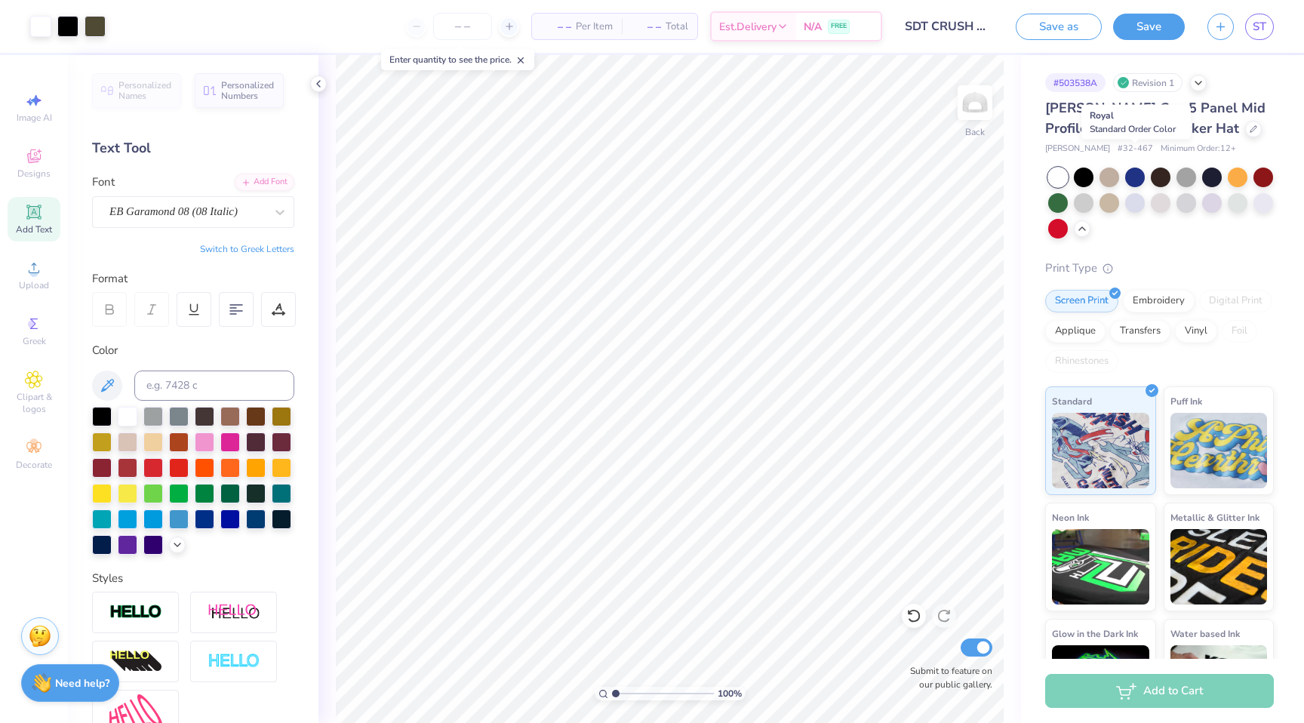
scroll to position [17, 0]
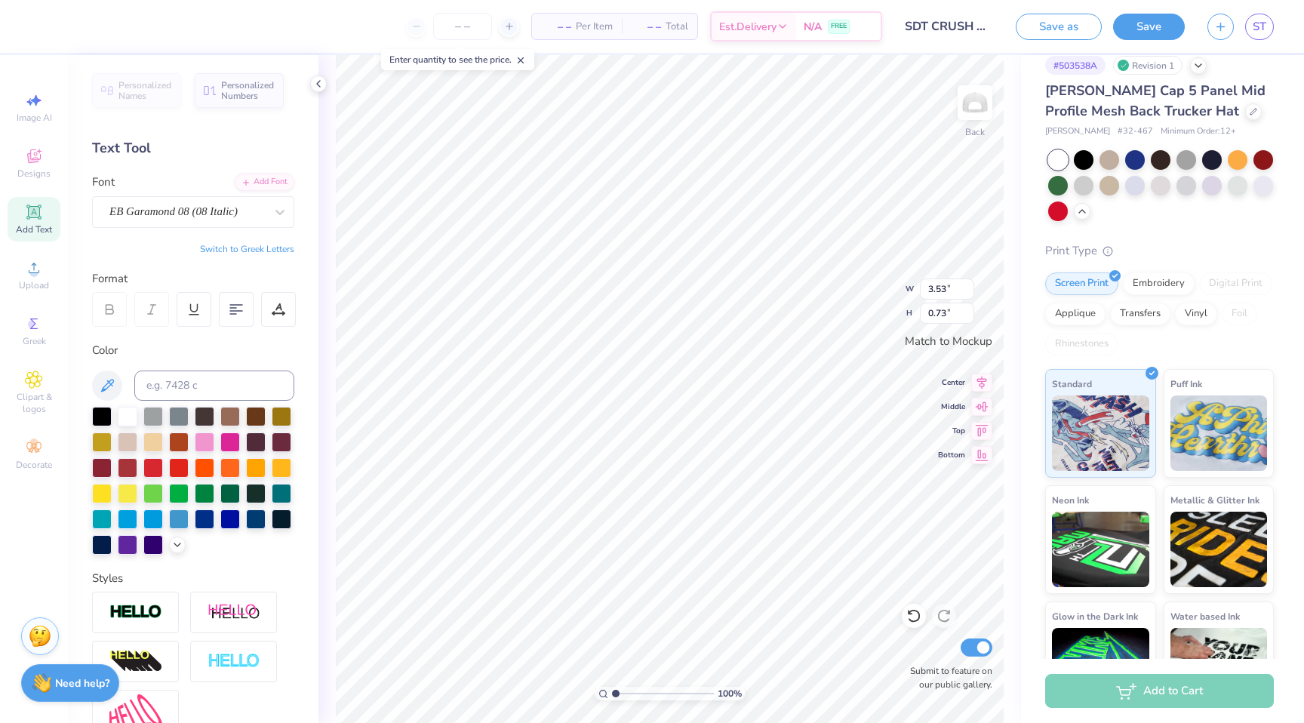
type input "1.57"
type input "0.32"
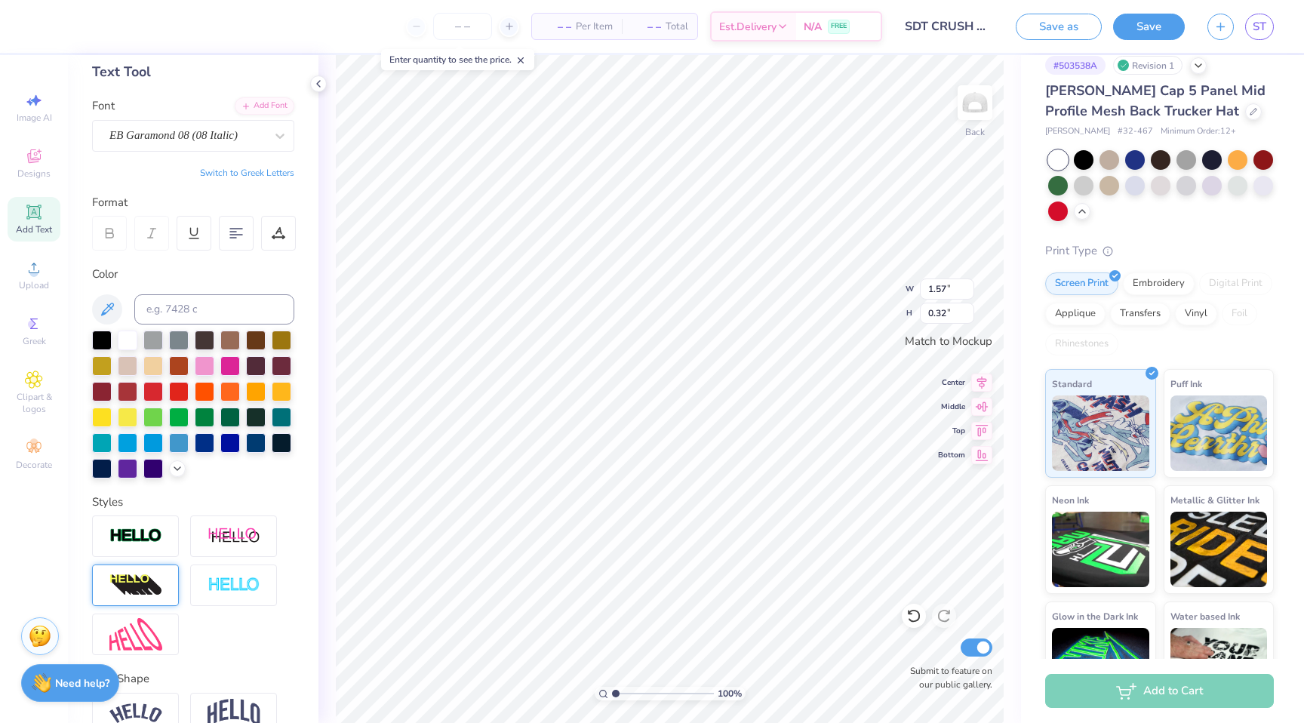
click at [147, 581] on img at bounding box center [135, 586] width 53 height 24
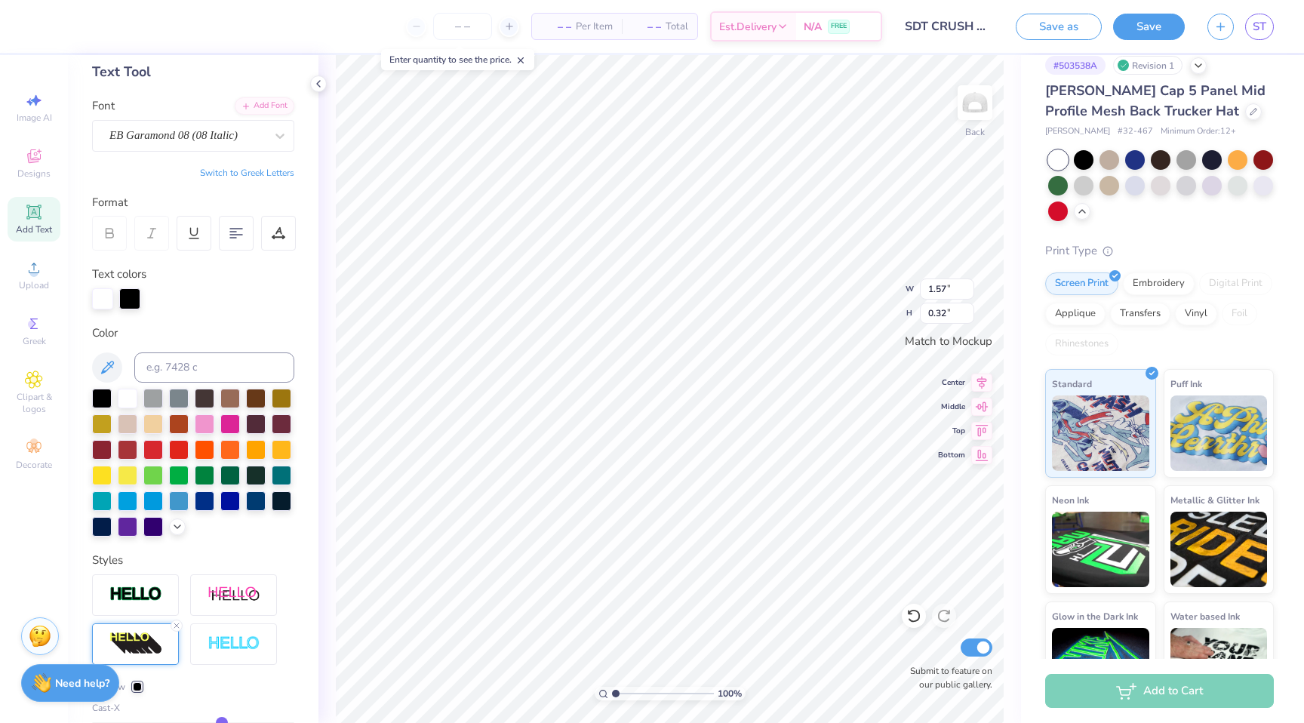
type input "2.04"
type input "0.42"
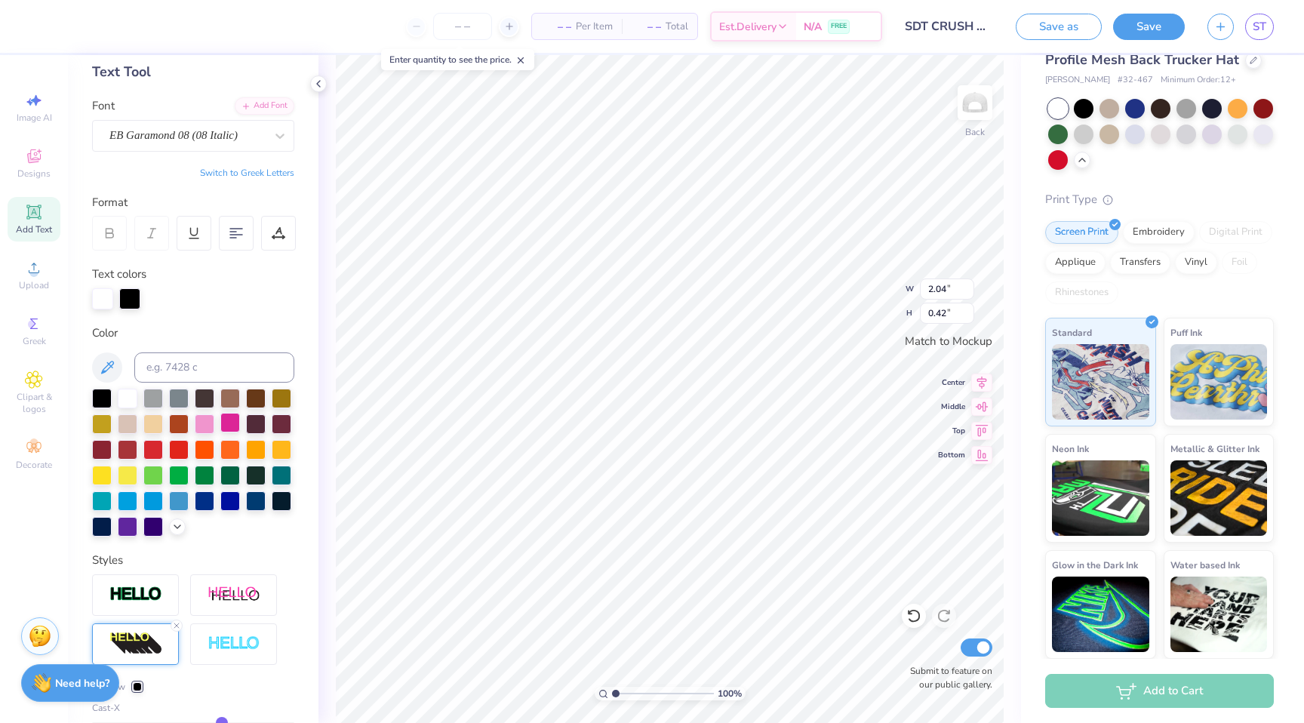
click at [232, 429] on div at bounding box center [230, 423] width 20 height 20
click at [101, 301] on div at bounding box center [102, 297] width 21 height 21
click at [131, 299] on div at bounding box center [129, 297] width 21 height 21
click at [112, 297] on div at bounding box center [102, 297] width 21 height 21
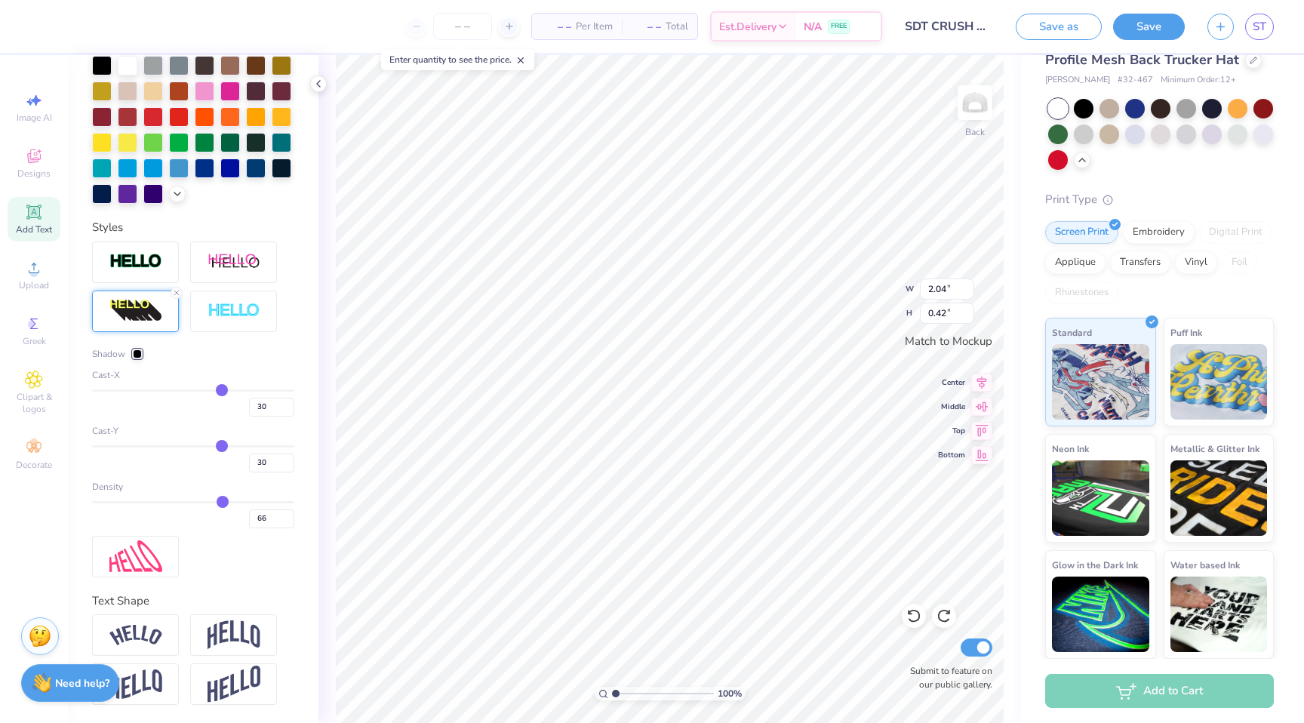
type input "1.57"
type input "0.32"
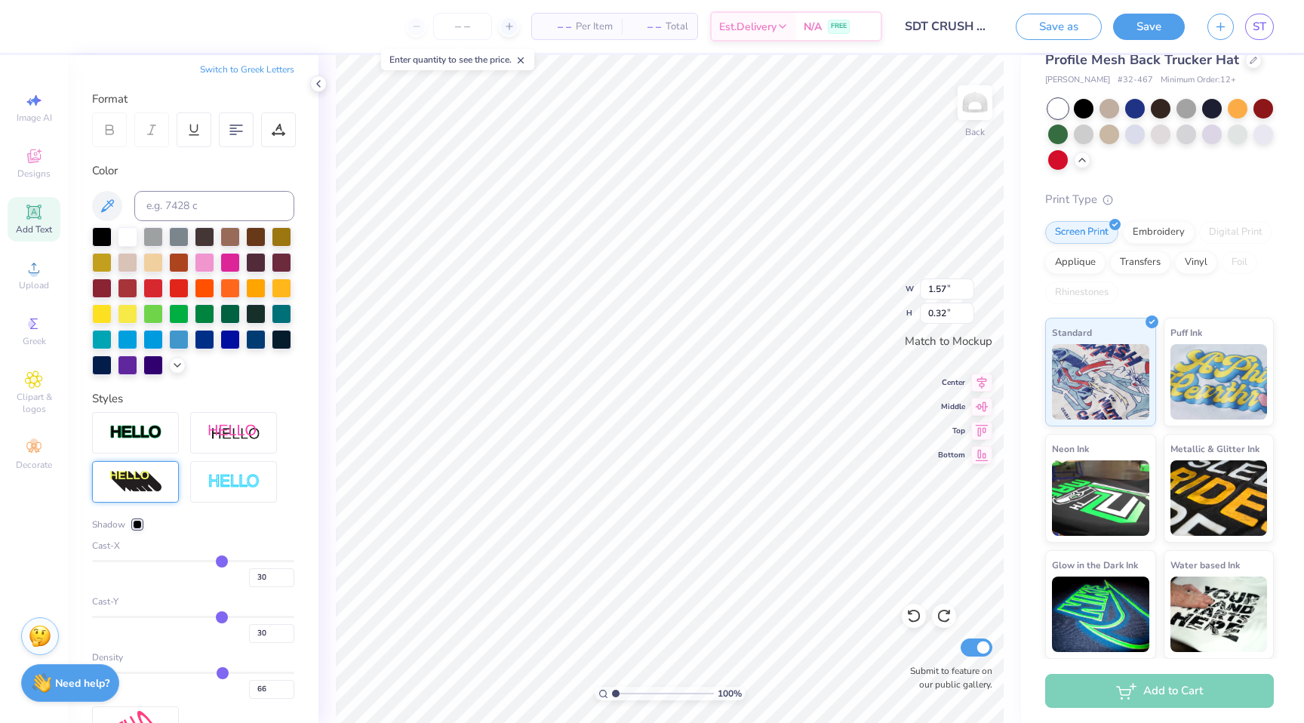
scroll to position [175, 0]
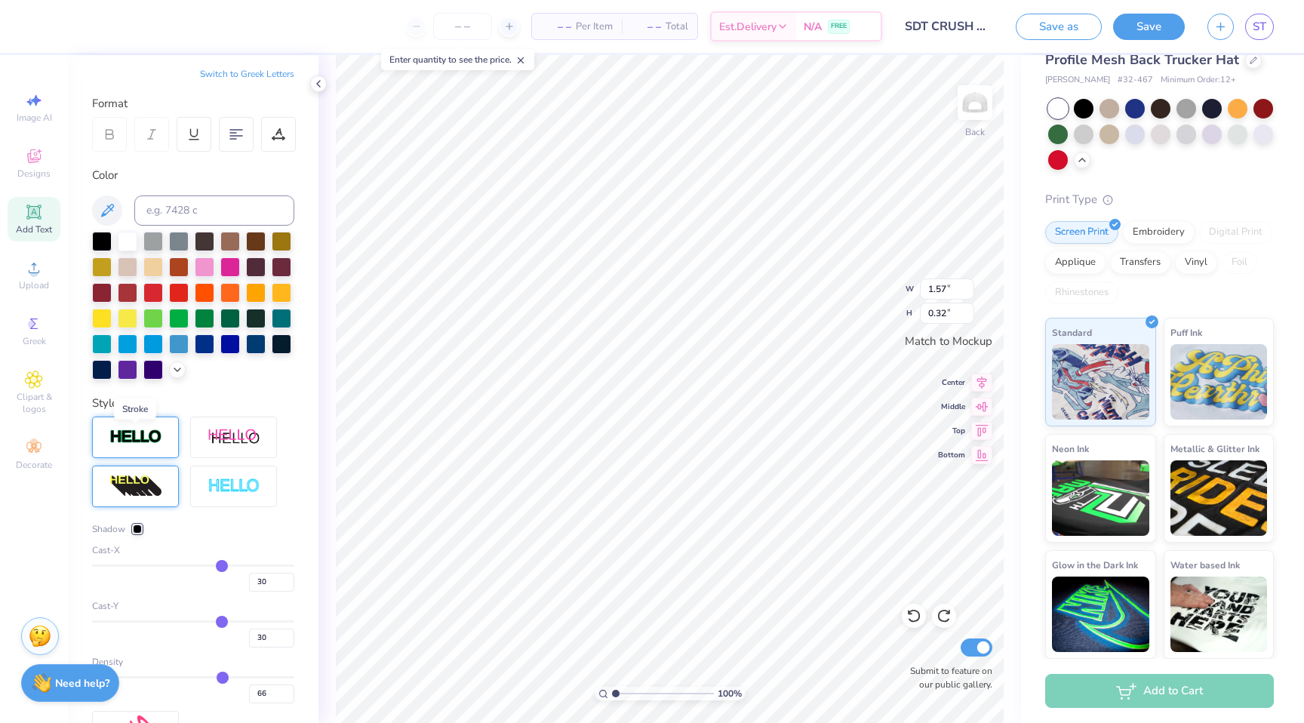
click at [142, 439] on img at bounding box center [135, 437] width 53 height 17
type input "1.58"
type input "0.33"
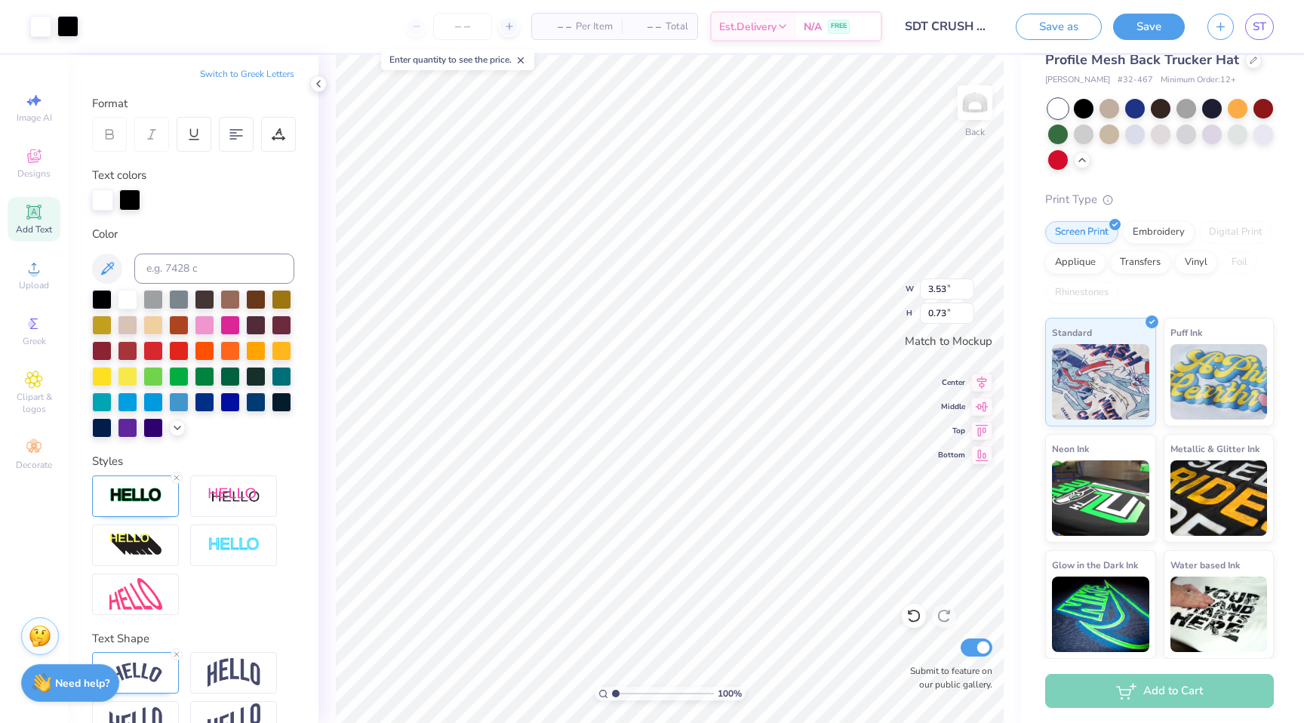
type input "3.54"
type input "0.74"
click at [226, 326] on div at bounding box center [230, 324] width 20 height 20
click at [129, 198] on div at bounding box center [129, 198] width 21 height 21
click at [149, 202] on div at bounding box center [156, 198] width 21 height 21
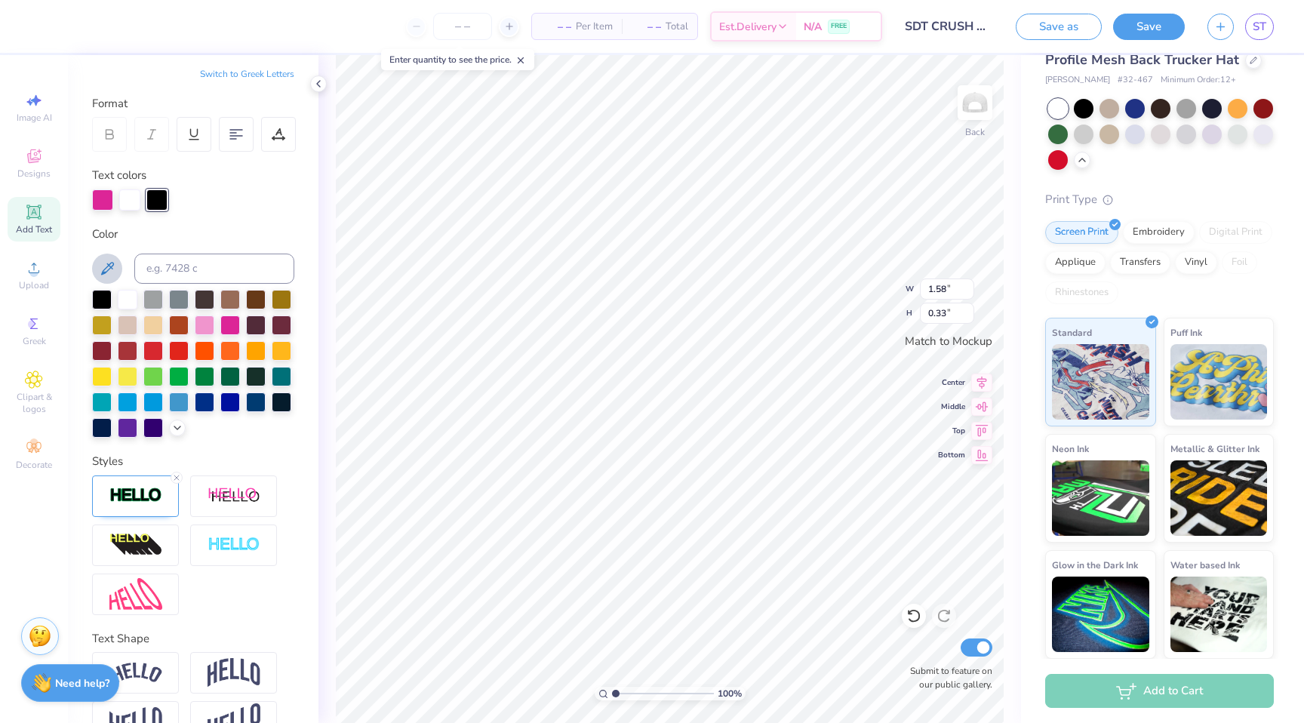
click at [108, 265] on icon at bounding box center [107, 268] width 13 height 13
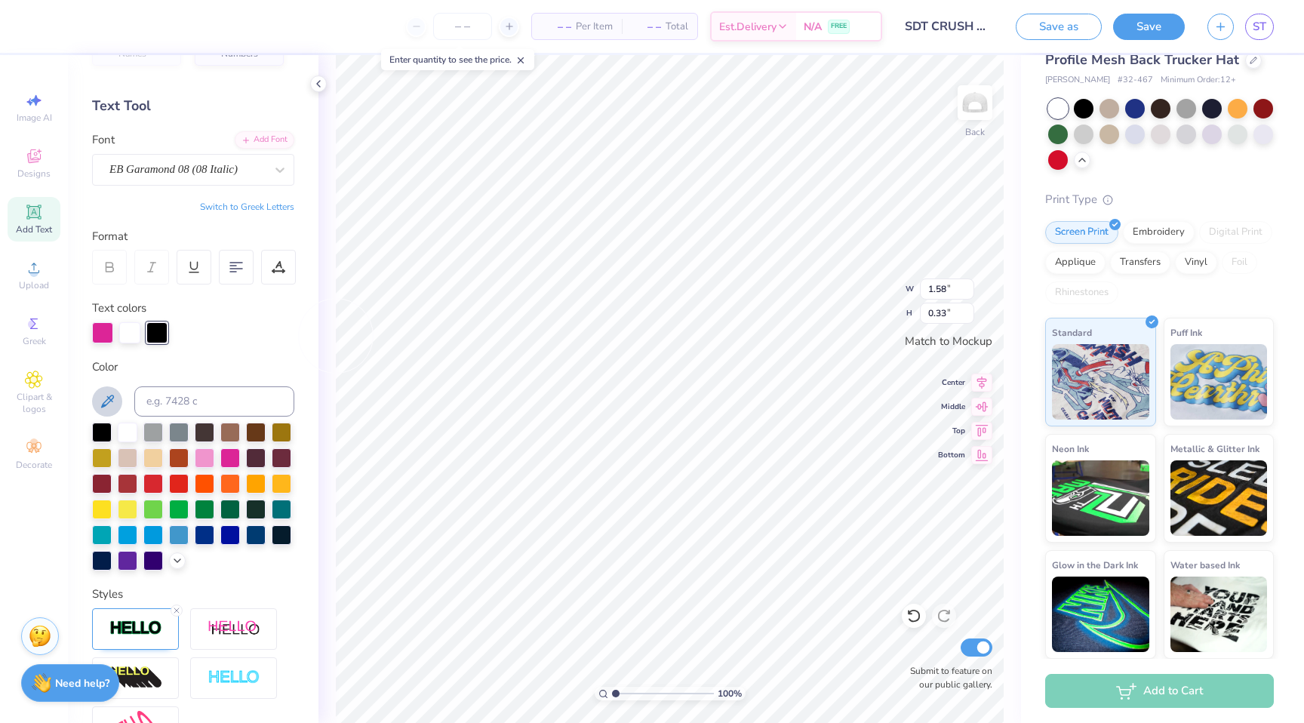
scroll to position [0, 0]
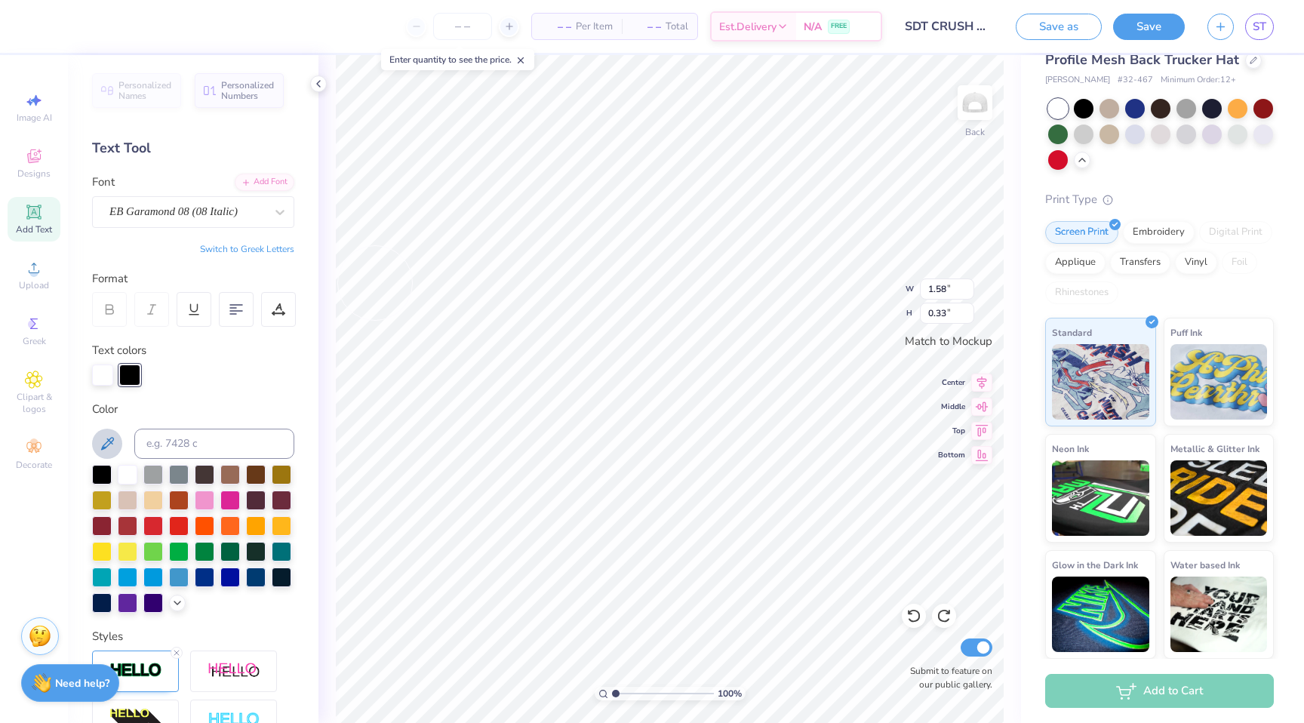
click at [190, 382] on div at bounding box center [193, 374] width 202 height 21
type input "0.32"
type input "3.53"
type input "0.73"
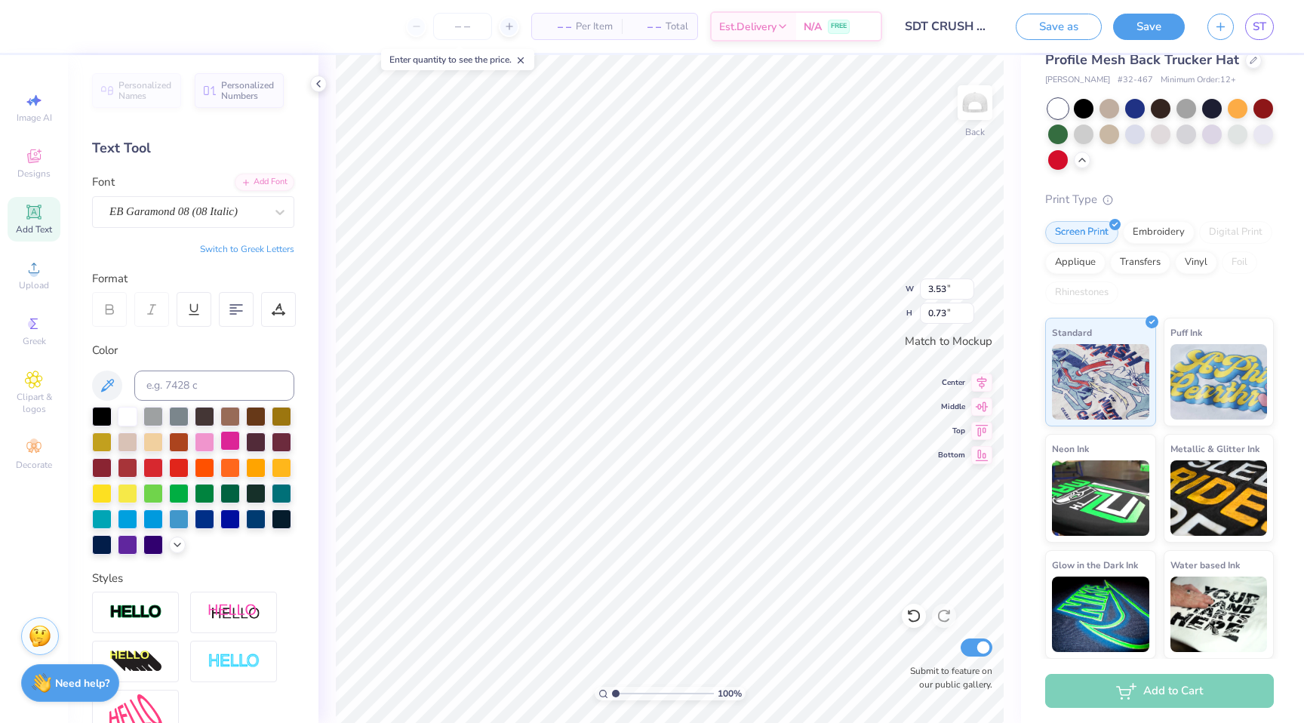
click at [226, 443] on div at bounding box center [230, 441] width 20 height 20
type input "1.58"
type input "0.33"
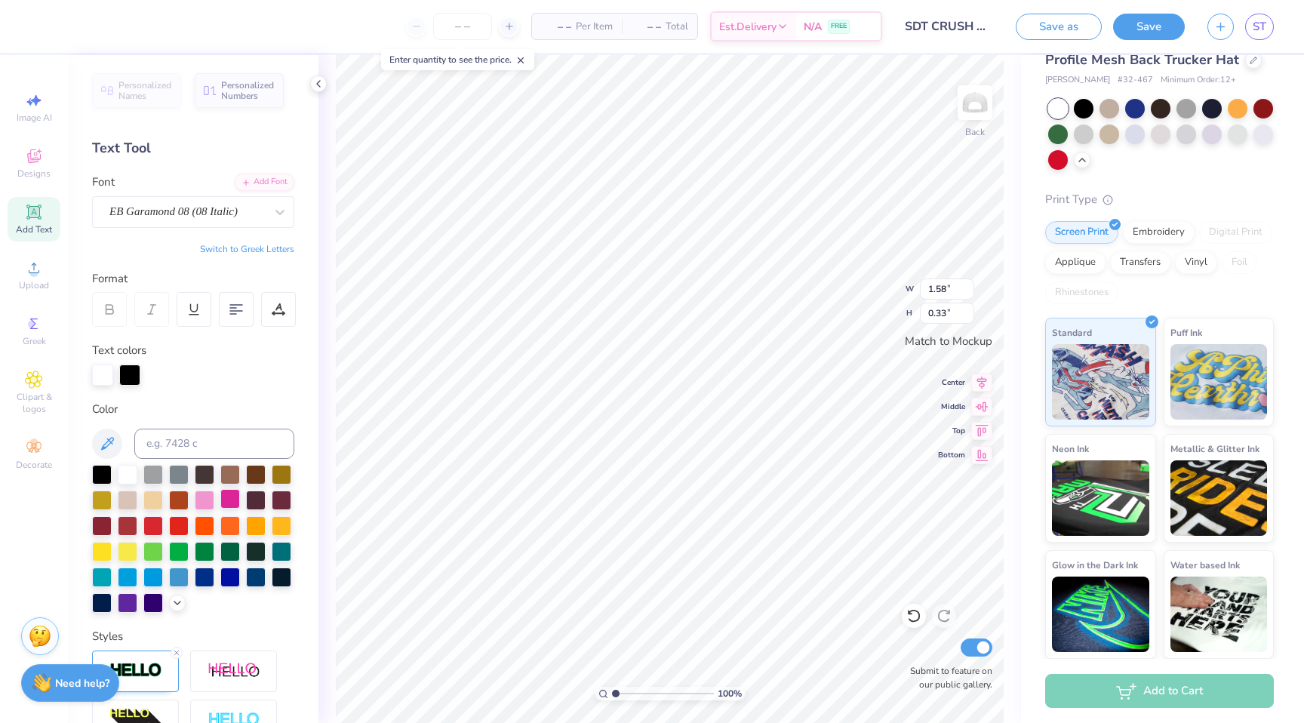
click at [227, 496] on div at bounding box center [230, 499] width 20 height 20
click at [1164, 115] on div at bounding box center [1161, 107] width 20 height 20
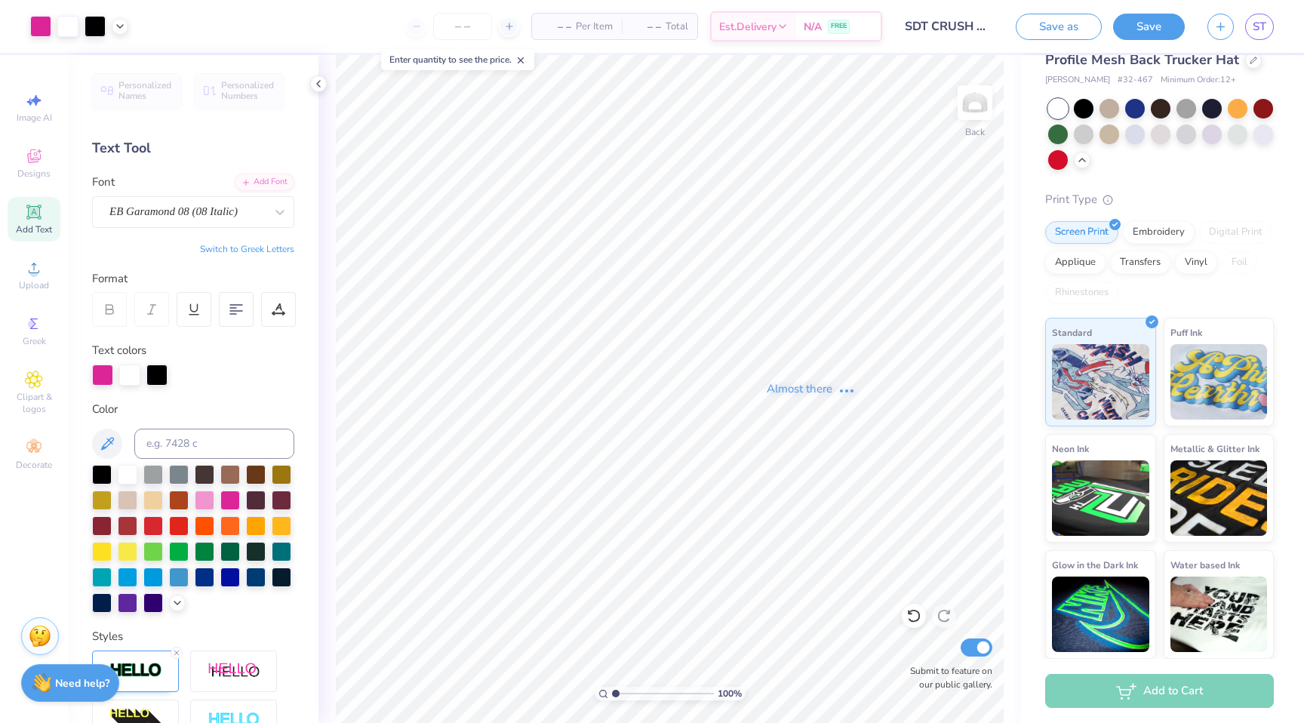
click at [1162, 112] on div "Almost there" at bounding box center [811, 389] width 986 height 668
click at [1212, 112] on div at bounding box center [1212, 107] width 20 height 20
click at [1176, 115] on div at bounding box center [1186, 107] width 20 height 20
click at [1183, 115] on div at bounding box center [1186, 107] width 20 height 20
click at [942, 616] on icon at bounding box center [944, 615] width 15 height 15
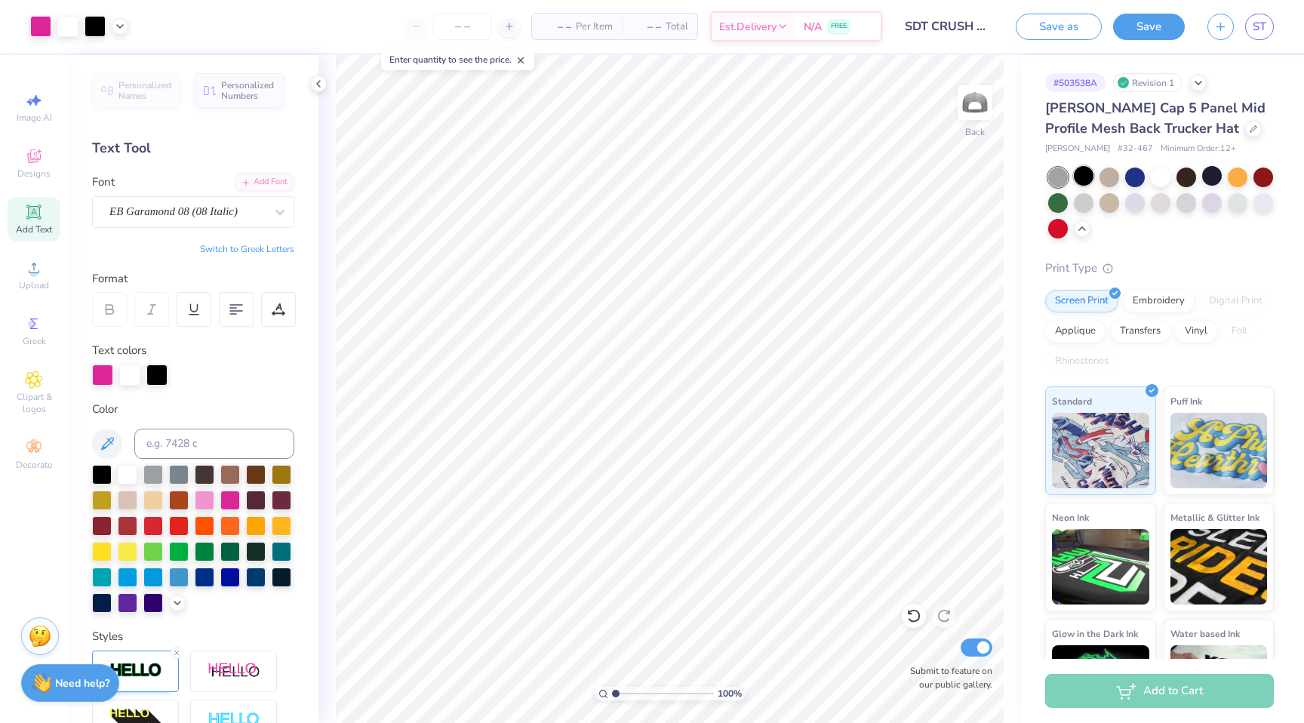
click at [1088, 167] on div at bounding box center [1084, 176] width 20 height 20
click at [1153, 183] on div at bounding box center [1161, 178] width 20 height 20
click at [1208, 180] on div at bounding box center [1212, 176] width 20 height 20
click at [1077, 223] on icon at bounding box center [1082, 227] width 12 height 12
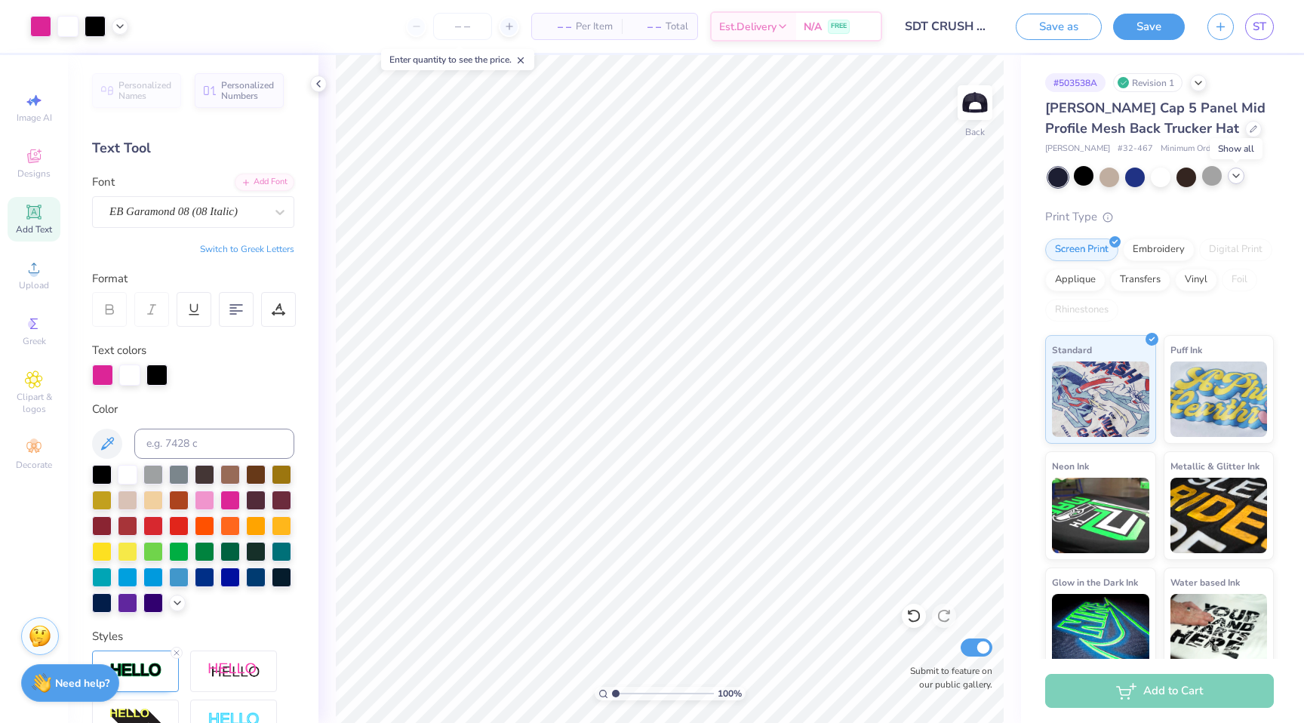
click at [1235, 176] on icon at bounding box center [1236, 176] width 12 height 12
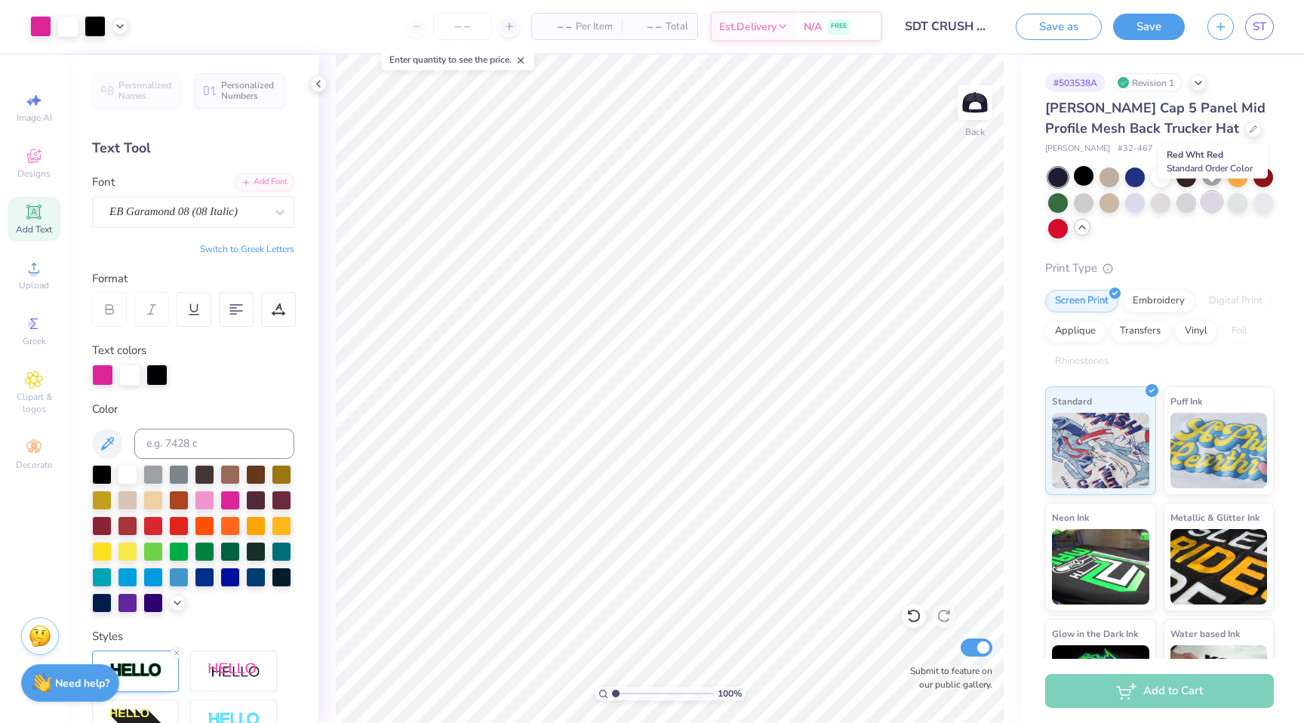
scroll to position [4, 0]
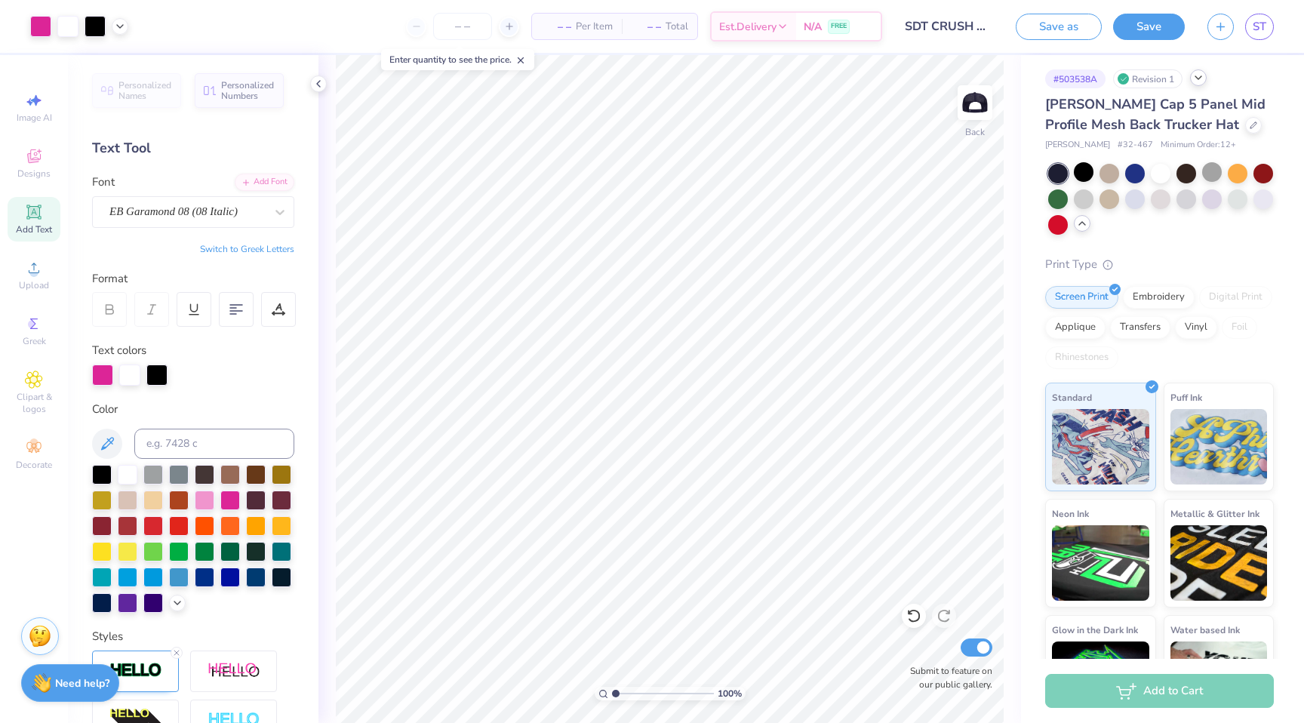
click at [1201, 75] on icon at bounding box center [1198, 78] width 12 height 12
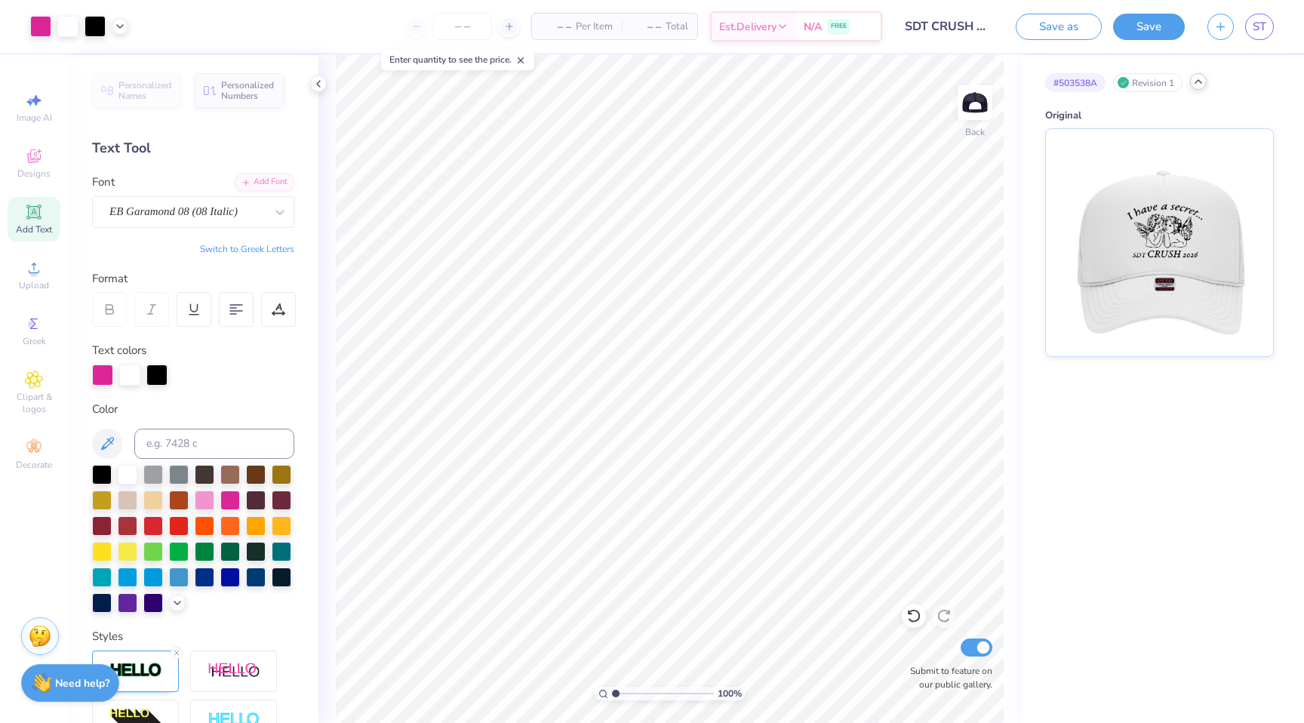
scroll to position [0, 0]
click at [1201, 75] on icon at bounding box center [1198, 81] width 12 height 12
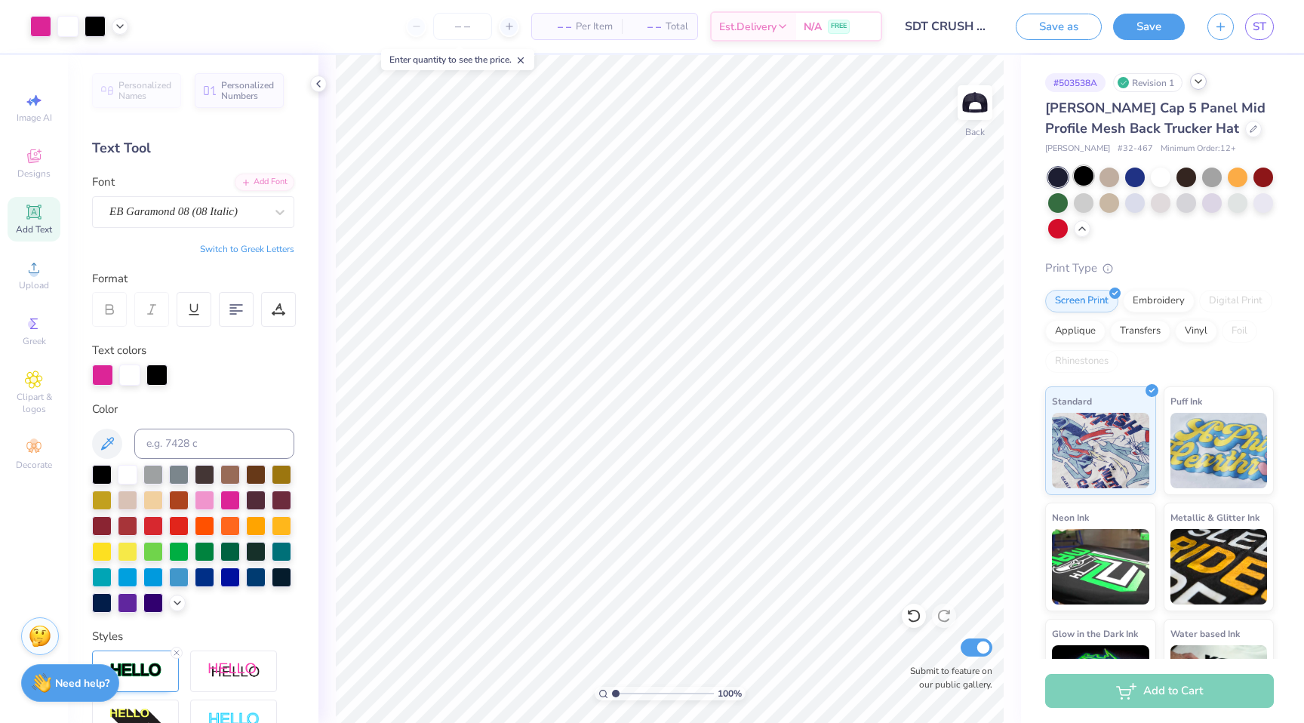
click at [1089, 180] on div at bounding box center [1084, 176] width 20 height 20
click at [1172, 180] on div at bounding box center [1161, 203] width 226 height 71
click at [1160, 180] on div at bounding box center [1161, 176] width 20 height 20
click at [1137, 198] on div at bounding box center [1135, 202] width 20 height 20
click at [1273, 205] on div at bounding box center [1263, 202] width 20 height 20
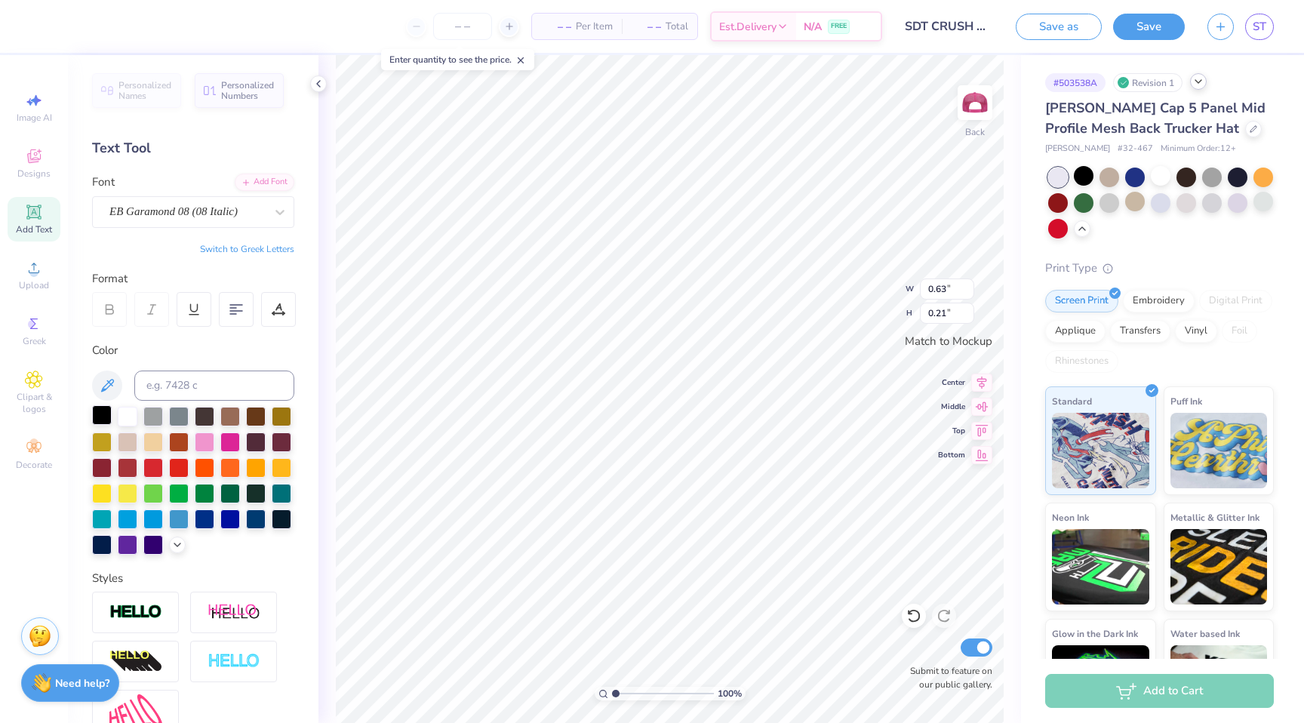
click at [93, 414] on div at bounding box center [102, 415] width 20 height 20
type input "0.73"
type input "0.26"
click at [102, 411] on div at bounding box center [102, 415] width 20 height 20
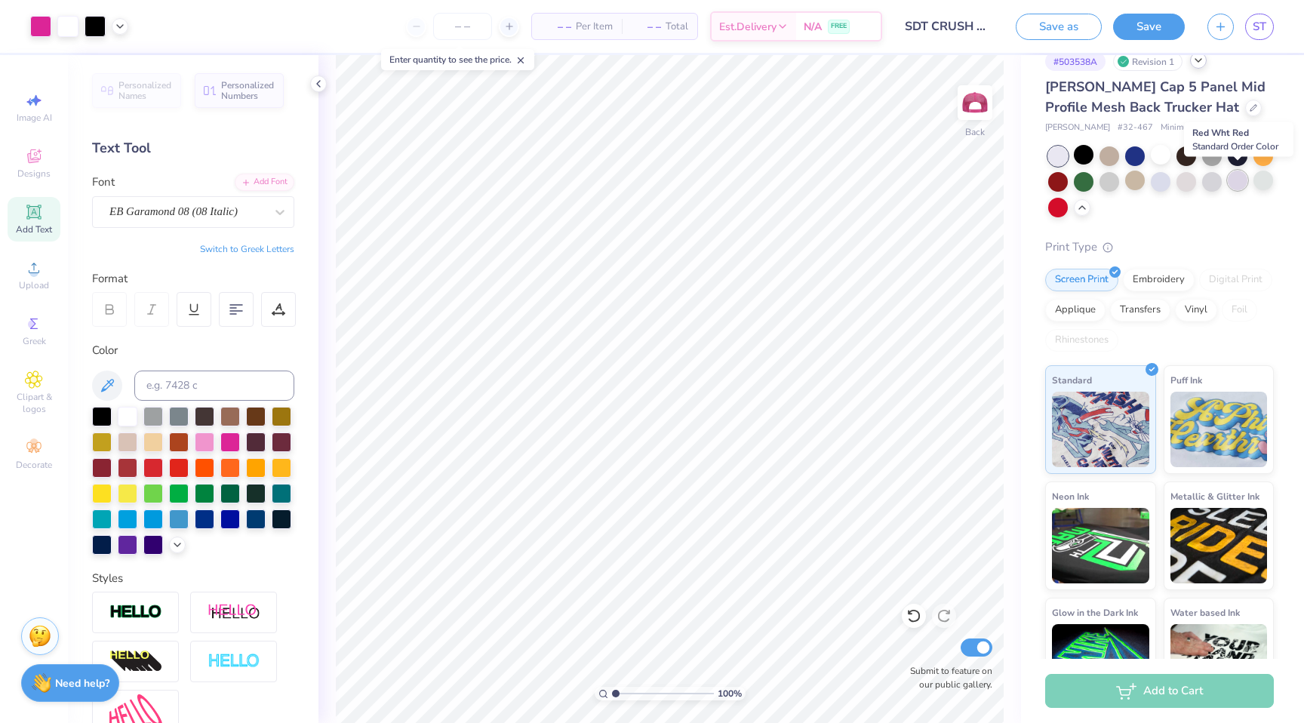
scroll to position [26, 0]
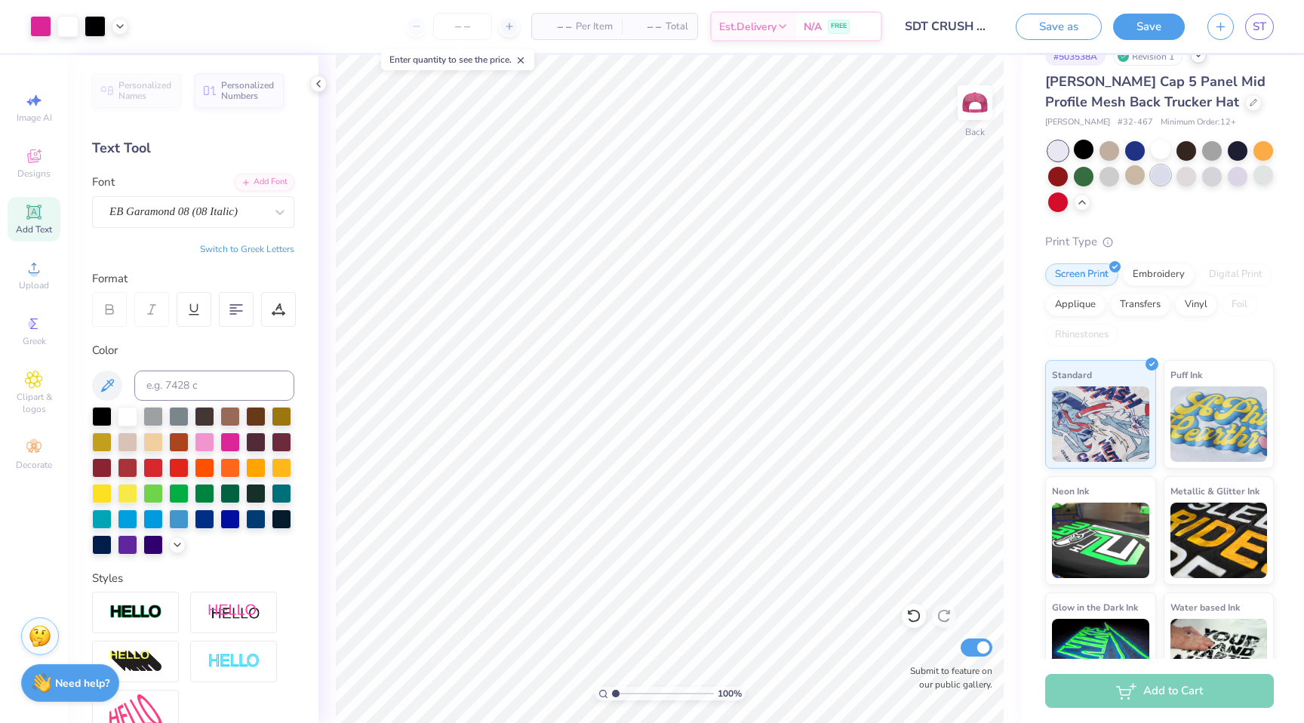
click at [1163, 174] on div at bounding box center [1161, 175] width 20 height 20
click at [209, 521] on div at bounding box center [205, 518] width 20 height 20
type input "1.58"
type input "0.33"
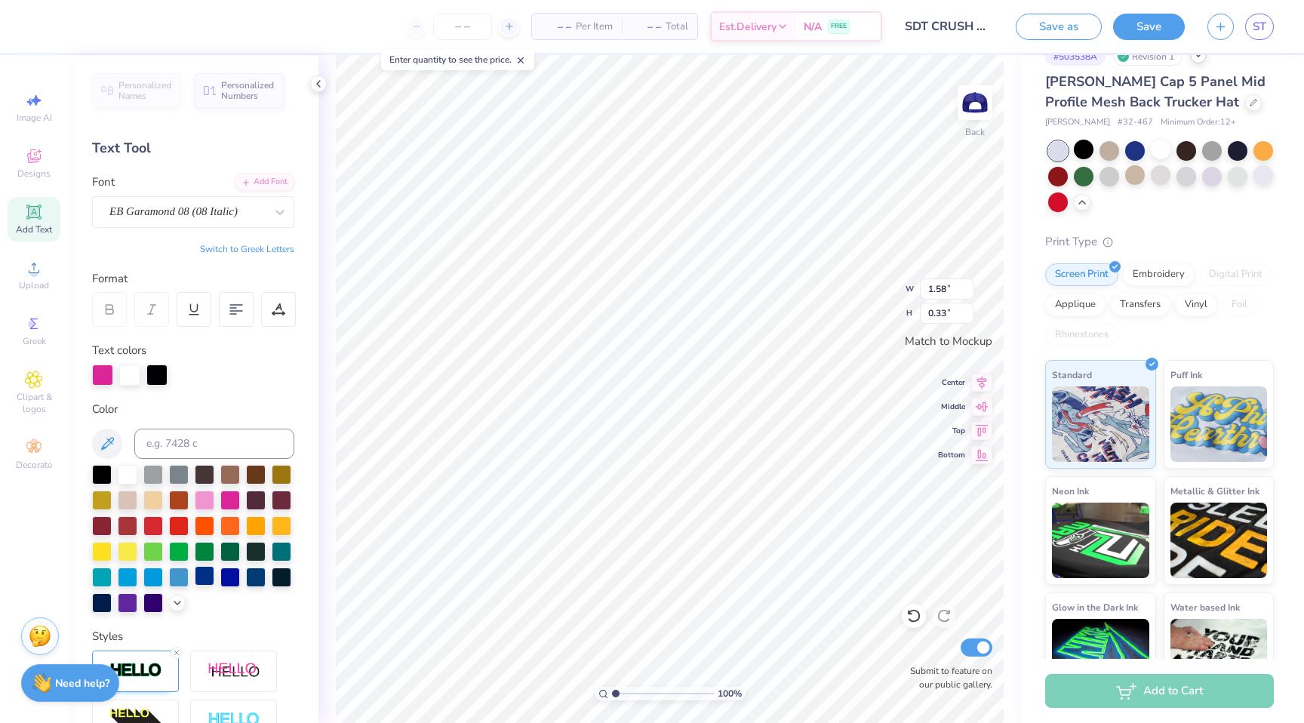
click at [212, 580] on div at bounding box center [205, 576] width 20 height 20
click at [1234, 179] on div at bounding box center [1238, 175] width 20 height 20
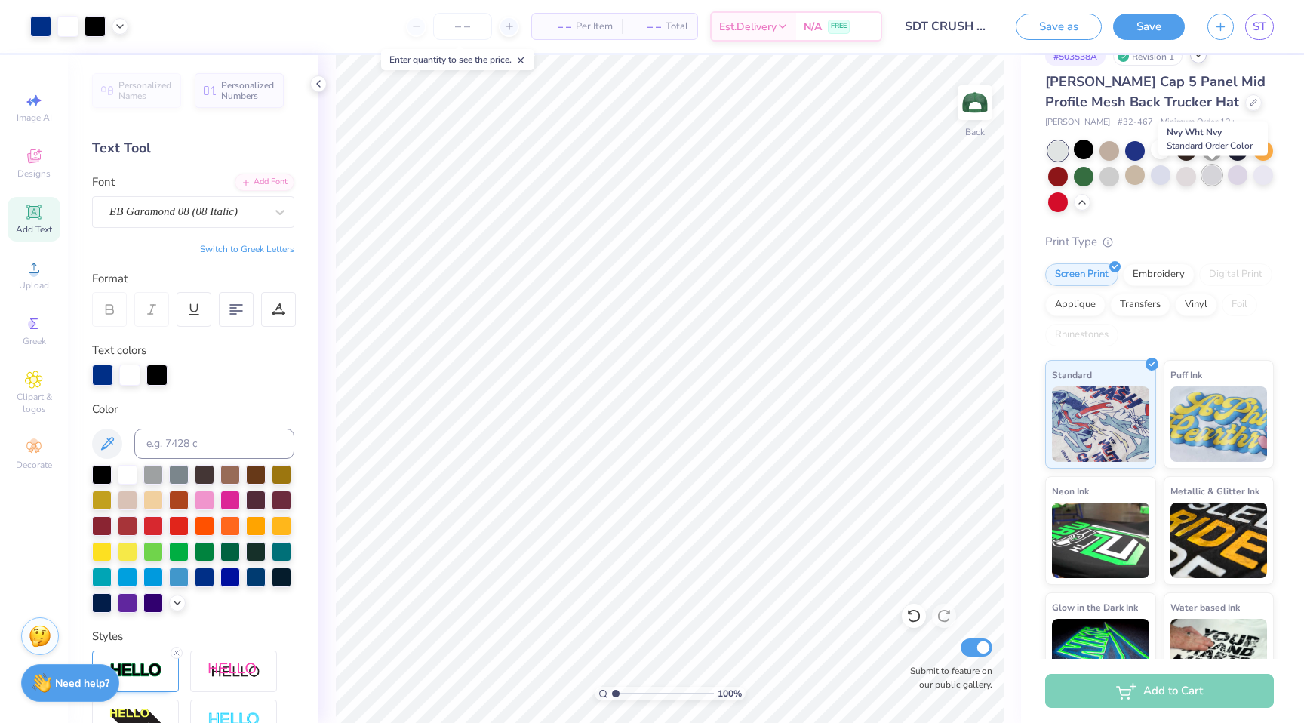
click at [1204, 175] on div at bounding box center [1212, 175] width 20 height 20
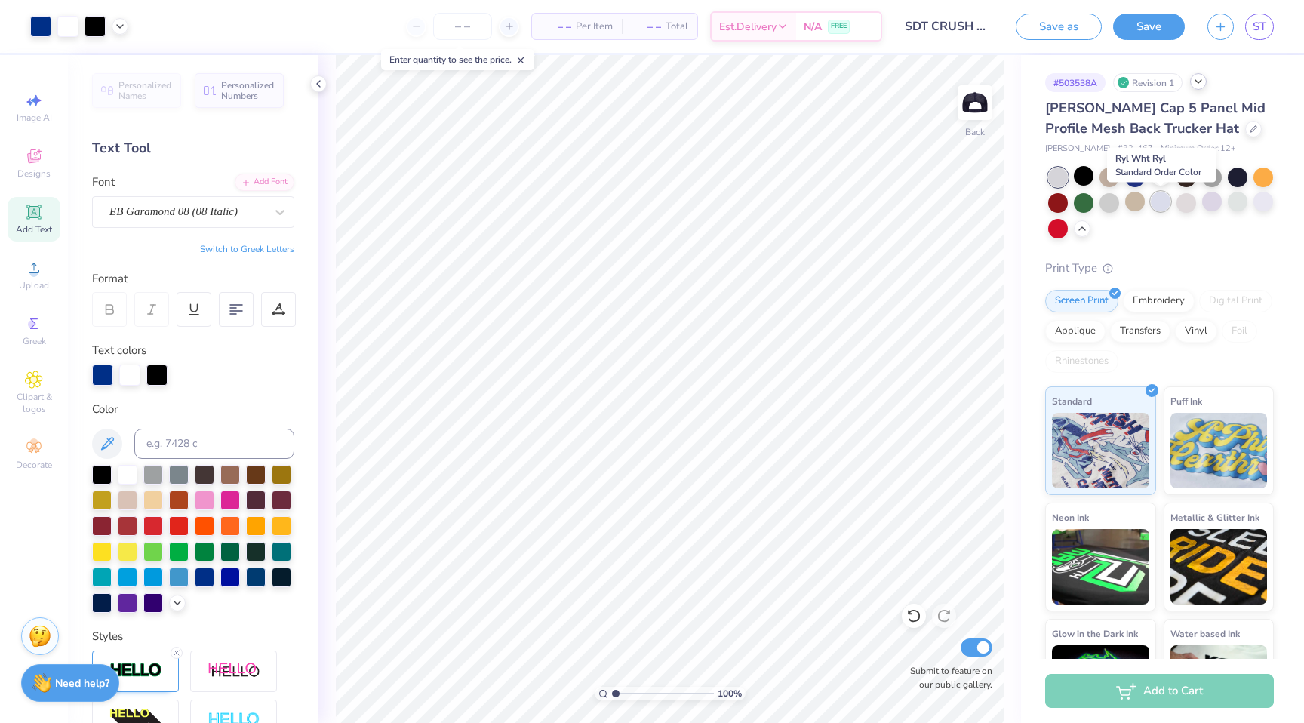
click at [1161, 198] on div at bounding box center [1161, 202] width 20 height 20
click at [1140, 202] on div at bounding box center [1135, 202] width 20 height 20
click at [1109, 203] on div at bounding box center [1110, 202] width 20 height 20
click at [1210, 204] on div at bounding box center [1212, 202] width 20 height 20
click at [1189, 208] on div at bounding box center [1186, 202] width 20 height 20
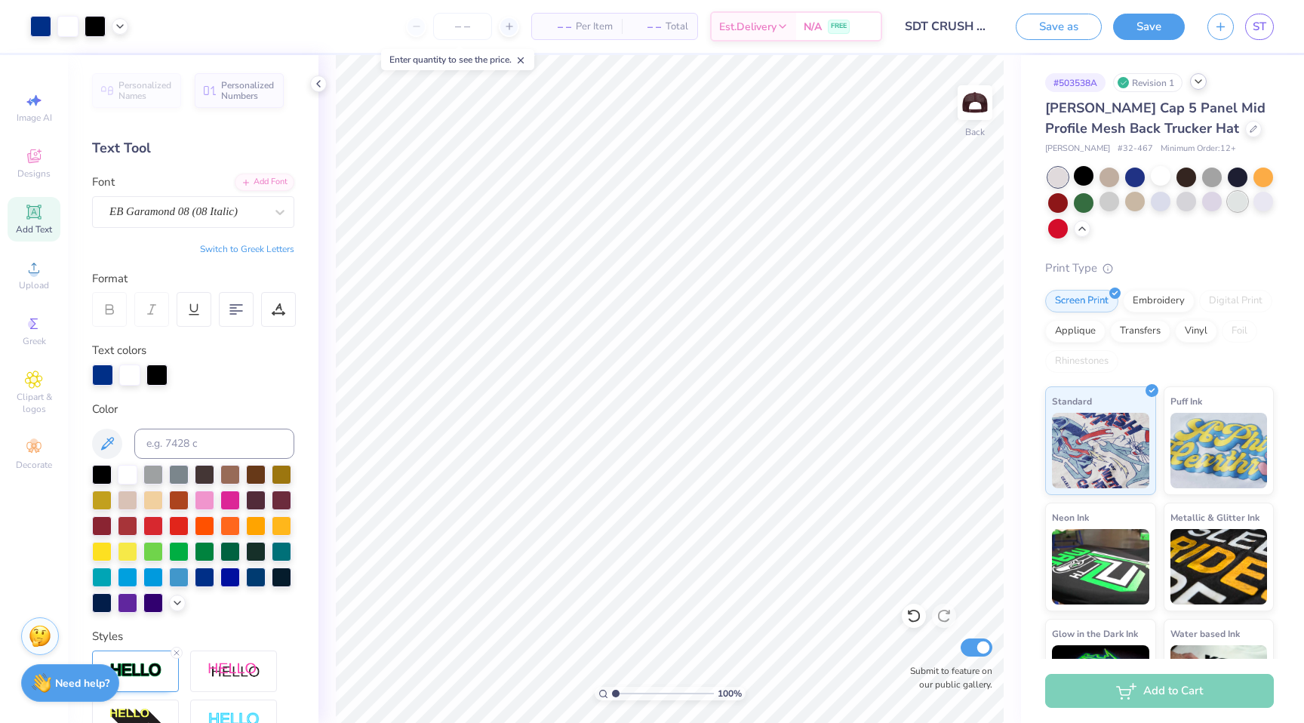
click at [1233, 206] on div at bounding box center [1238, 202] width 20 height 20
click at [1257, 206] on div at bounding box center [1263, 202] width 20 height 20
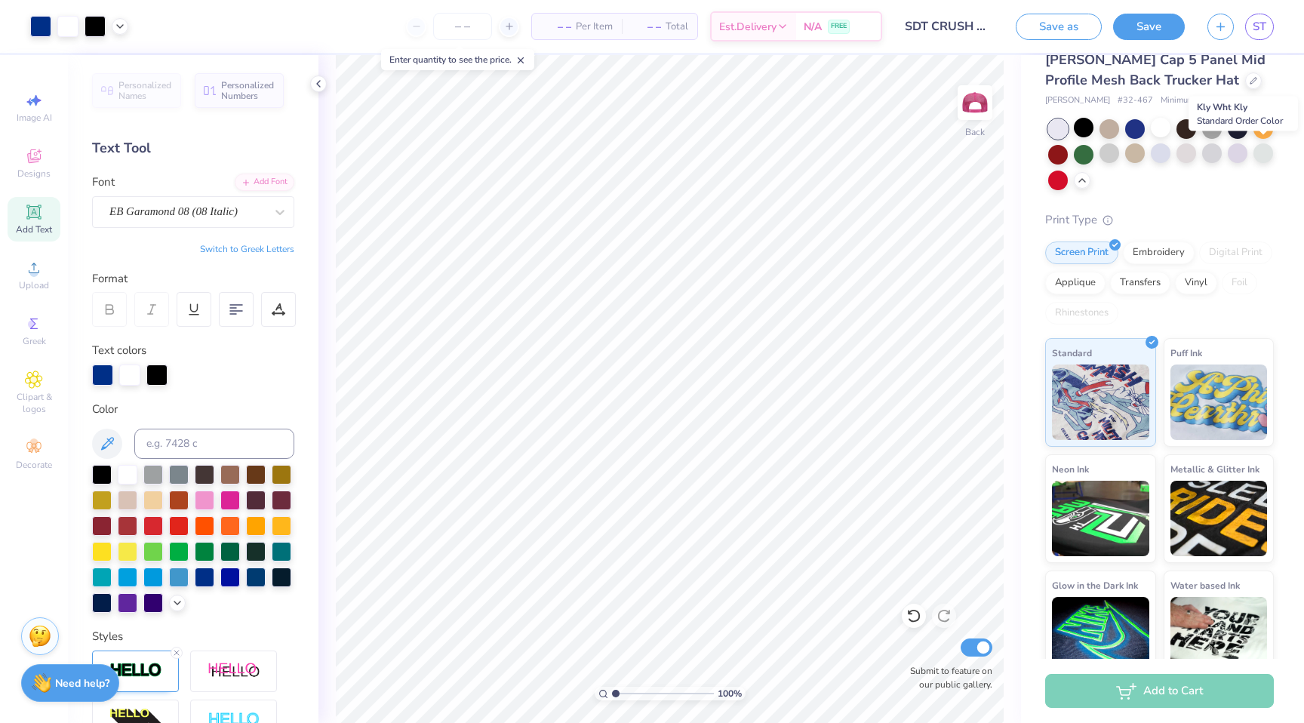
scroll to position [51, 0]
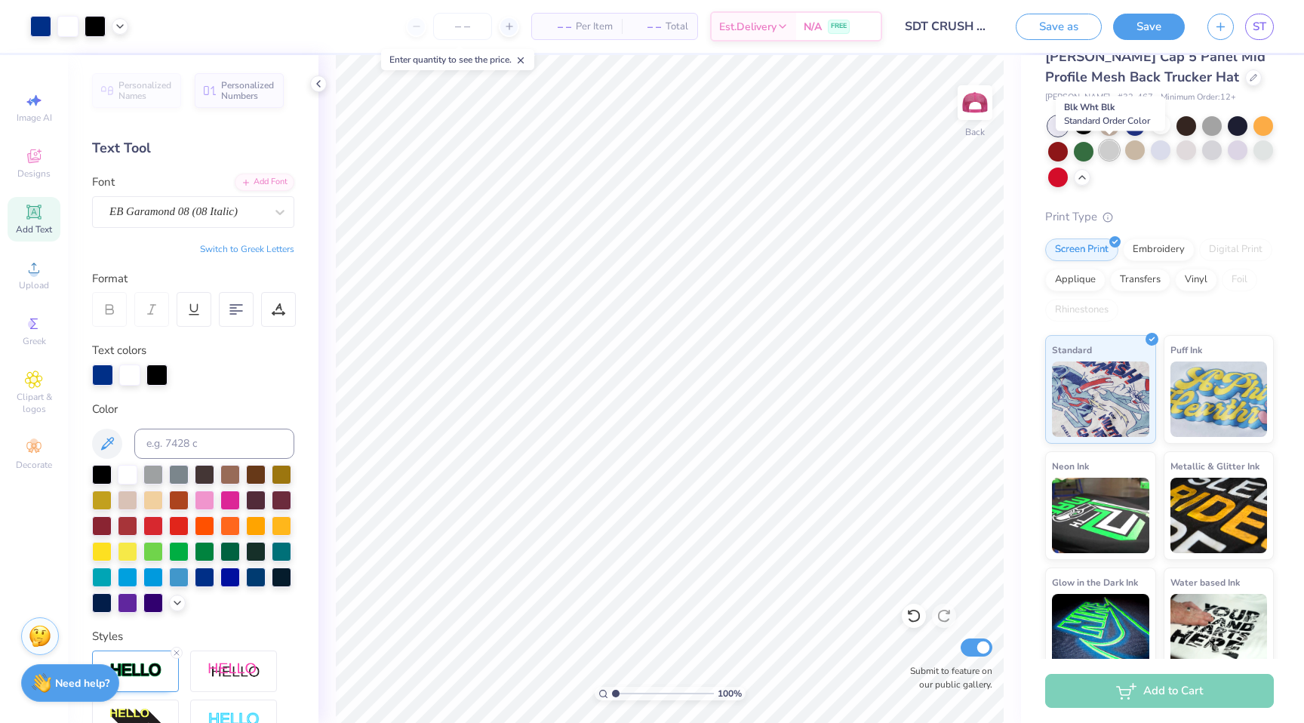
click at [1102, 148] on div at bounding box center [1110, 150] width 20 height 20
click at [1142, 154] on div at bounding box center [1135, 150] width 20 height 20
click at [1159, 154] on div at bounding box center [1161, 150] width 20 height 20
click at [1186, 156] on div at bounding box center [1186, 150] width 20 height 20
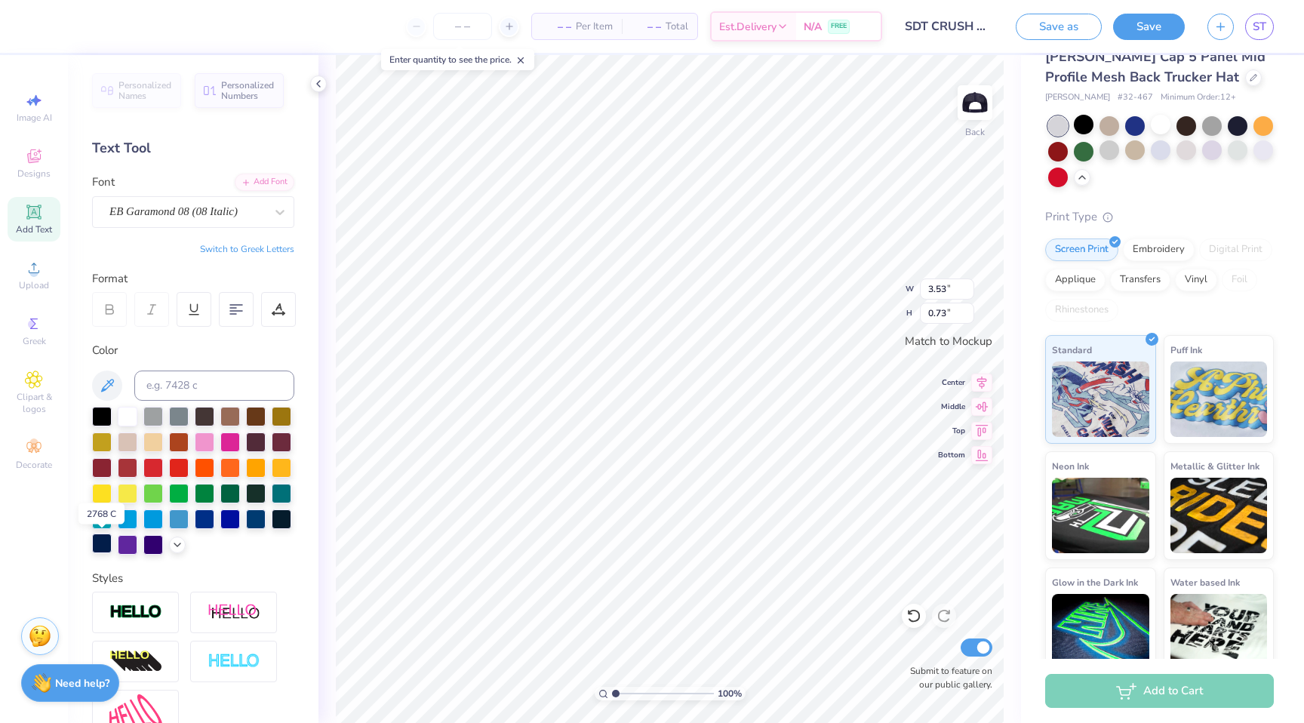
click at [100, 546] on div at bounding box center [102, 544] width 20 height 20
type input "1.58"
type input "0.33"
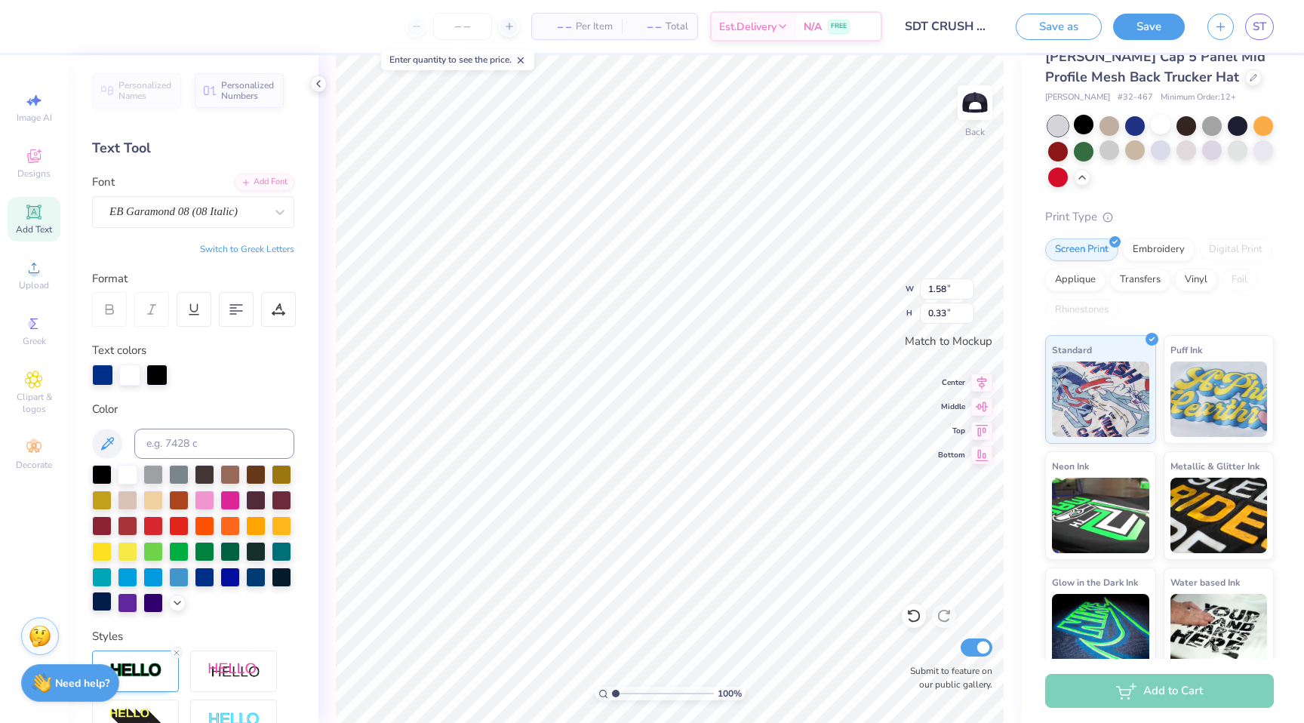
click at [96, 601] on div at bounding box center [102, 602] width 20 height 20
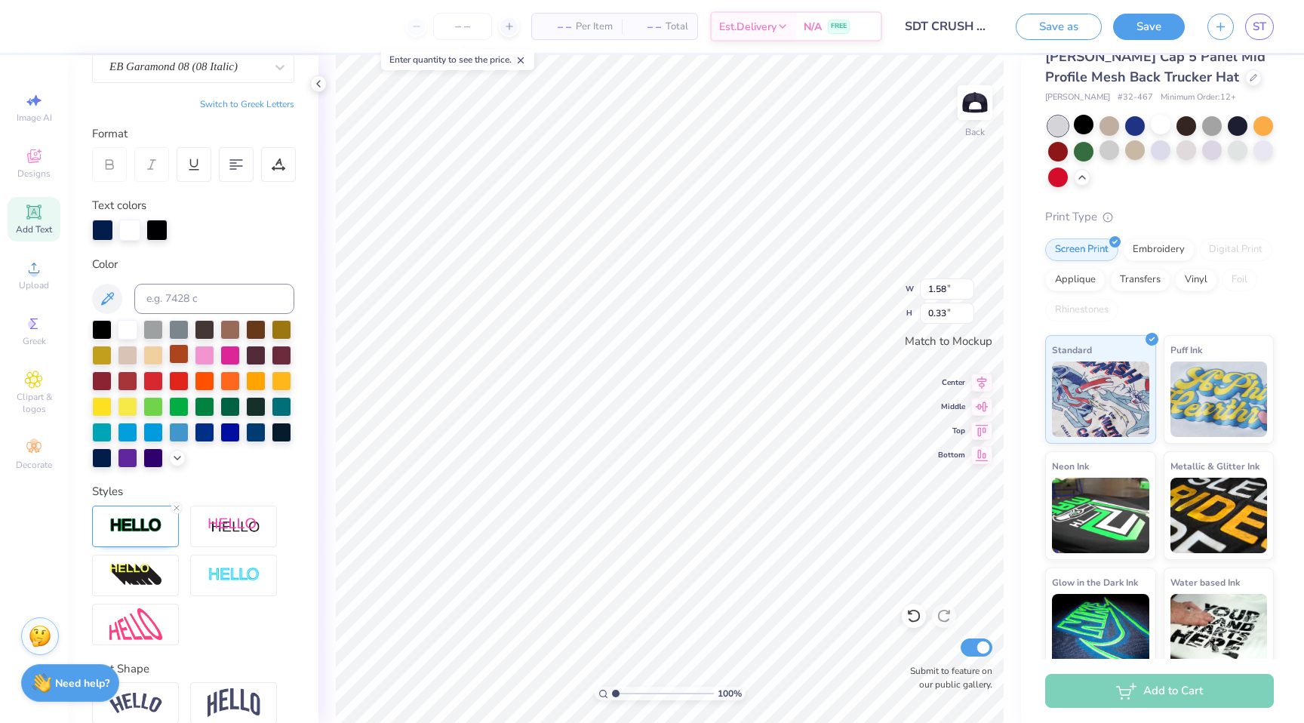
scroll to position [149, 0]
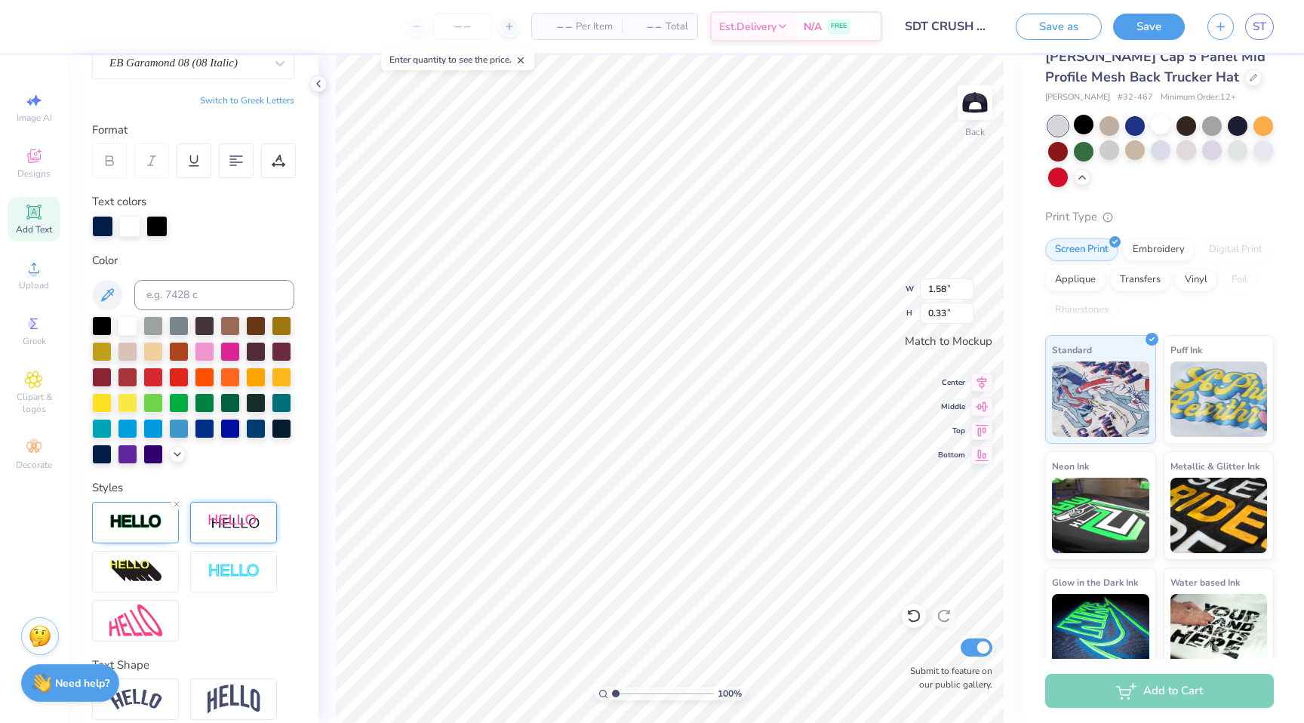
click at [239, 520] on img at bounding box center [234, 522] width 53 height 19
type input "1.89"
type input "0.36"
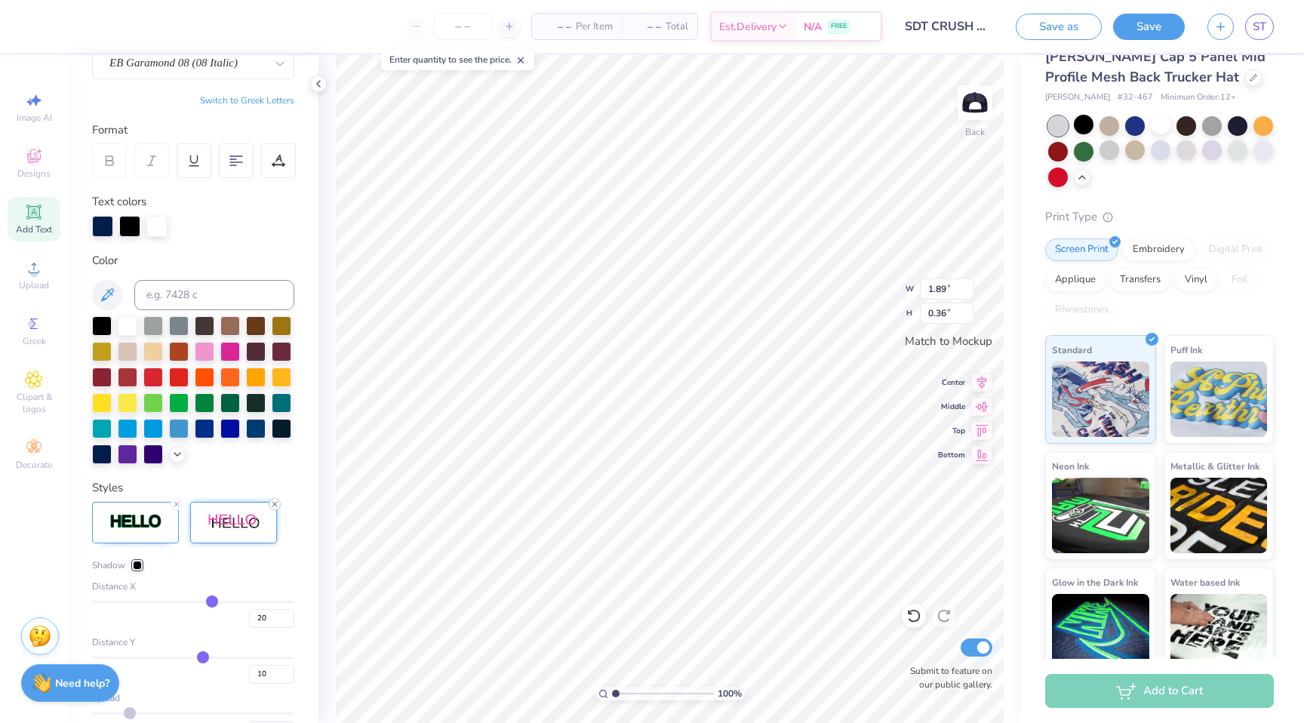
click at [269, 502] on div at bounding box center [275, 504] width 12 height 12
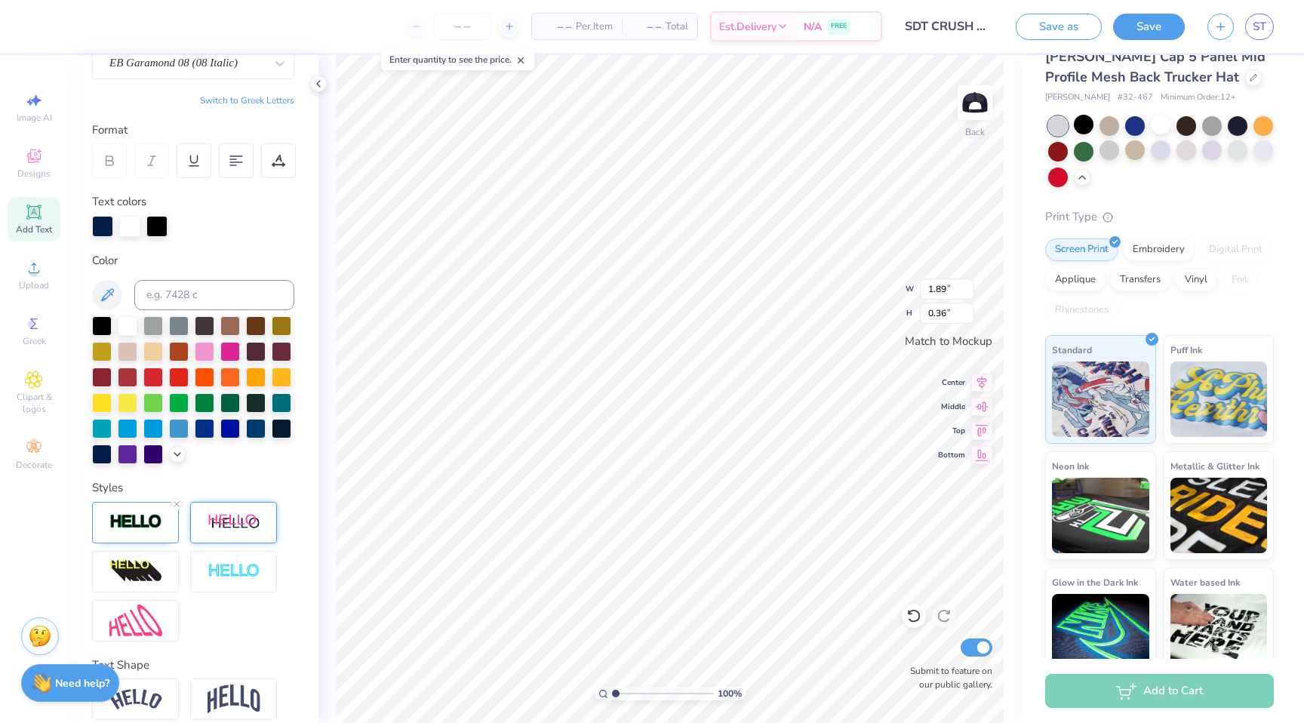
type input "1.58"
type input "0.33"
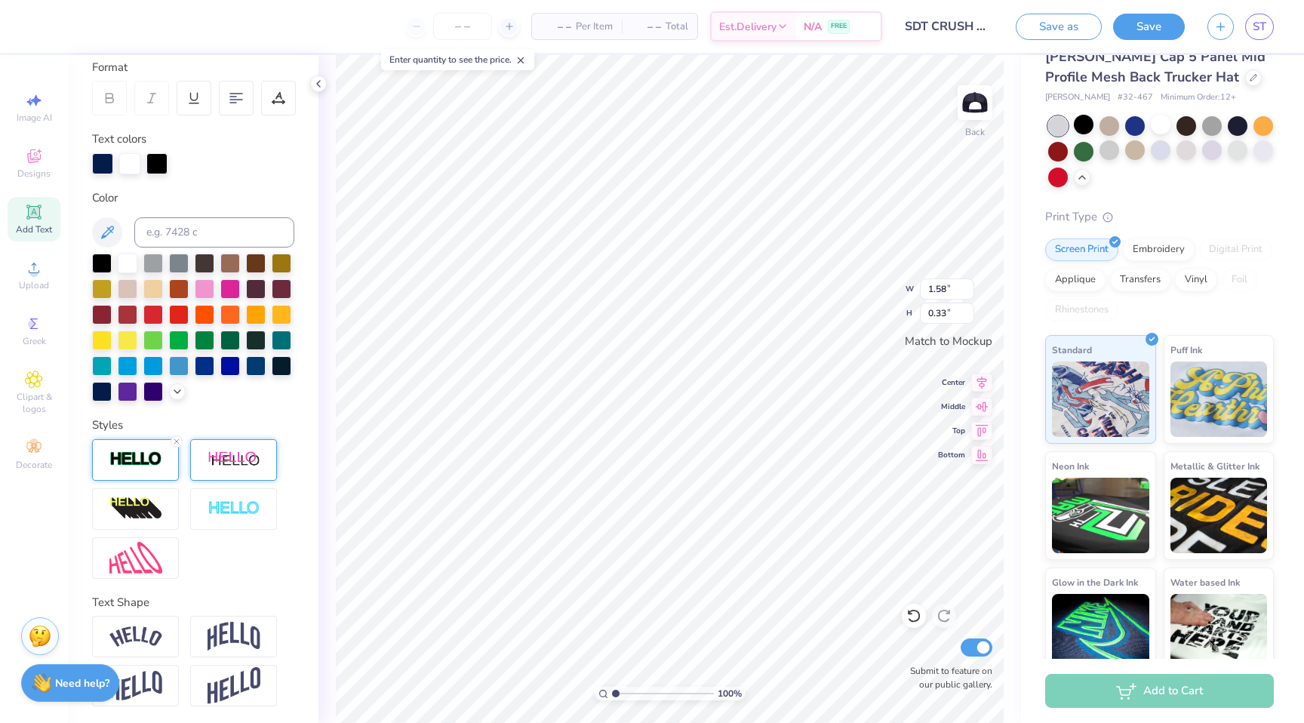
scroll to position [213, 0]
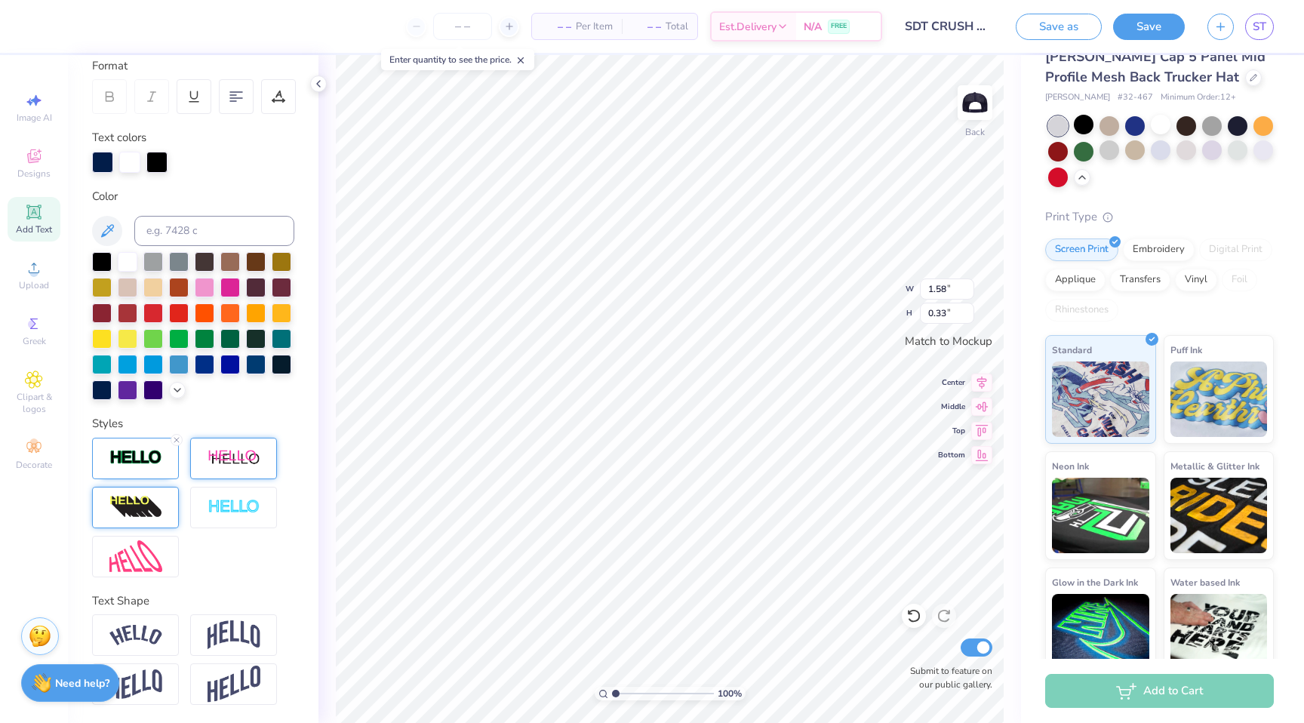
click at [133, 505] on img at bounding box center [135, 507] width 53 height 24
type input "2.05"
type input "0.42"
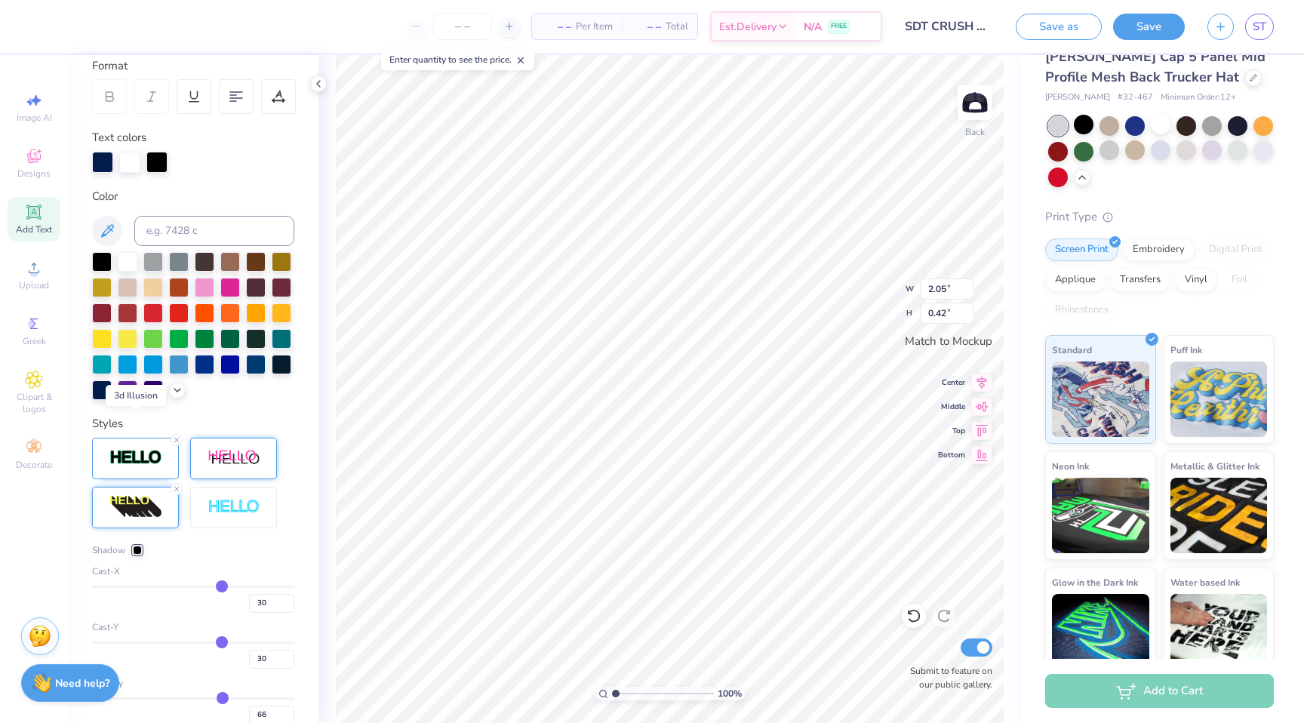
scroll to position [337, 0]
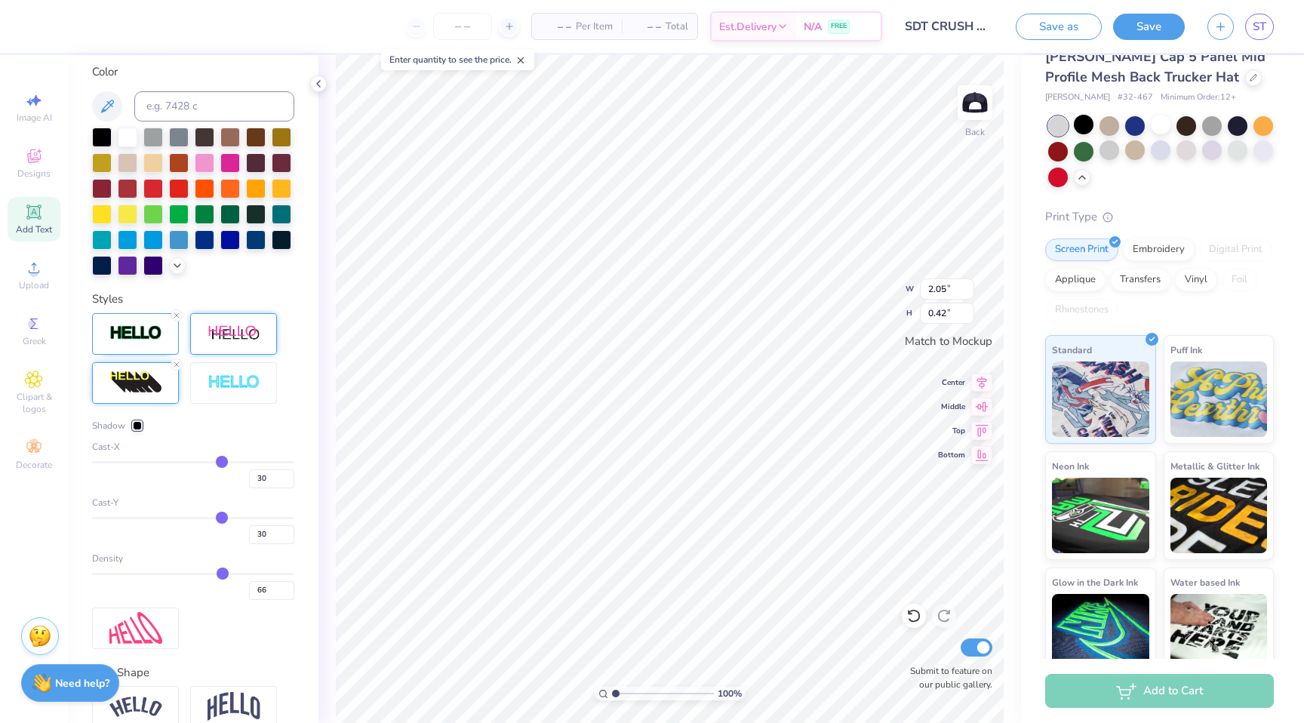
click at [226, 463] on input "range" at bounding box center [193, 462] width 202 height 2
click at [228, 167] on div at bounding box center [230, 162] width 20 height 20
type input "32"
type input "31"
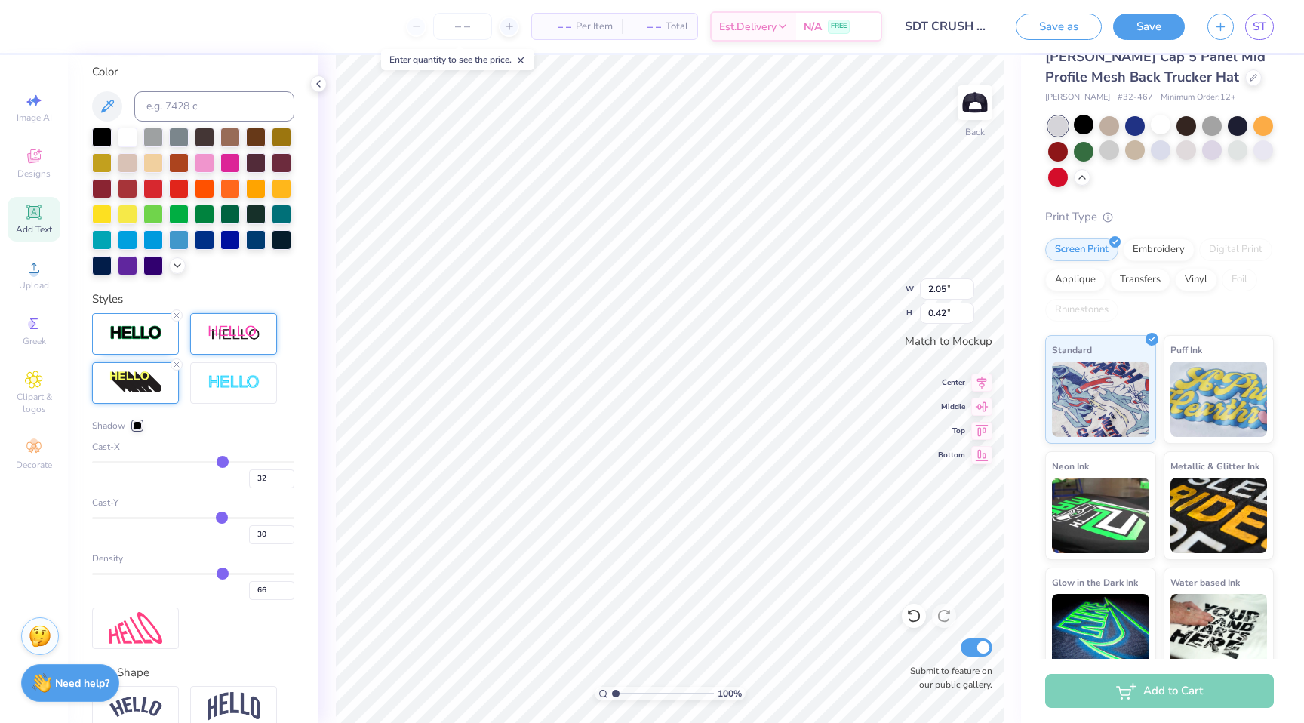
type input "31"
type input "30"
type input "26"
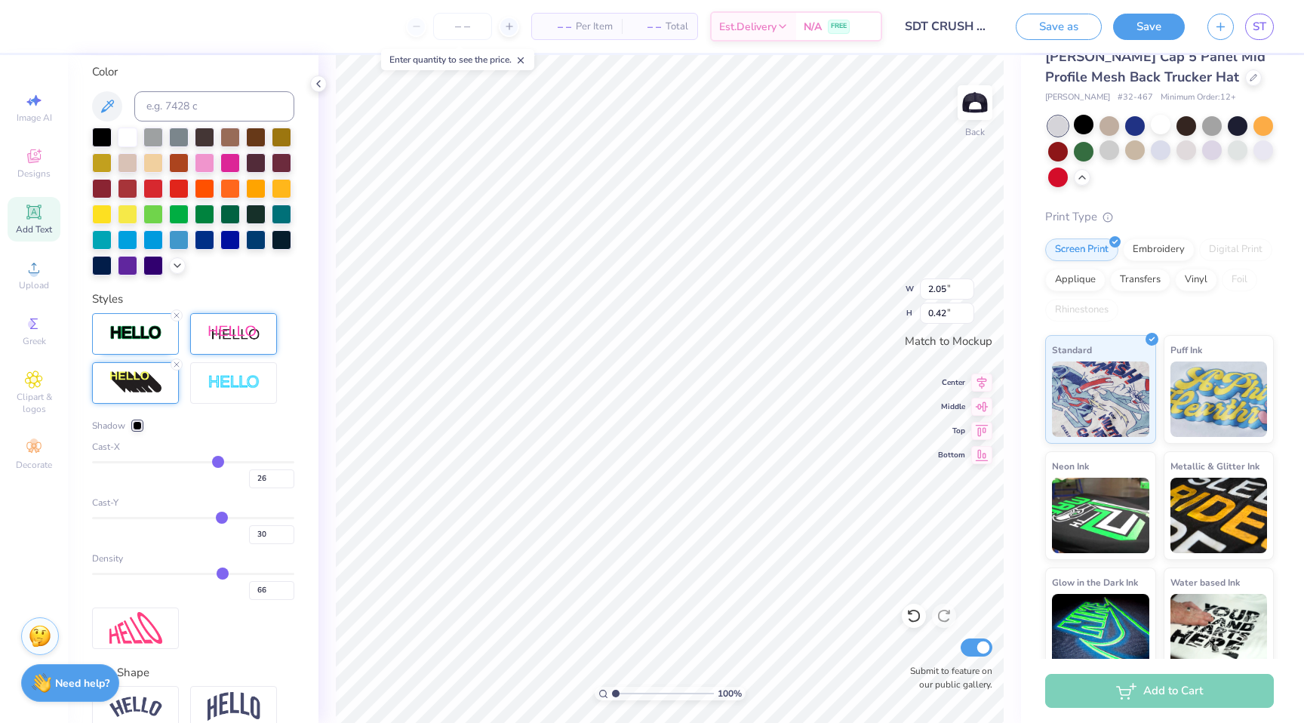
type input "22"
type input "21"
type input "17"
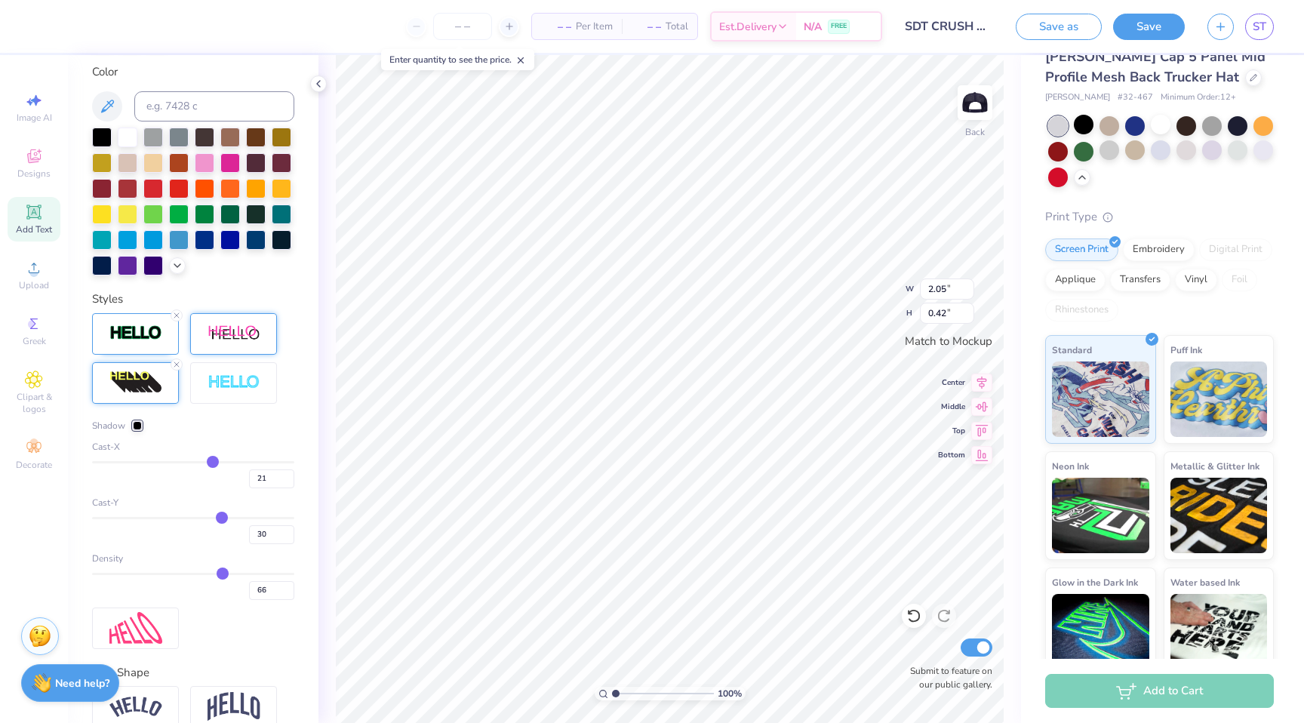
type input "17"
type input "13"
type input "5"
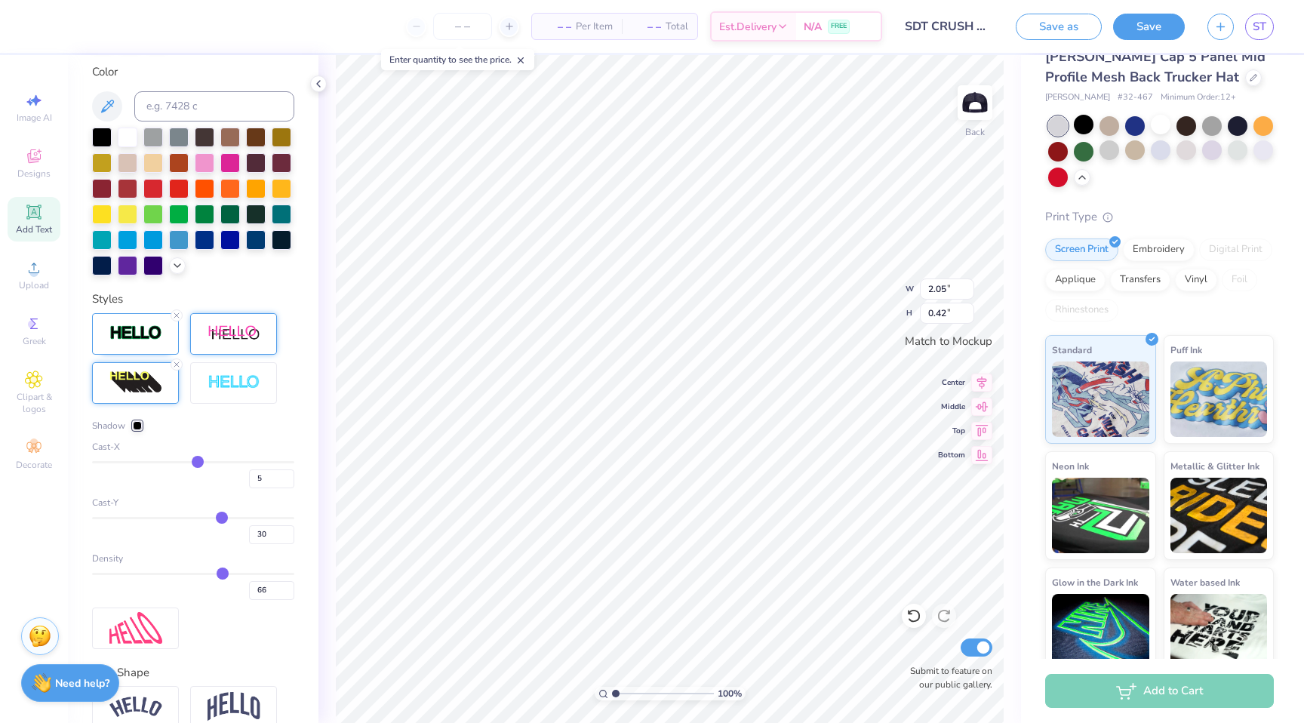
type input "1"
type input "-2"
type input "-4"
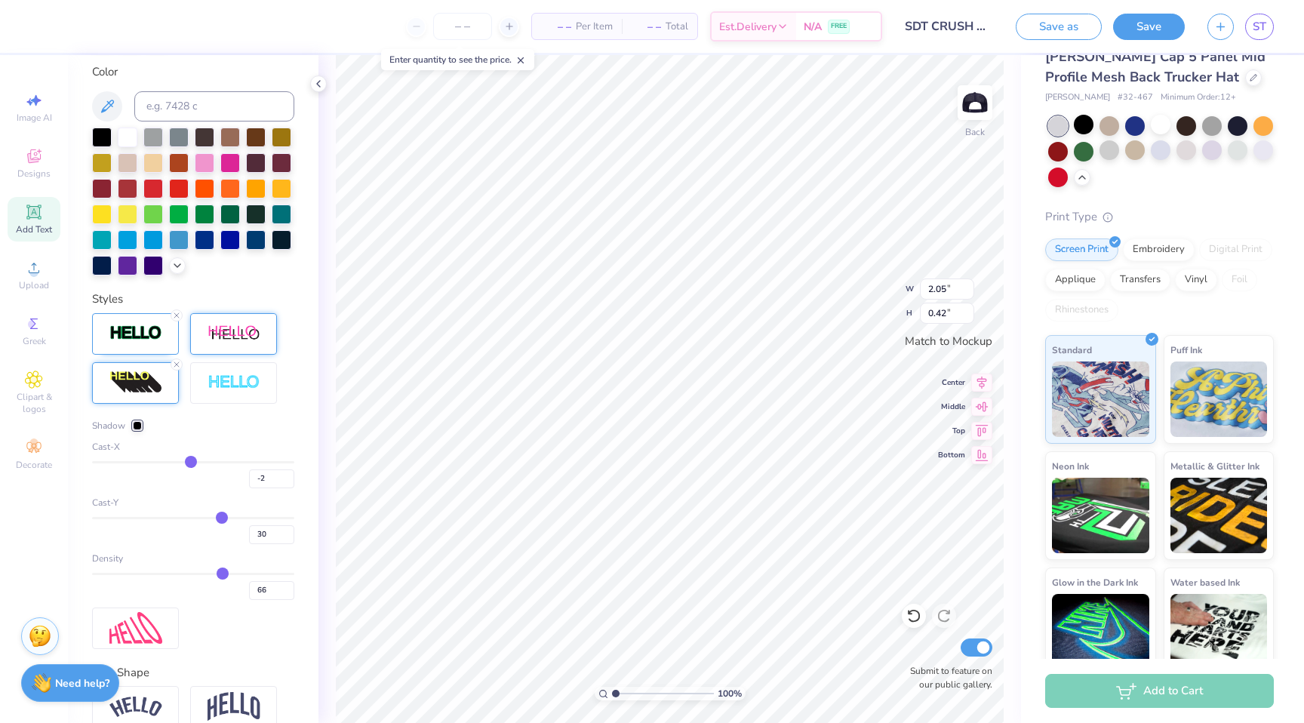
type input "-4"
type input "-6"
type input "-8"
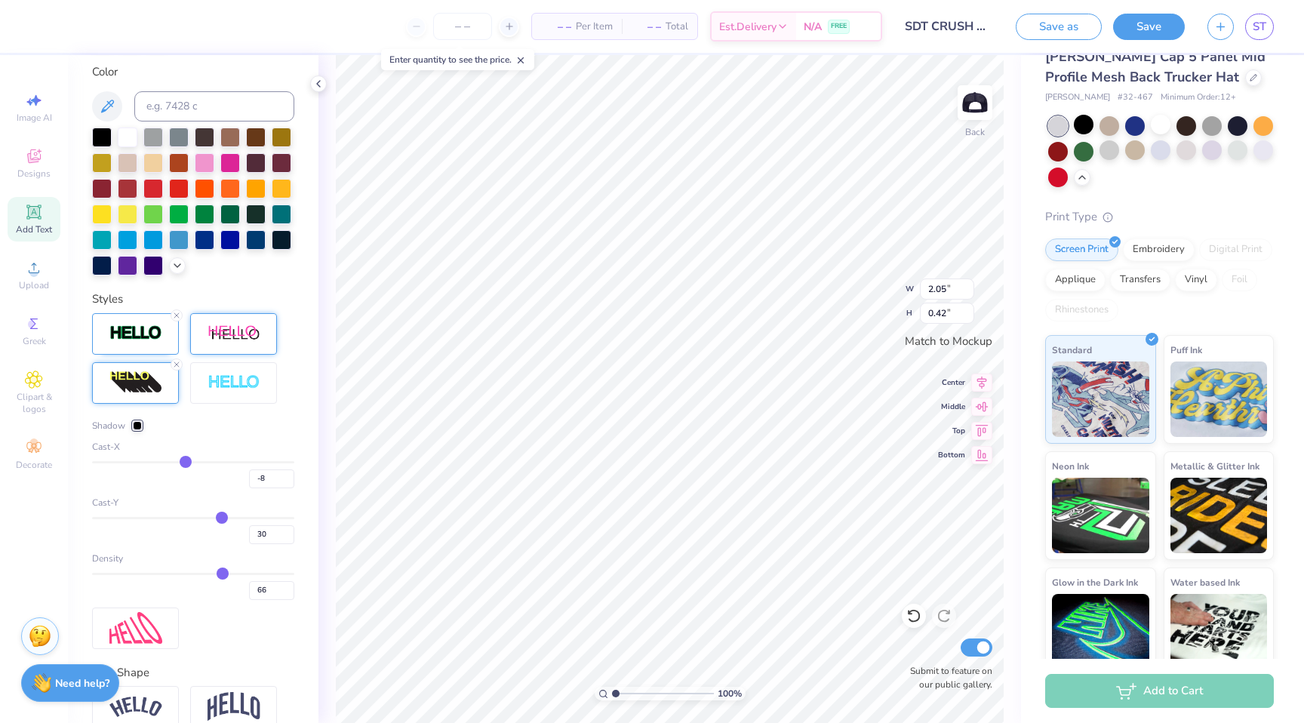
type input "-10"
type input "-11"
type input "-10"
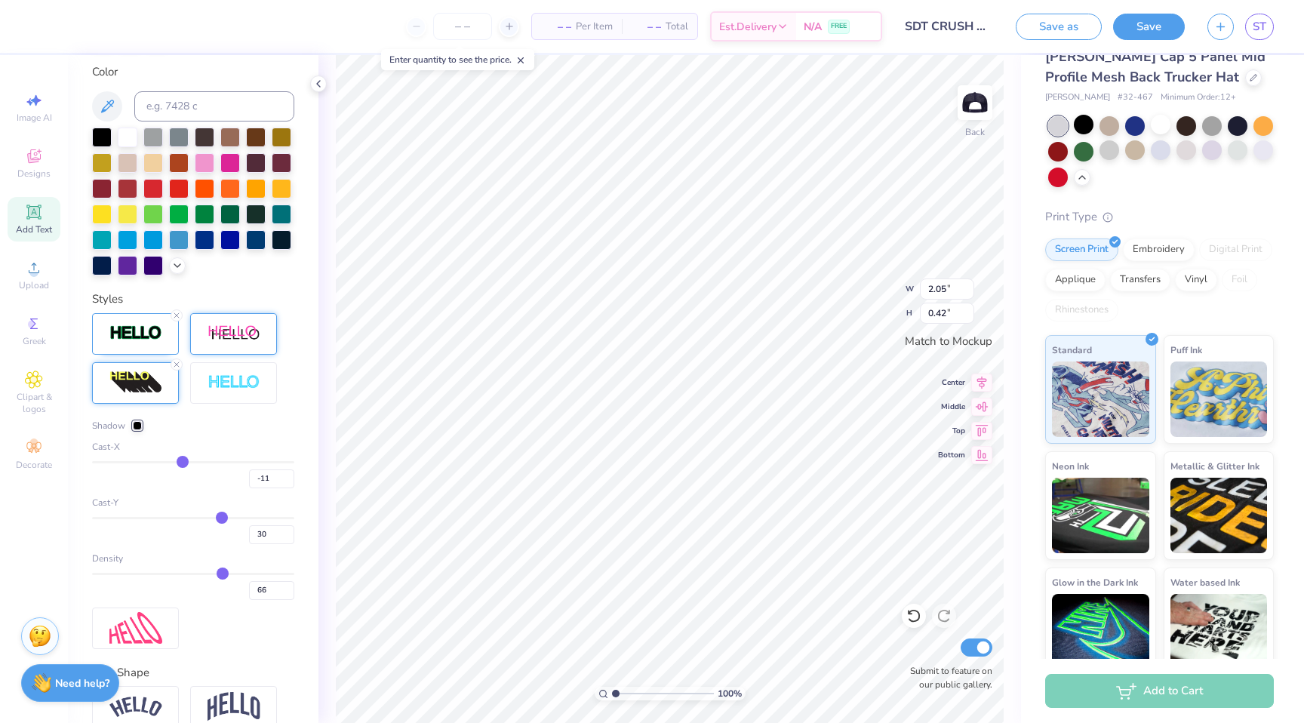
type input "-10"
type input "-9"
drag, startPoint x: 223, startPoint y: 459, endPoint x: 184, endPoint y: 459, distance: 38.5
type input "-9"
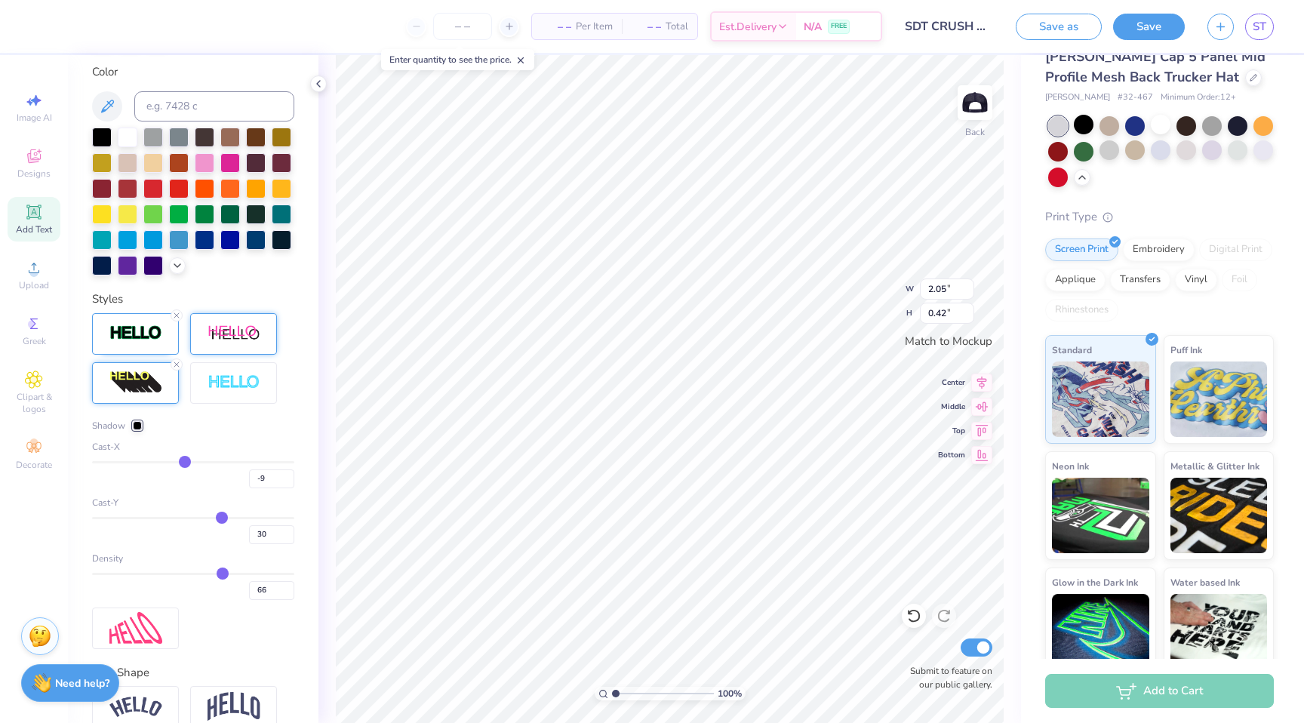
click at [184, 461] on input "range" at bounding box center [193, 462] width 202 height 2
type input "1.72"
type input "-8"
type input "-7"
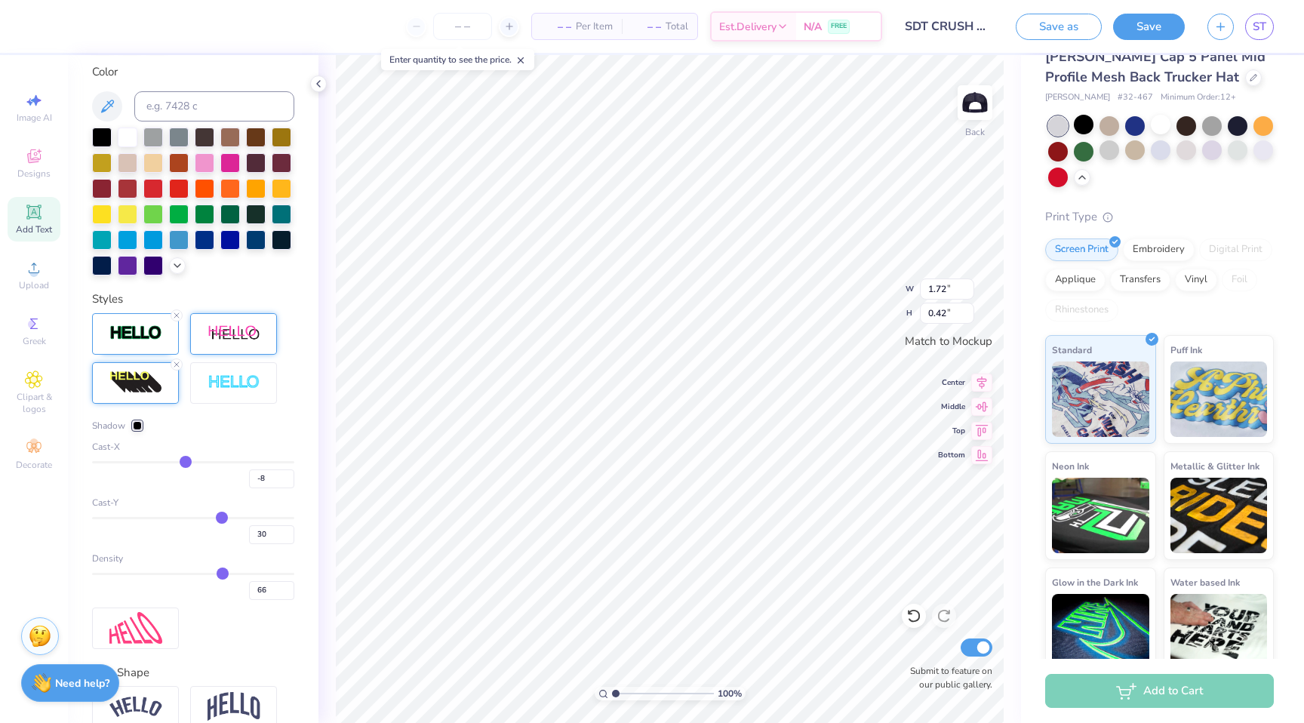
type input "-7"
type input "-4"
type input "-3"
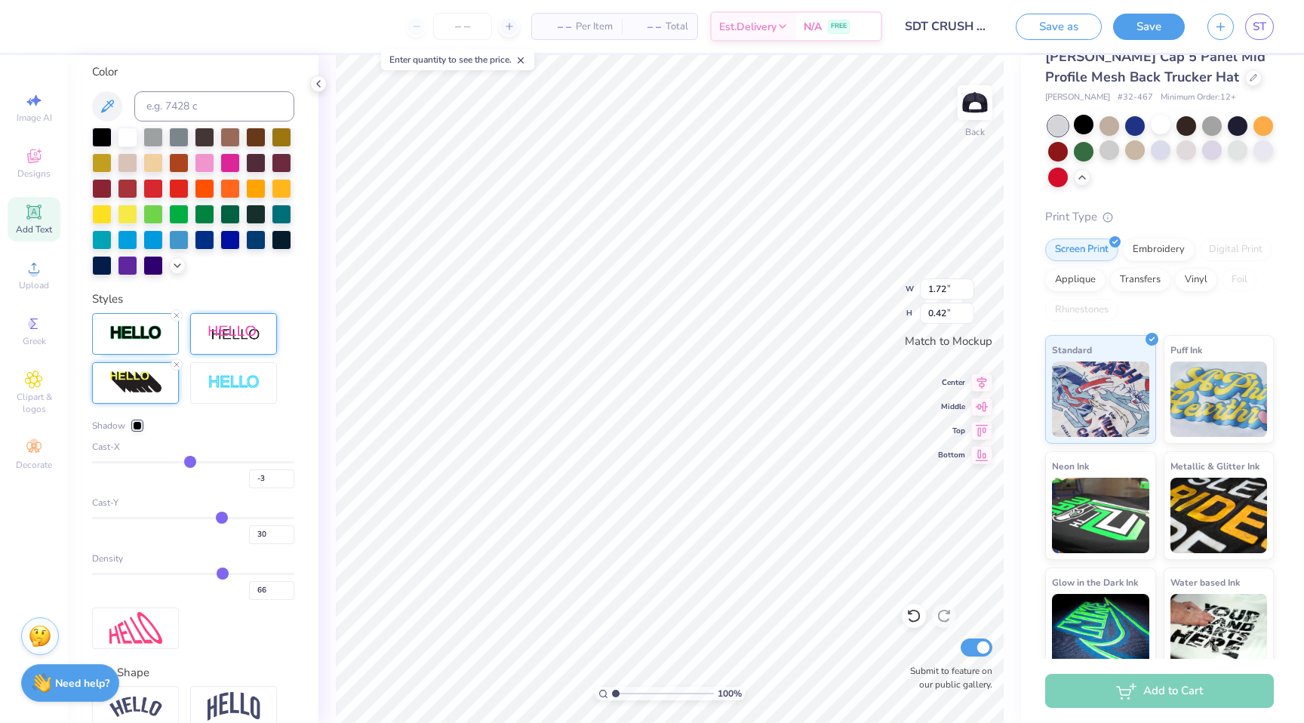
type input "-2"
type input "-1"
type input "0"
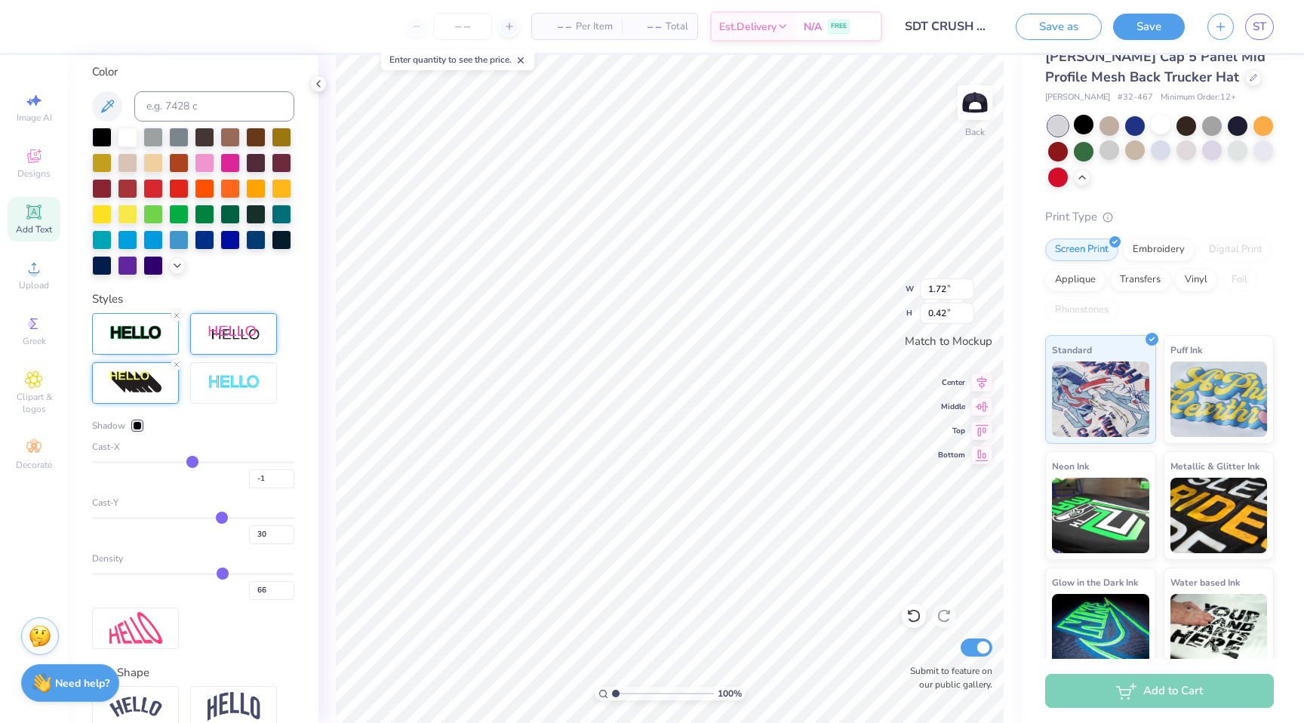
type input "0"
type input "1"
type input "2"
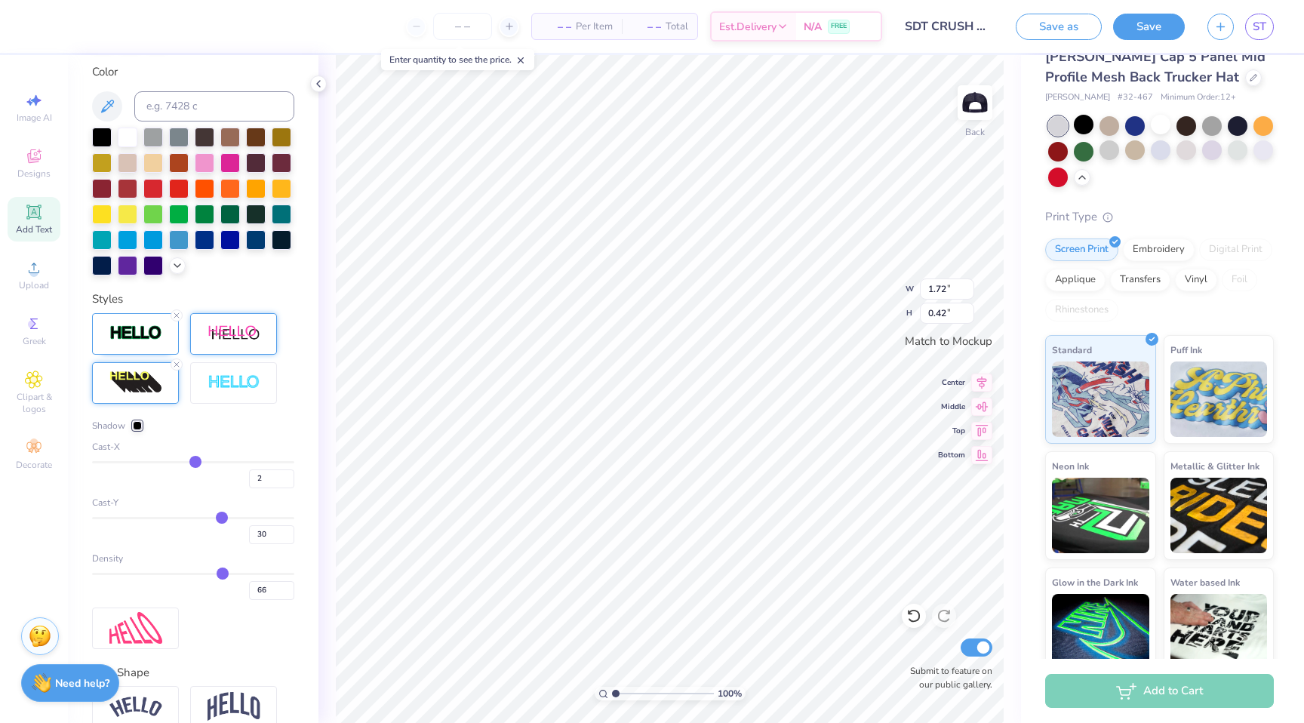
type input "3"
type input "4"
type input "5"
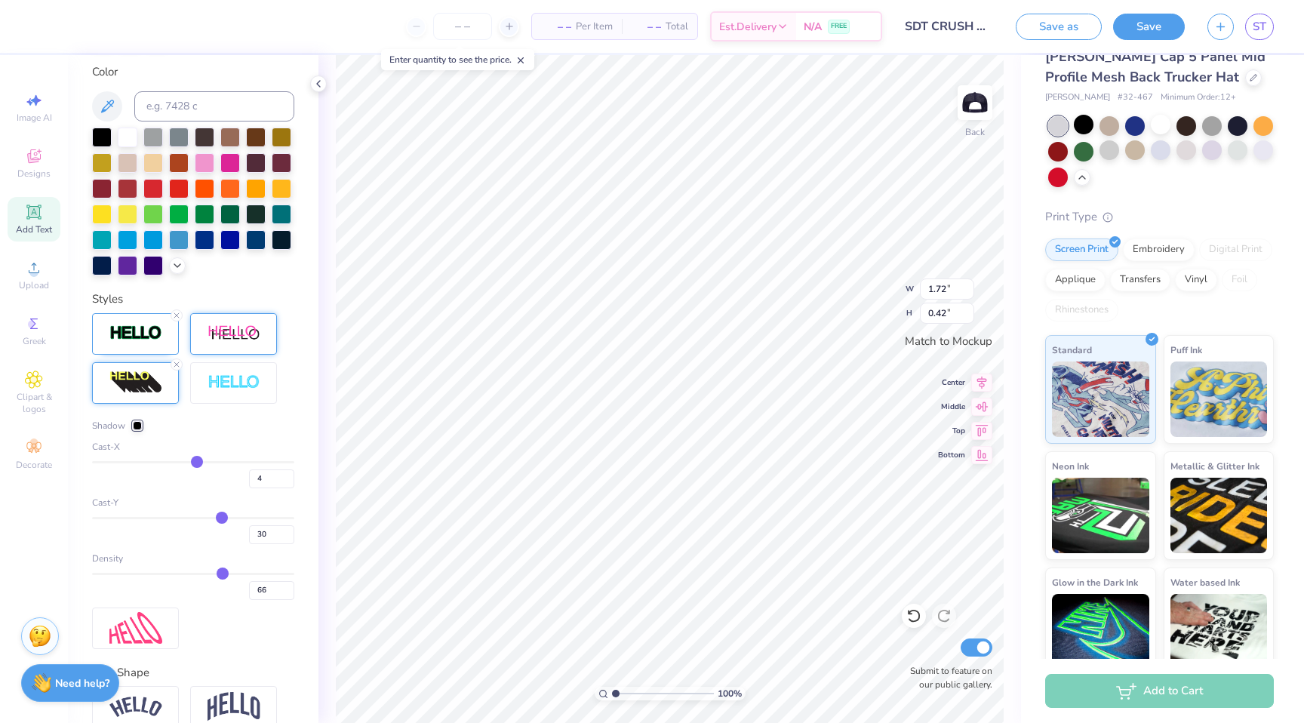
type input "5"
type input "6"
drag, startPoint x: 185, startPoint y: 462, endPoint x: 199, endPoint y: 462, distance: 14.3
type input "6"
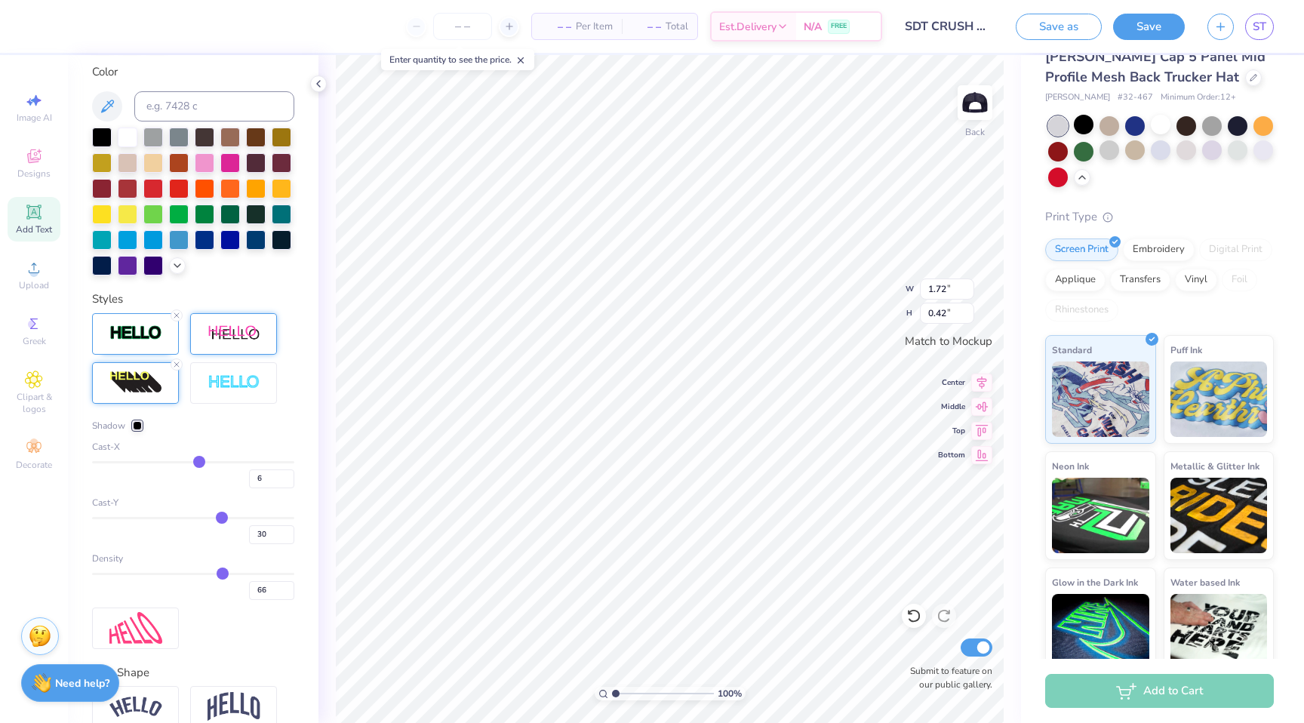
click at [199, 462] on input "range" at bounding box center [193, 462] width 202 height 2
type input "1.67"
type input "29"
type input "28"
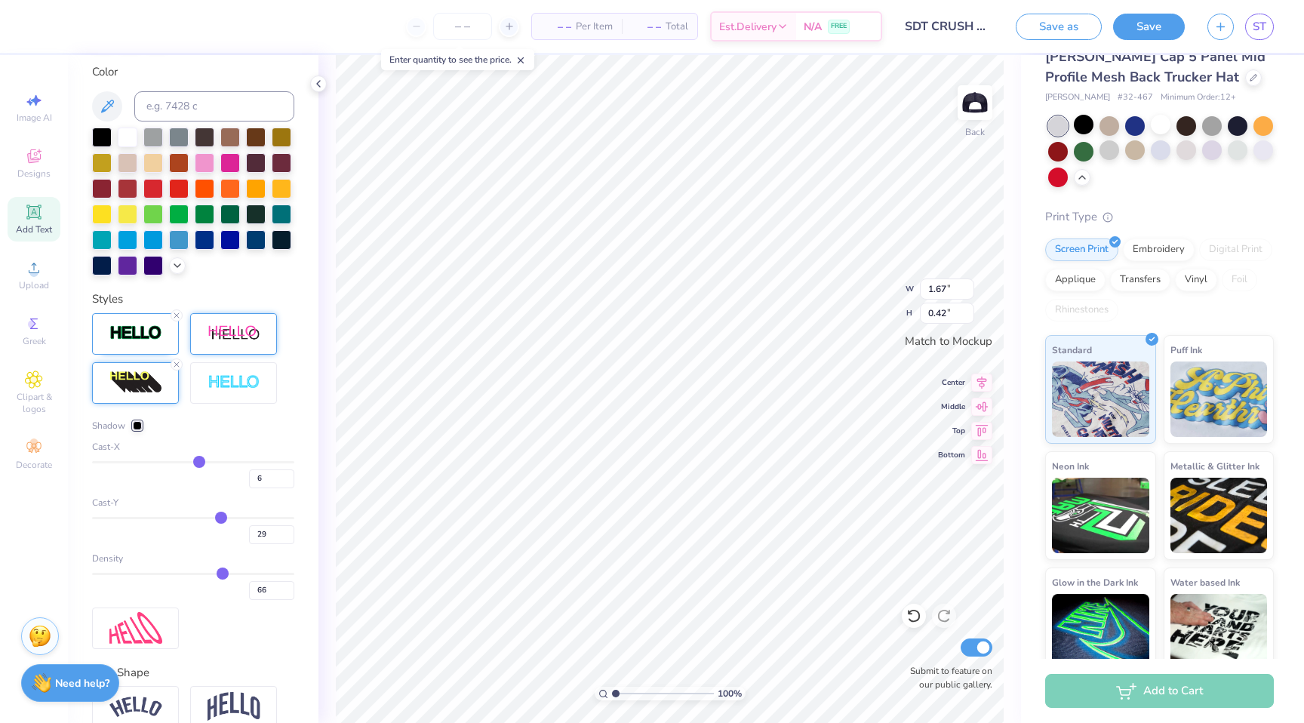
type input "28"
type input "27"
type input "26"
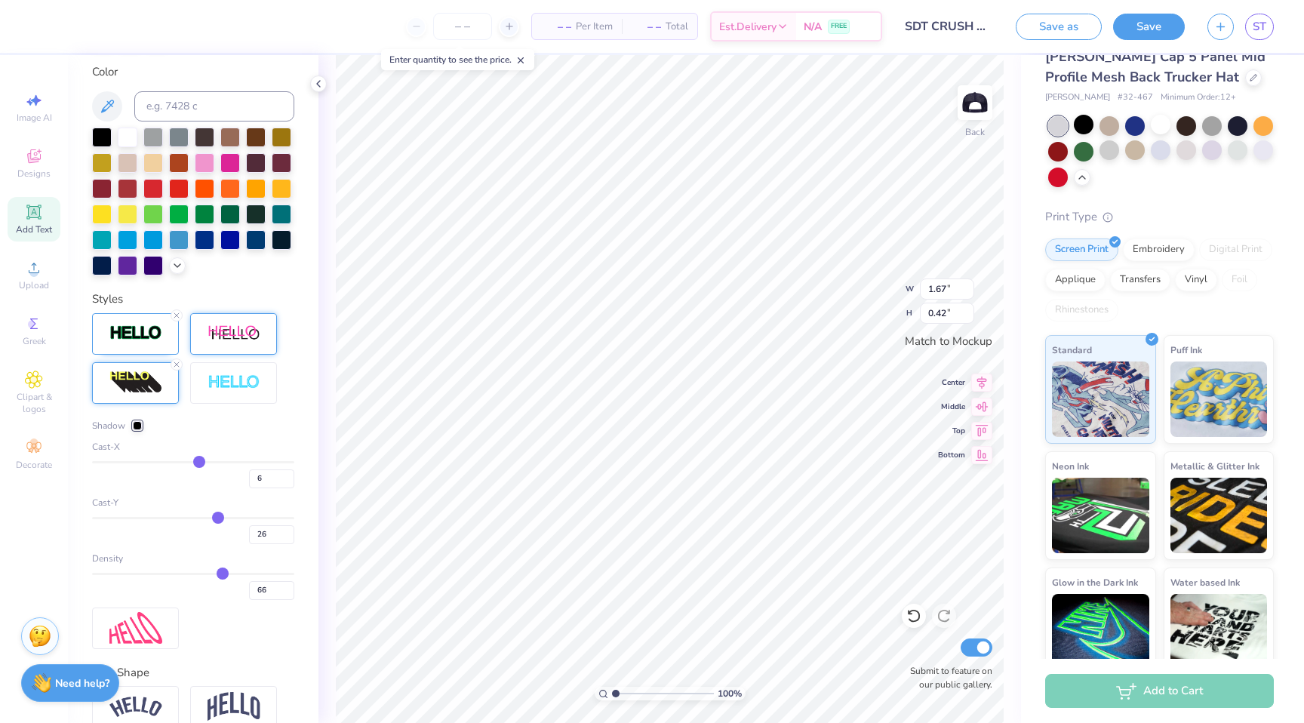
type input "25"
type input "23"
type input "22"
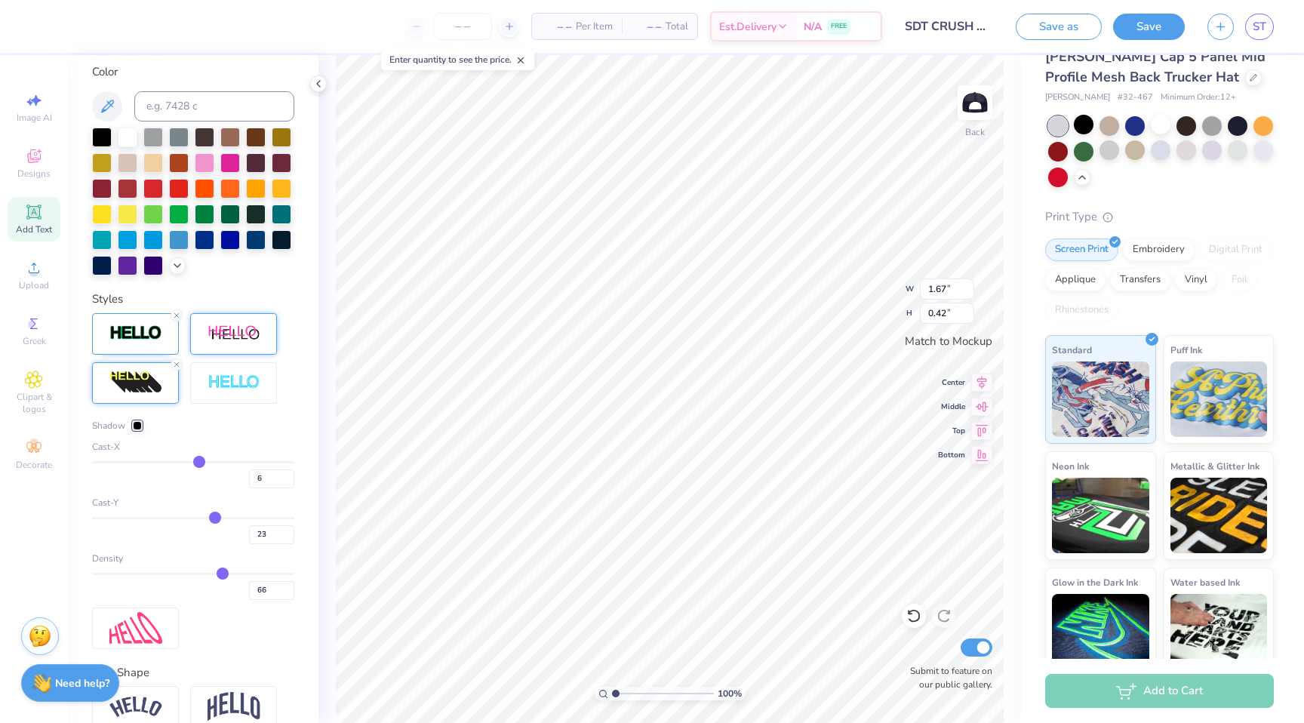
type input "22"
type input "20"
type input "19"
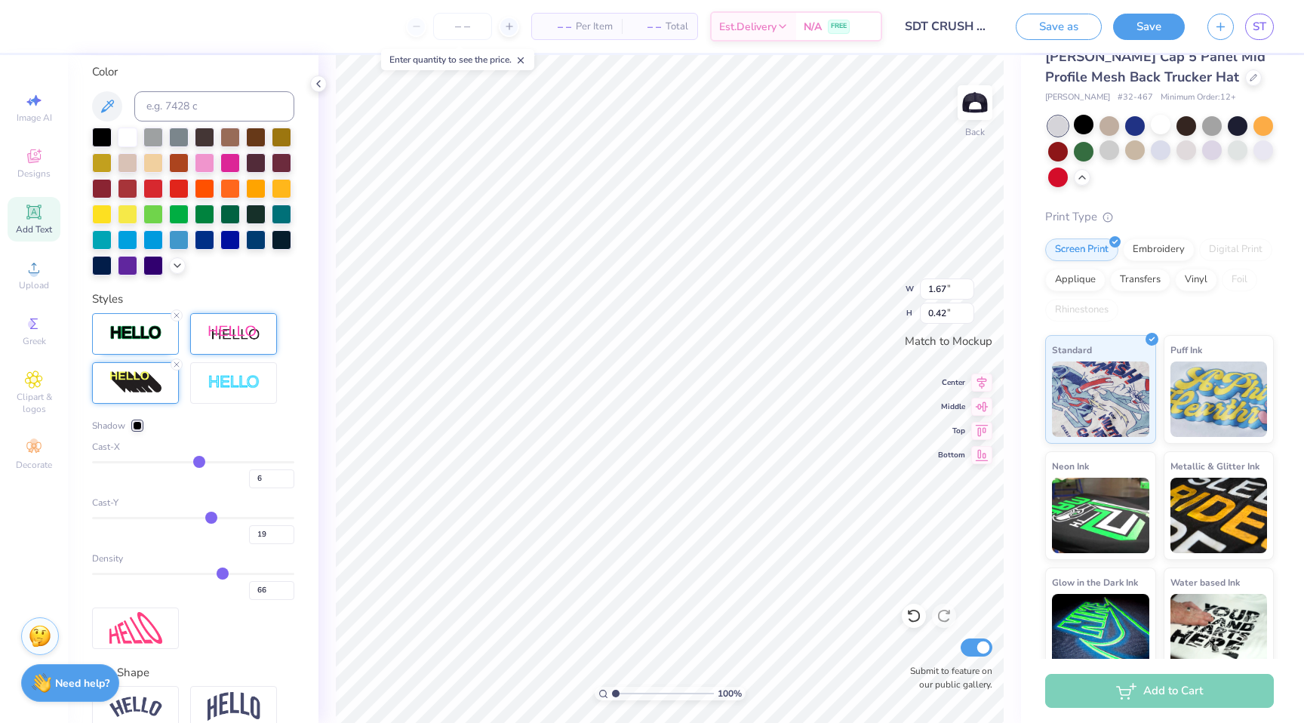
type input "18"
type input "17"
type input "16"
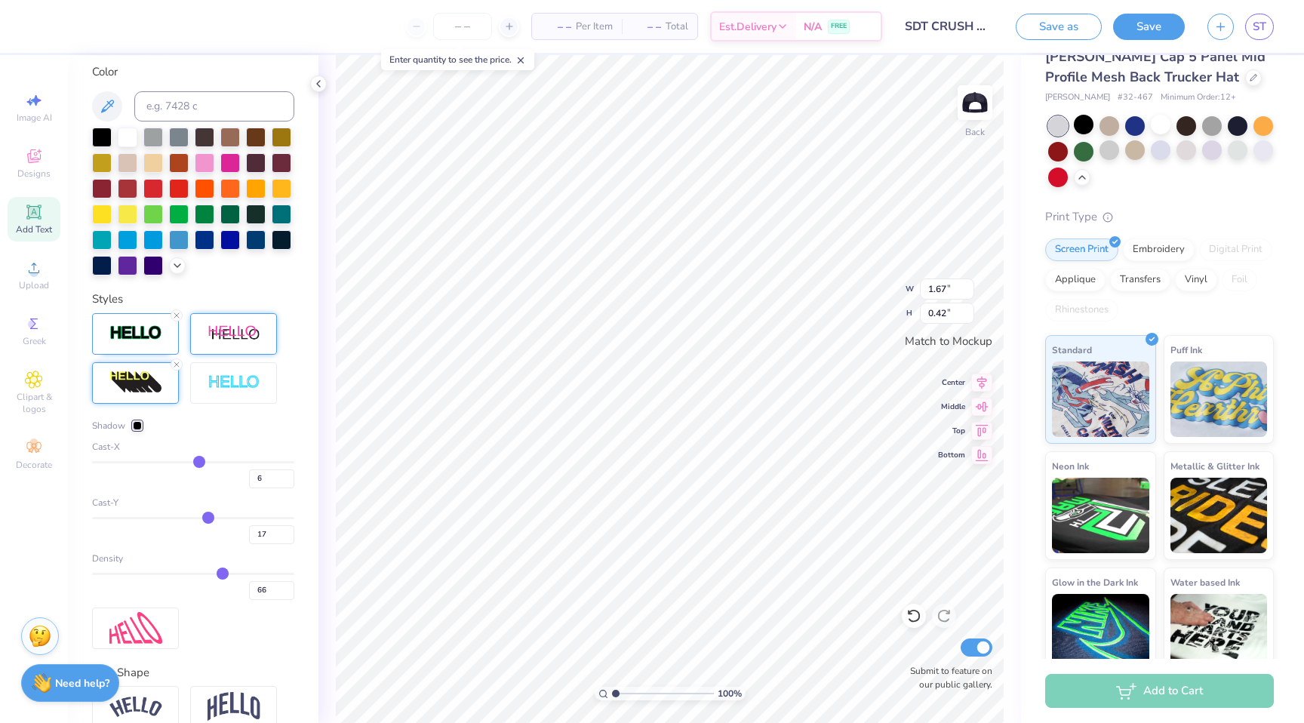
type input "16"
type input "14"
type input "13"
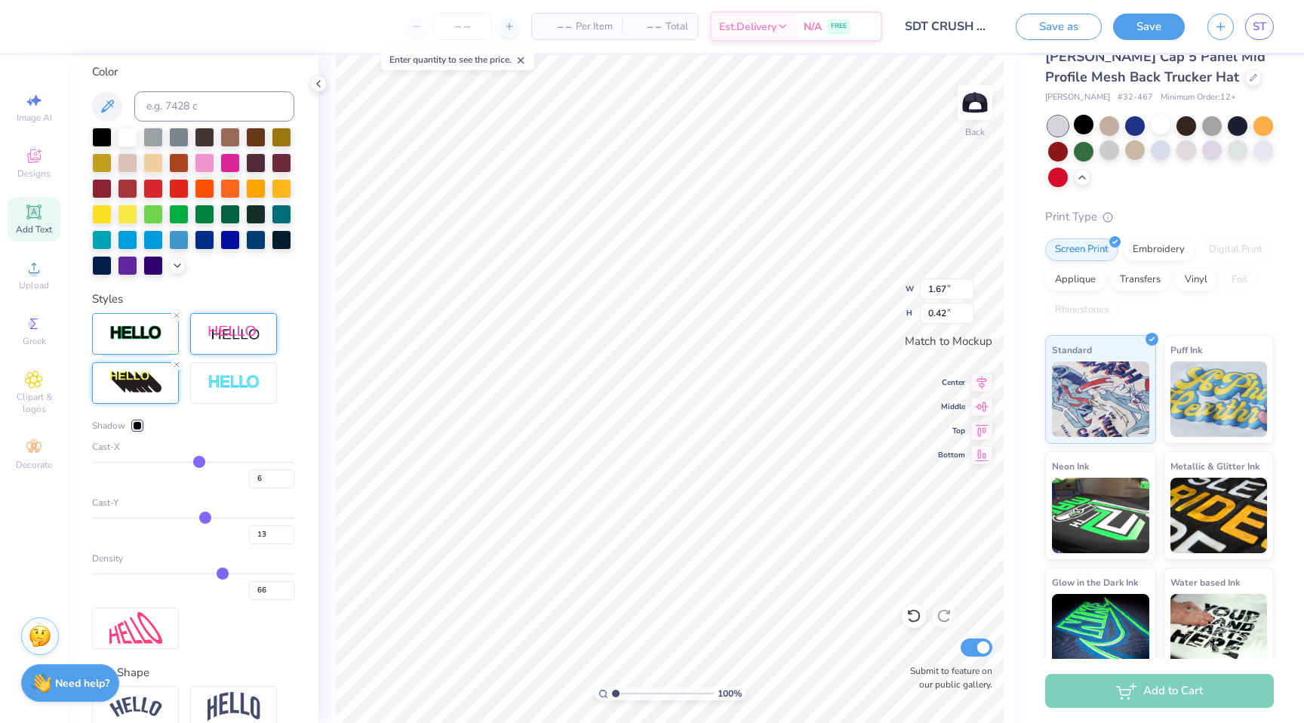
type input "12"
drag, startPoint x: 220, startPoint y: 516, endPoint x: 205, endPoint y: 516, distance: 15.8
type input "12"
click at [205, 517] on input "range" at bounding box center [193, 518] width 202 height 2
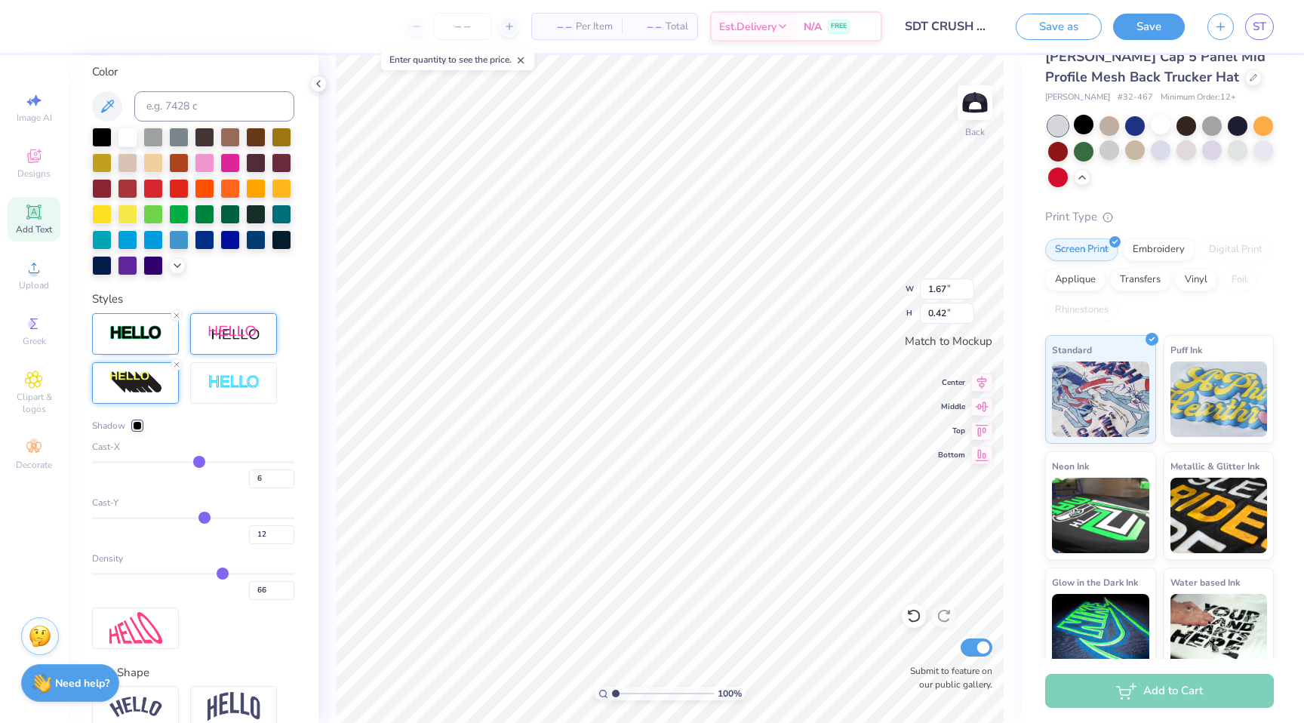
type input "0.36"
type input "65"
type input "64"
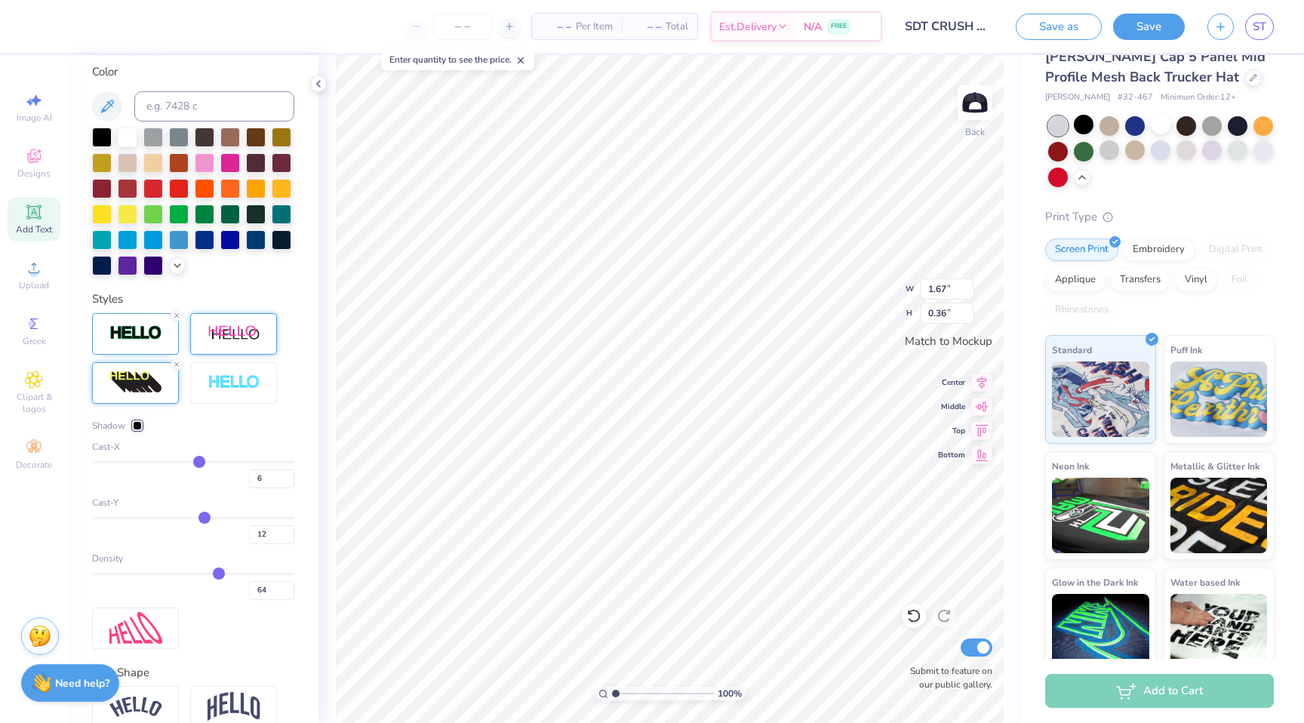
click at [218, 573] on input "range" at bounding box center [193, 574] width 202 height 2
type input "63"
type input "62"
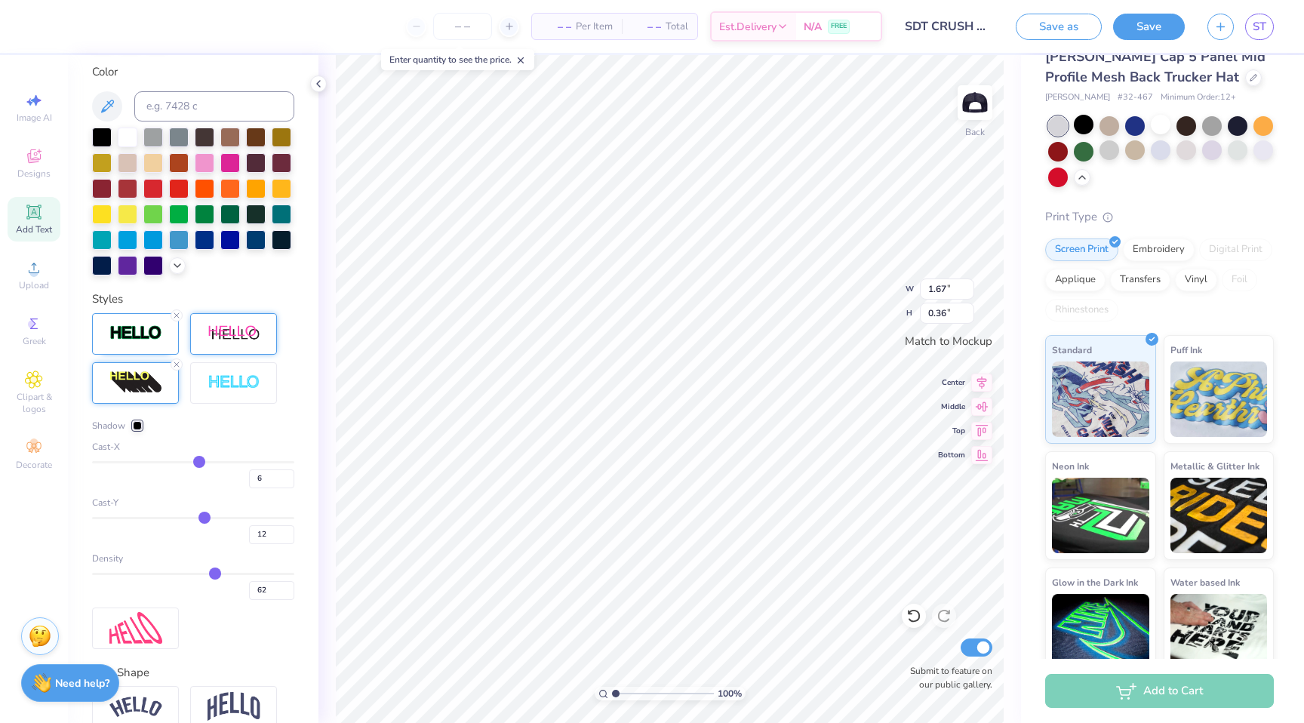
type input "61"
type input "60"
click at [211, 573] on input "range" at bounding box center [193, 574] width 202 height 2
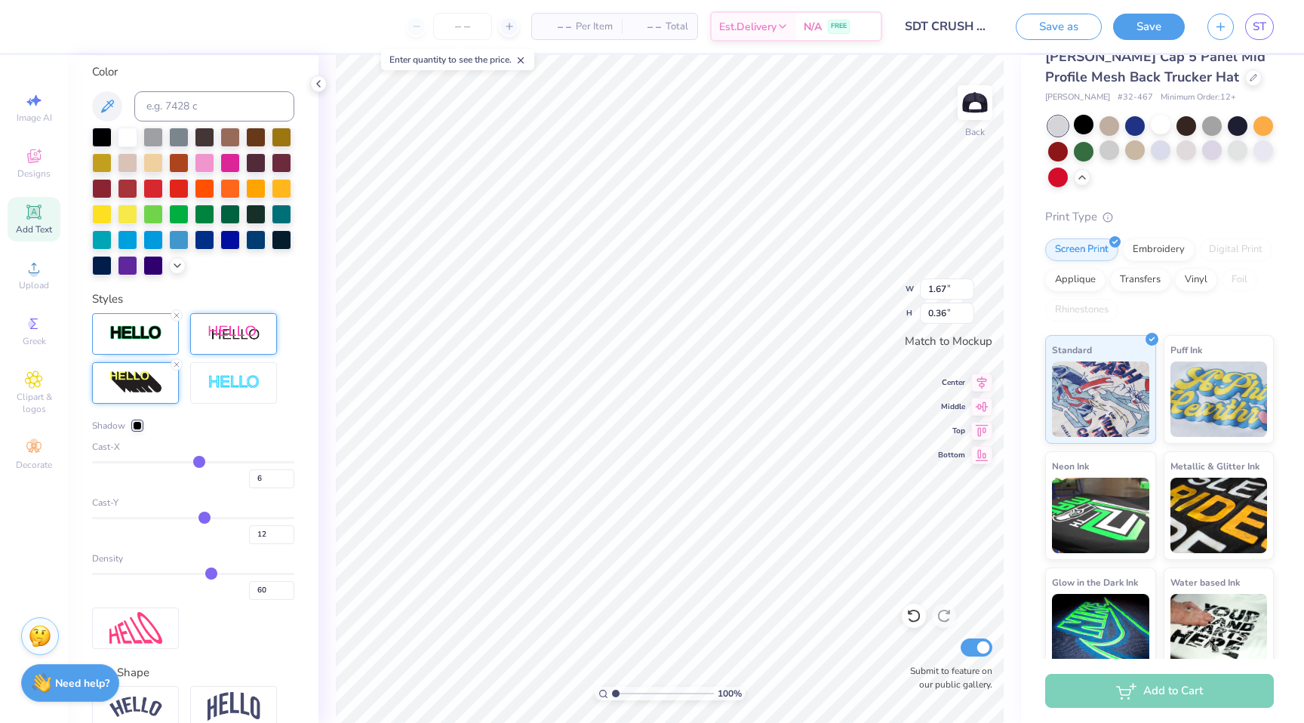
type input "59"
type input "58"
type input "57"
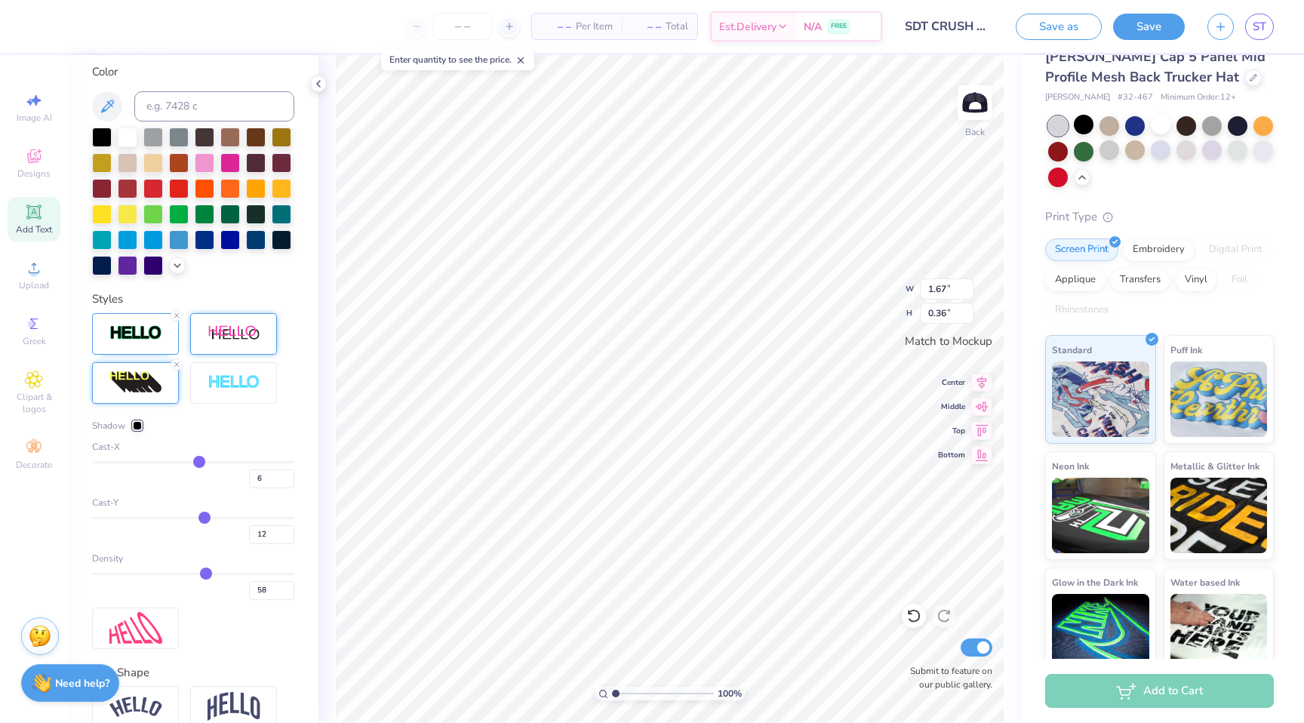
type input "57"
type input "56"
type input "55"
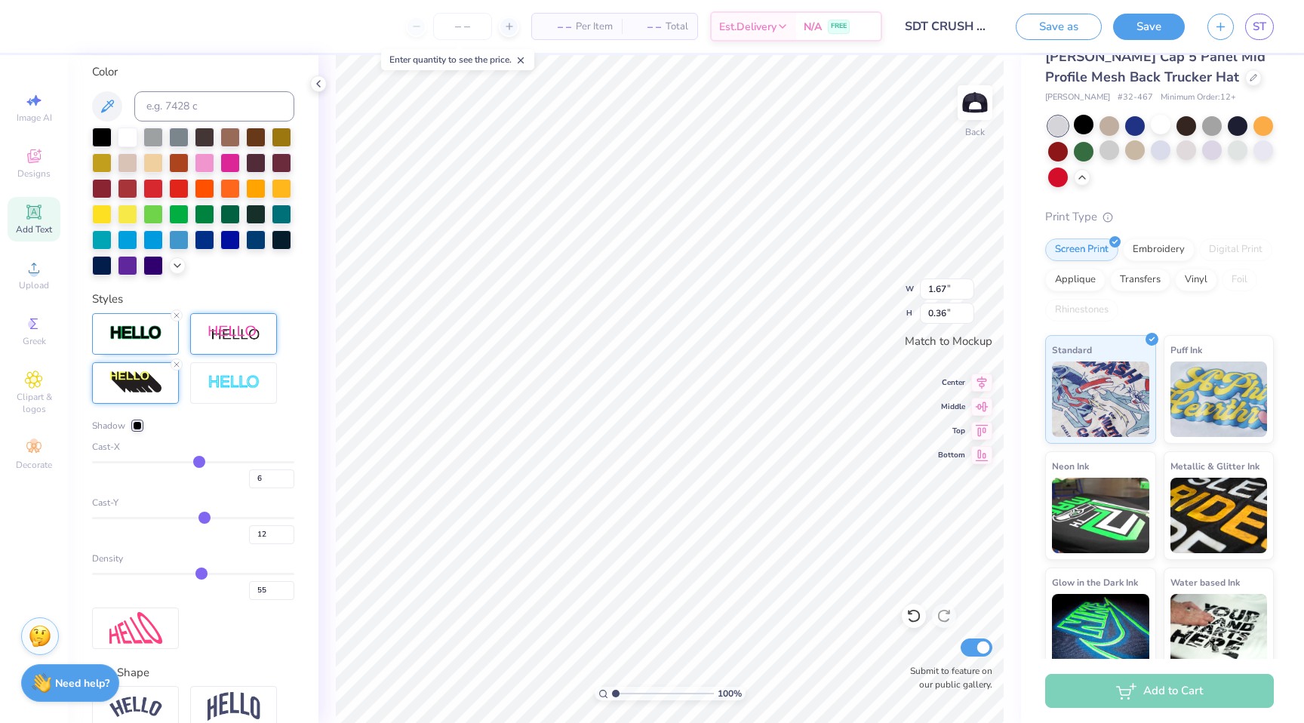
type input "54"
drag, startPoint x: 211, startPoint y: 573, endPoint x: 200, endPoint y: 573, distance: 11.3
type input "54"
click at [200, 573] on input "range" at bounding box center [193, 574] width 202 height 2
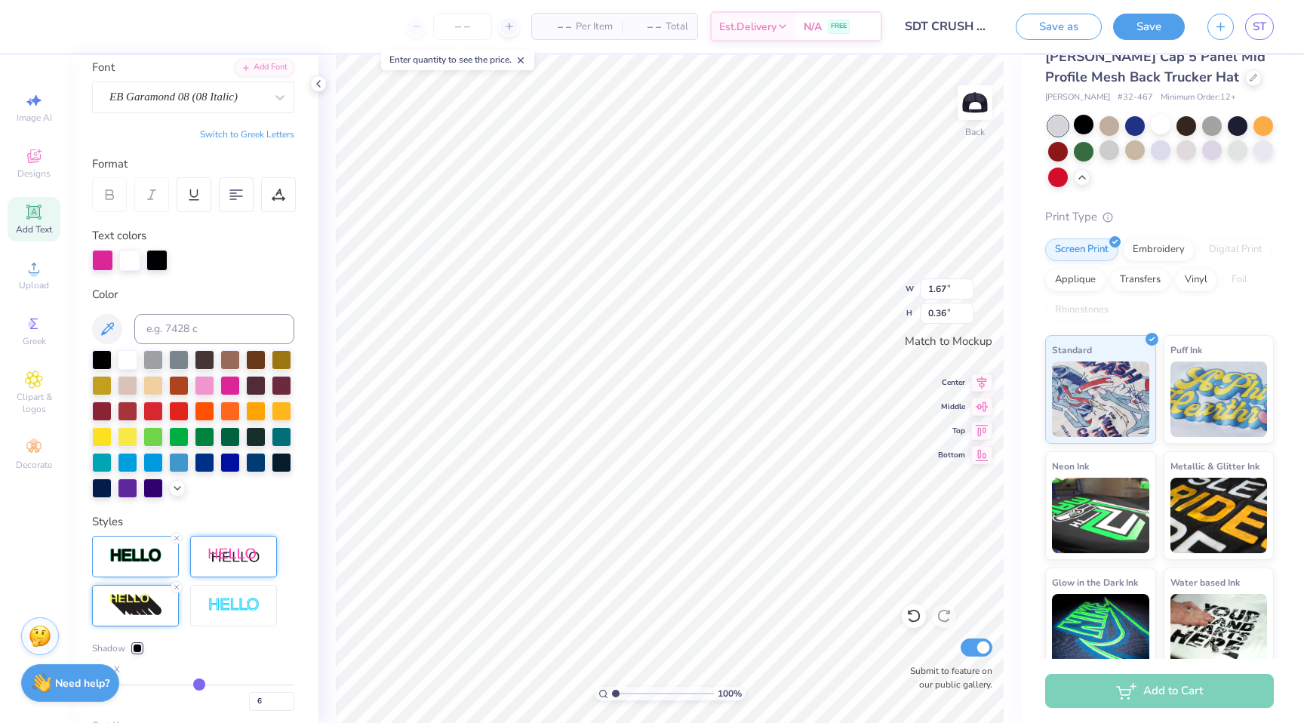
scroll to position [0, 0]
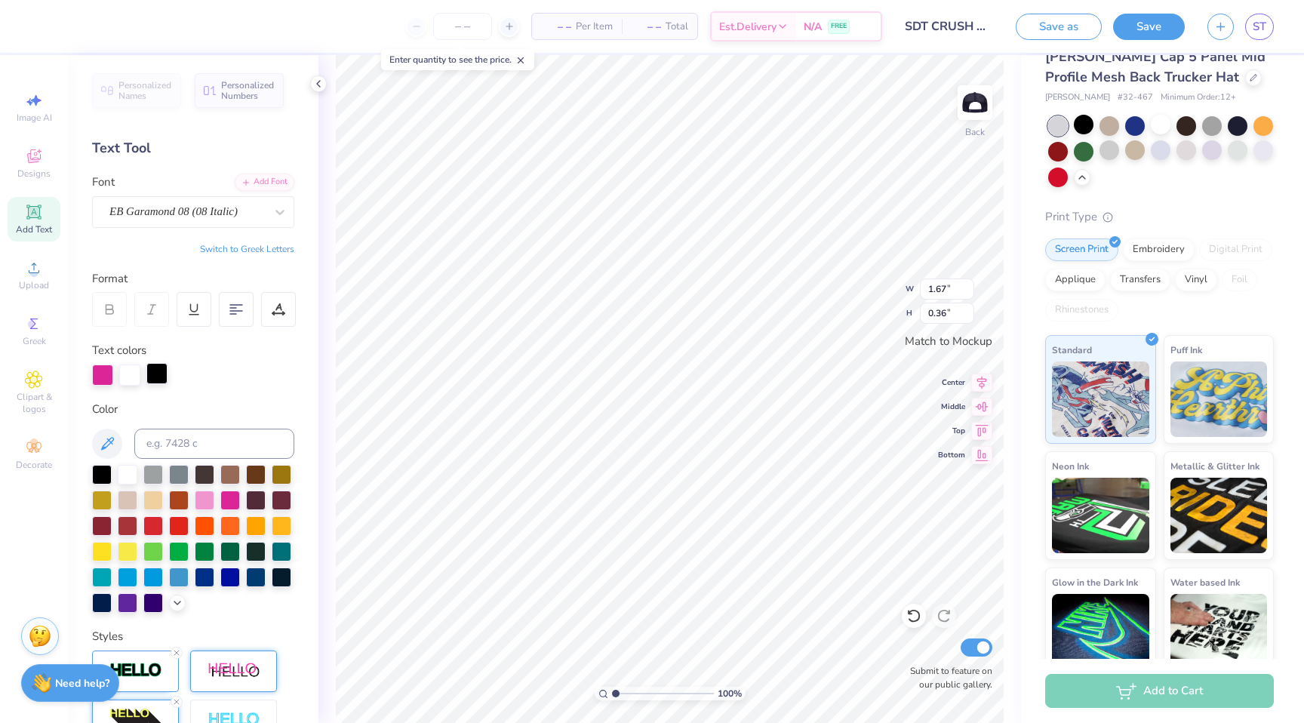
click at [165, 371] on div at bounding box center [156, 373] width 21 height 21
click at [135, 379] on div at bounding box center [129, 373] width 21 height 21
type input "3.53"
type input "0.73"
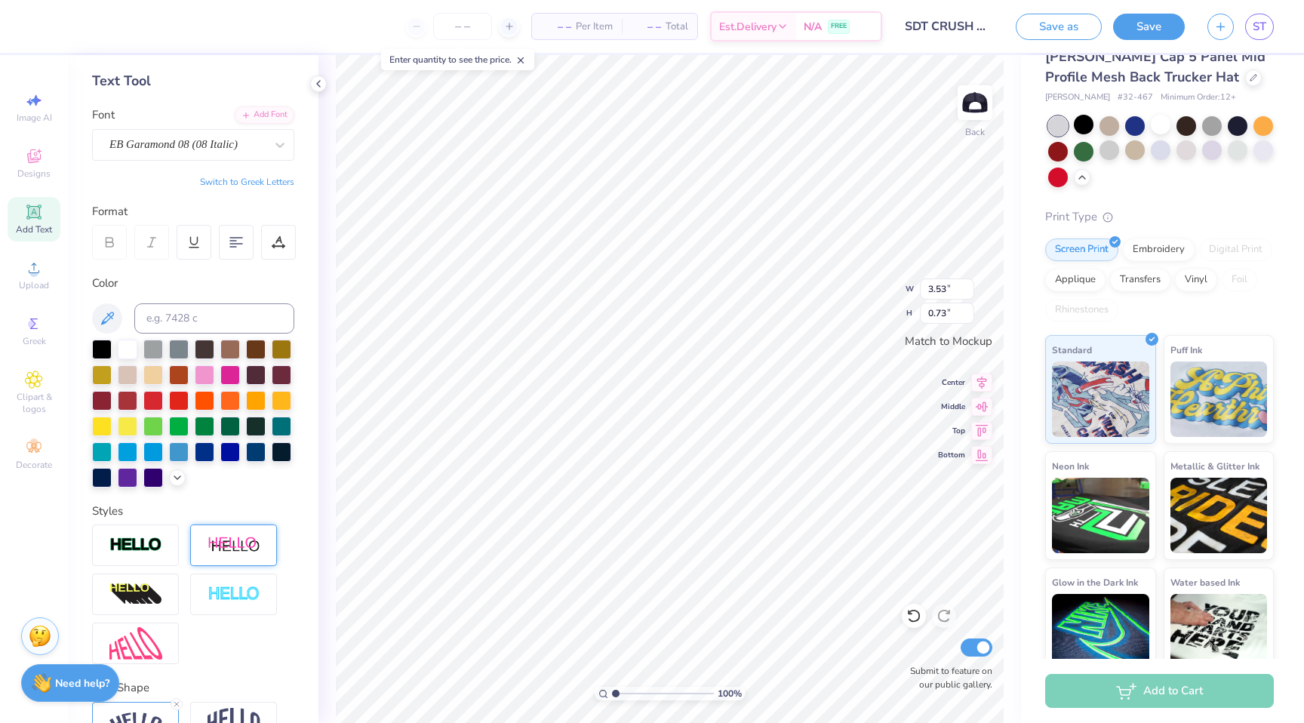
scroll to position [69, 0]
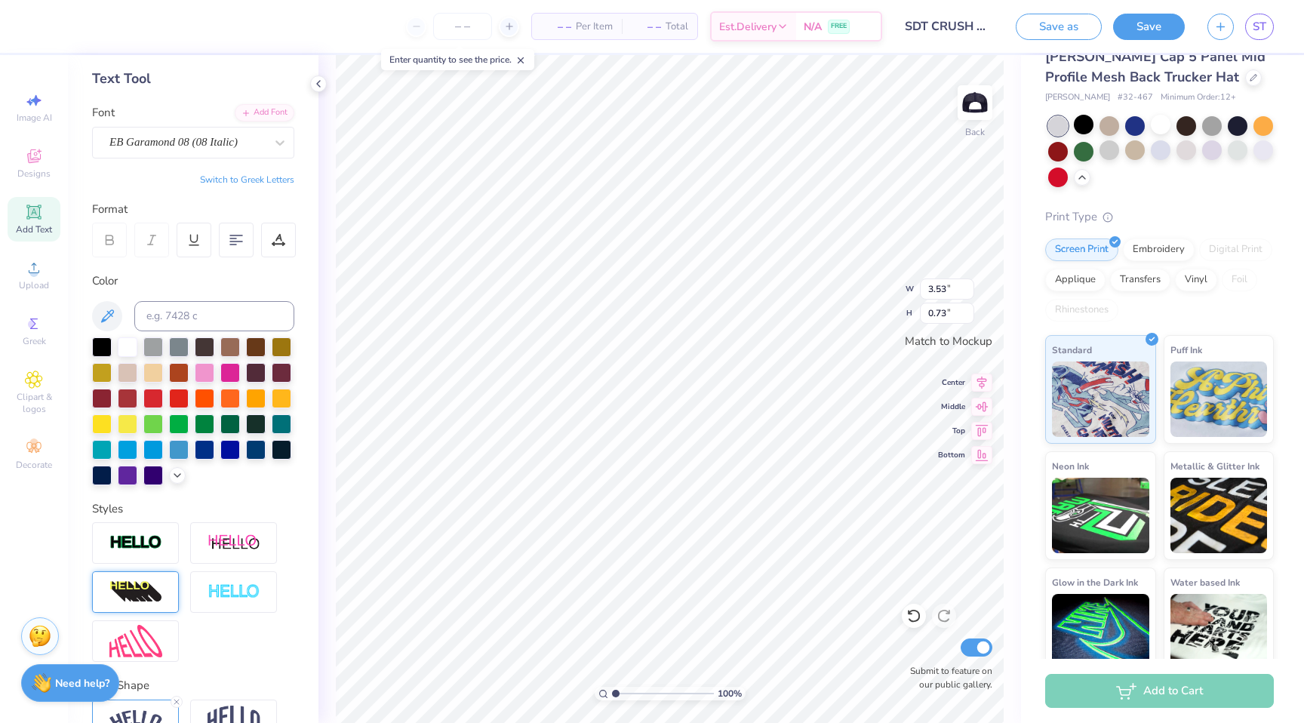
click at [155, 587] on img at bounding box center [135, 592] width 53 height 24
type input "3.98"
type input "0.82"
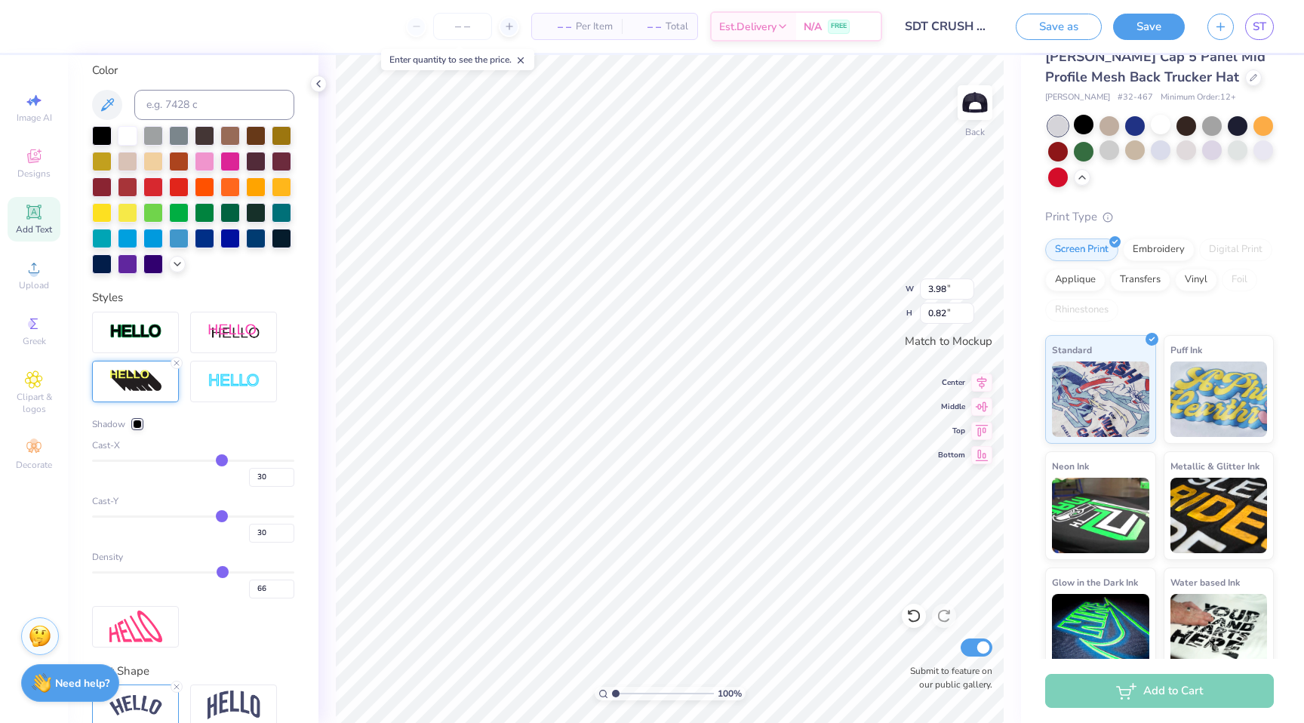
scroll to position [409, 0]
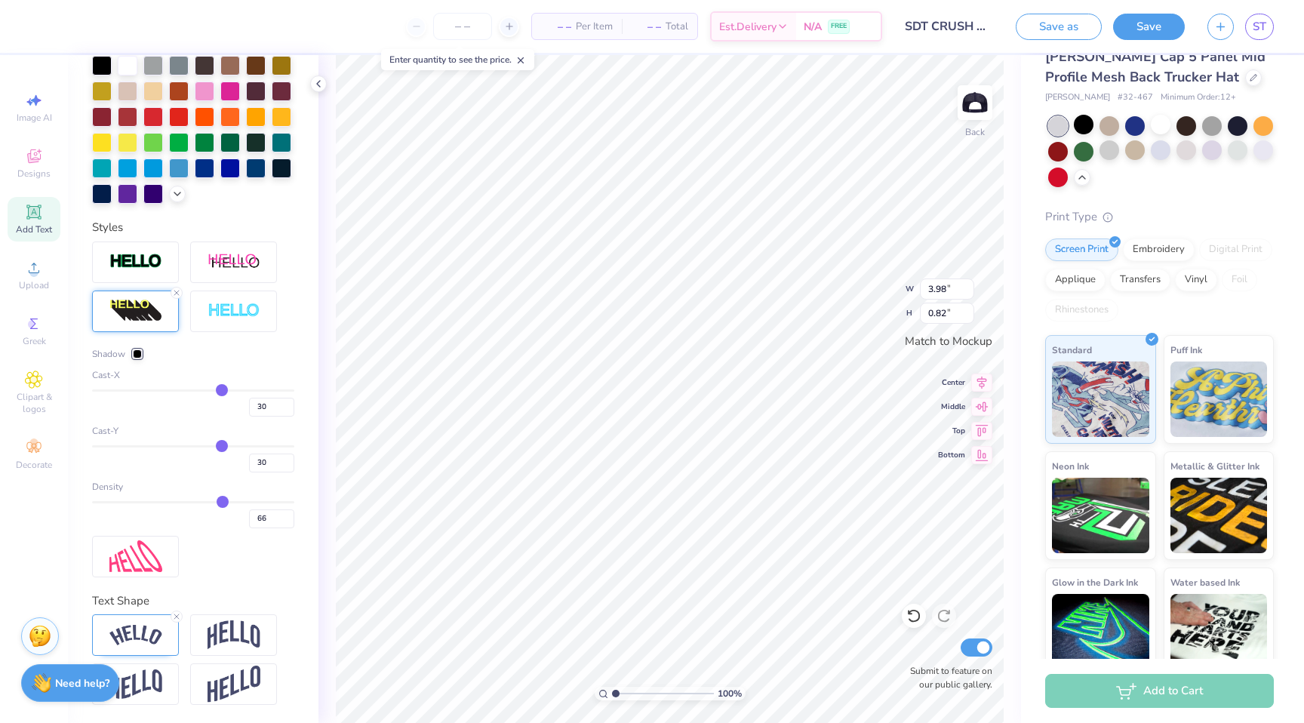
type input "65"
type input "63"
type input "62"
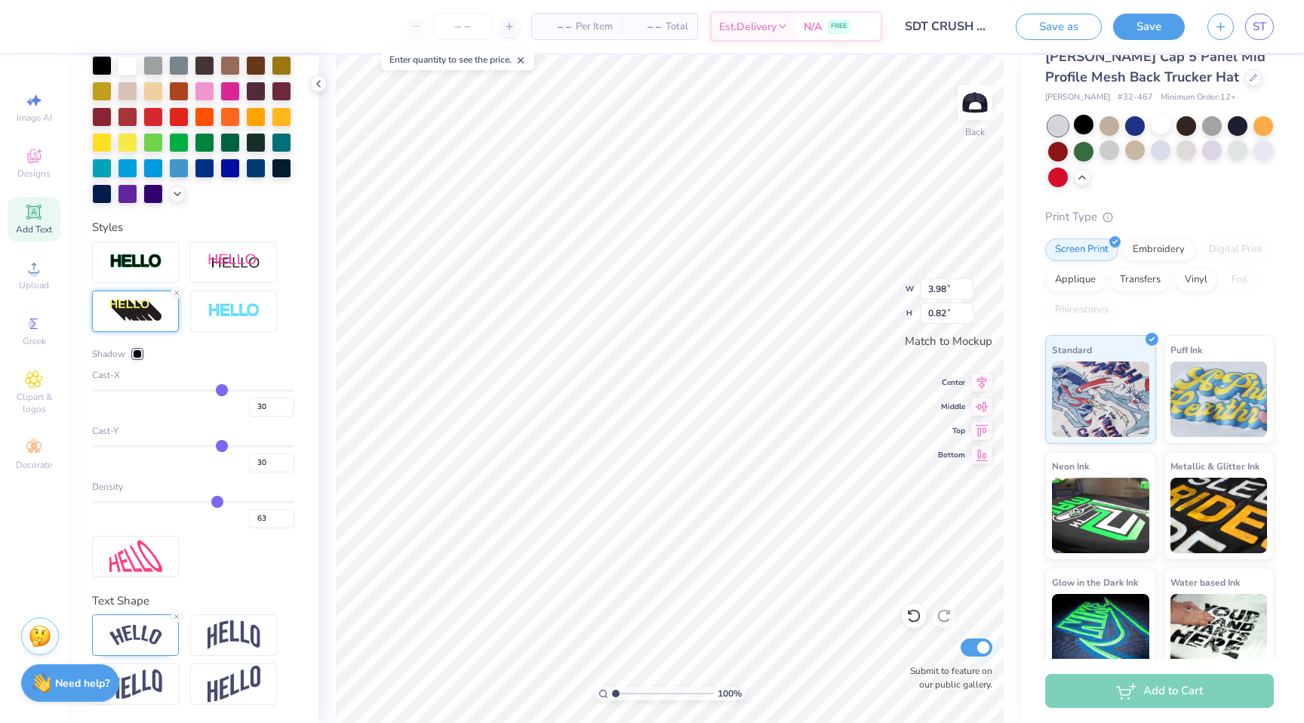
type input "62"
type input "61"
type input "59"
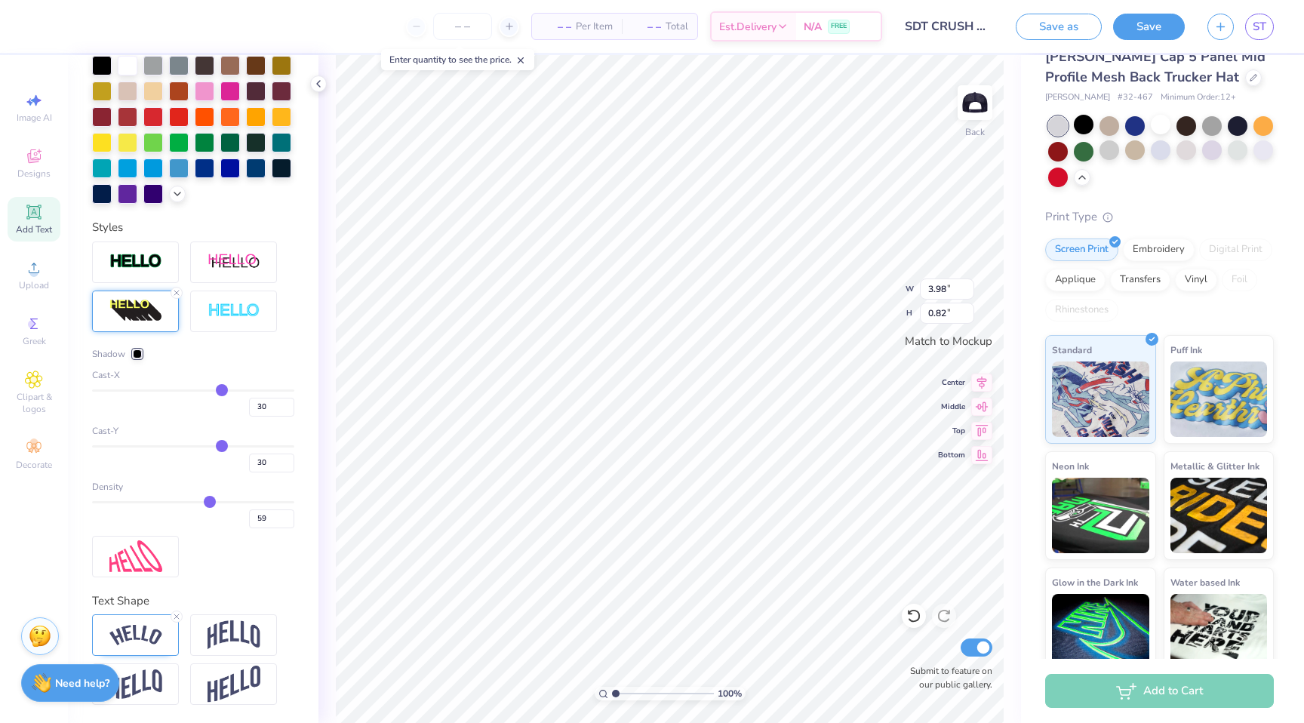
type input "57"
type input "56"
type input "54"
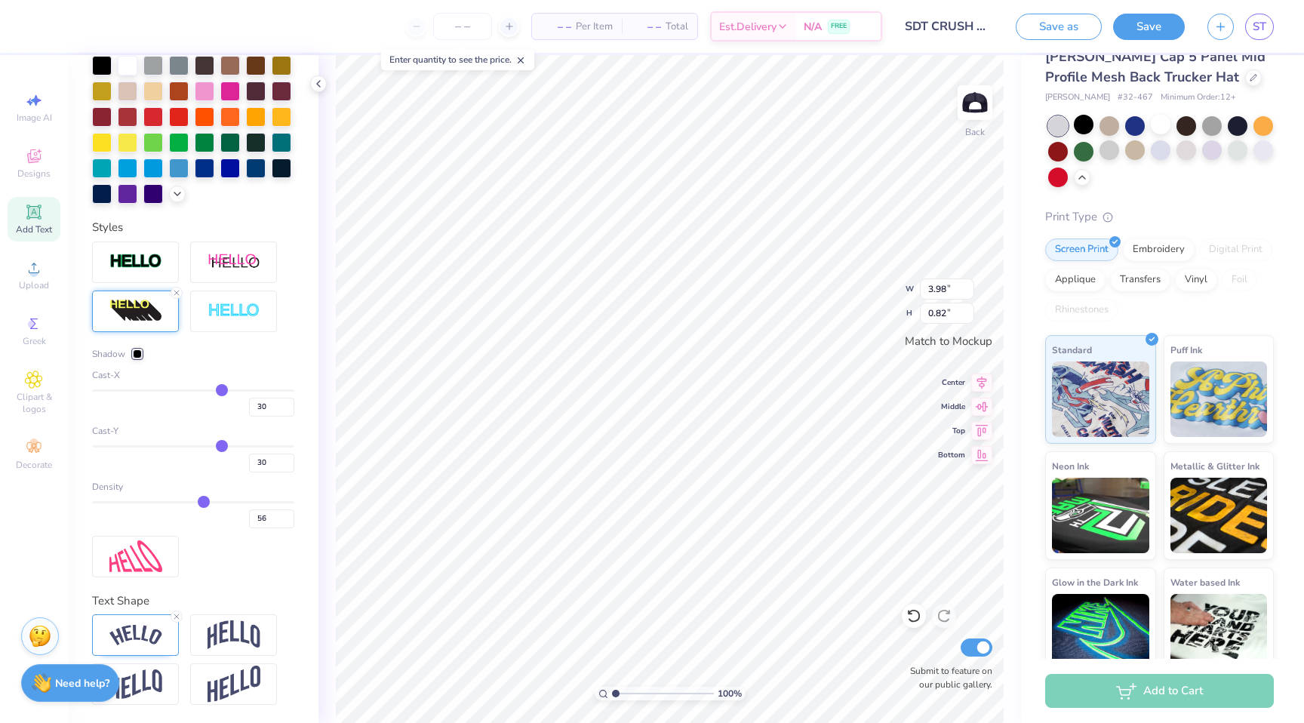
type input "54"
type input "52"
type input "51"
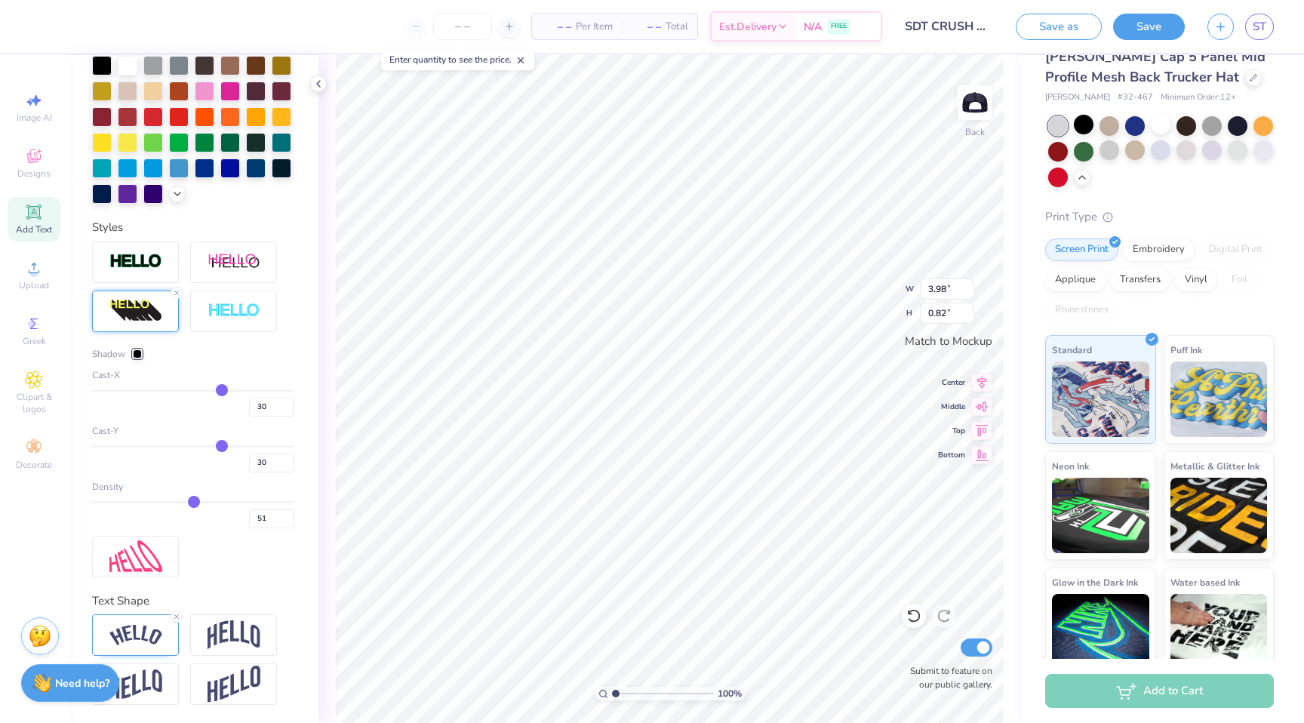
type input "49"
type input "47"
type input "46"
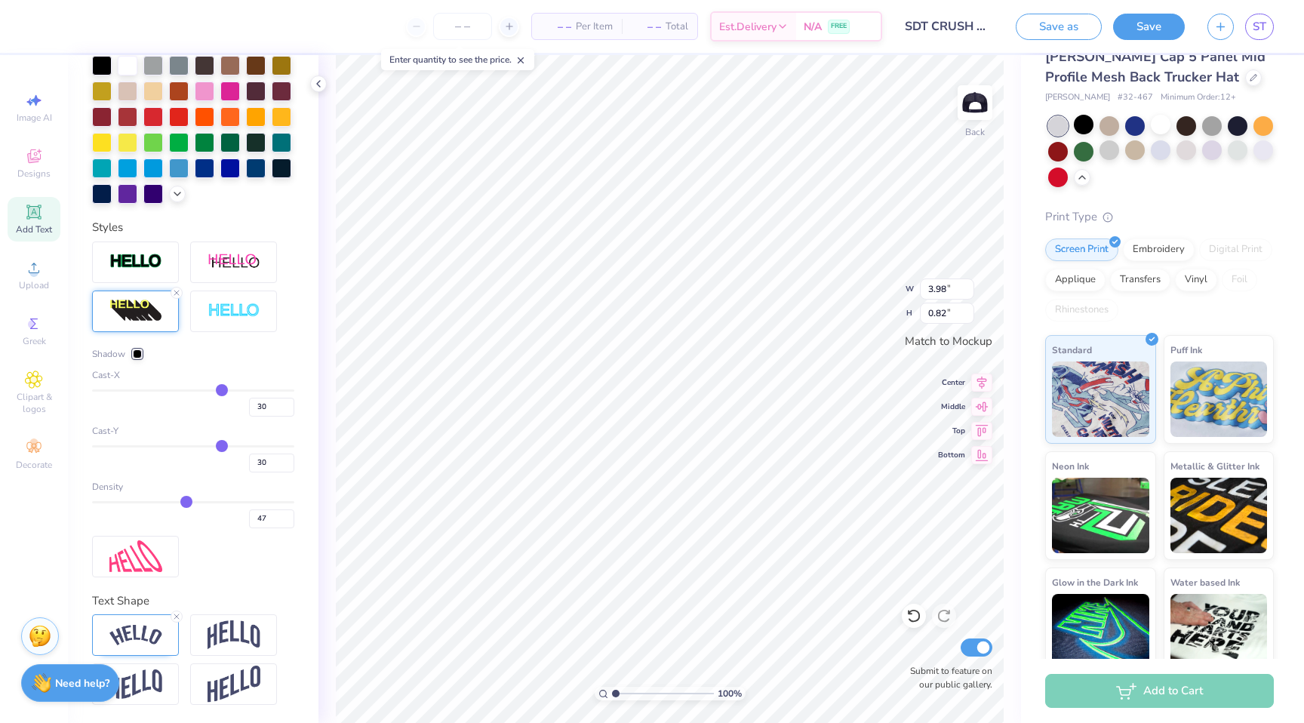
type input "46"
type input "45"
type input "44"
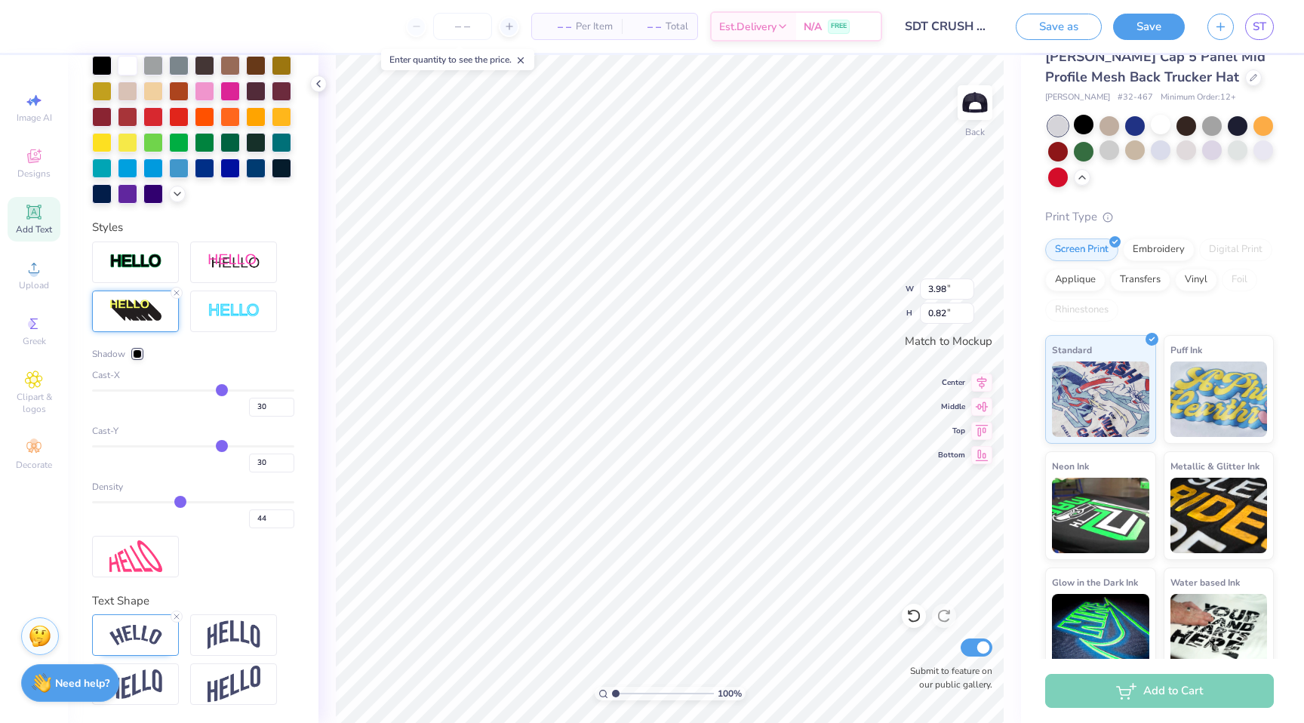
type input "43"
type input "42"
type input "41"
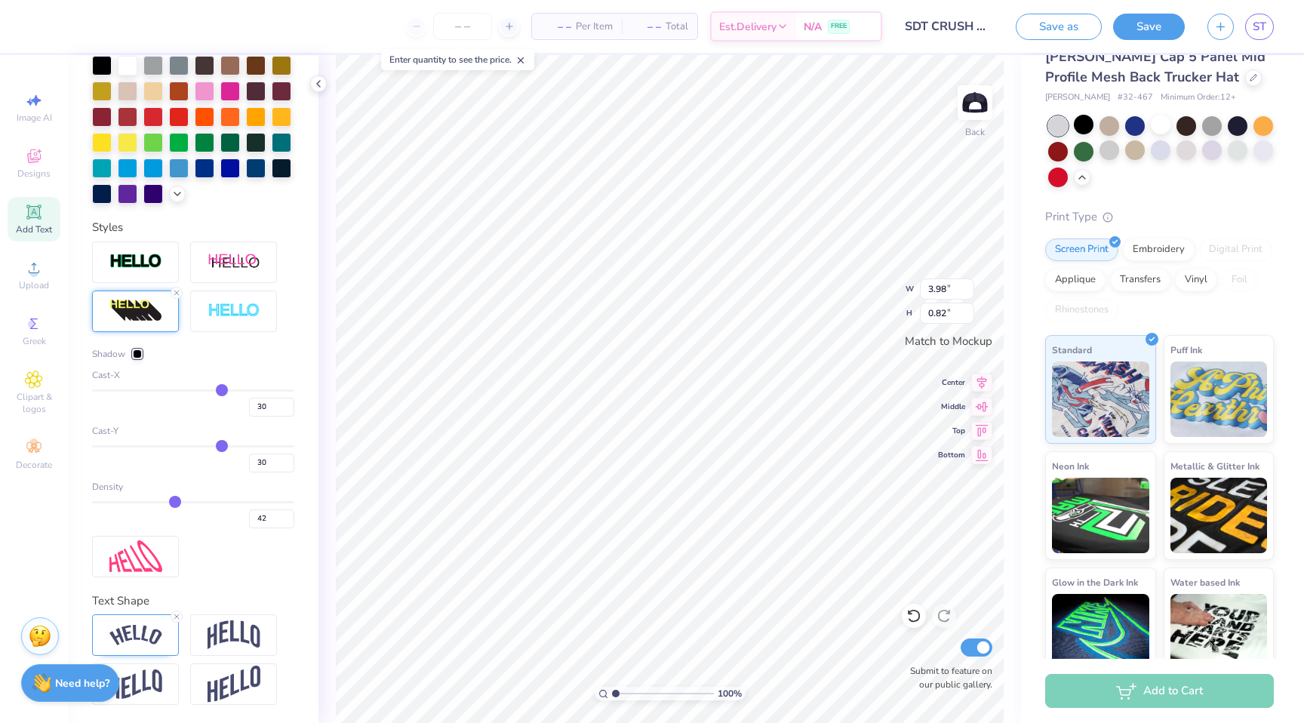
type input "41"
drag, startPoint x: 221, startPoint y: 504, endPoint x: 177, endPoint y: 503, distance: 44.5
type input "42"
click at [176, 503] on input "range" at bounding box center [193, 502] width 202 height 2
type input "42"
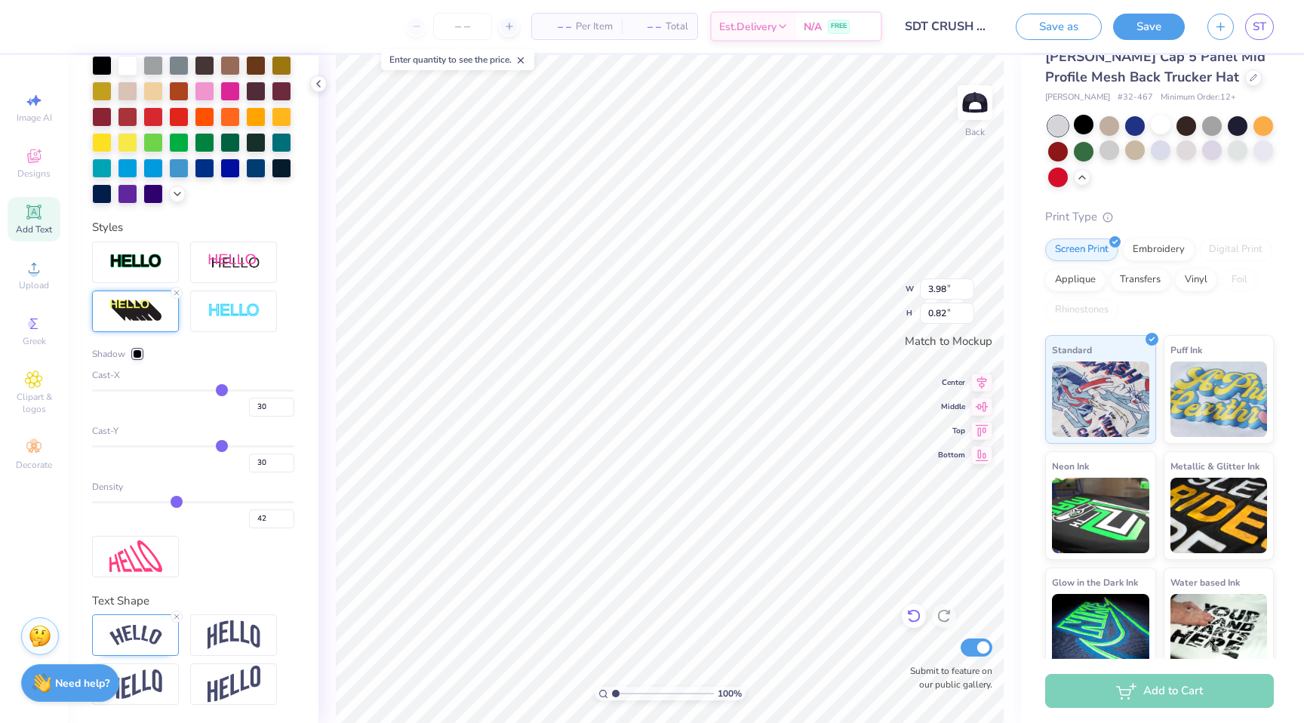
click at [918, 618] on icon at bounding box center [913, 617] width 13 height 14
click at [912, 618] on icon at bounding box center [913, 615] width 15 height 15
type input "66"
click at [912, 618] on icon at bounding box center [913, 615] width 15 height 15
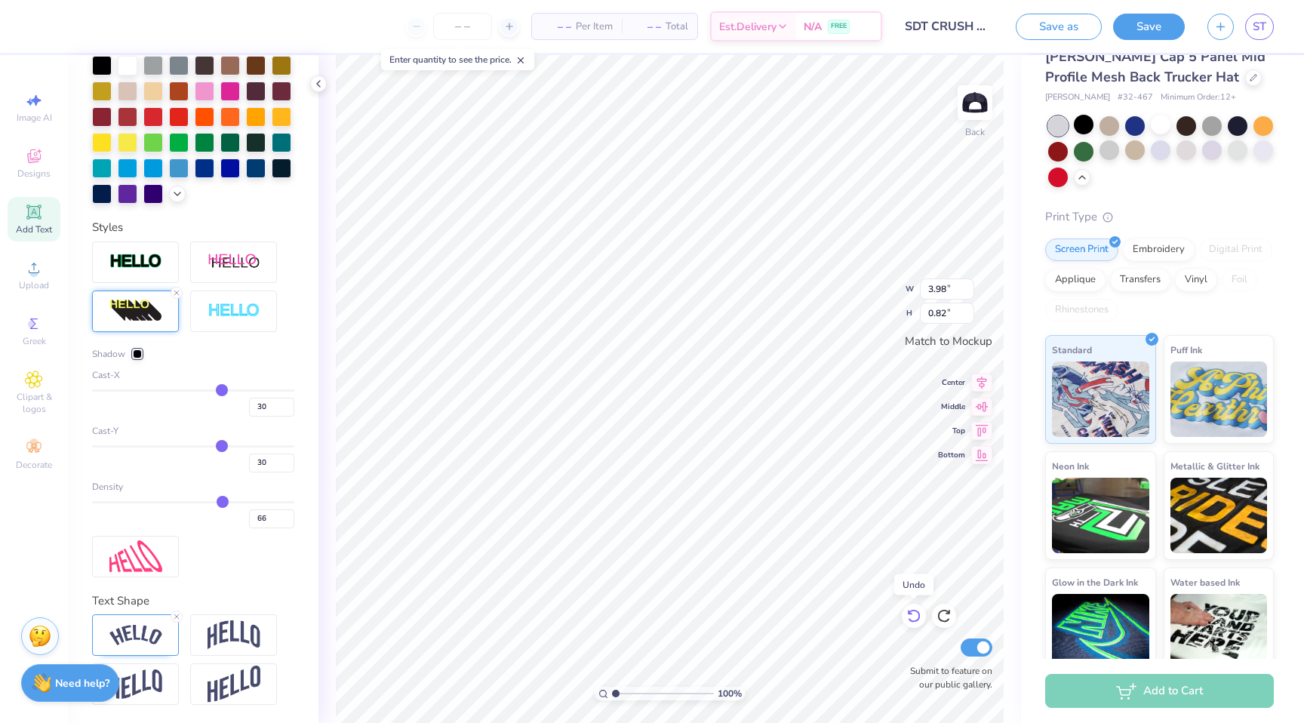
type input "3.53"
type input "0.73"
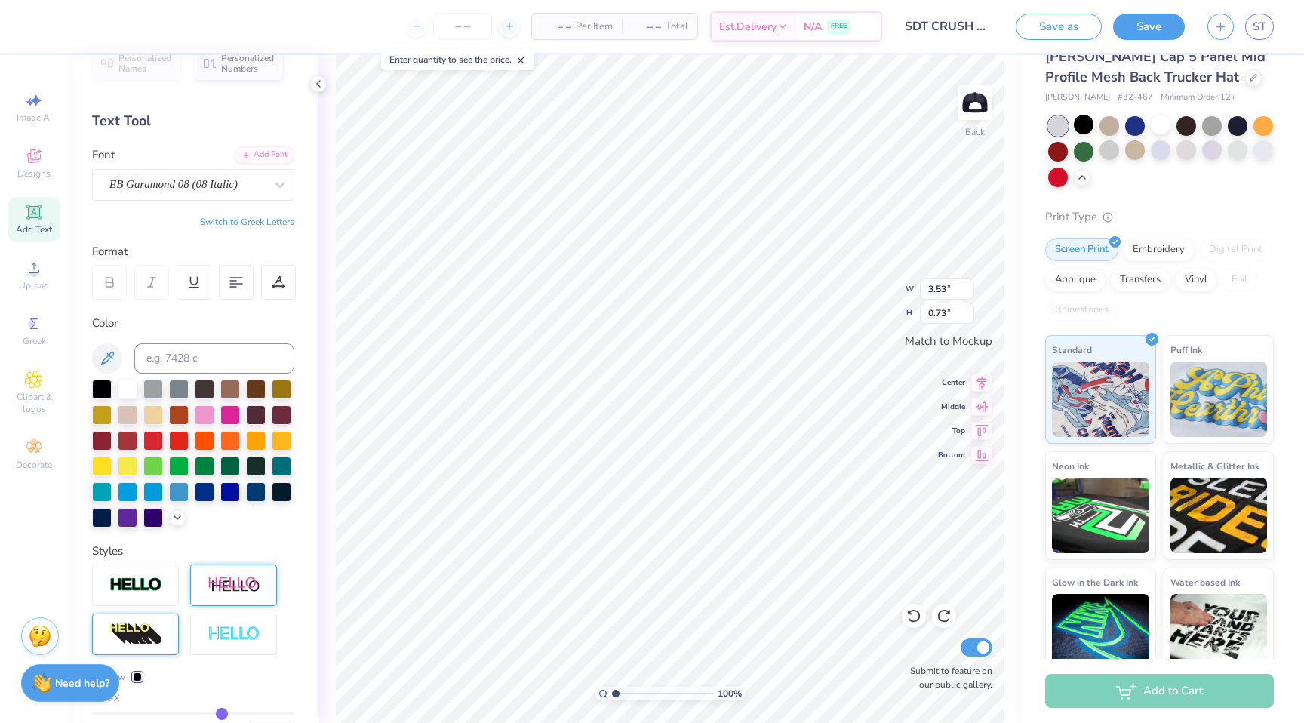
scroll to position [0, 0]
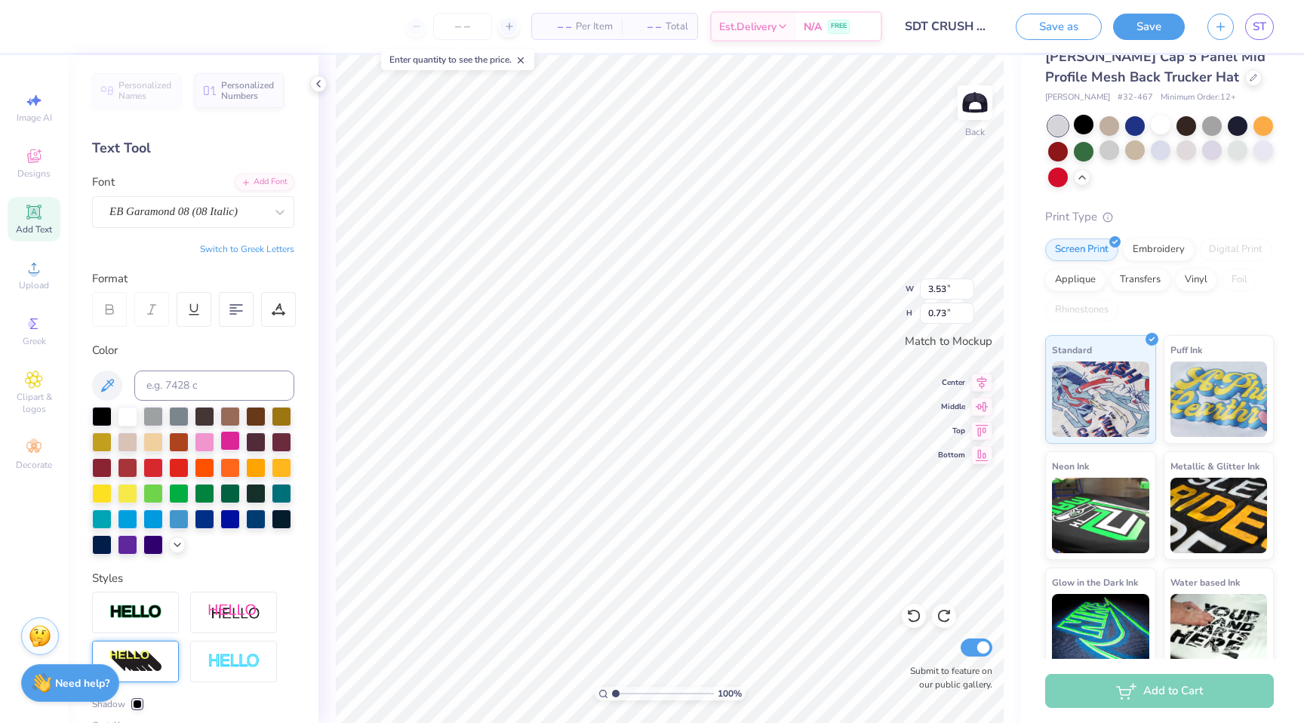
click at [230, 445] on div at bounding box center [230, 441] width 20 height 20
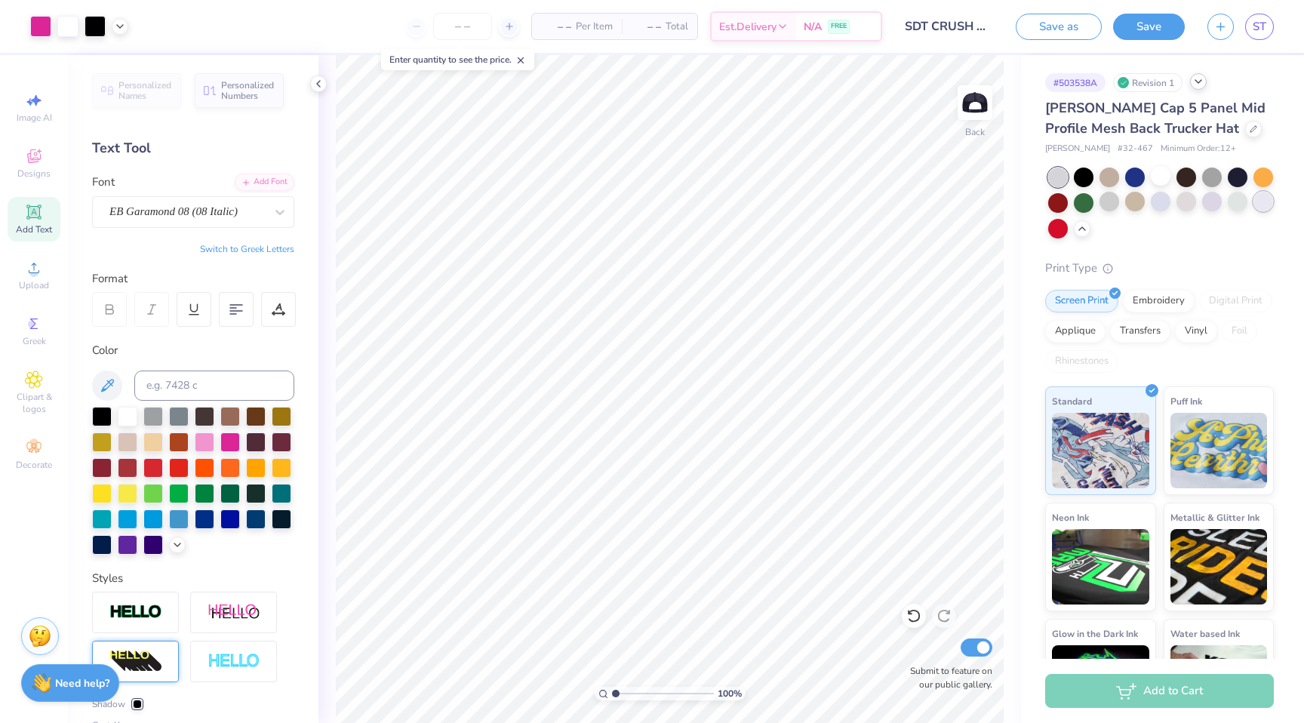
click at [1259, 212] on div at bounding box center [1161, 203] width 226 height 71
click at [1261, 214] on div at bounding box center [1161, 203] width 226 height 71
click at [1261, 210] on div at bounding box center [1263, 202] width 20 height 20
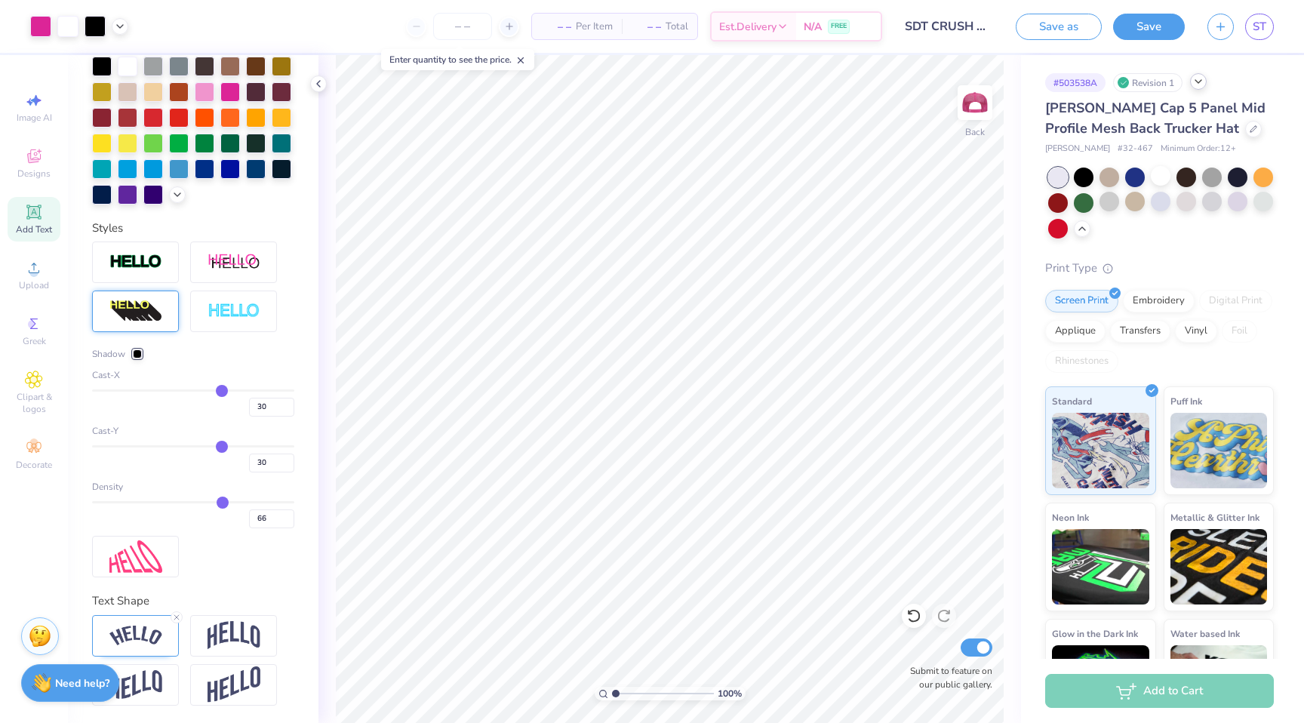
type input "67"
type input "66"
click at [220, 501] on input "range" at bounding box center [193, 502] width 202 height 2
click at [918, 616] on icon at bounding box center [913, 615] width 15 height 15
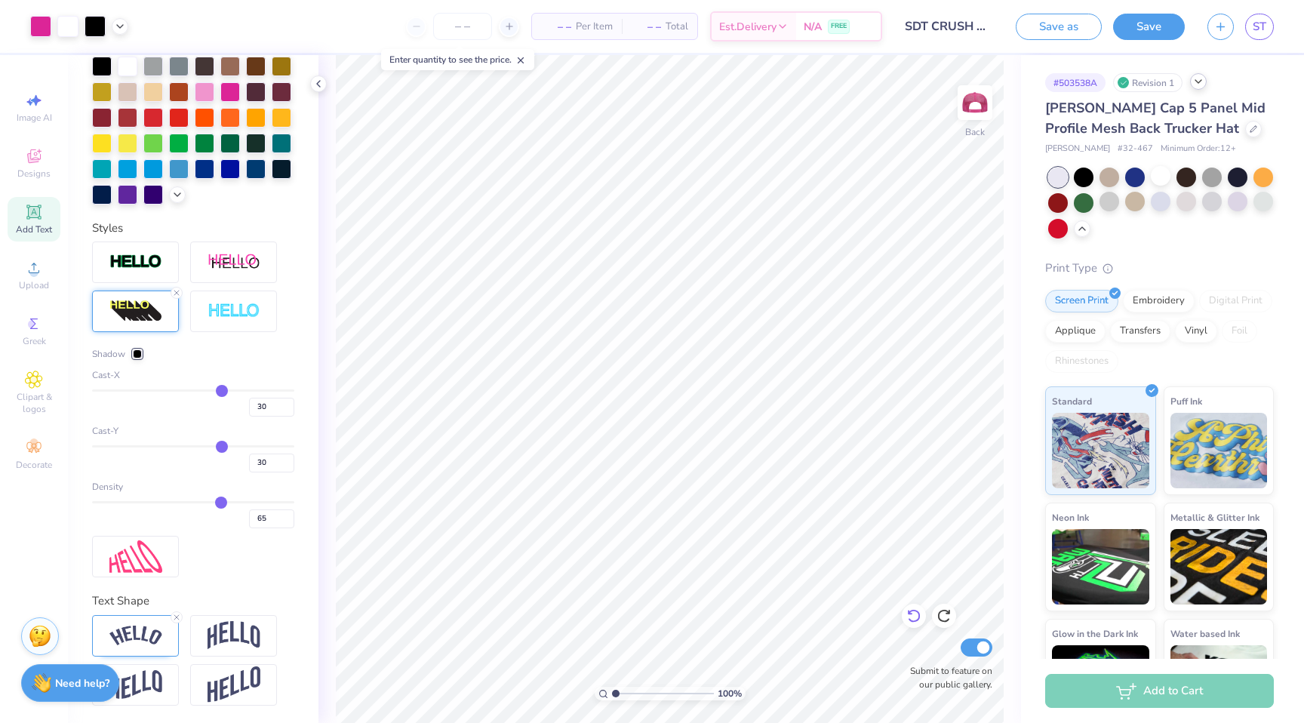
scroll to position [213, 0]
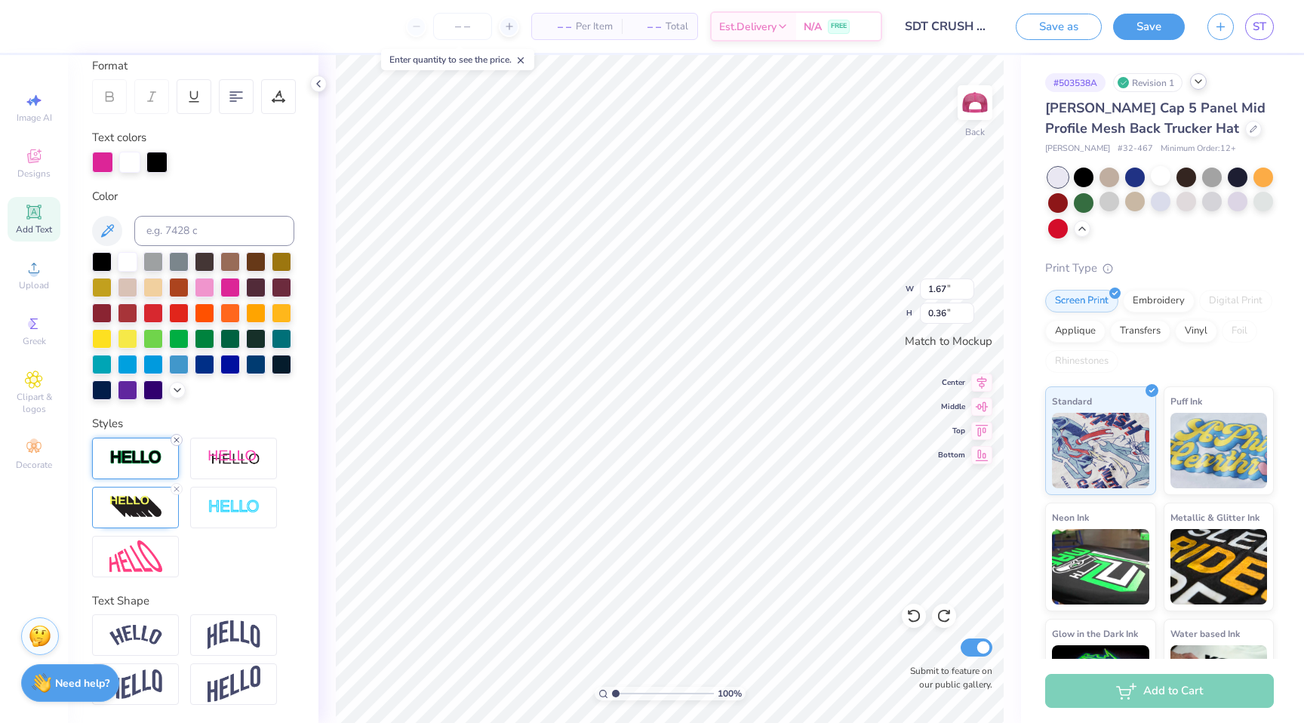
click at [175, 441] on icon at bounding box center [176, 439] width 9 height 9
click at [152, 509] on img at bounding box center [135, 507] width 53 height 24
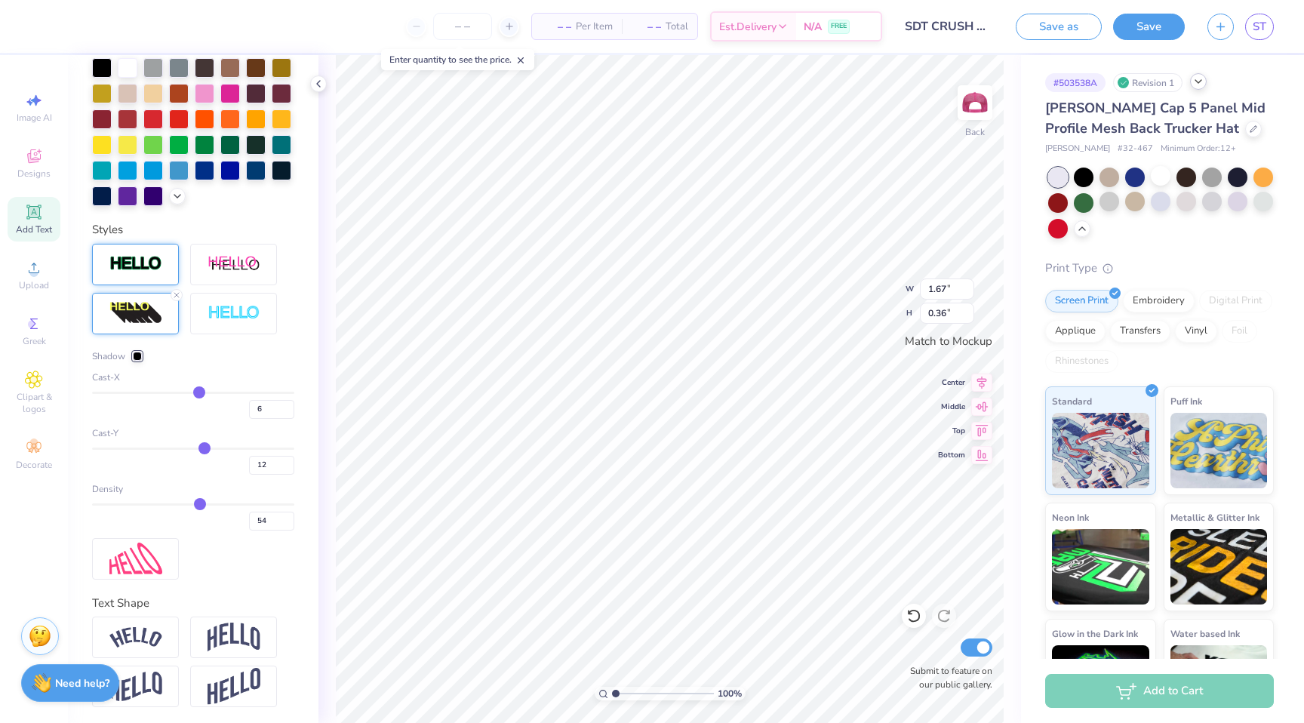
scroll to position [409, 0]
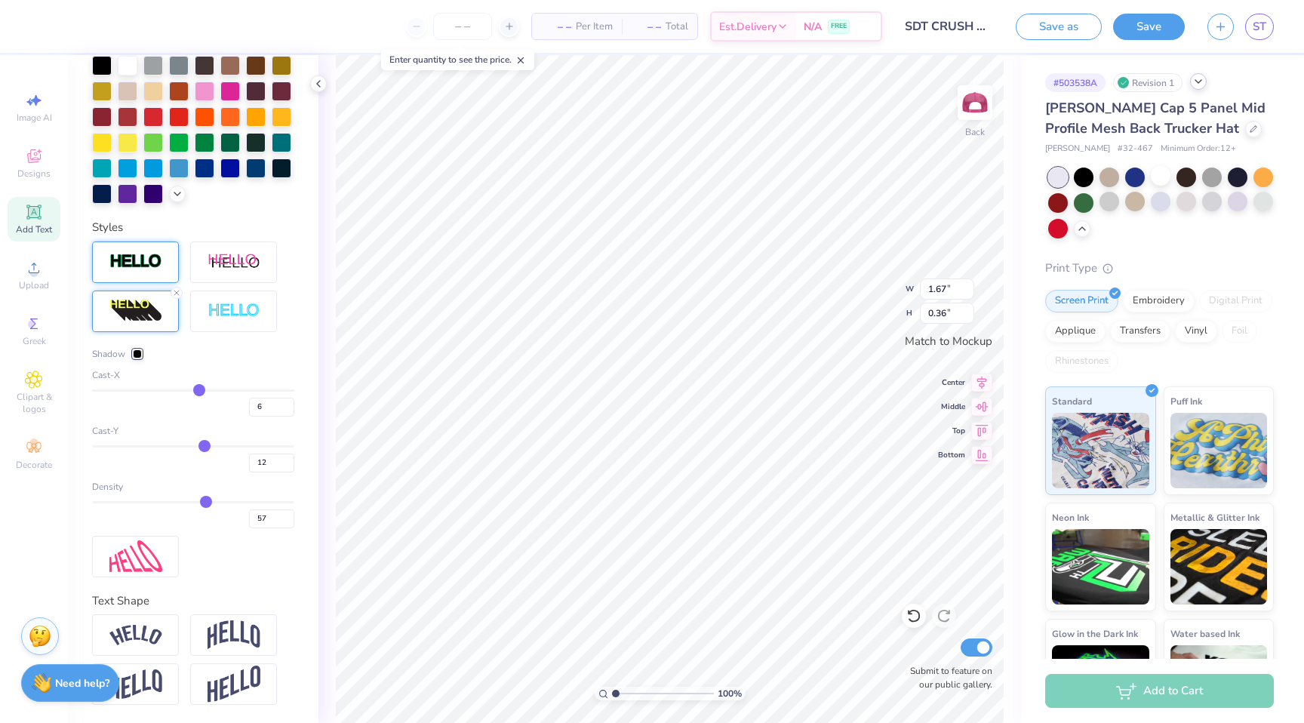
click at [205, 501] on input "range" at bounding box center [193, 502] width 202 height 2
click at [204, 501] on input "range" at bounding box center [193, 502] width 202 height 2
click at [201, 445] on input "range" at bounding box center [193, 446] width 202 height 2
drag, startPoint x: 200, startPoint y: 389, endPoint x: 186, endPoint y: 389, distance: 13.6
click at [186, 389] on input "range" at bounding box center [193, 390] width 202 height 2
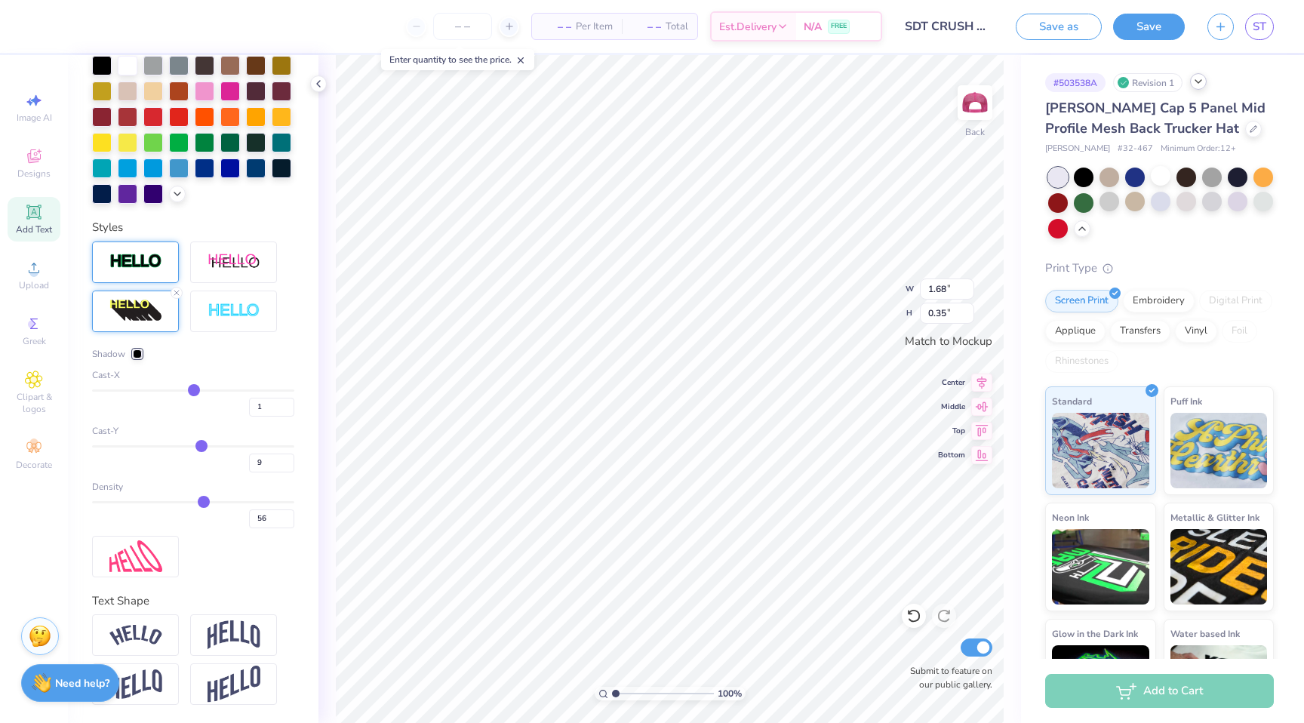
click at [194, 389] on input "range" at bounding box center [193, 390] width 202 height 2
click at [204, 392] on input "range" at bounding box center [193, 390] width 202 height 2
click at [204, 391] on input "range" at bounding box center [193, 390] width 202 height 2
click at [201, 391] on input "range" at bounding box center [193, 390] width 202 height 2
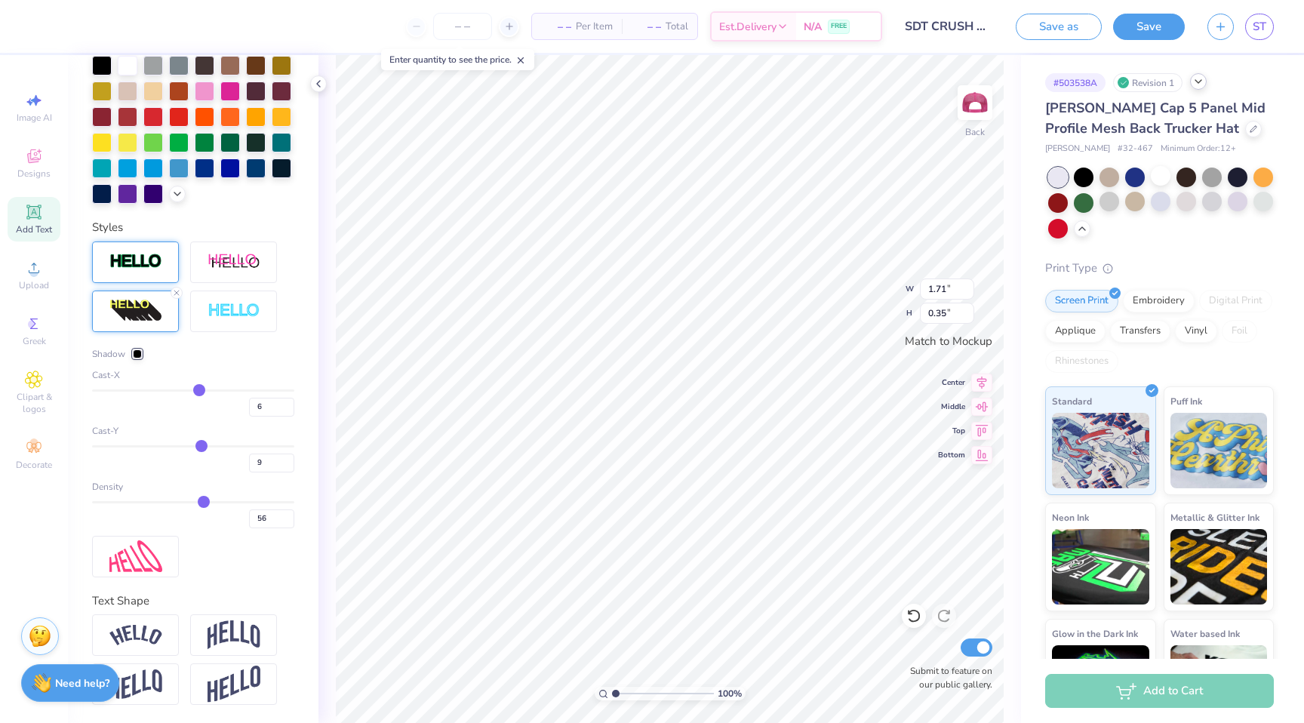
click at [199, 391] on input "range" at bounding box center [193, 390] width 202 height 2
click at [198, 503] on input "range" at bounding box center [193, 502] width 202 height 2
click at [194, 501] on input "range" at bounding box center [193, 502] width 202 height 2
drag, startPoint x: 194, startPoint y: 499, endPoint x: 177, endPoint y: 498, distance: 17.4
click at [177, 501] on input "range" at bounding box center [193, 502] width 202 height 2
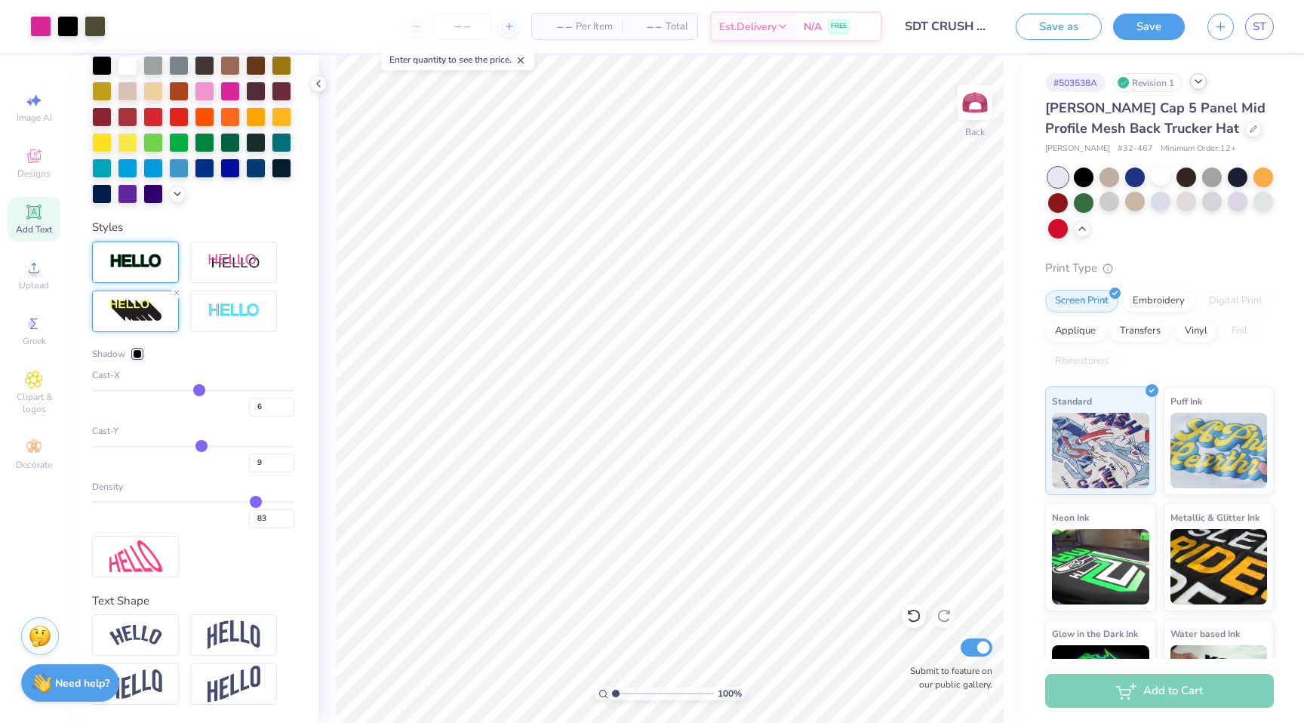
drag, startPoint x: 177, startPoint y: 498, endPoint x: 254, endPoint y: 503, distance: 77.9
click at [254, 503] on input "range" at bounding box center [193, 502] width 202 height 2
click at [198, 392] on input "range" at bounding box center [193, 390] width 202 height 2
click at [1081, 30] on button "Save as" at bounding box center [1059, 24] width 86 height 26
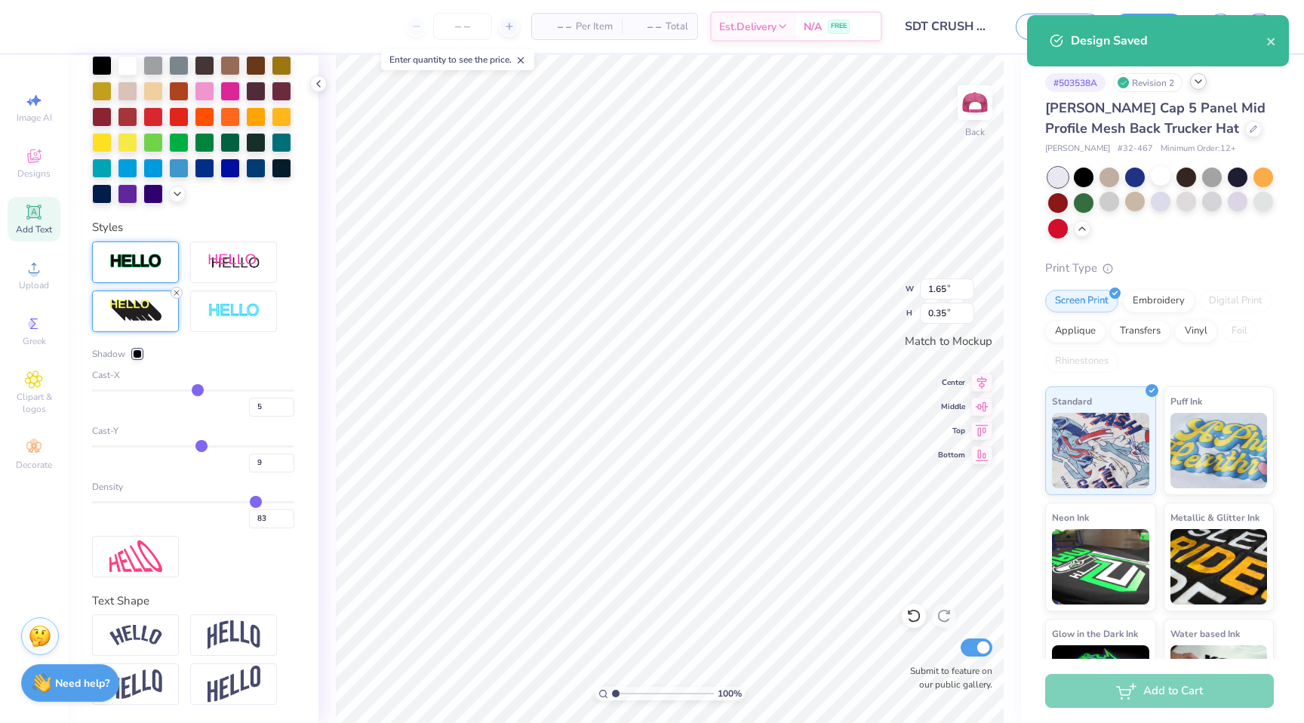
click at [174, 293] on icon at bounding box center [176, 292] width 9 height 9
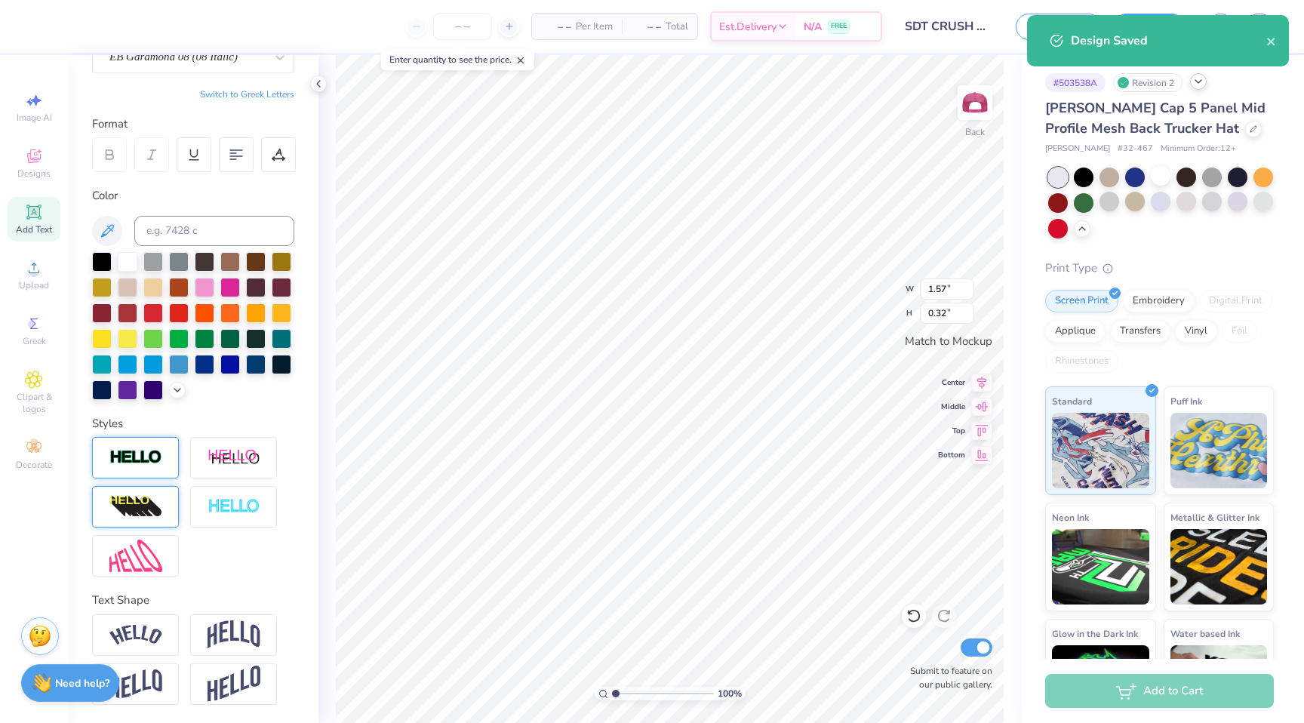
scroll to position [154, 0]
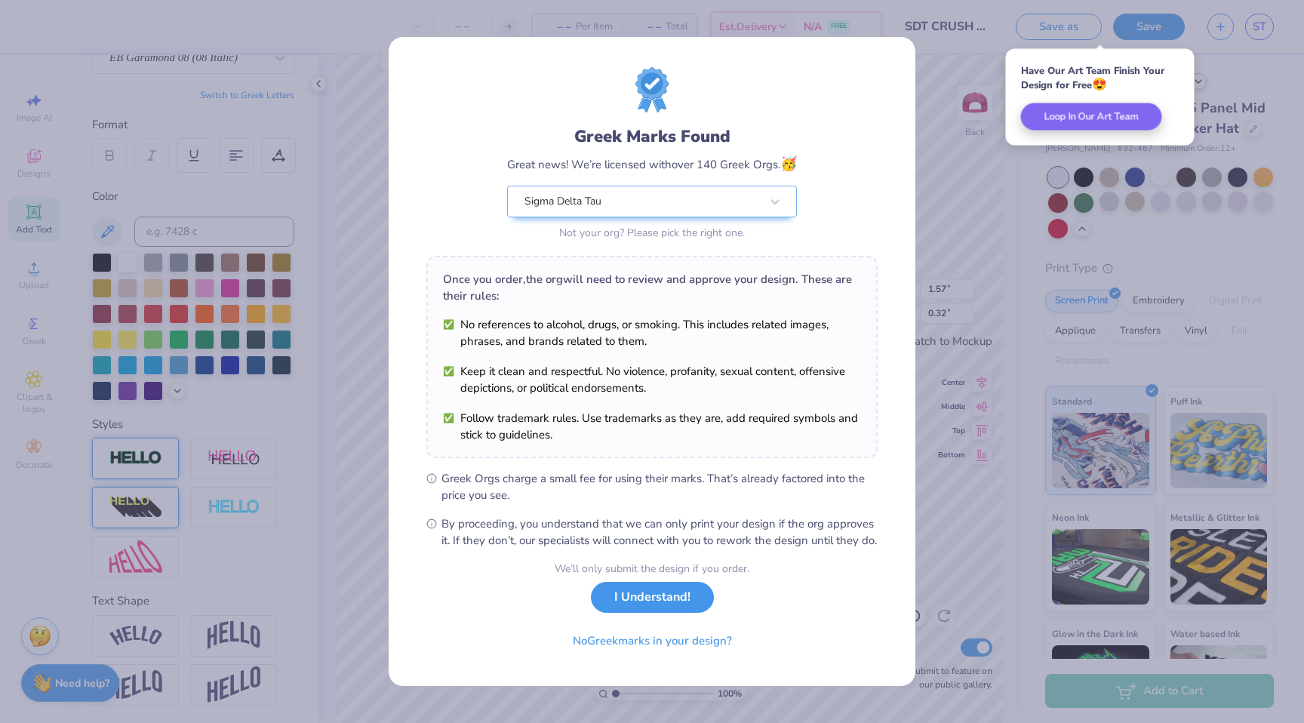
click at [638, 604] on button "I Understand!" at bounding box center [652, 597] width 123 height 31
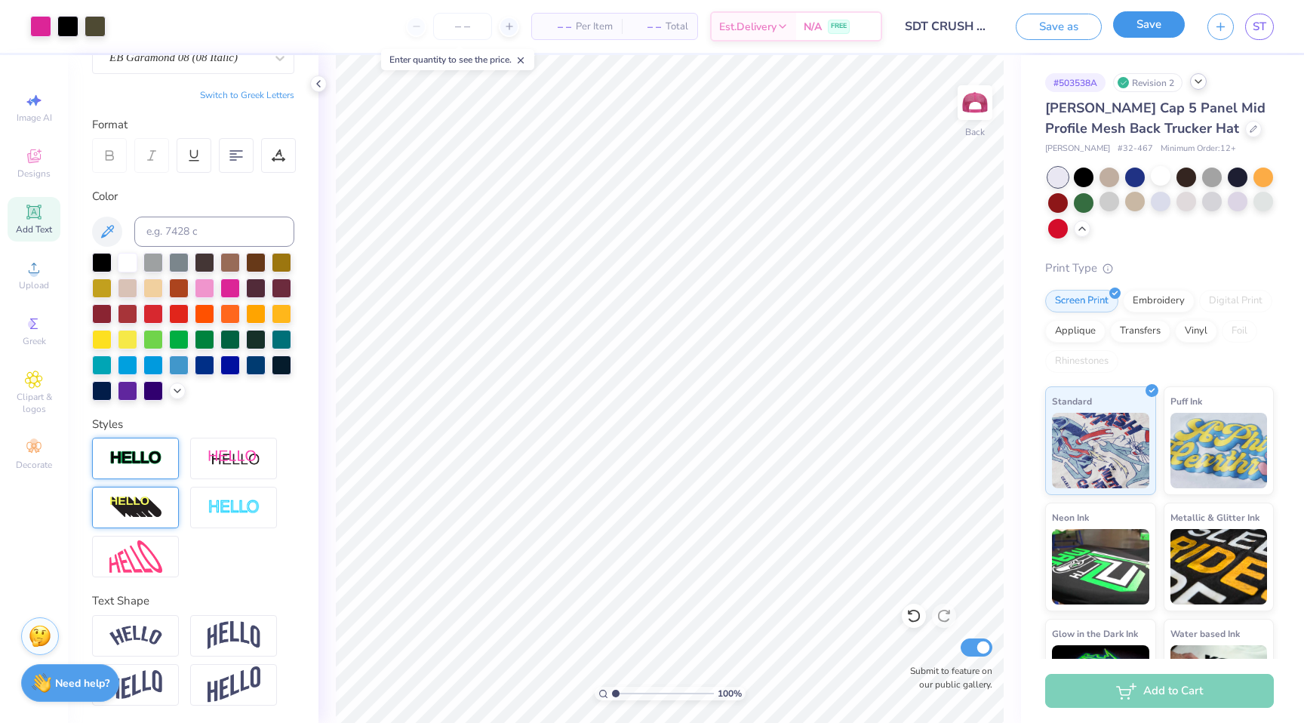
click at [1147, 23] on button "Save" at bounding box center [1149, 24] width 72 height 26
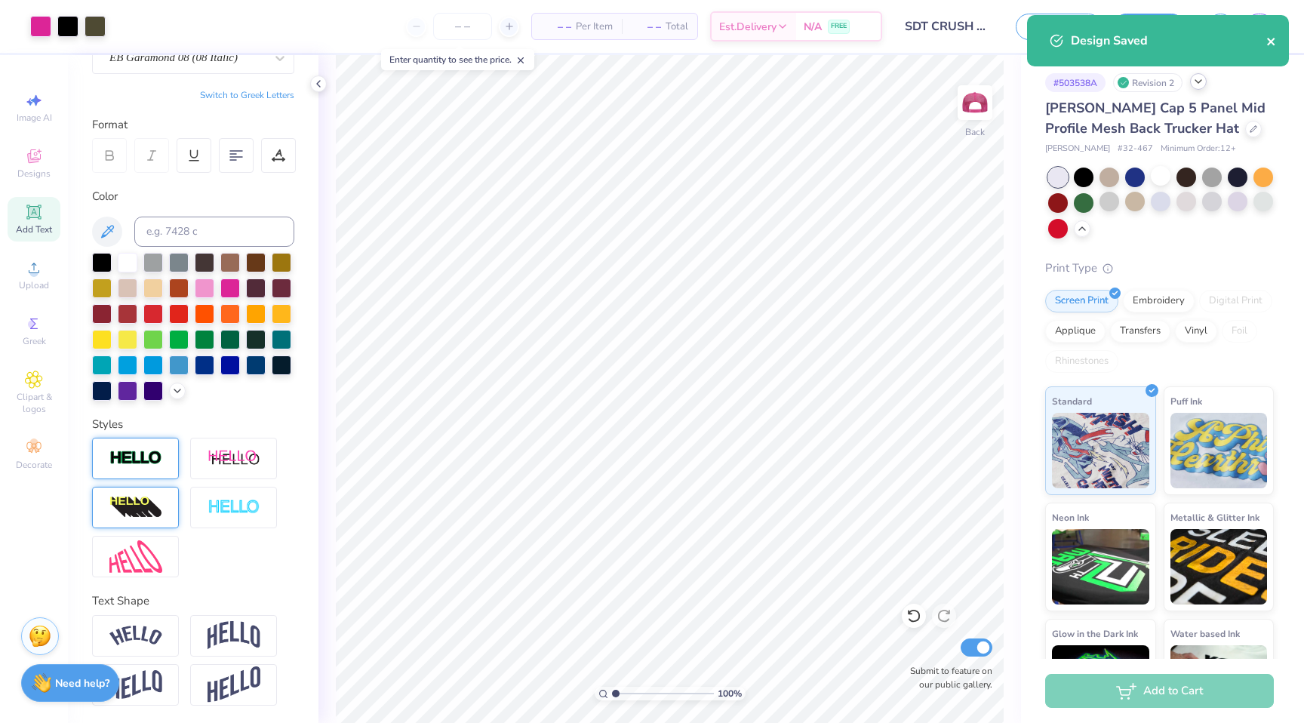
click at [1269, 47] on icon "close" at bounding box center [1271, 41] width 11 height 12
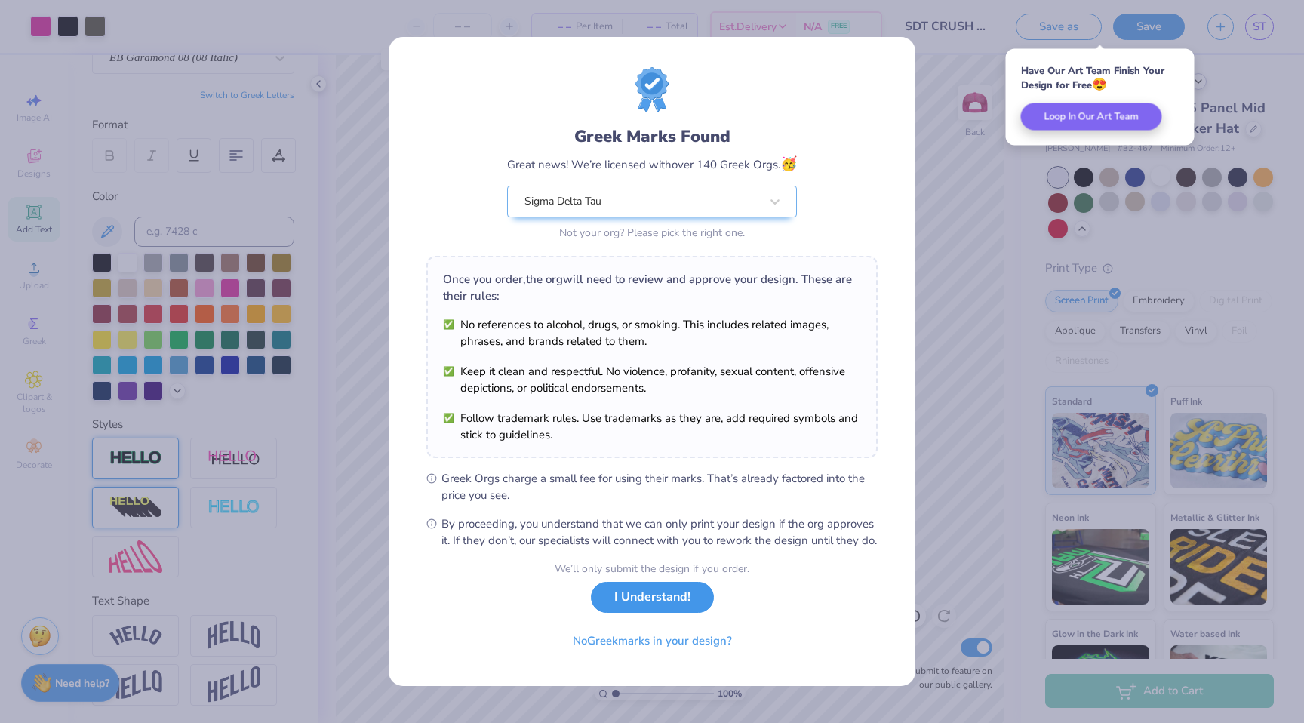
click at [687, 595] on button "I Understand!" at bounding box center [652, 597] width 123 height 31
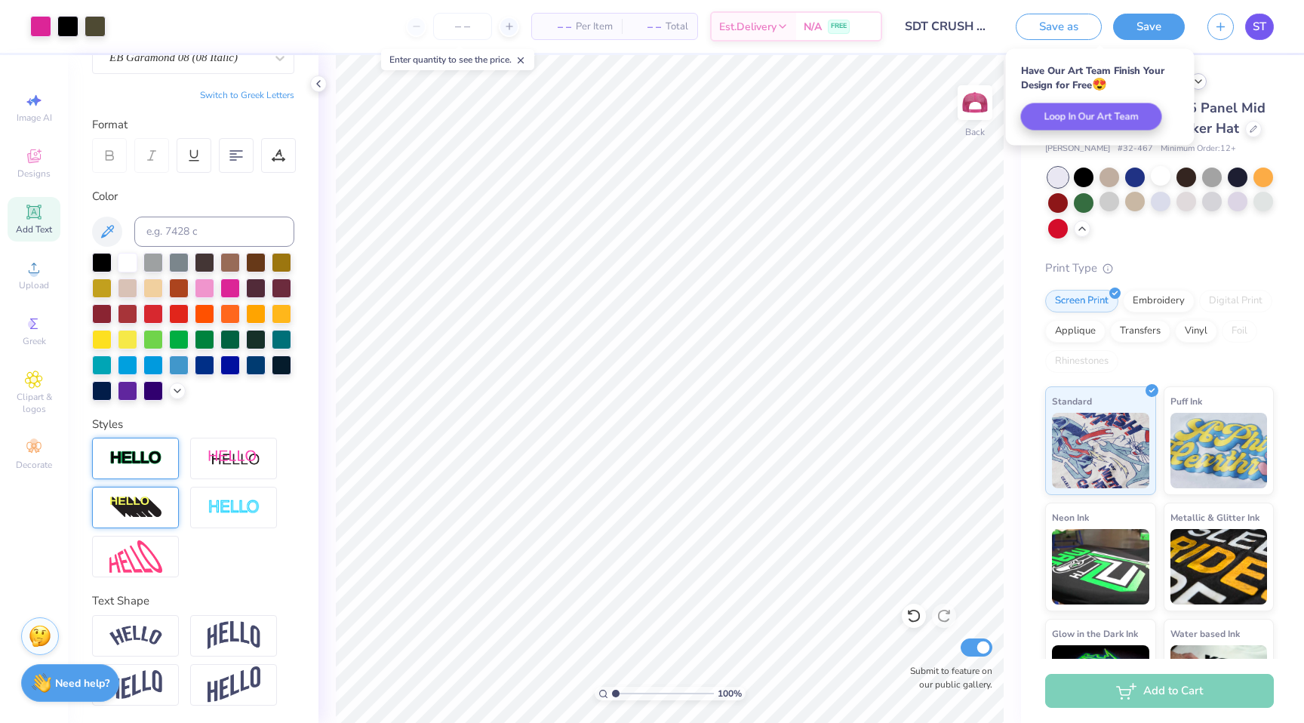
click at [1254, 29] on span "ST" at bounding box center [1260, 26] width 14 height 17
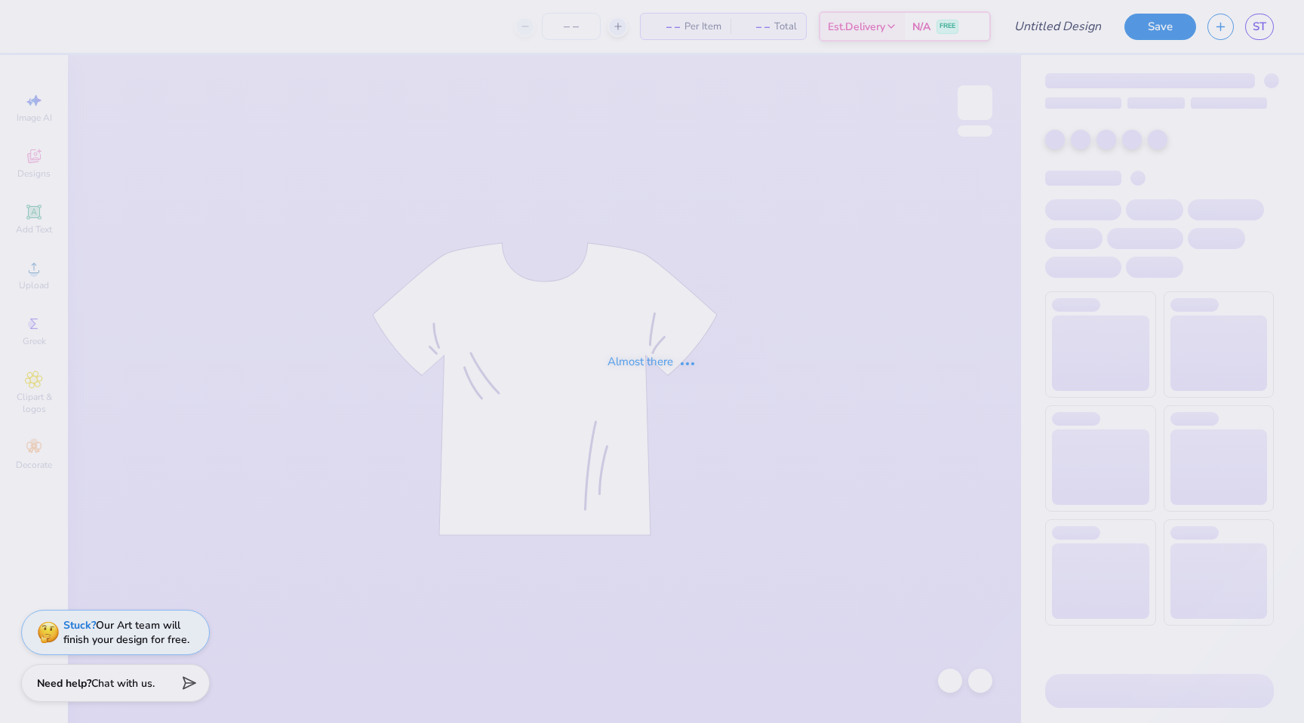
type input "SDT CRUSH HAT"
type input "200"
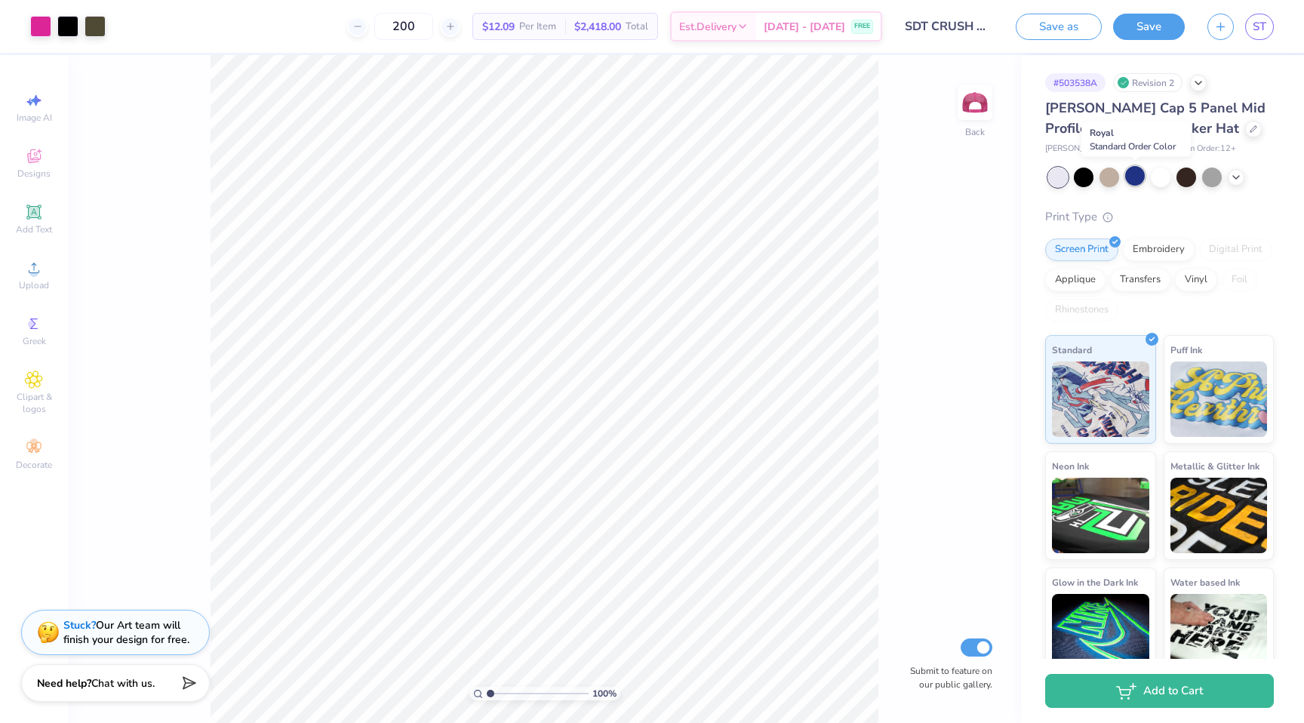
click at [1140, 175] on div at bounding box center [1135, 176] width 20 height 20
click at [927, 266] on div "100 % Back Submit to feature on our public gallery." at bounding box center [544, 389] width 953 height 668
click at [1235, 180] on icon at bounding box center [1236, 176] width 12 height 12
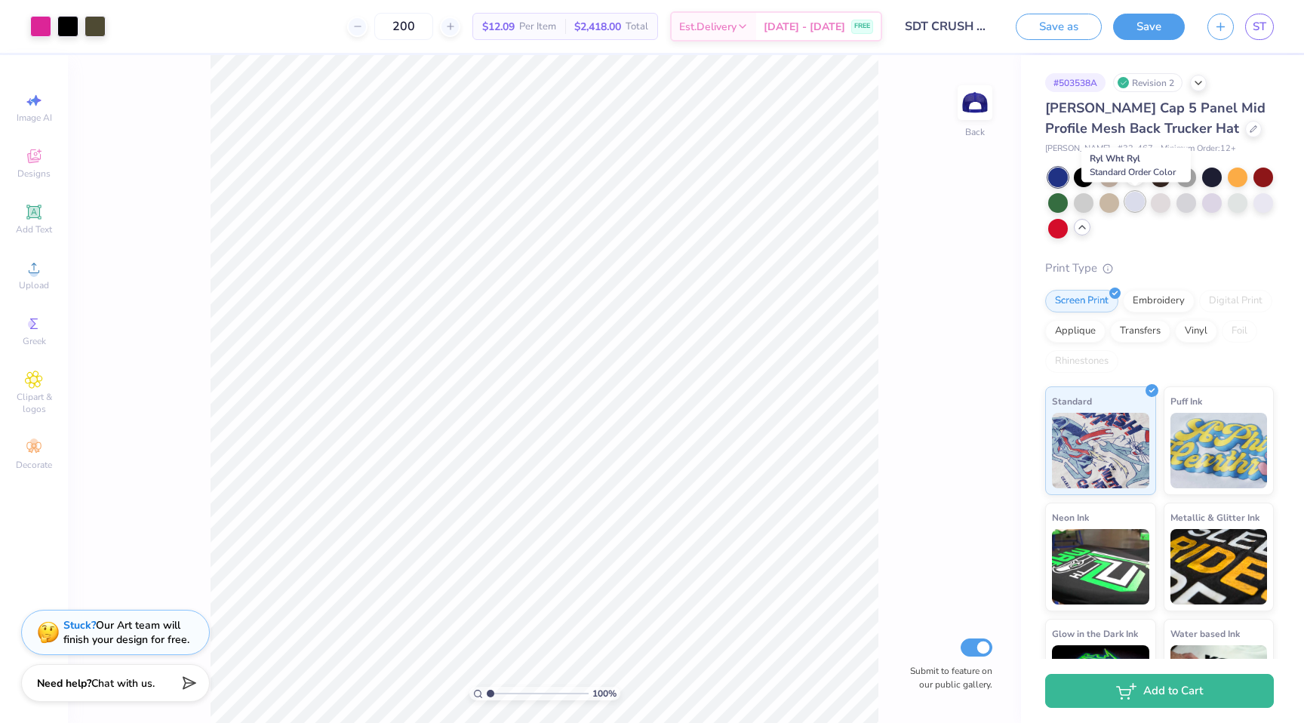
click at [1138, 205] on div at bounding box center [1135, 202] width 20 height 20
click at [1108, 206] on div at bounding box center [1110, 202] width 20 height 20
click at [1187, 200] on div at bounding box center [1186, 202] width 20 height 20
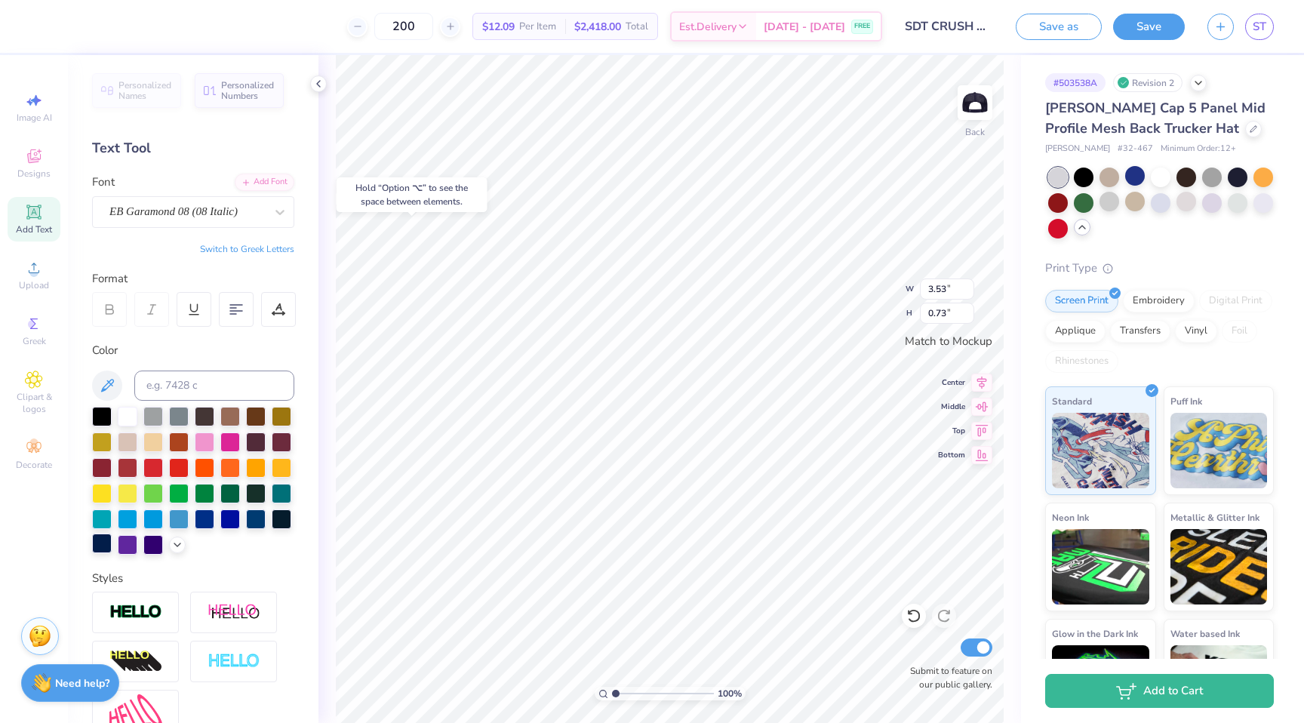
click at [105, 546] on div at bounding box center [102, 544] width 20 height 20
type input "1.57"
type input "0.32"
click at [100, 543] on div at bounding box center [102, 544] width 20 height 20
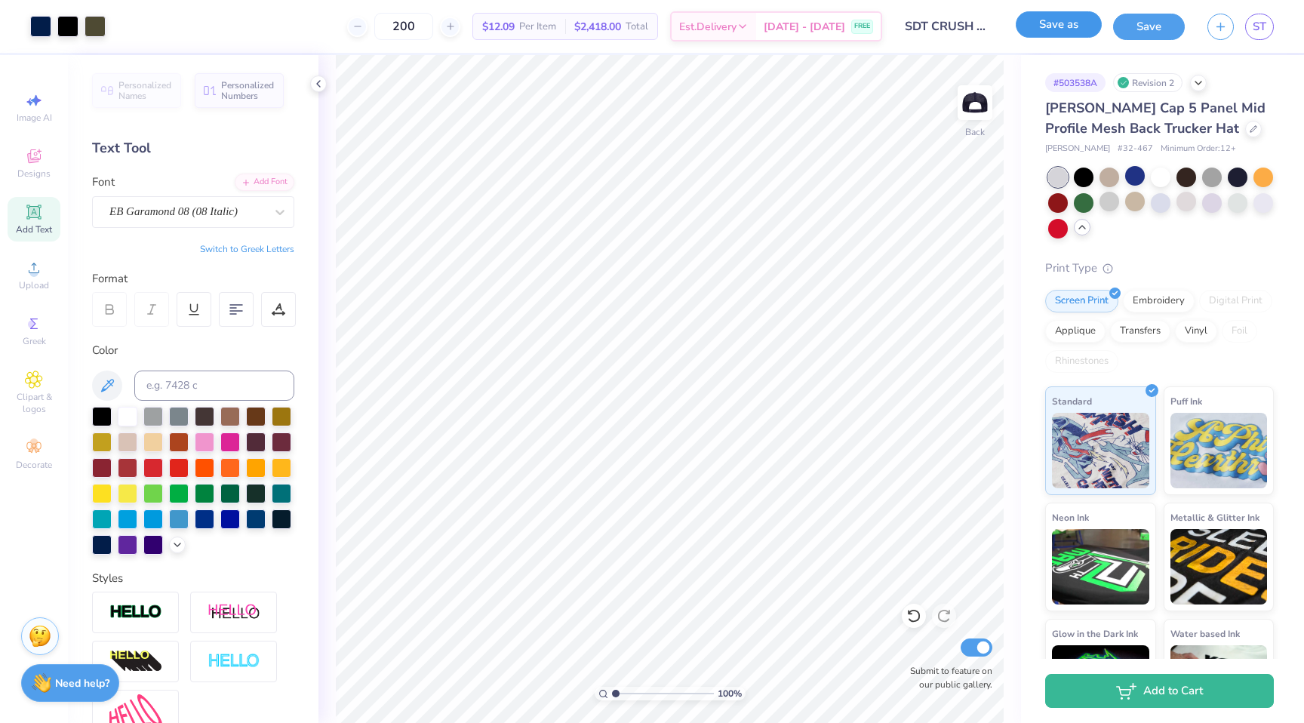
click at [1062, 25] on button "Save as" at bounding box center [1059, 24] width 86 height 26
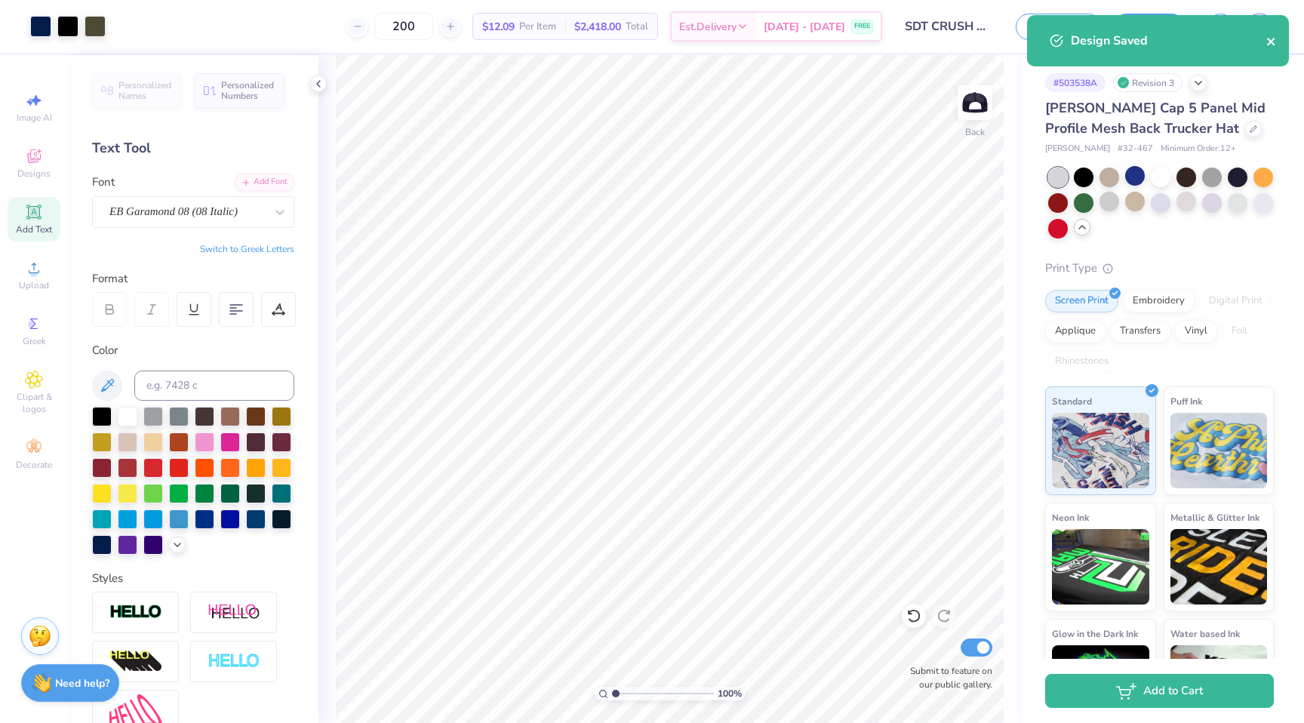
click at [1272, 38] on icon "close" at bounding box center [1271, 42] width 8 height 8
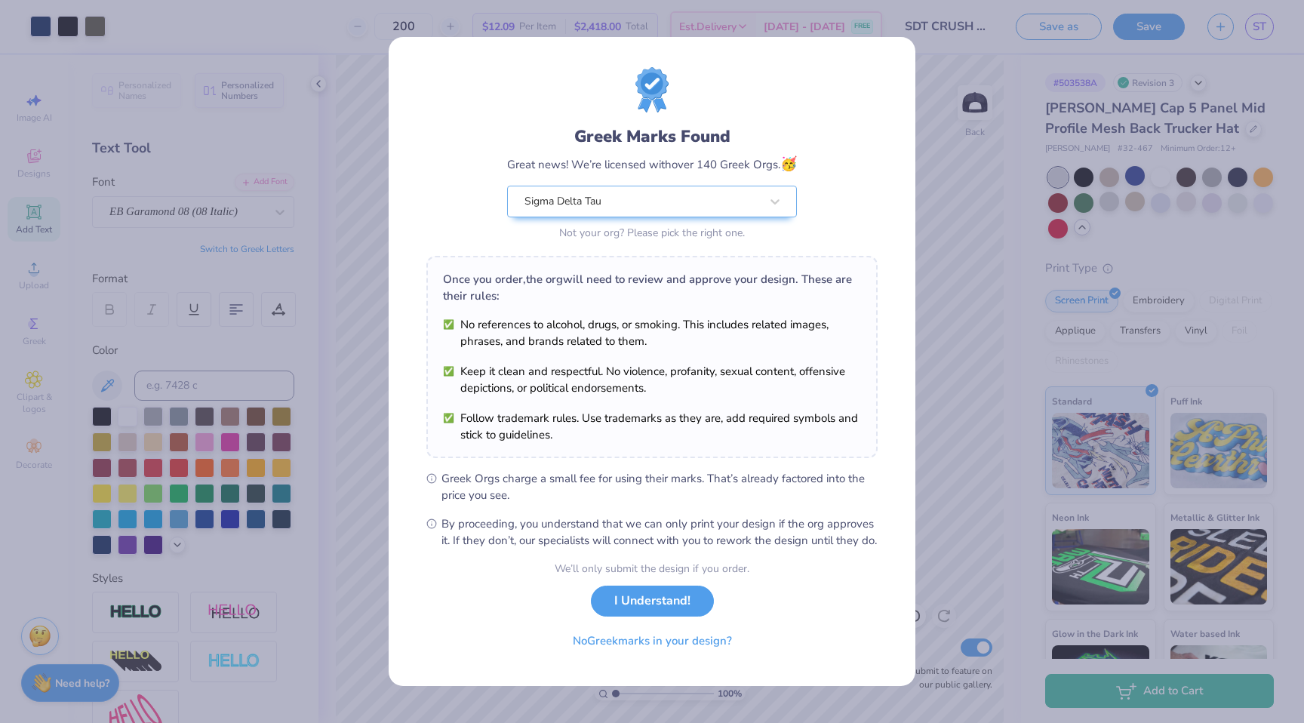
click at [1264, 18] on div "Design Saved" at bounding box center [1158, 15] width 268 height 6
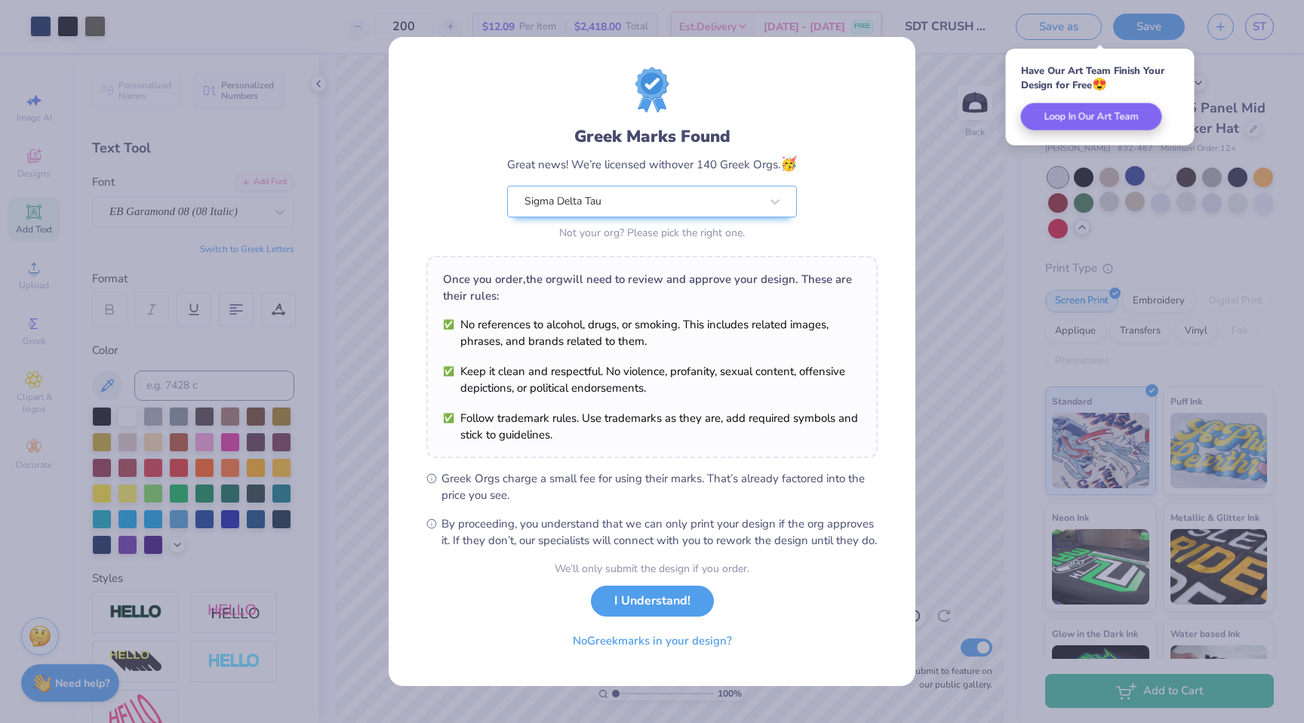
click at [674, 625] on div "We’ll only submit the design if you order. I Understand! No Greek marks in your…" at bounding box center [652, 608] width 195 height 95
click at [674, 609] on button "I Understand!" at bounding box center [652, 597] width 123 height 31
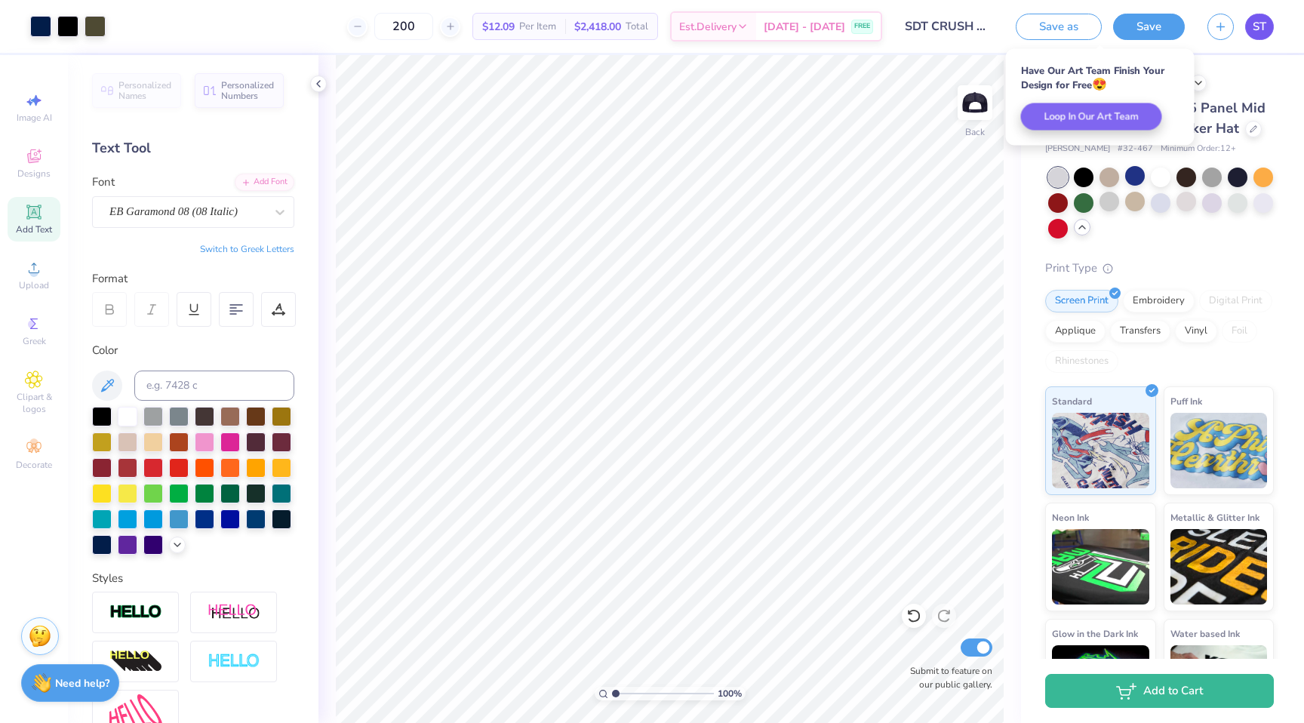
click at [1247, 29] on link "ST" at bounding box center [1259, 27] width 29 height 26
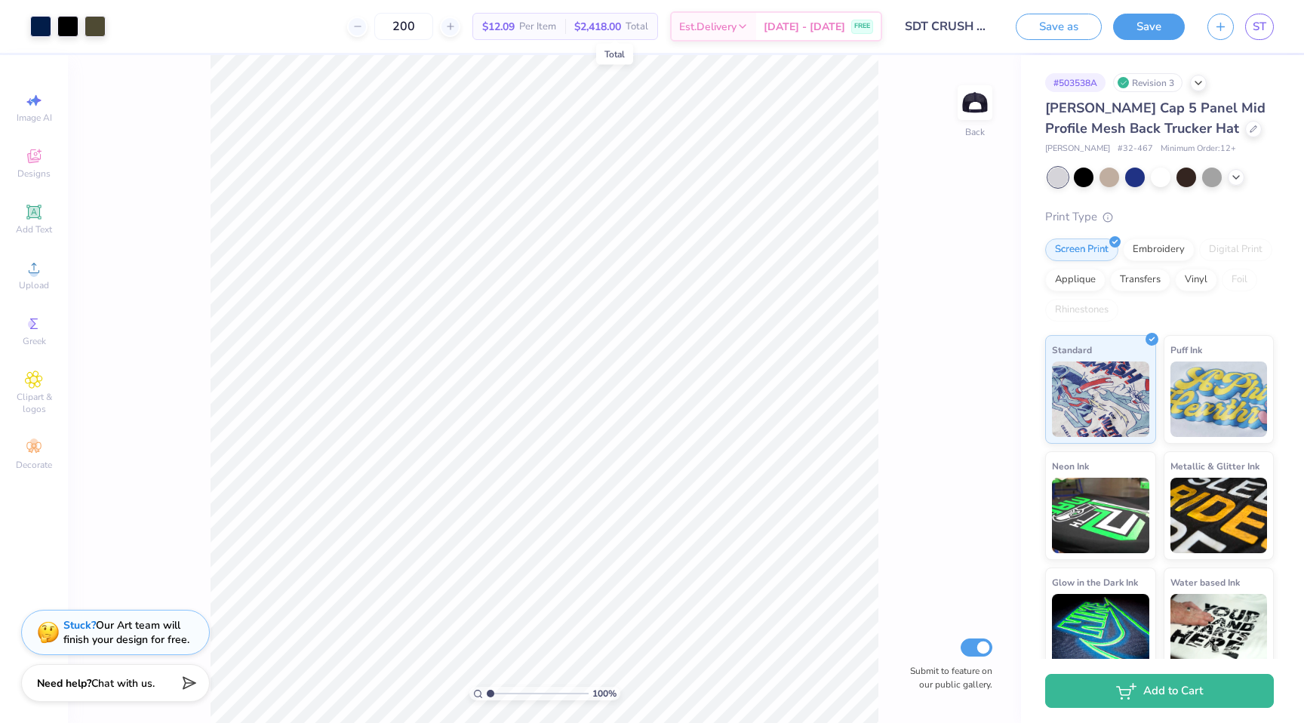
click at [611, 23] on span "$2,418.00" at bounding box center [597, 27] width 47 height 16
click at [546, 29] on span "Per Item" at bounding box center [537, 27] width 37 height 16
drag, startPoint x: 529, startPoint y: 29, endPoint x: 496, endPoint y: 29, distance: 33.2
click at [496, 29] on span "$12.09" at bounding box center [498, 27] width 32 height 16
click at [515, 25] on span "$12.09" at bounding box center [498, 27] width 32 height 16
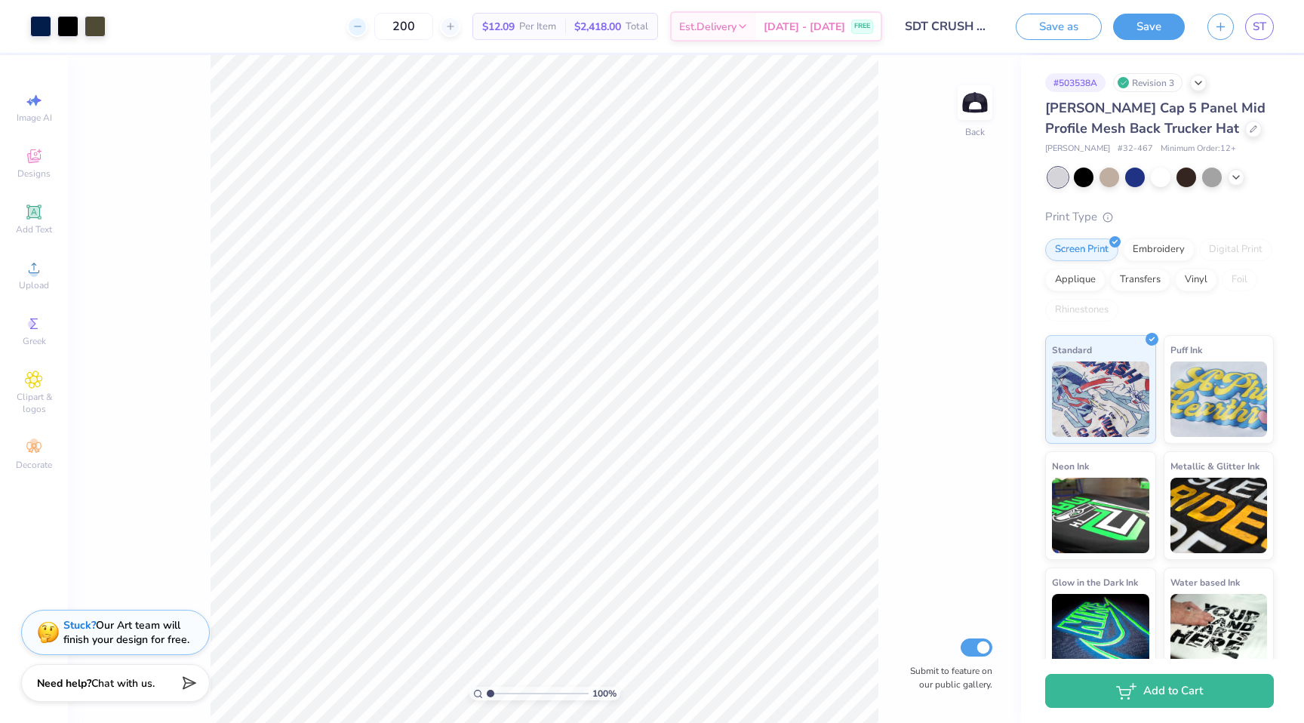
click at [368, 28] on div at bounding box center [357, 27] width 20 height 20
click at [456, 21] on icon at bounding box center [450, 26] width 11 height 11
click at [368, 20] on div at bounding box center [357, 27] width 20 height 20
click at [363, 21] on icon at bounding box center [357, 26] width 11 height 11
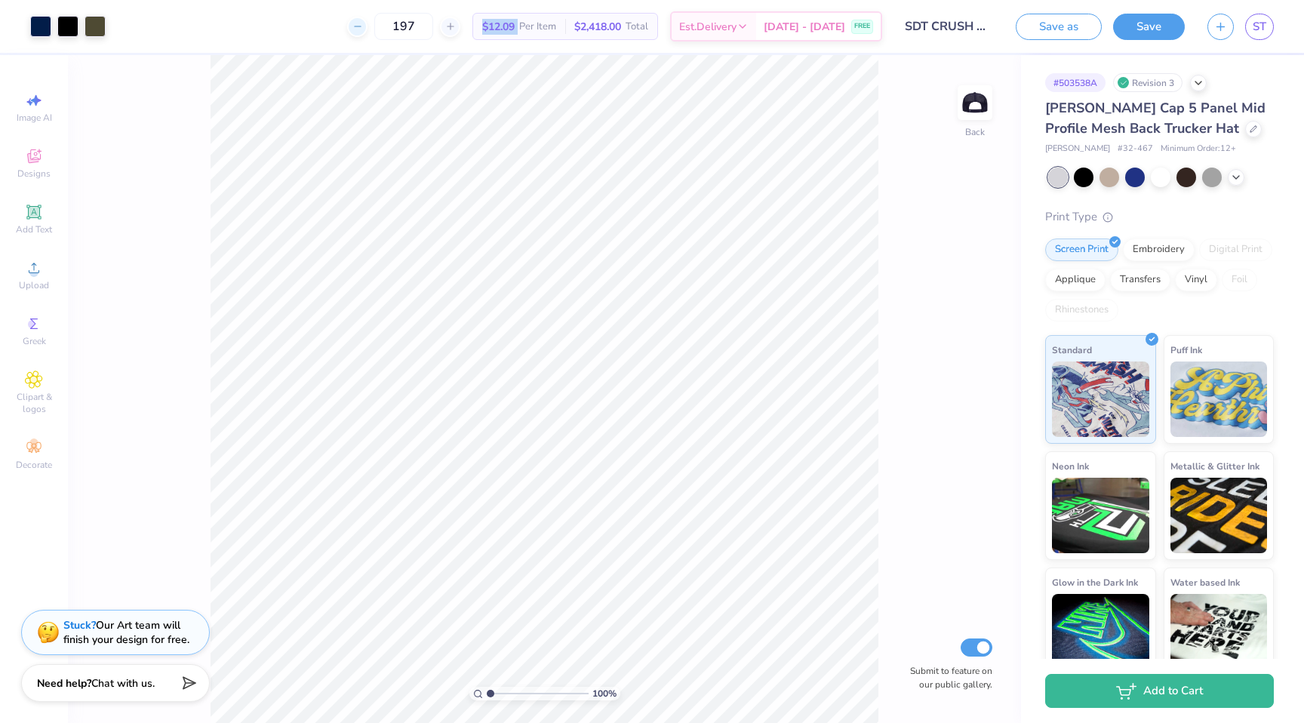
click at [363, 21] on icon at bounding box center [357, 26] width 11 height 11
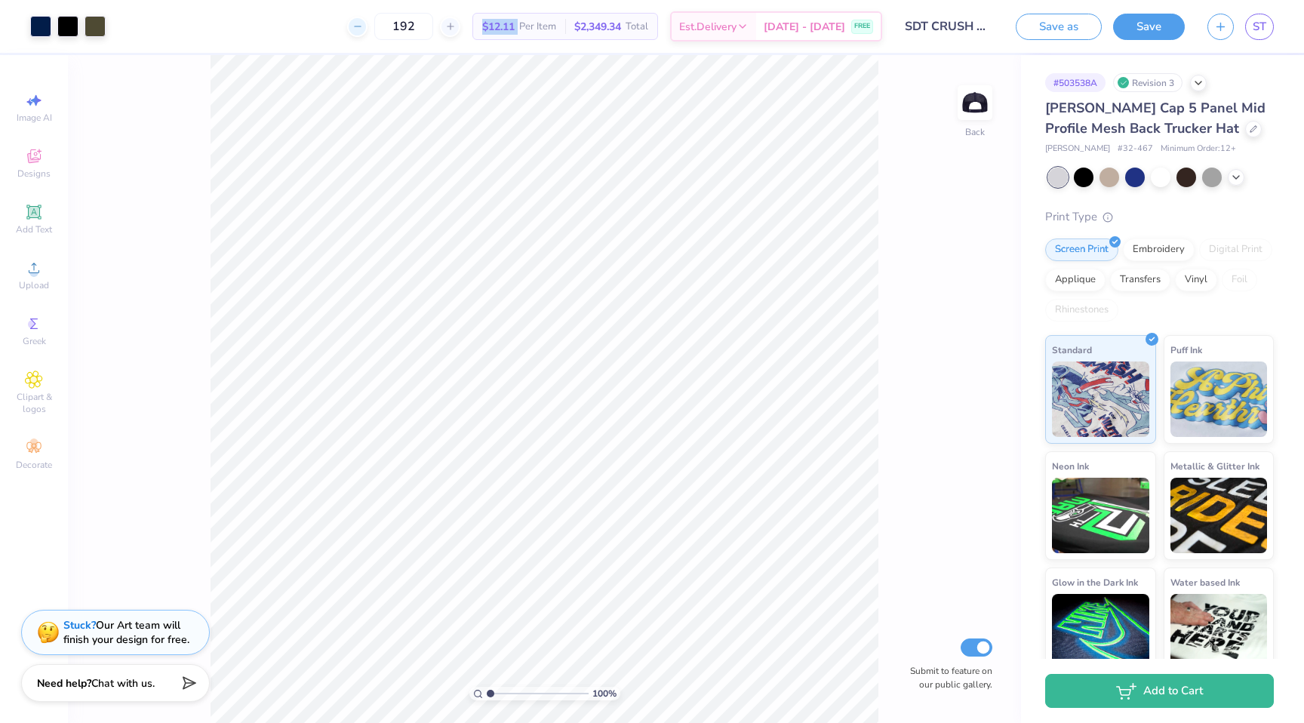
click at [363, 21] on icon at bounding box center [357, 26] width 11 height 11
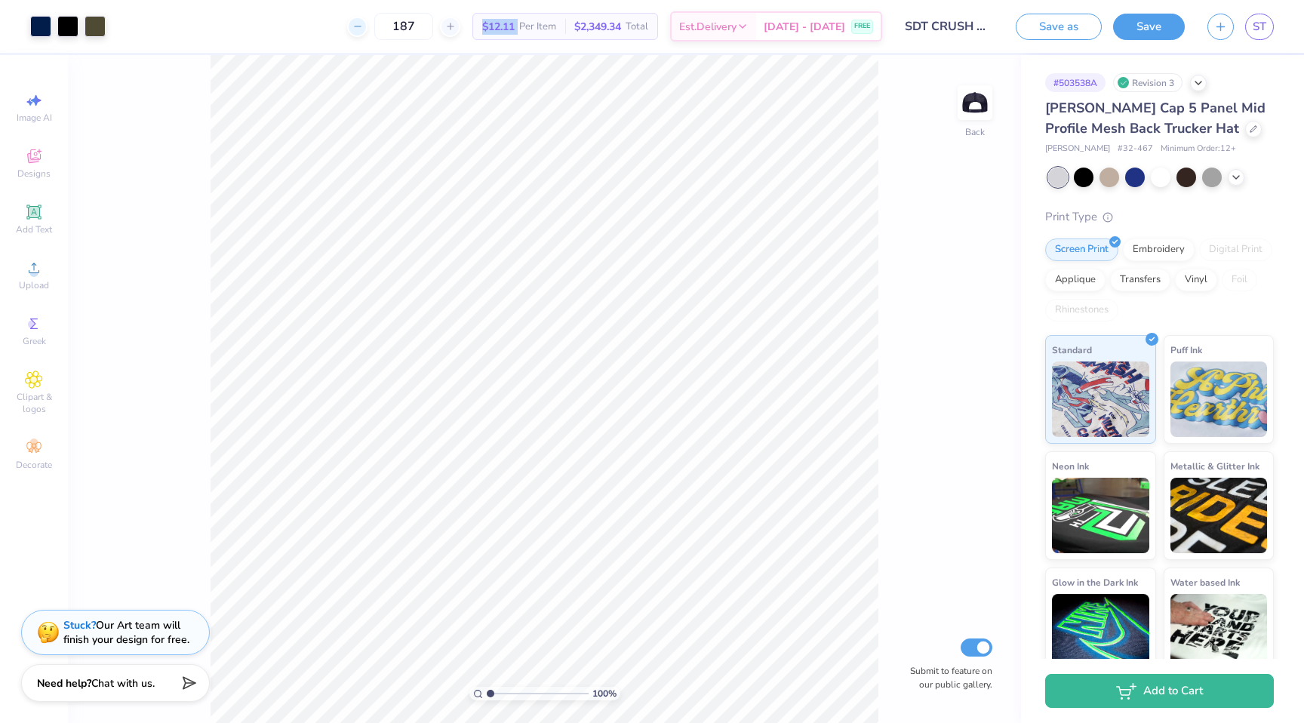
click at [363, 21] on icon at bounding box center [357, 26] width 11 height 11
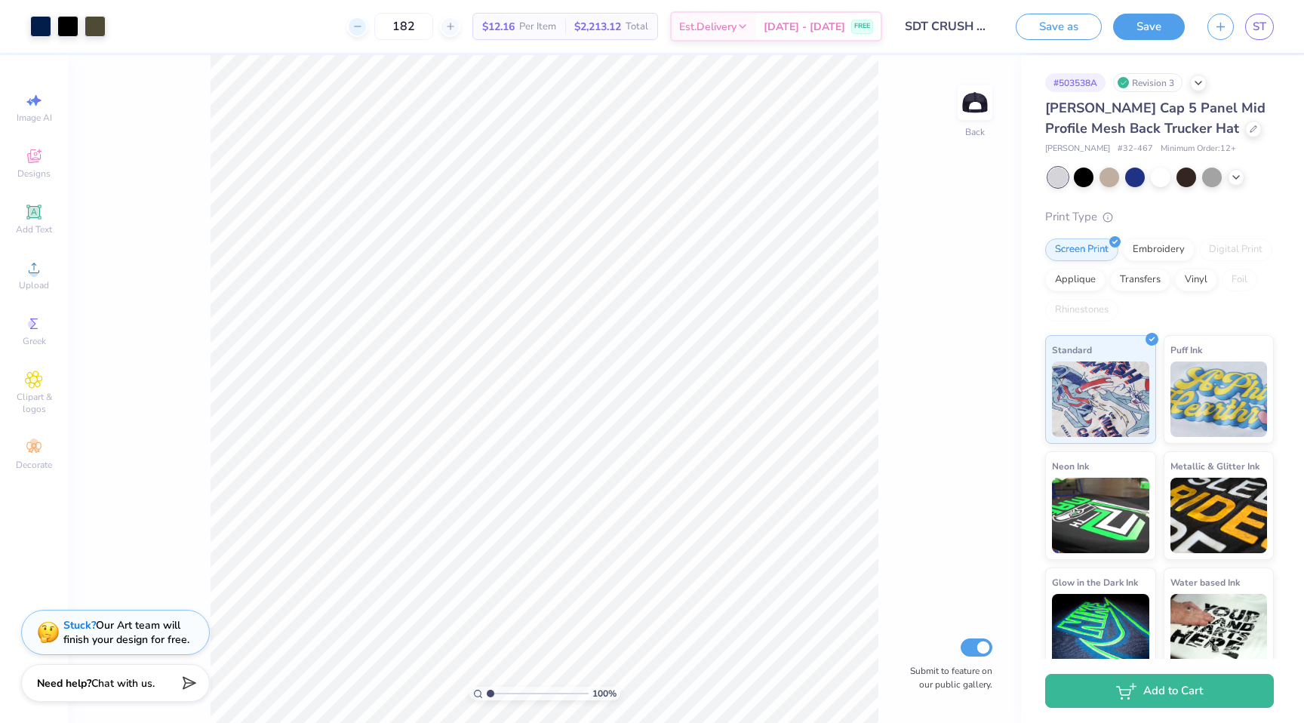
click at [363, 21] on icon at bounding box center [357, 26] width 11 height 11
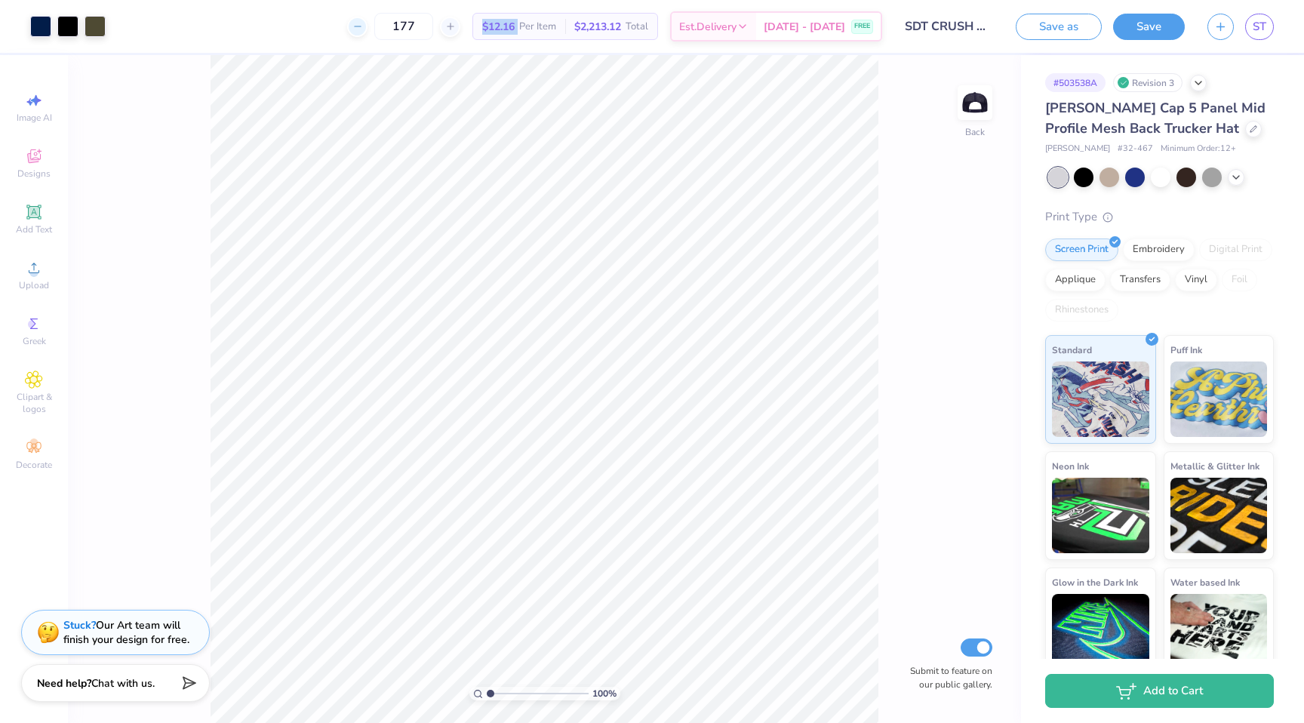
click at [363, 21] on icon at bounding box center [357, 26] width 11 height 11
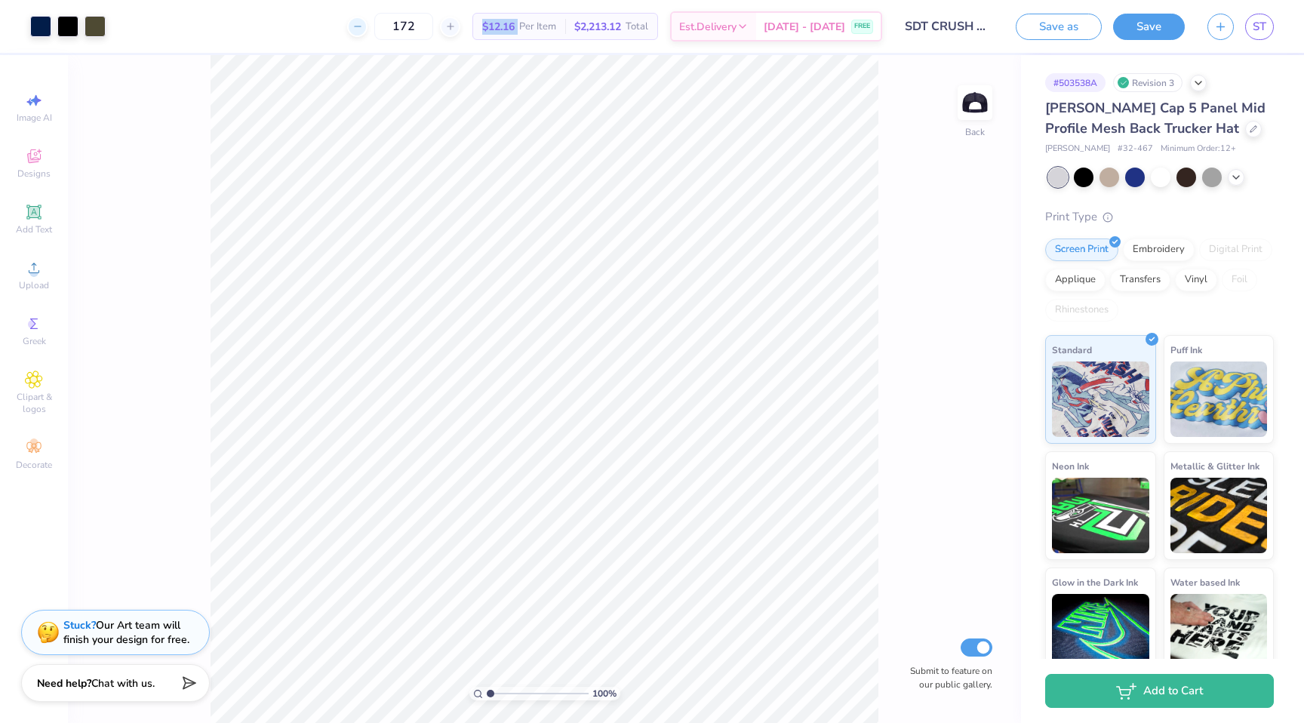
click at [363, 21] on icon at bounding box center [357, 26] width 11 height 11
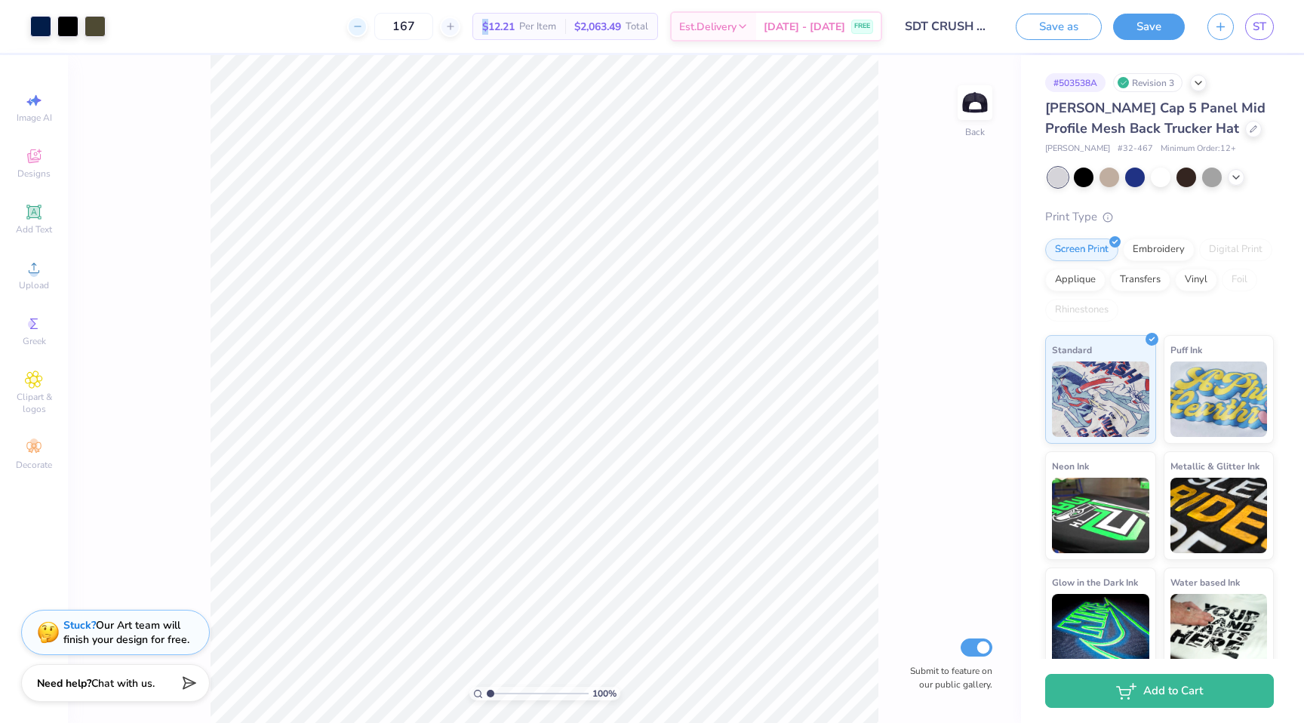
click at [363, 21] on icon at bounding box center [357, 26] width 11 height 11
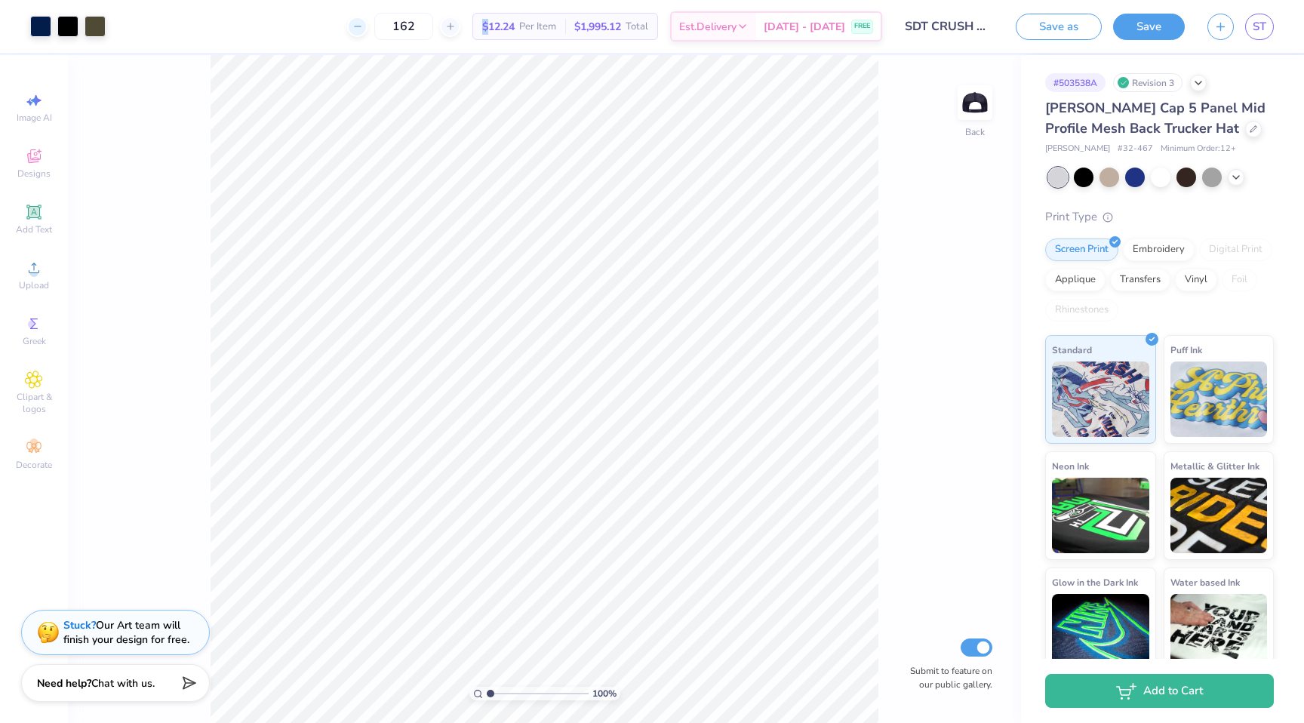
click at [363, 21] on icon at bounding box center [357, 26] width 11 height 11
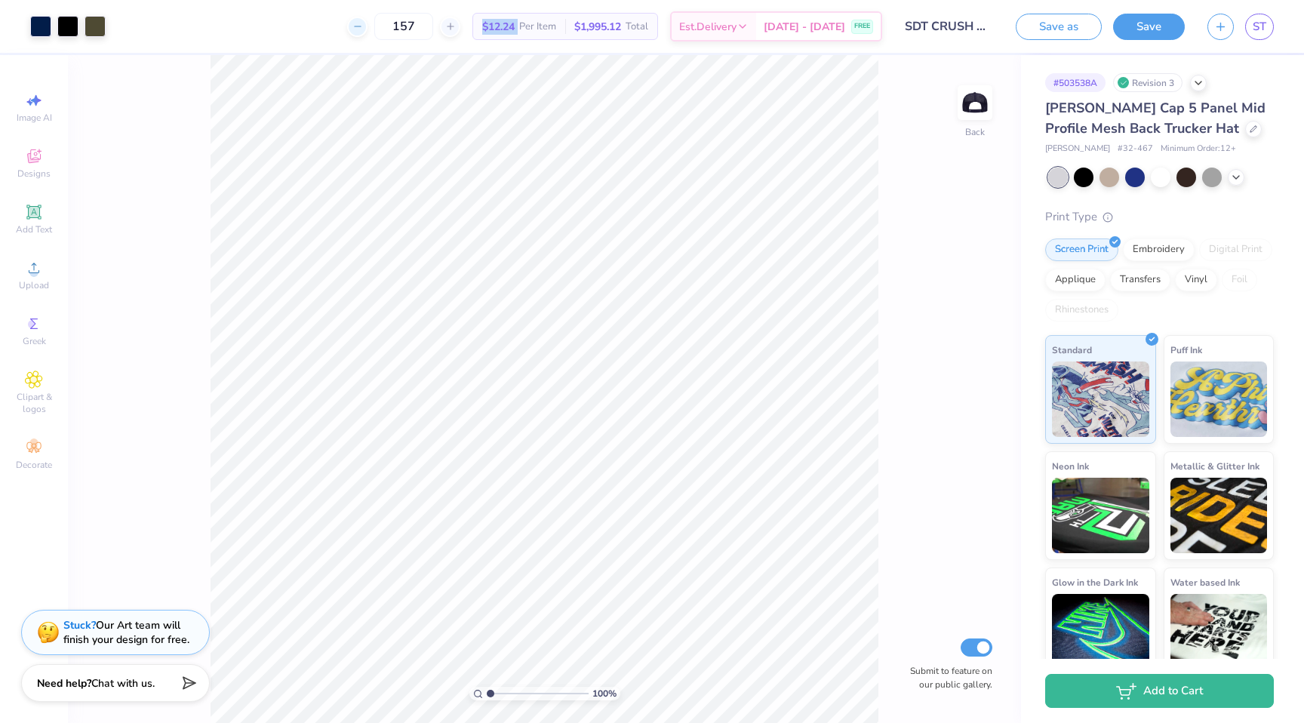
click at [363, 21] on icon at bounding box center [357, 26] width 11 height 11
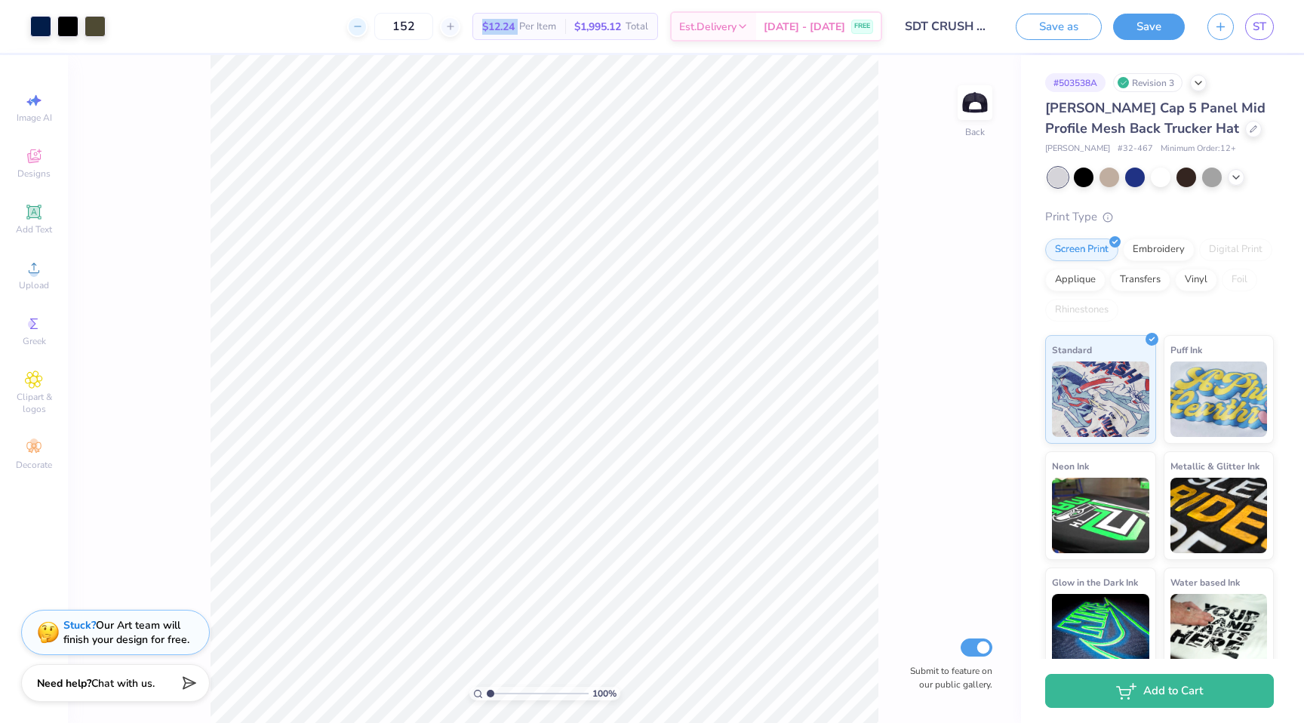
click at [363, 21] on icon at bounding box center [357, 26] width 11 height 11
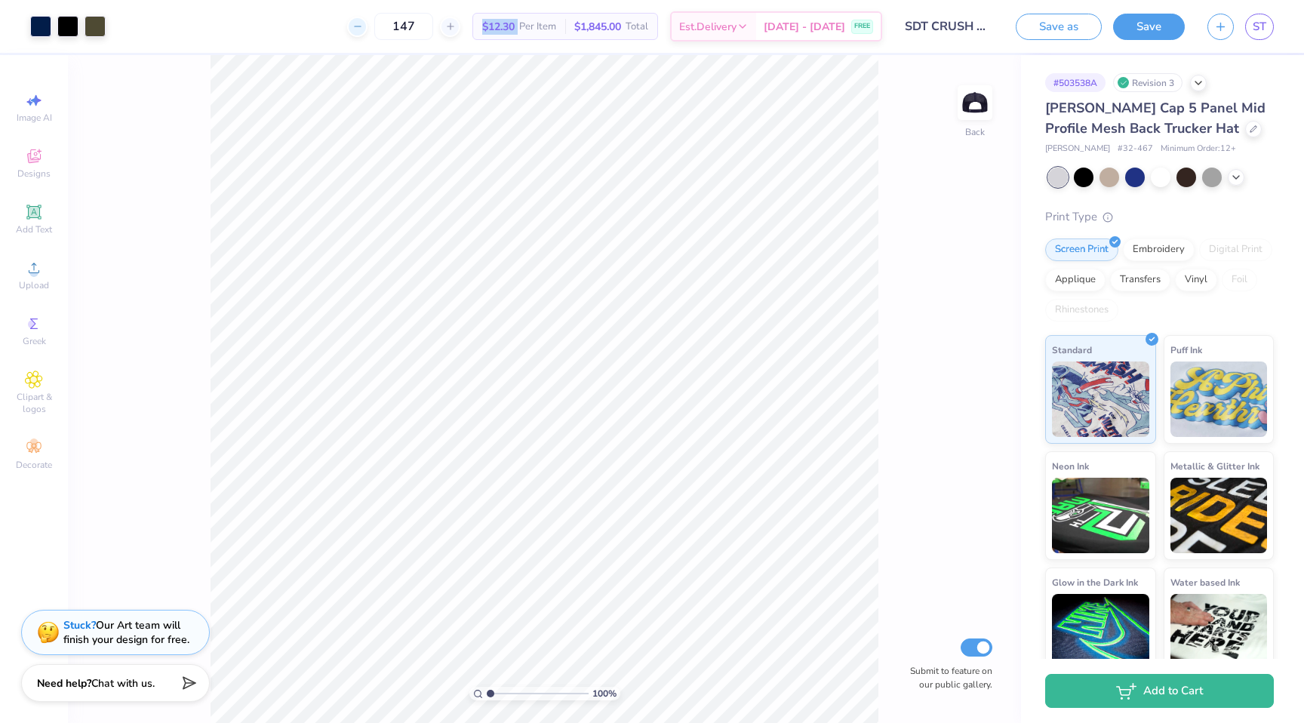
click at [363, 21] on icon at bounding box center [357, 26] width 11 height 11
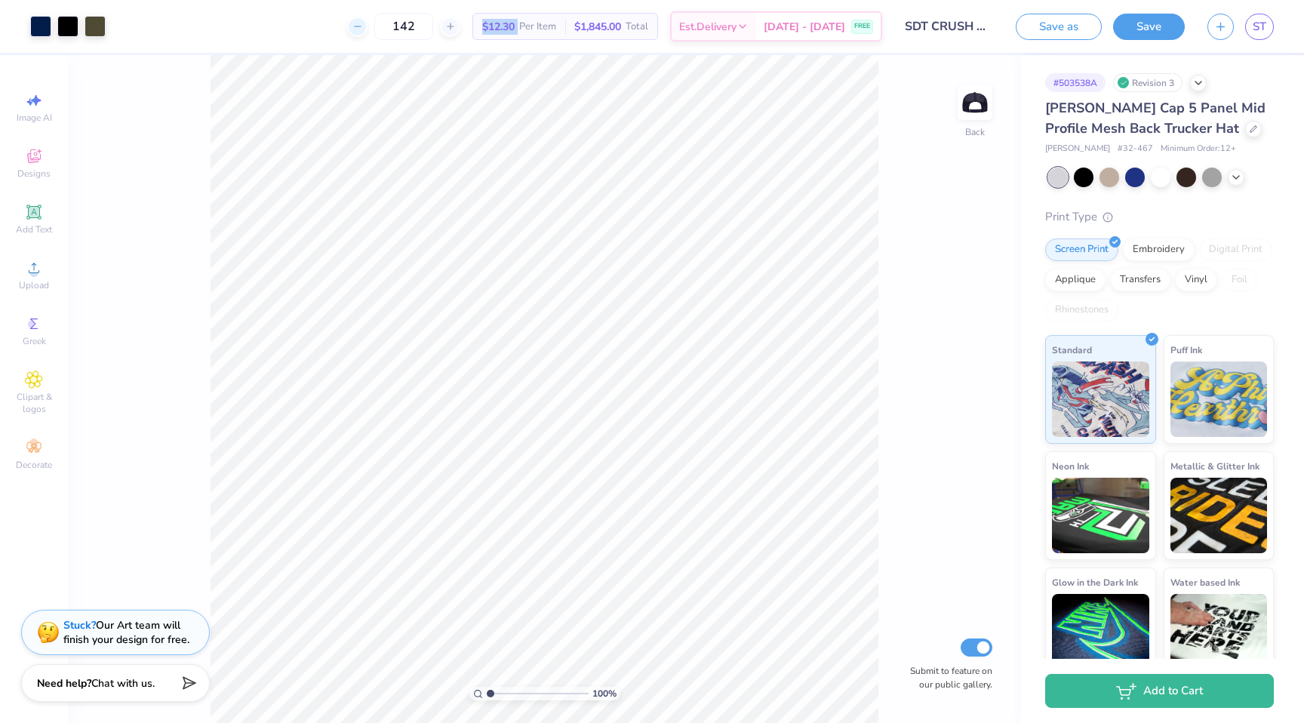
click at [363, 21] on icon at bounding box center [357, 26] width 11 height 11
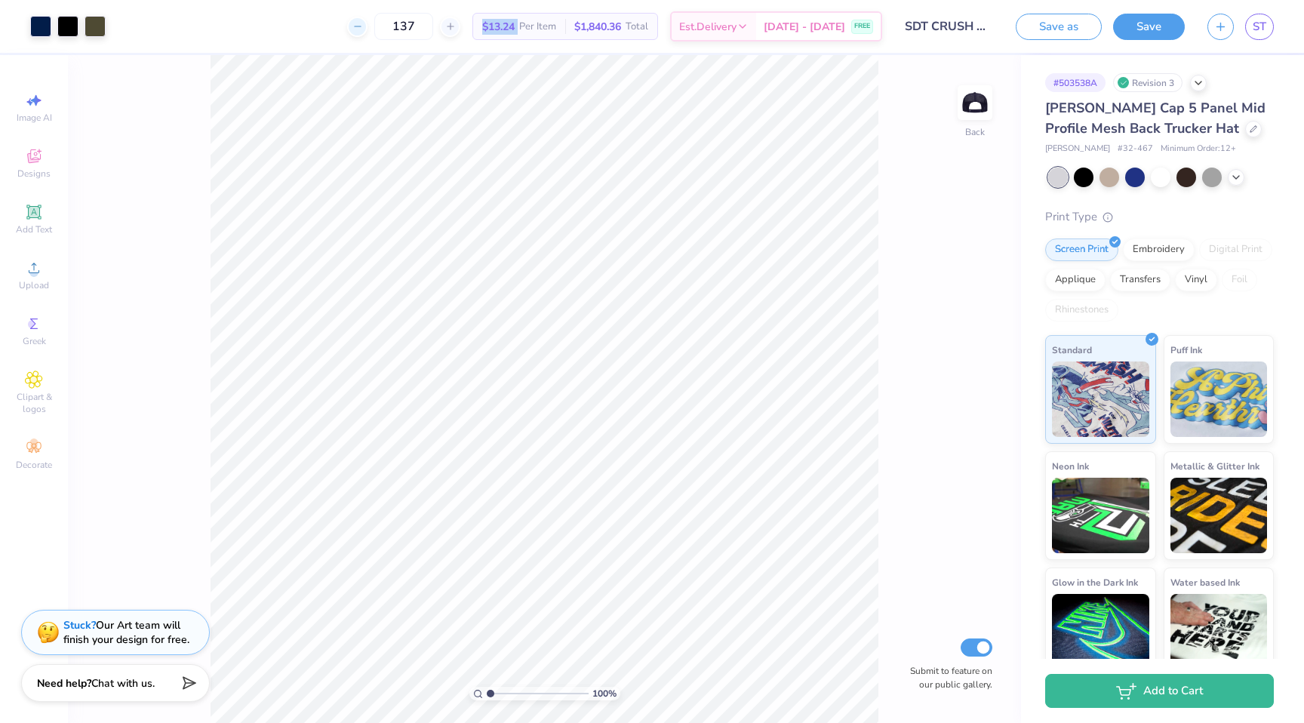
click at [363, 21] on icon at bounding box center [357, 26] width 11 height 11
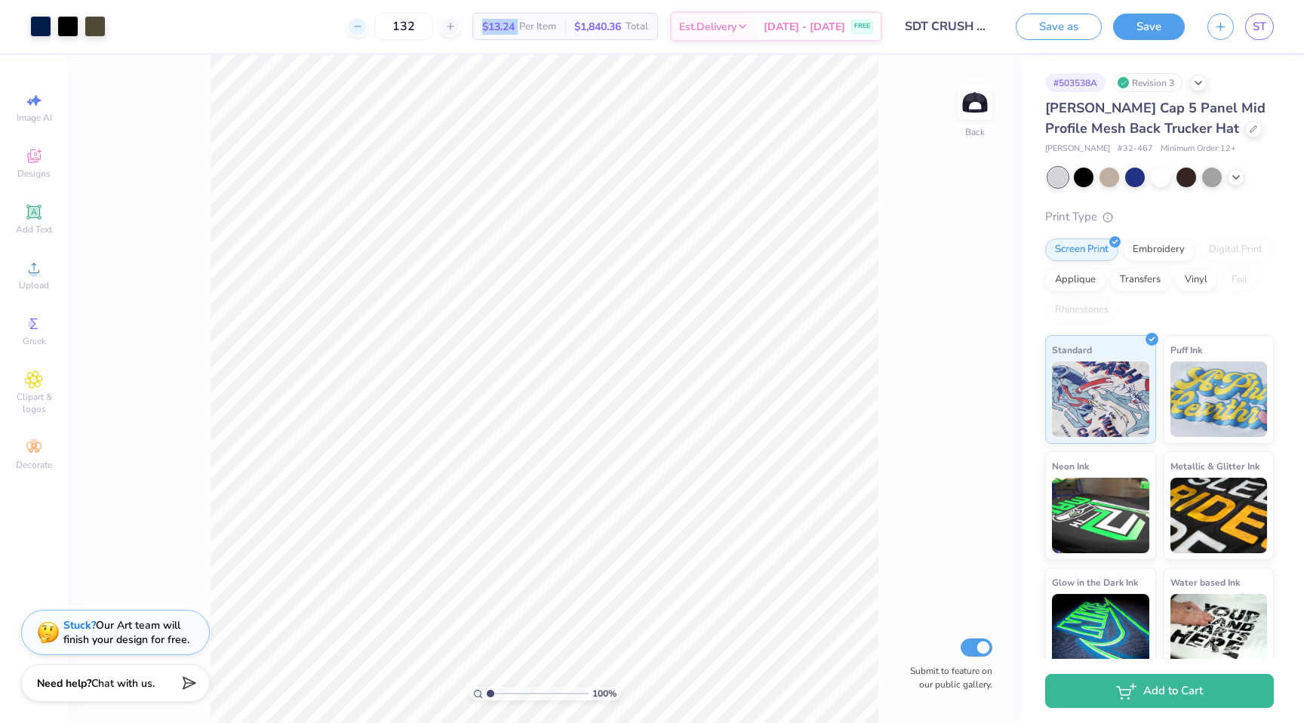
click at [363, 21] on icon at bounding box center [357, 26] width 11 height 11
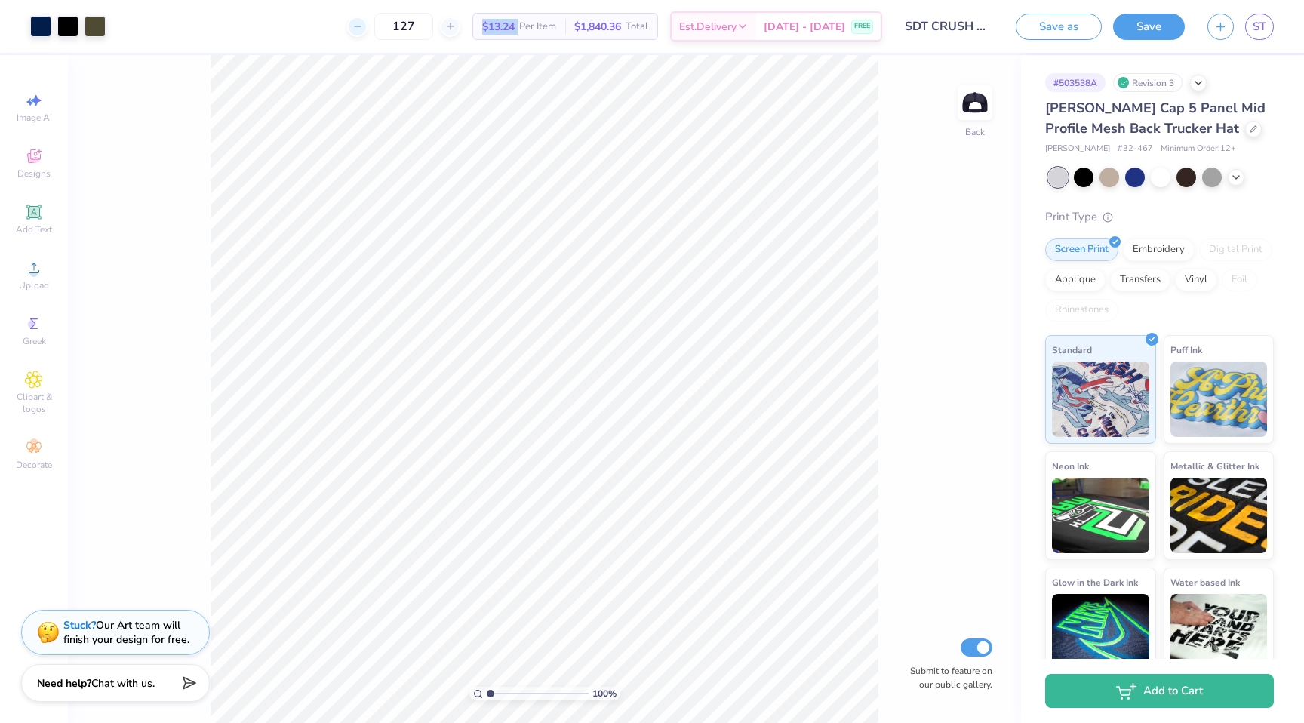
click at [363, 21] on icon at bounding box center [357, 26] width 11 height 11
click at [368, 20] on div at bounding box center [357, 27] width 20 height 20
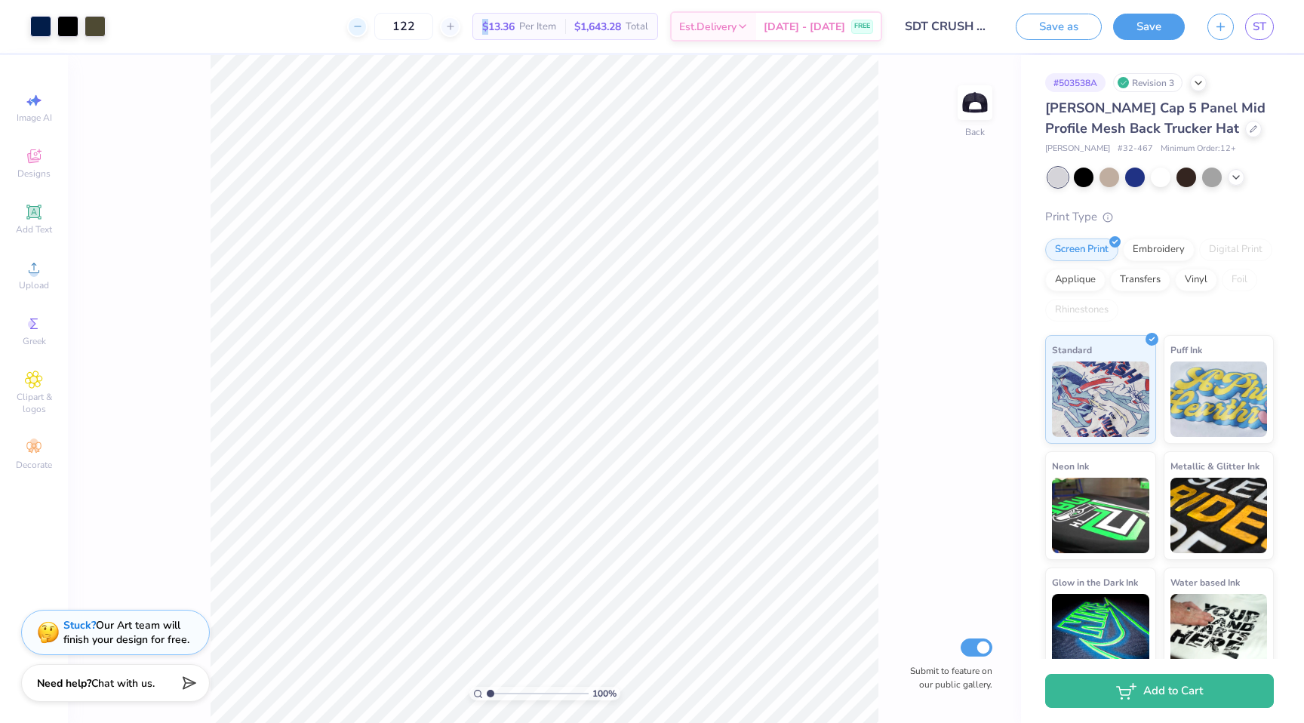
click at [368, 20] on div at bounding box center [357, 27] width 20 height 20
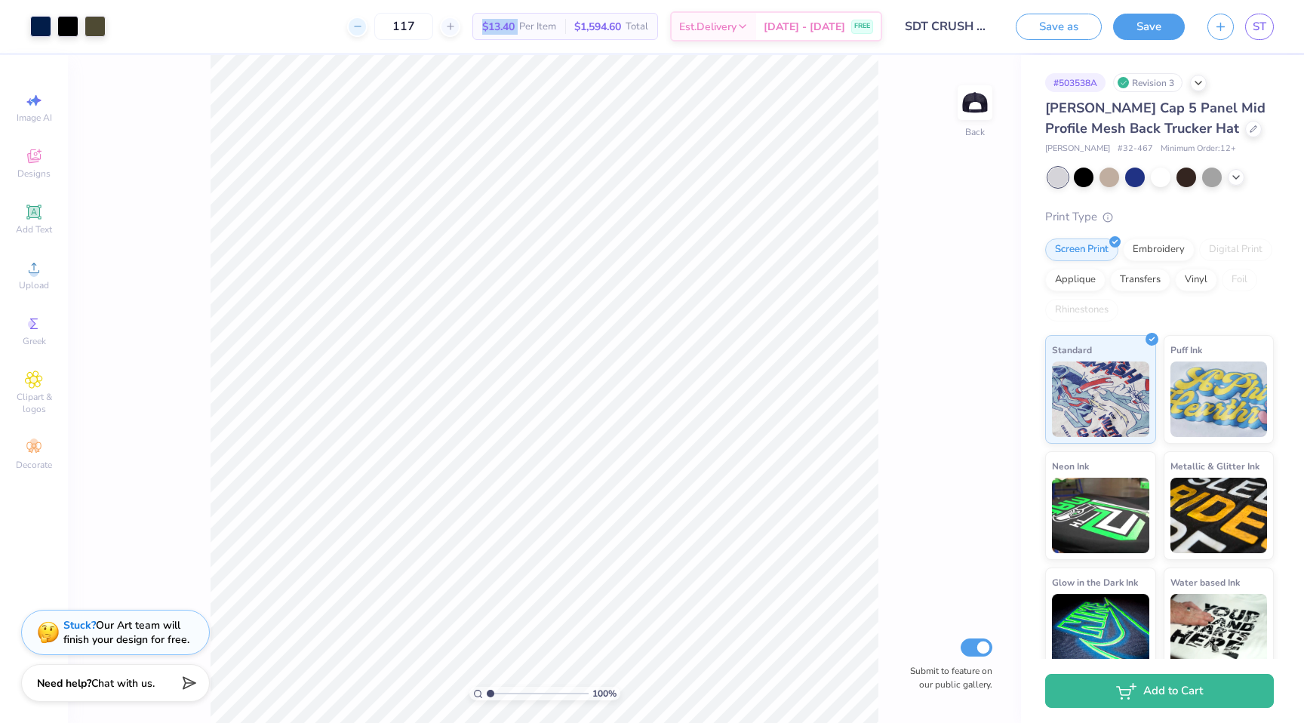
click at [368, 20] on div at bounding box center [357, 27] width 20 height 20
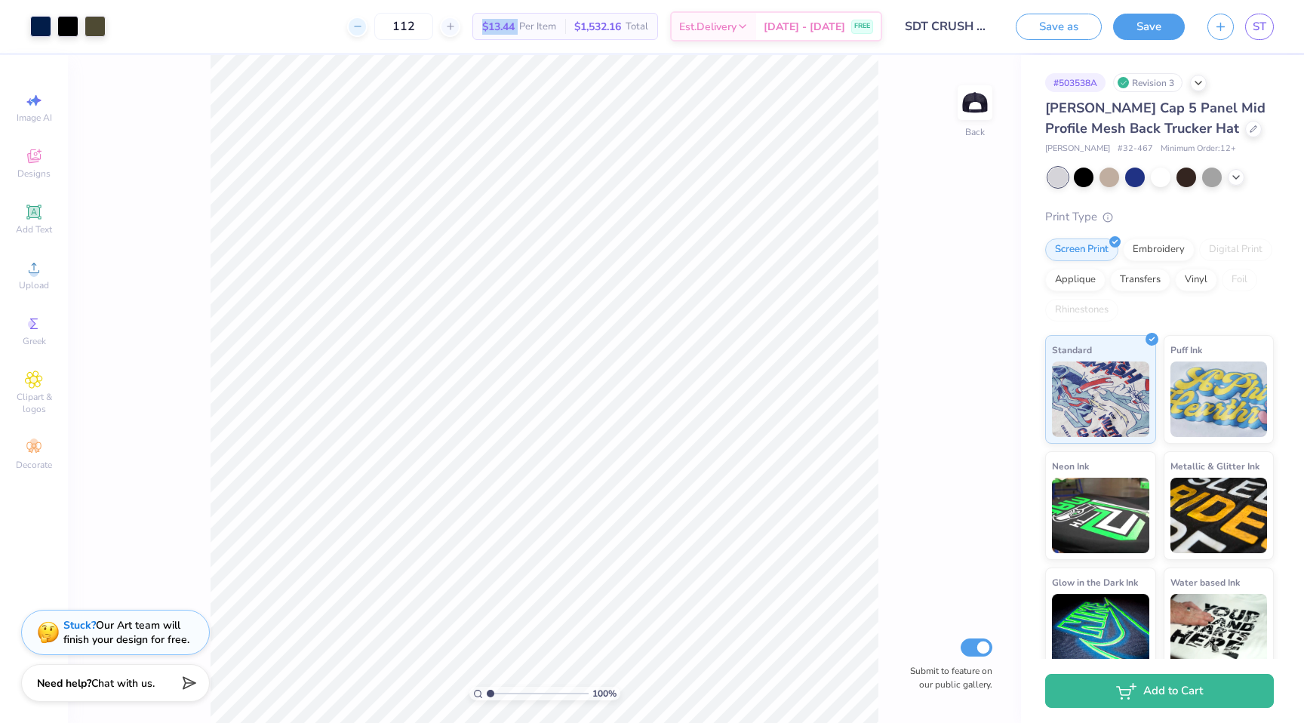
click at [368, 20] on div at bounding box center [357, 27] width 20 height 20
click at [456, 21] on div at bounding box center [450, 27] width 20 height 20
click at [363, 26] on icon at bounding box center [357, 26] width 11 height 11
type input "111"
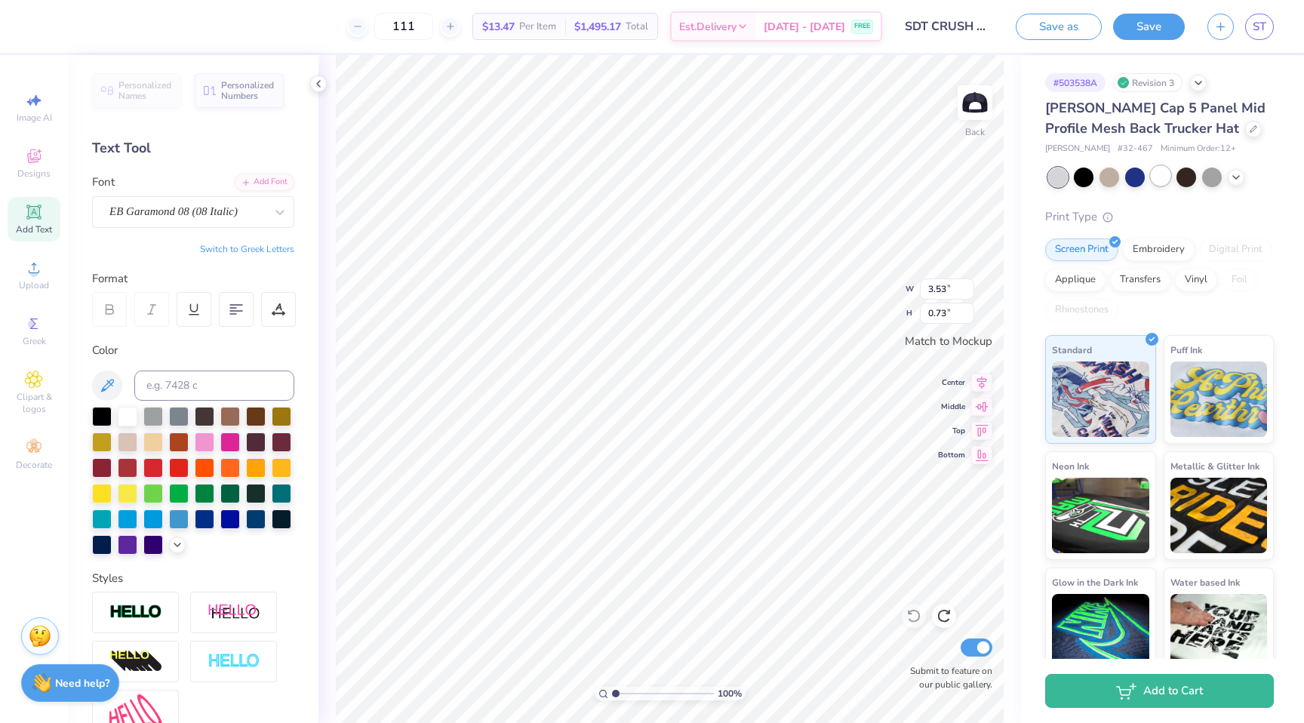
click at [1160, 174] on div at bounding box center [1161, 176] width 20 height 20
click at [1244, 176] on div at bounding box center [1236, 176] width 17 height 17
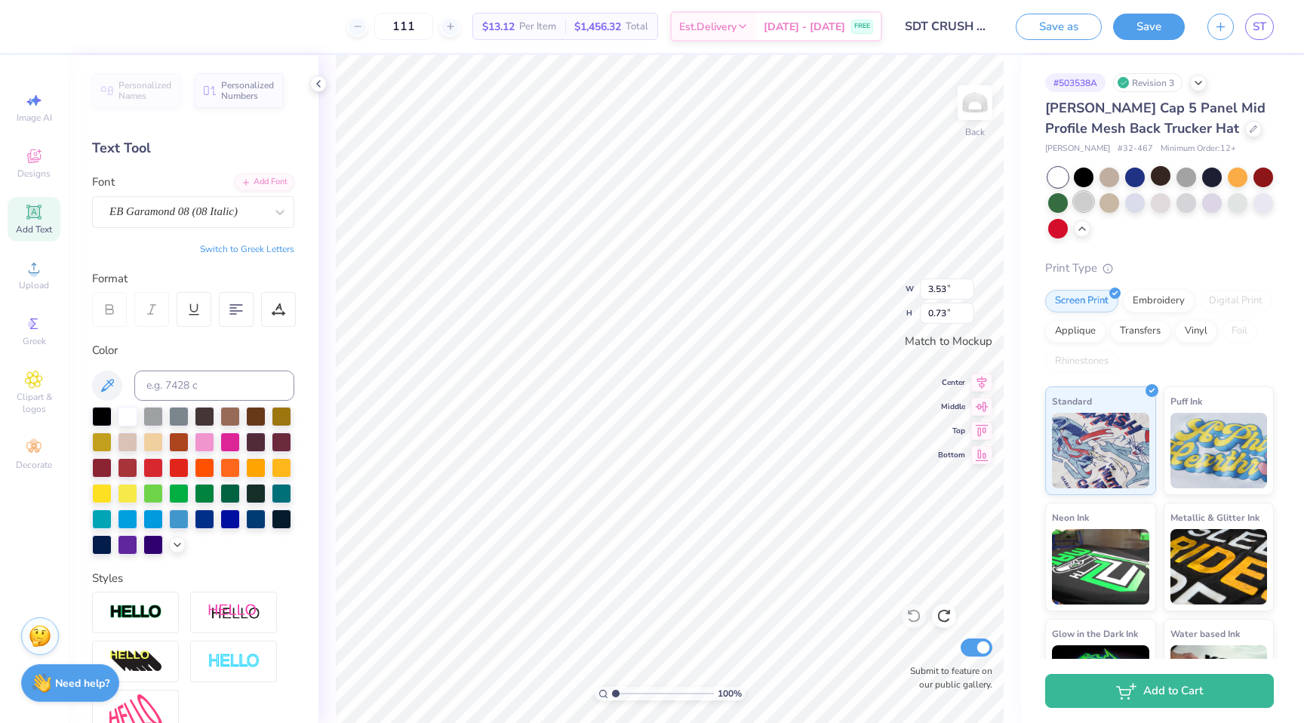
click at [1080, 205] on div at bounding box center [1084, 202] width 20 height 20
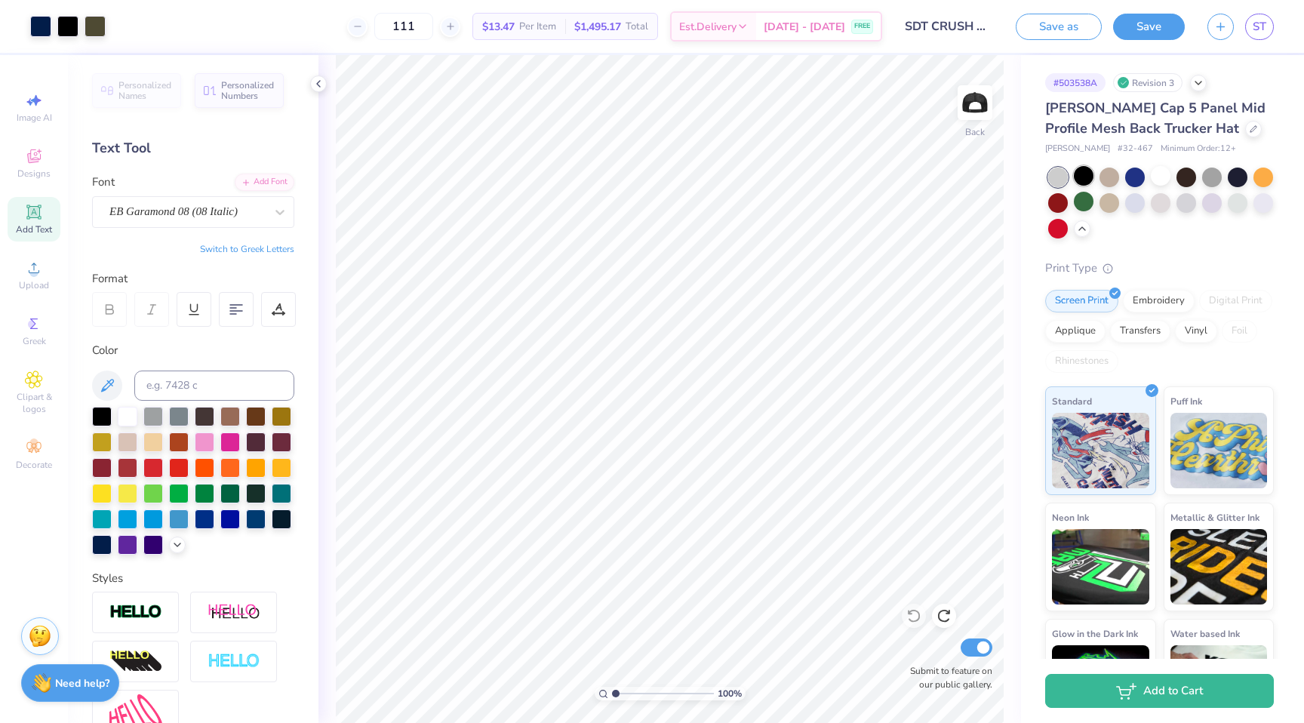
click at [1084, 182] on div at bounding box center [1084, 176] width 20 height 20
click at [1158, 174] on div at bounding box center [1161, 176] width 20 height 20
click at [1215, 177] on div at bounding box center [1212, 176] width 20 height 20
click at [1132, 205] on div at bounding box center [1135, 202] width 20 height 20
click at [1110, 201] on div at bounding box center [1110, 202] width 20 height 20
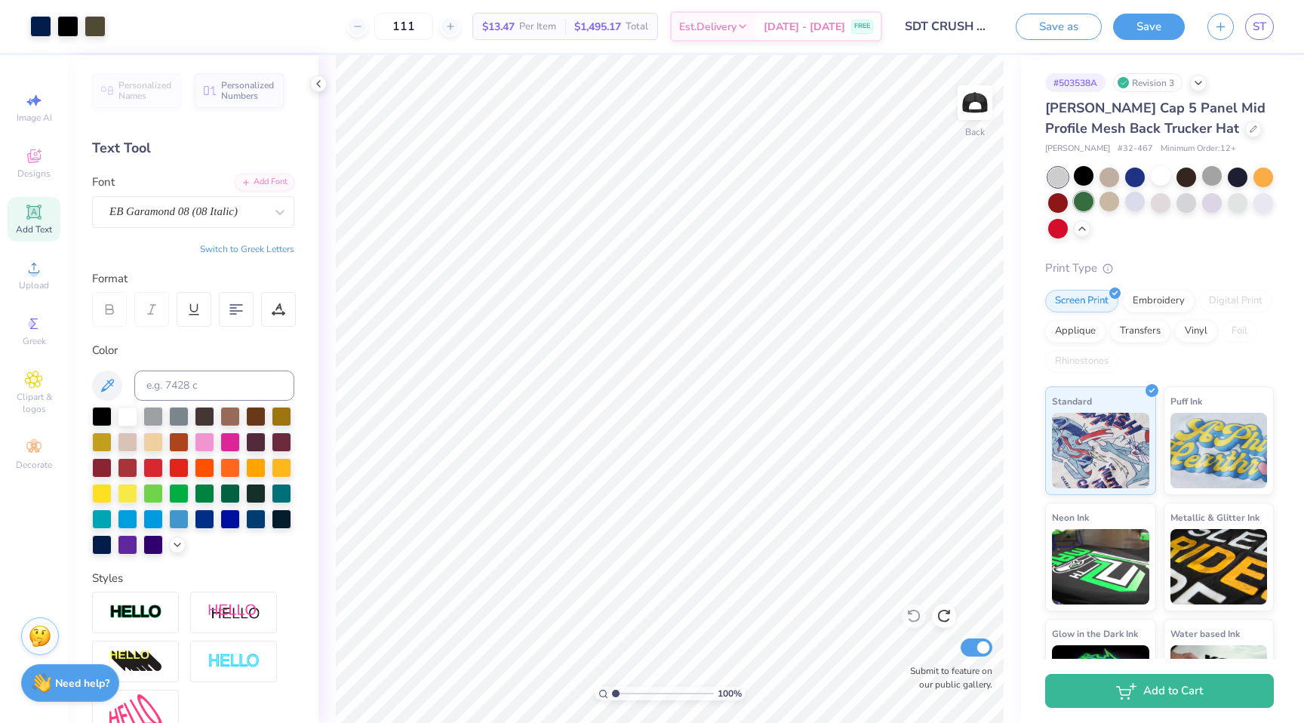
click at [1085, 199] on div at bounding box center [1084, 202] width 20 height 20
click at [1136, 200] on div at bounding box center [1135, 202] width 20 height 20
type input "0.73"
type input "0.26"
click at [456, 26] on icon at bounding box center [450, 26] width 11 height 11
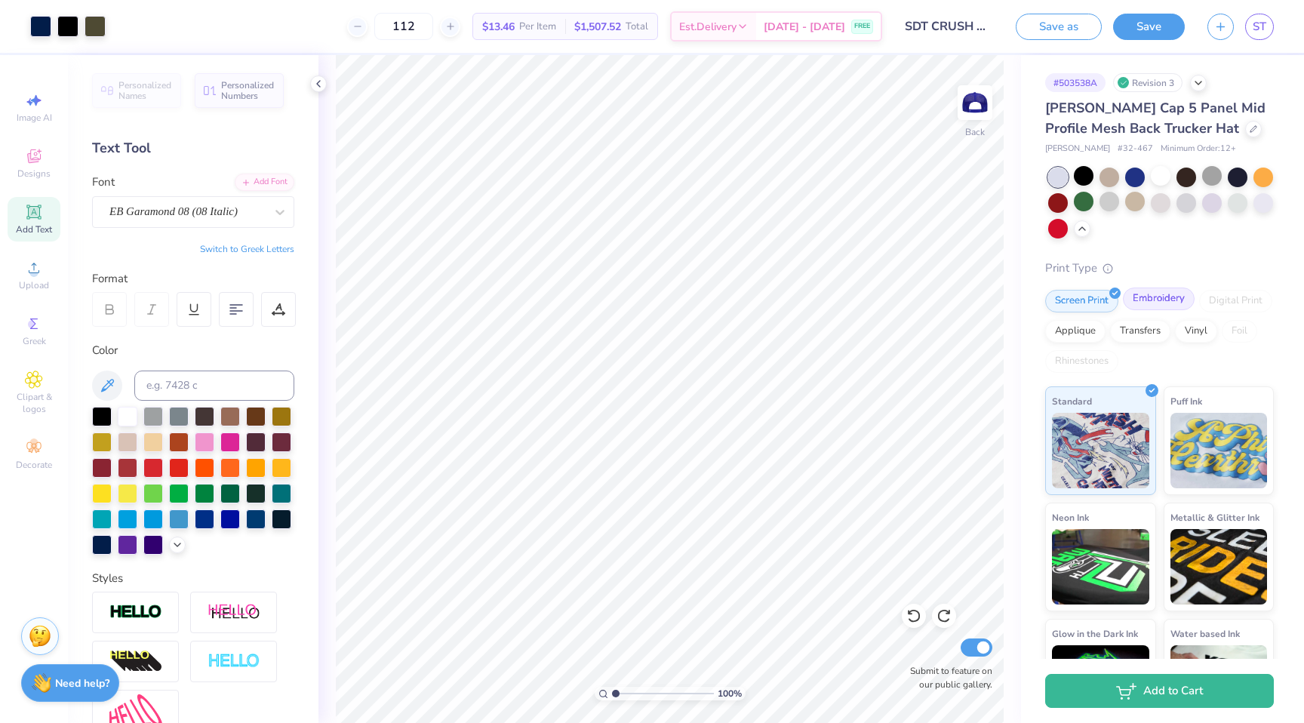
click at [1146, 303] on div "Embroidery" at bounding box center [1159, 299] width 72 height 23
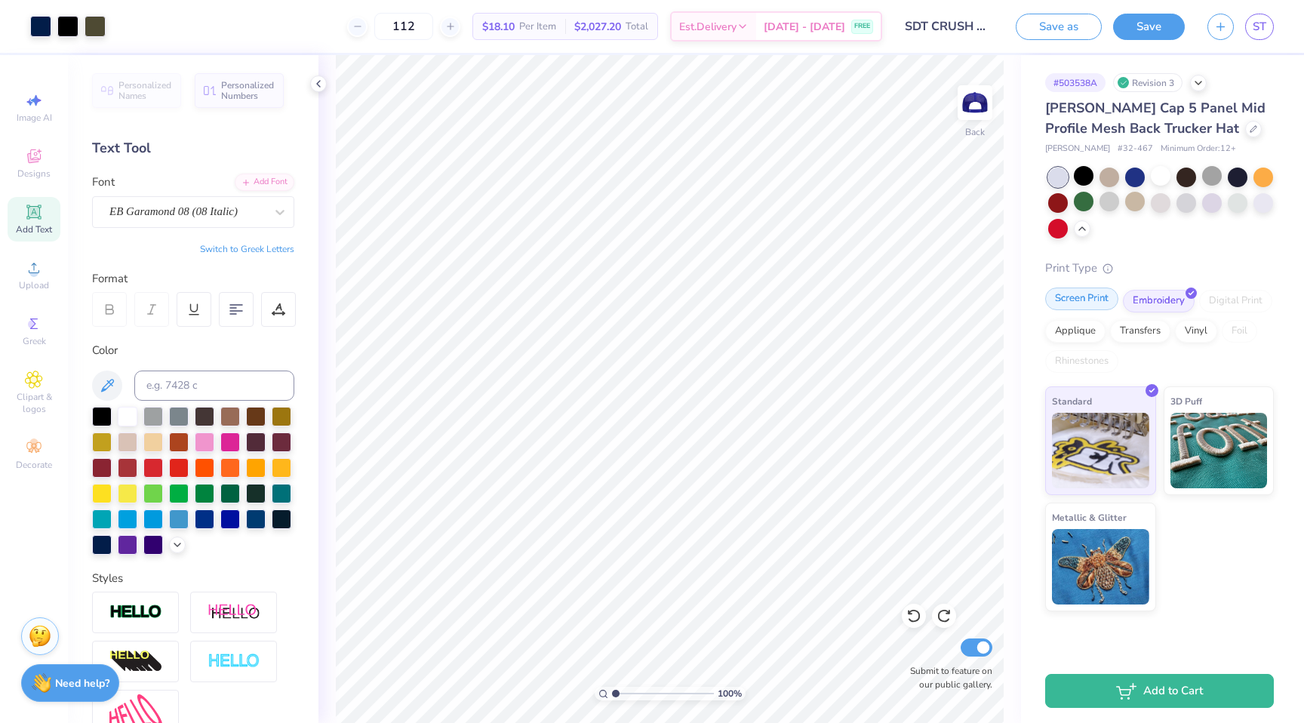
click at [1094, 301] on div "Screen Print" at bounding box center [1081, 299] width 73 height 23
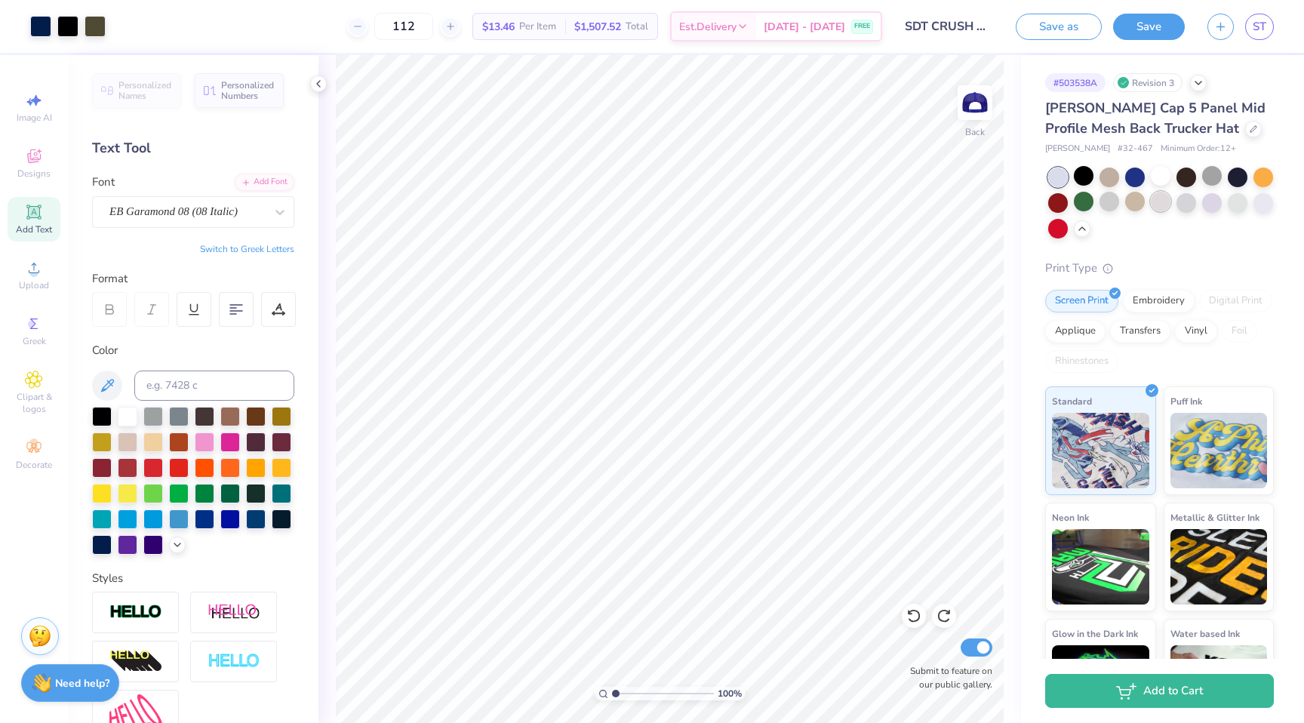
click at [1162, 207] on div at bounding box center [1161, 202] width 20 height 20
click at [1197, 212] on div at bounding box center [1161, 203] width 226 height 71
click at [1195, 203] on div at bounding box center [1186, 202] width 20 height 20
click at [428, 26] on input "112" at bounding box center [403, 26] width 59 height 27
type input "1"
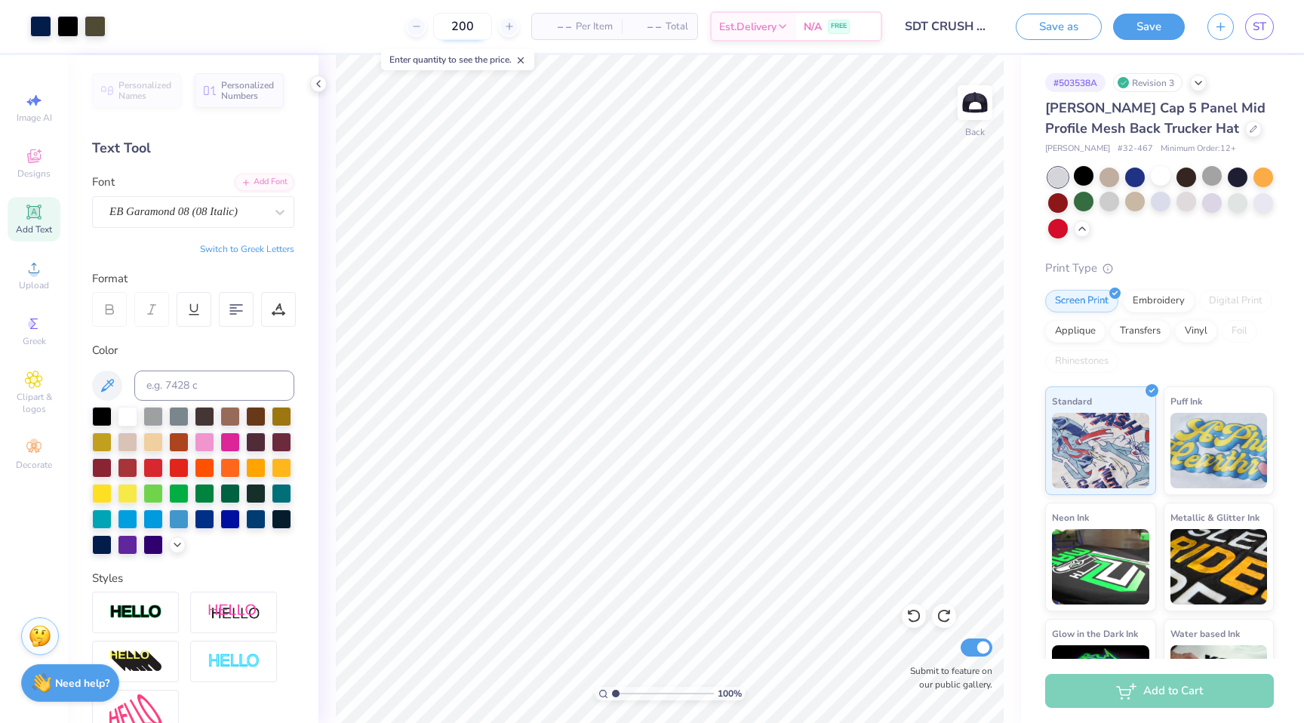
type input "200"
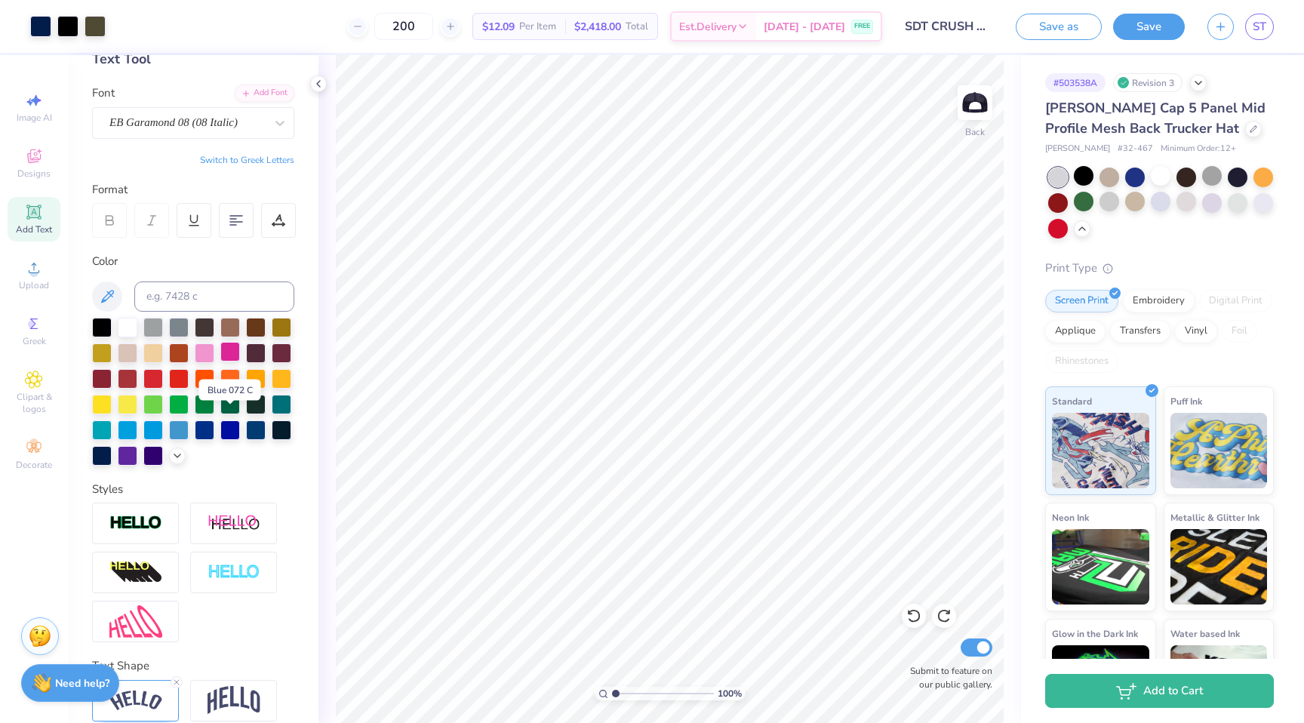
scroll to position [120, 0]
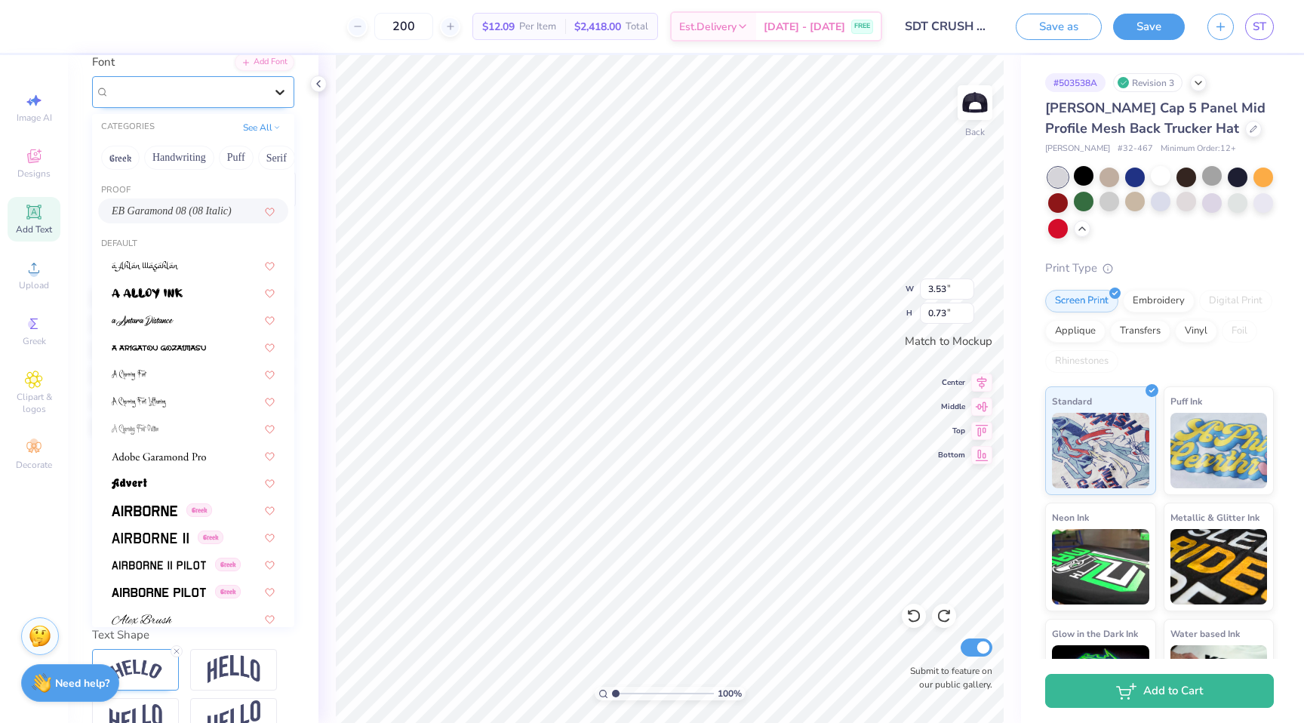
click at [272, 103] on div at bounding box center [279, 91] width 27 height 27
click at [187, 450] on span at bounding box center [159, 456] width 94 height 16
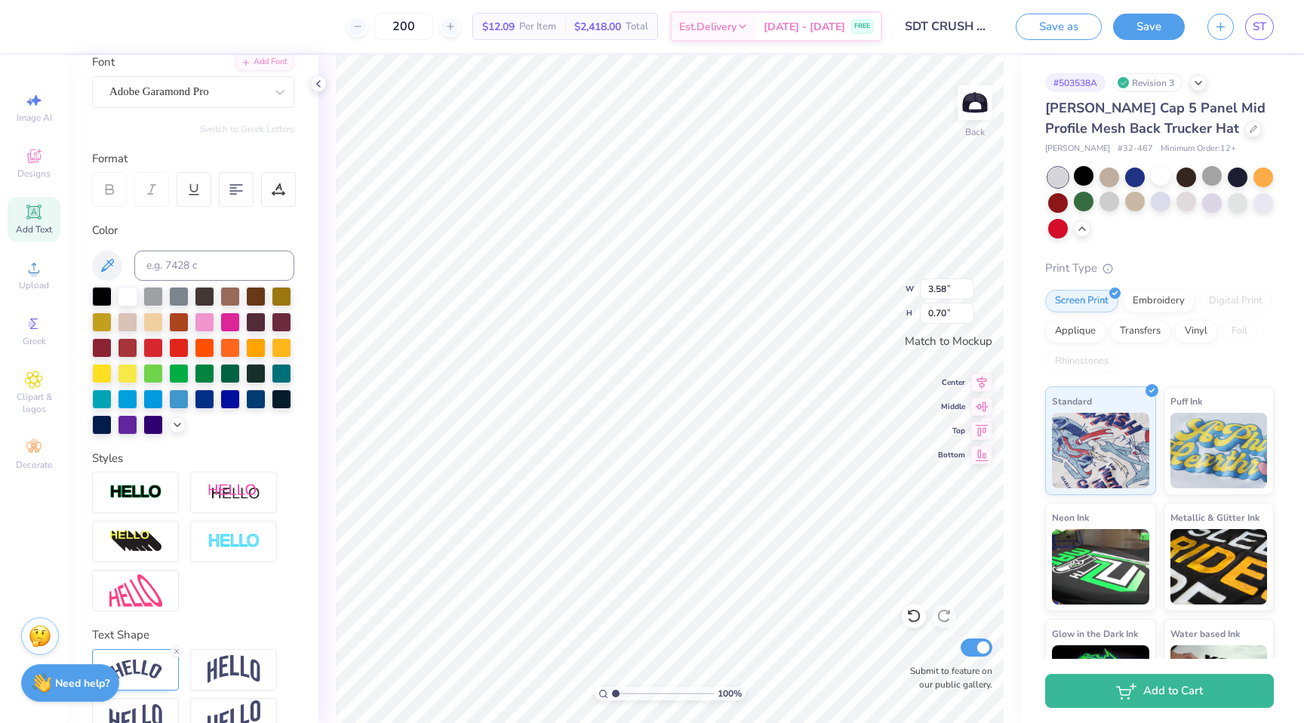
type input "3.58"
type input "0.70"
click at [164, 98] on div "EB Garamond 08 (08 Italic)" at bounding box center [187, 91] width 158 height 23
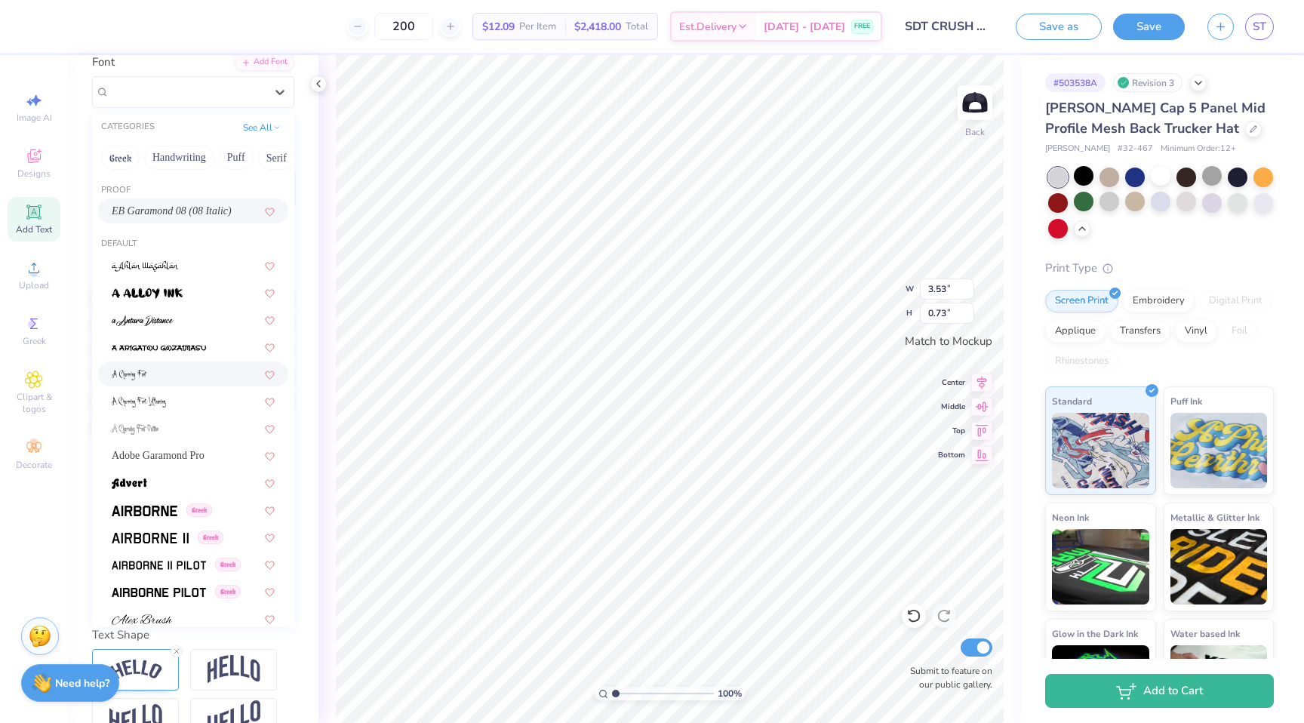
click at [205, 365] on div at bounding box center [193, 373] width 190 height 25
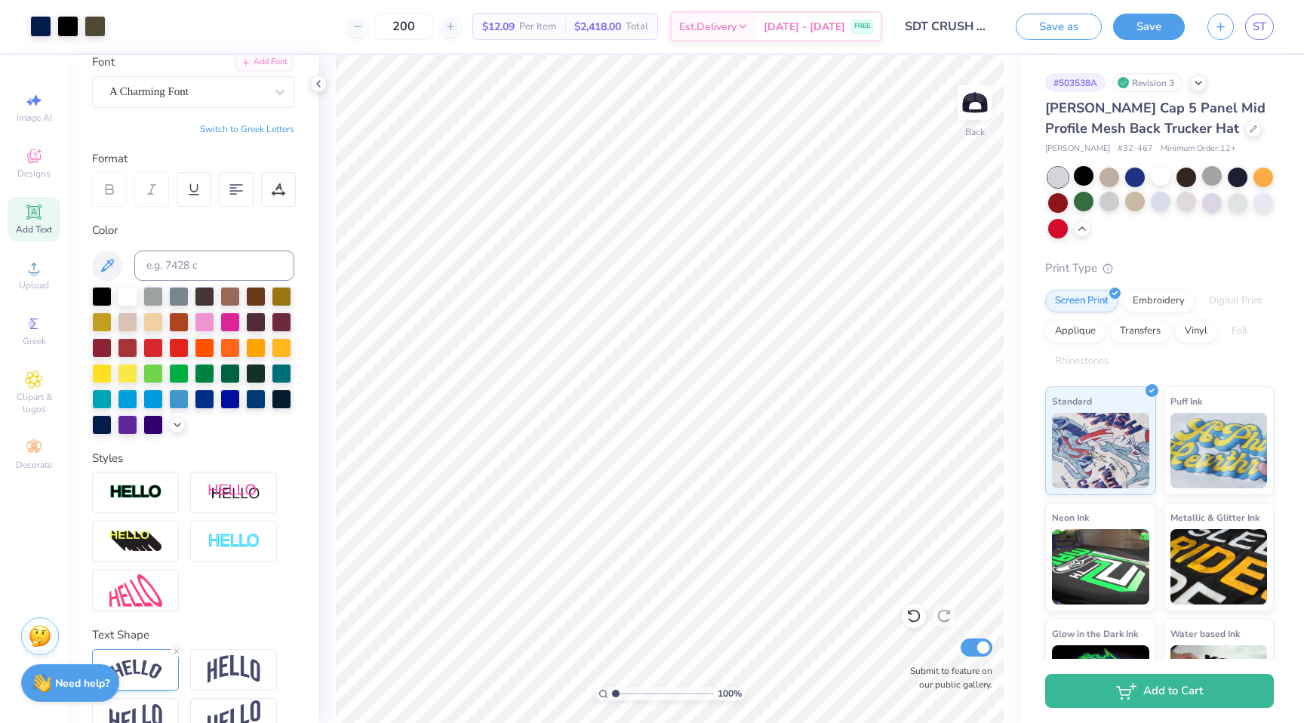
click at [515, 20] on span "$12.09" at bounding box center [498, 27] width 32 height 16
click at [456, 27] on icon at bounding box center [450, 26] width 11 height 11
click at [363, 28] on icon at bounding box center [357, 26] width 11 height 11
type input "200"
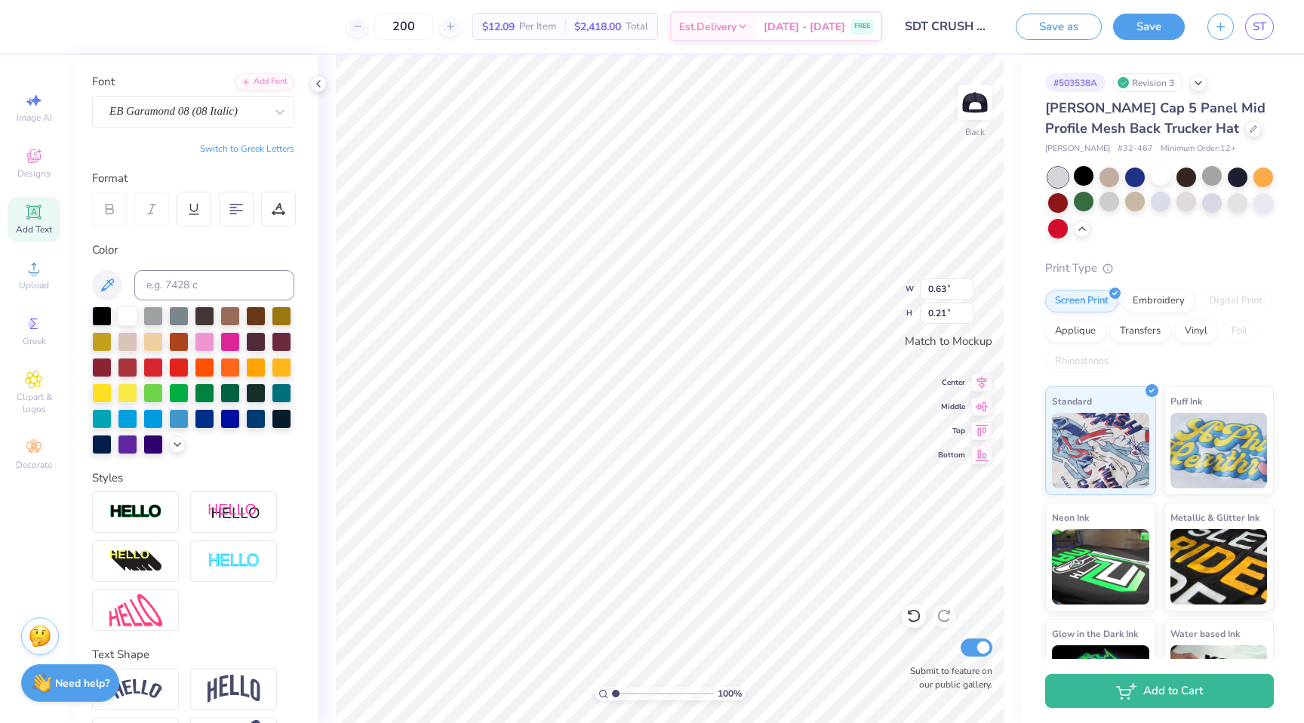
scroll to position [91, 0]
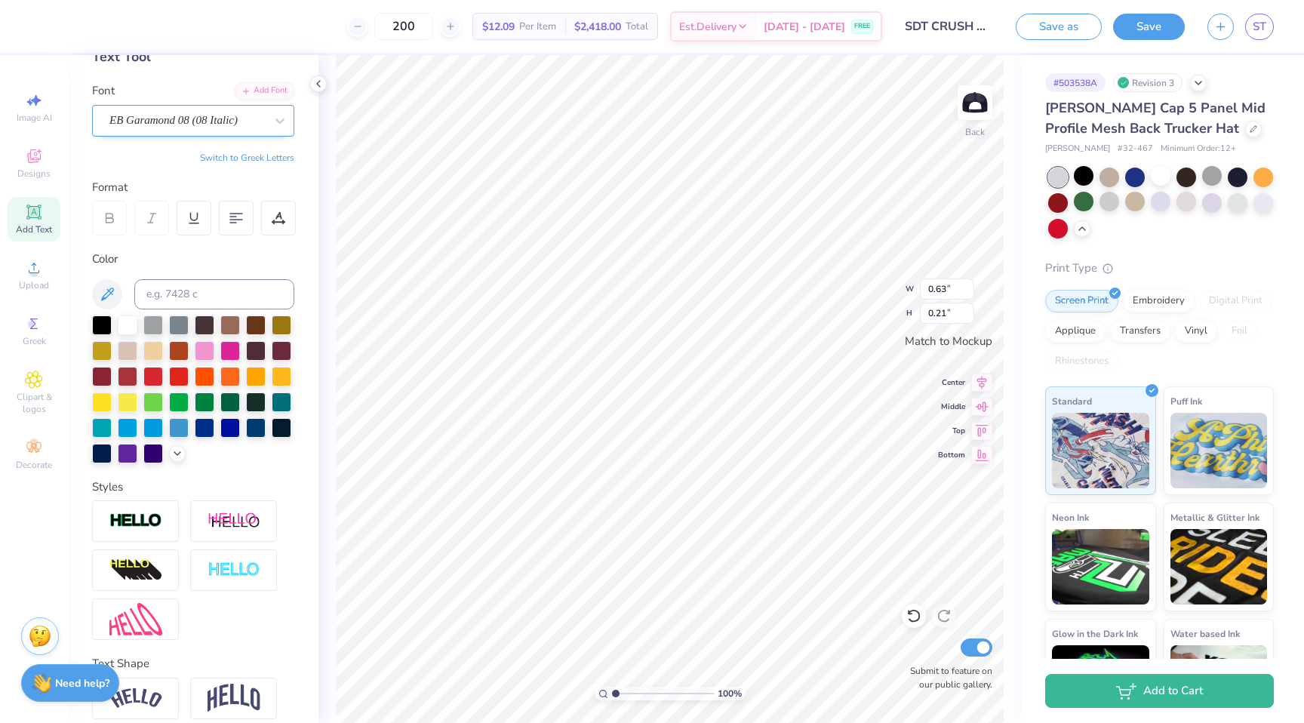
click at [248, 125] on div "EB Garamond 08 (08 Italic)" at bounding box center [187, 120] width 158 height 23
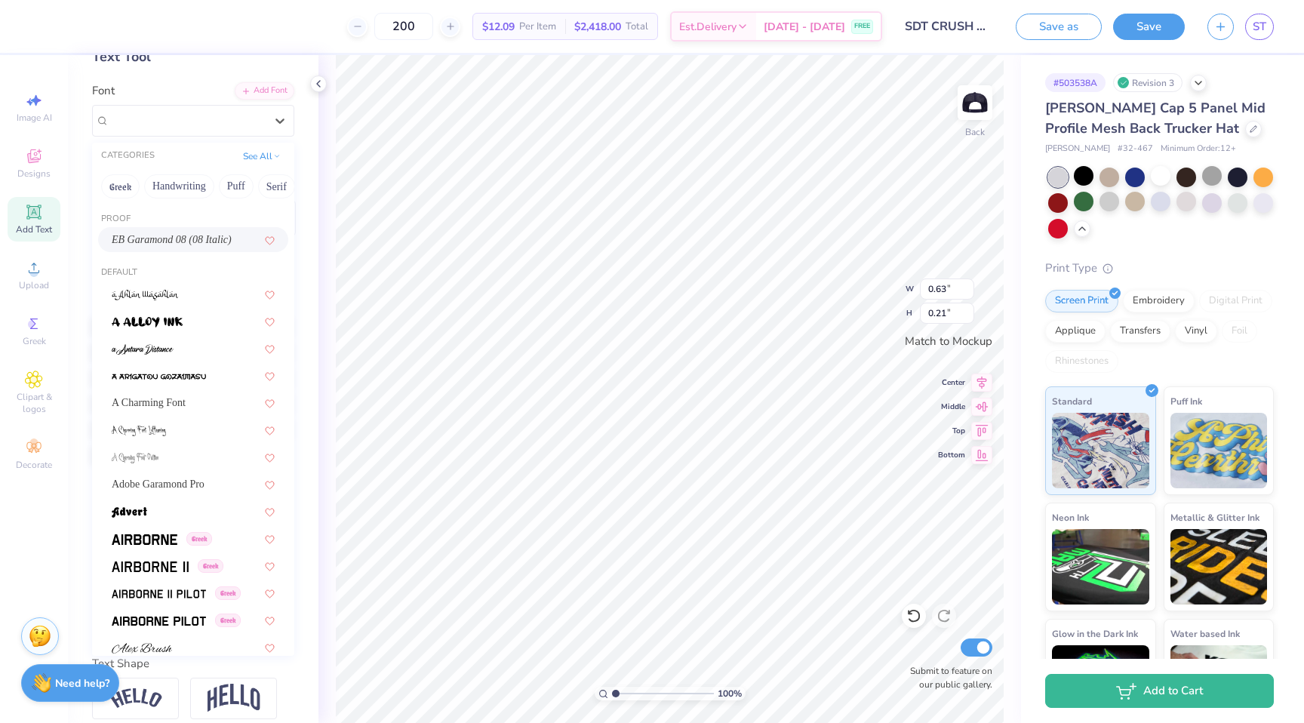
type input "1.57"
type input "0.32"
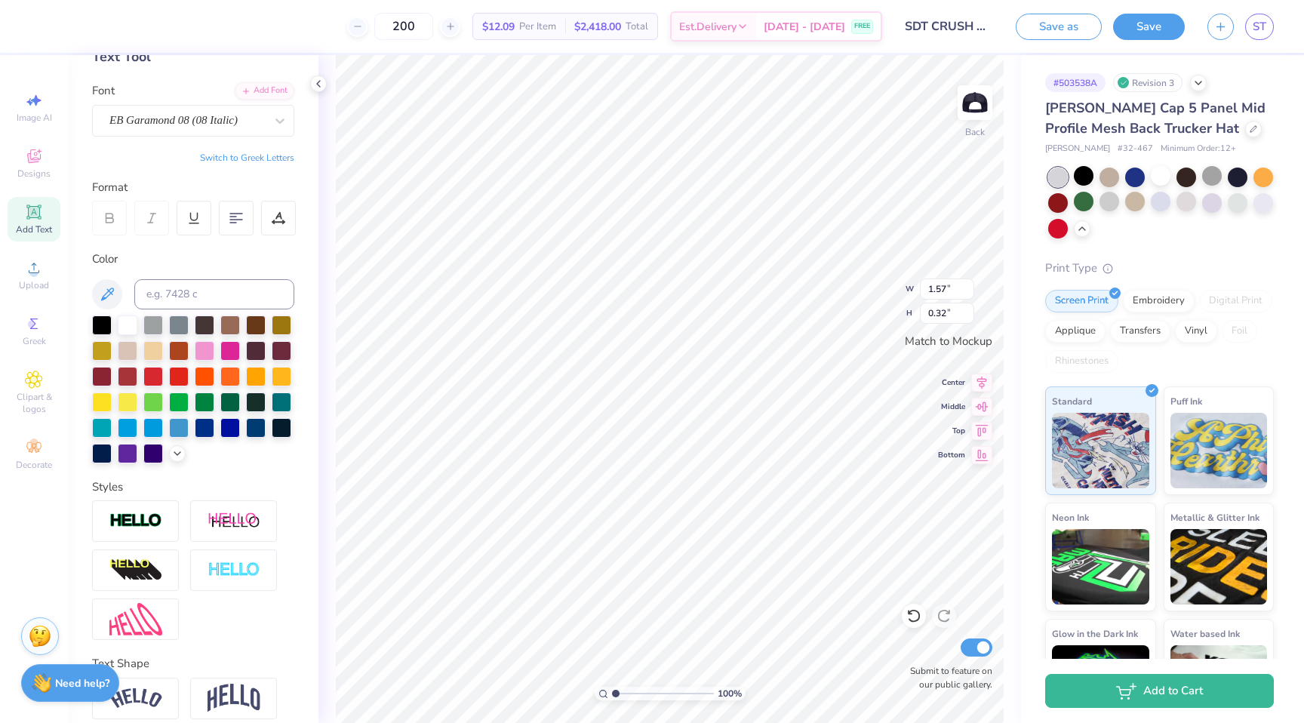
type input "0.63"
type input "0.21"
click at [429, 29] on input "200" at bounding box center [403, 26] width 59 height 27
type input "2"
type input "110"
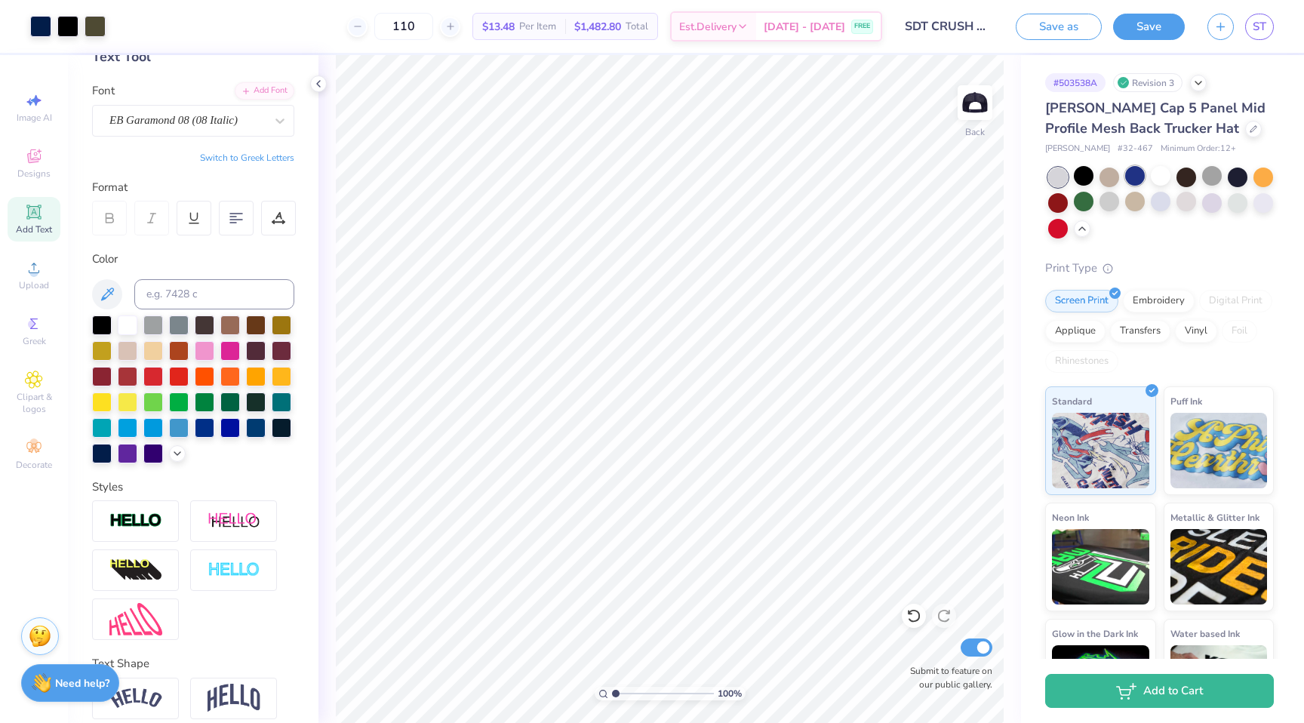
click at [1129, 172] on div at bounding box center [1135, 176] width 20 height 20
click at [914, 617] on icon at bounding box center [913, 615] width 15 height 15
click at [1255, 199] on div at bounding box center [1263, 202] width 20 height 20
click at [100, 328] on div at bounding box center [102, 324] width 20 height 20
type input "1.57"
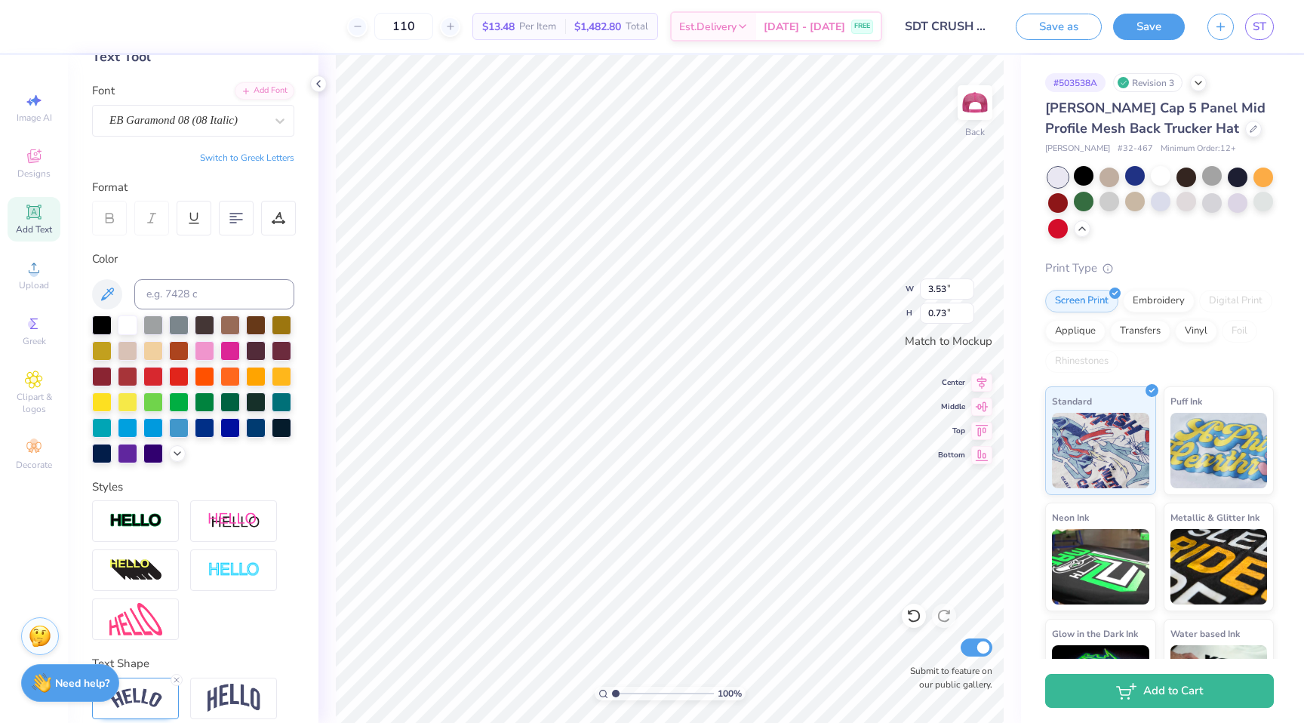
type input "0.32"
click at [97, 323] on div at bounding box center [102, 324] width 20 height 20
click at [426, 29] on input "110" at bounding box center [403, 26] width 59 height 27
type input "1"
click at [432, 32] on input "120" at bounding box center [403, 26] width 59 height 27
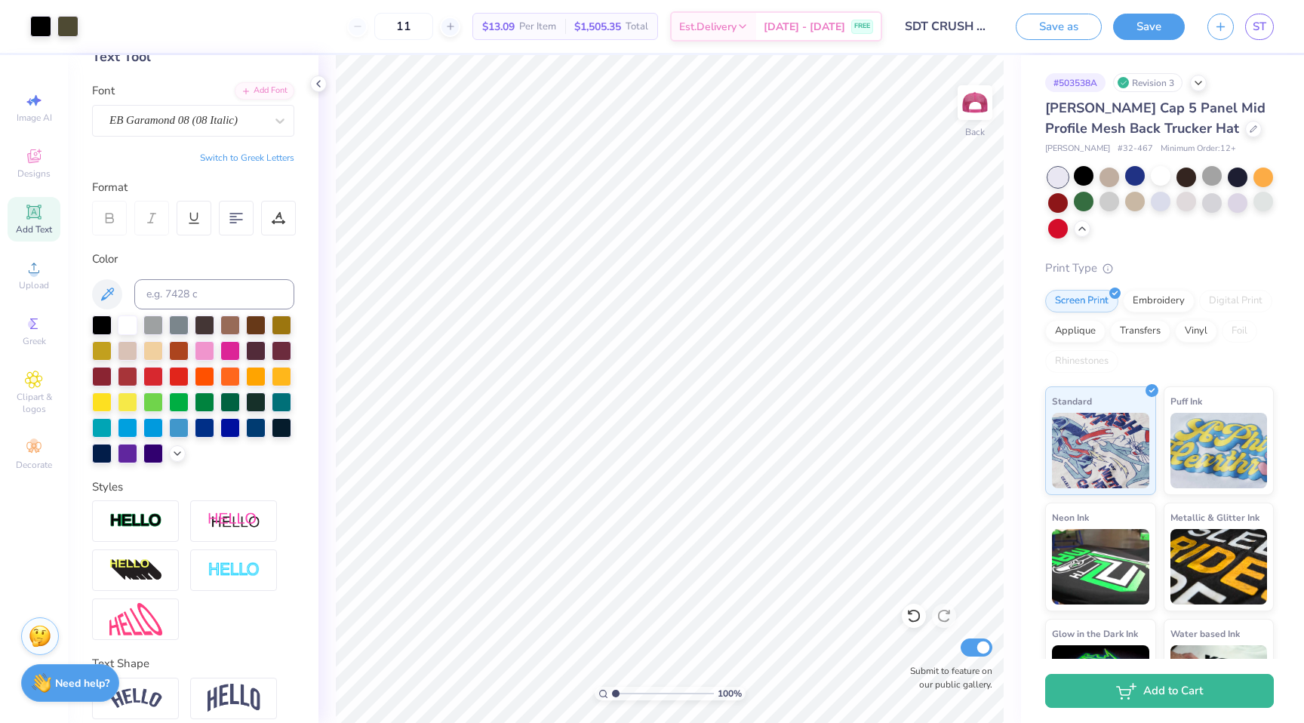
type input "1"
click at [1157, 204] on div at bounding box center [1161, 202] width 20 height 20
click at [1109, 205] on div at bounding box center [1110, 202] width 20 height 20
click at [1175, 207] on div at bounding box center [1161, 203] width 226 height 71
click at [1178, 207] on div at bounding box center [1186, 202] width 20 height 20
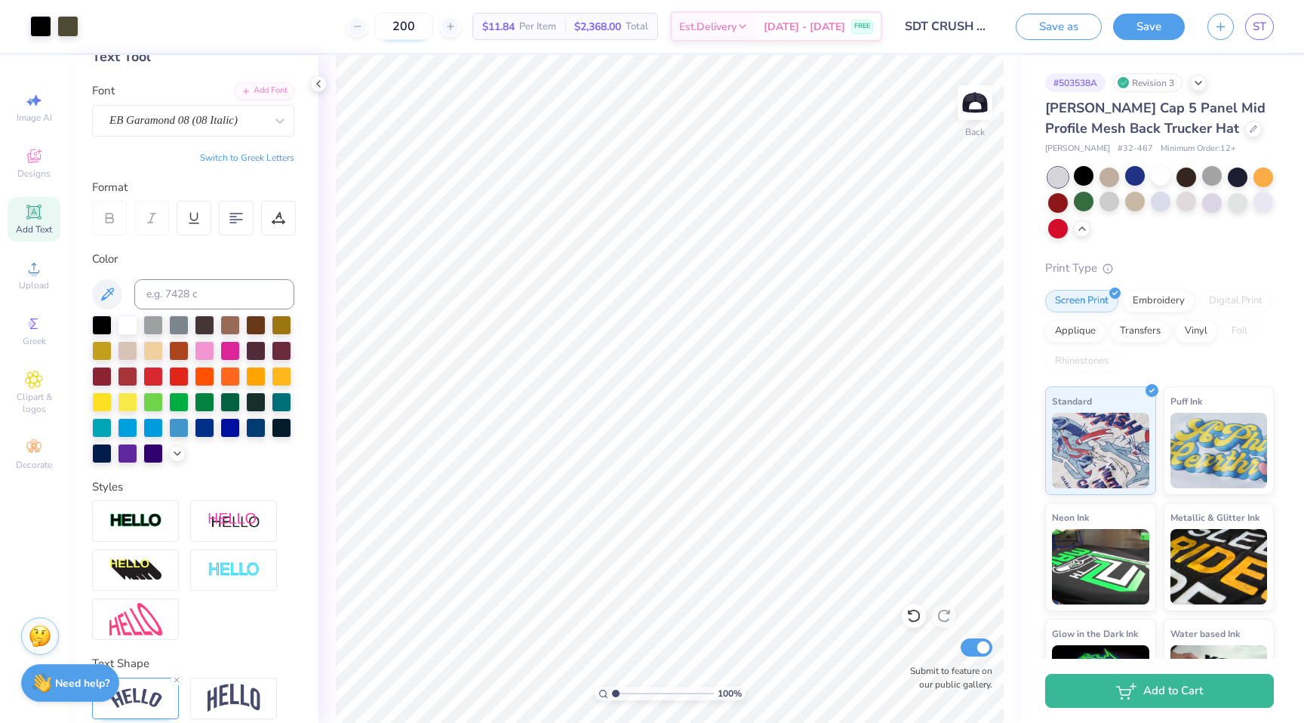
click at [426, 23] on input "200" at bounding box center [403, 26] width 59 height 27
type input "2"
click at [427, 27] on input "110" at bounding box center [403, 26] width 59 height 27
type input "115"
click at [95, 456] on div at bounding box center [102, 452] width 20 height 20
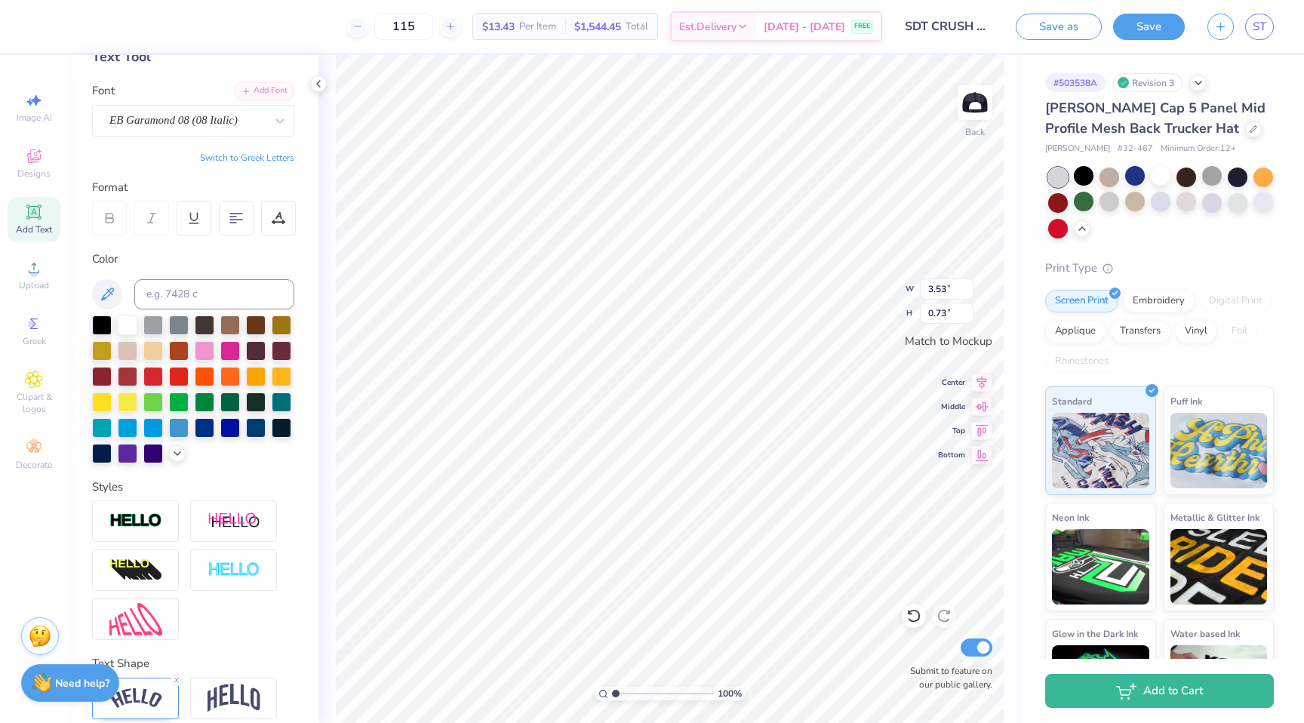
type input "1.57"
type input "0.32"
click at [100, 454] on div at bounding box center [102, 452] width 20 height 20
click at [288, 179] on div "Format" at bounding box center [194, 187] width 204 height 17
click at [433, 27] on input "115" at bounding box center [403, 26] width 59 height 27
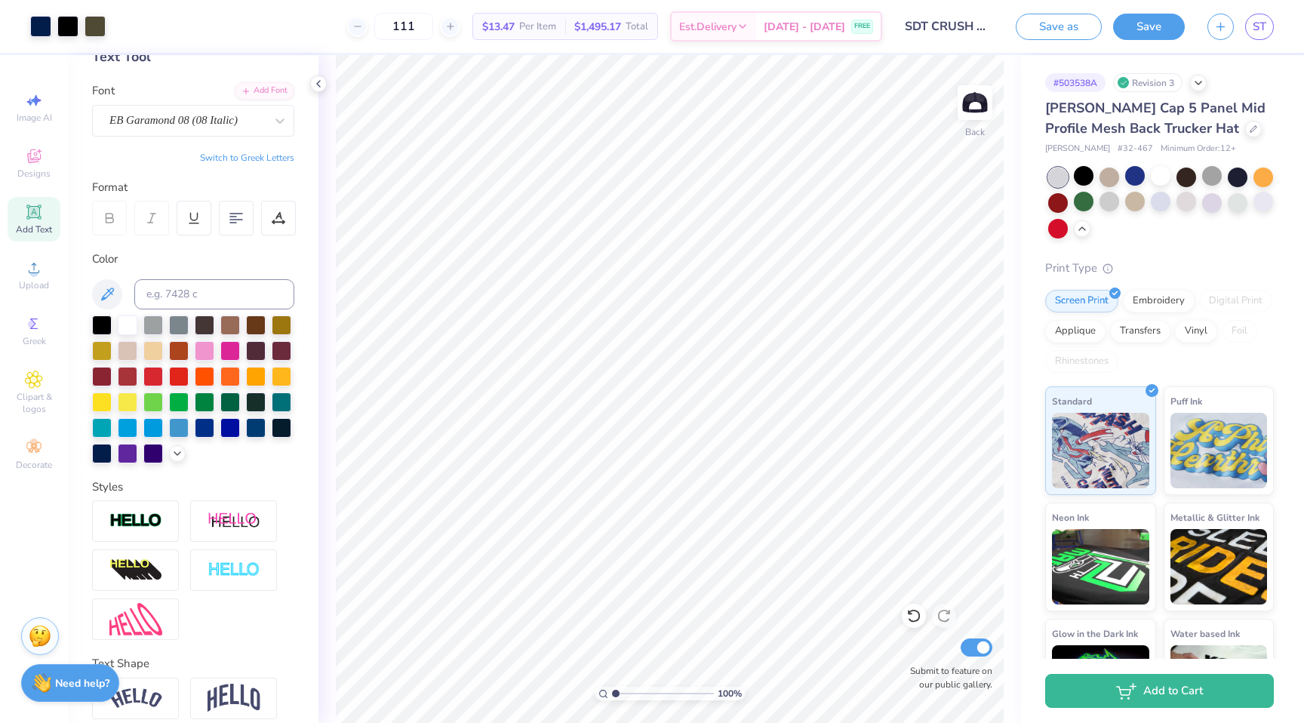
click at [515, 30] on span "$13.47" at bounding box center [498, 27] width 32 height 16
click at [429, 21] on input "111" at bounding box center [403, 26] width 59 height 27
type input "120"
click at [1081, 226] on polyline at bounding box center [1082, 227] width 6 height 3
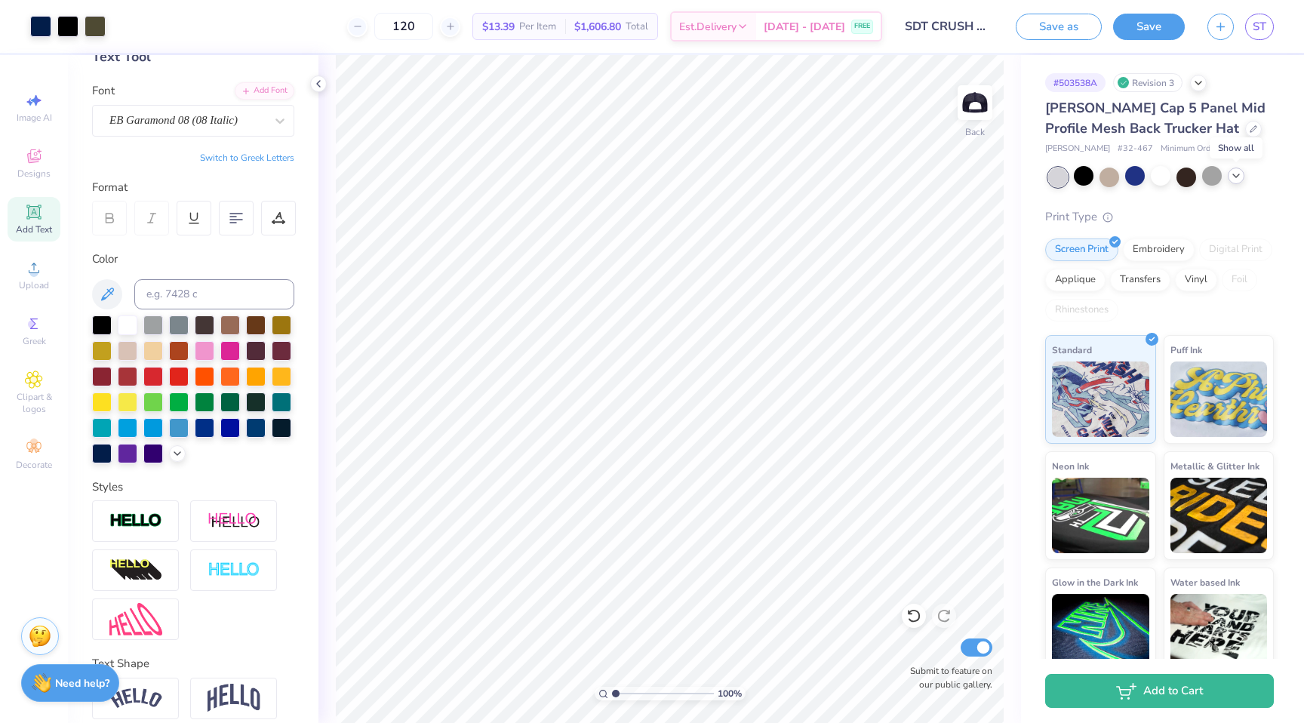
click at [1238, 171] on icon at bounding box center [1236, 176] width 12 height 12
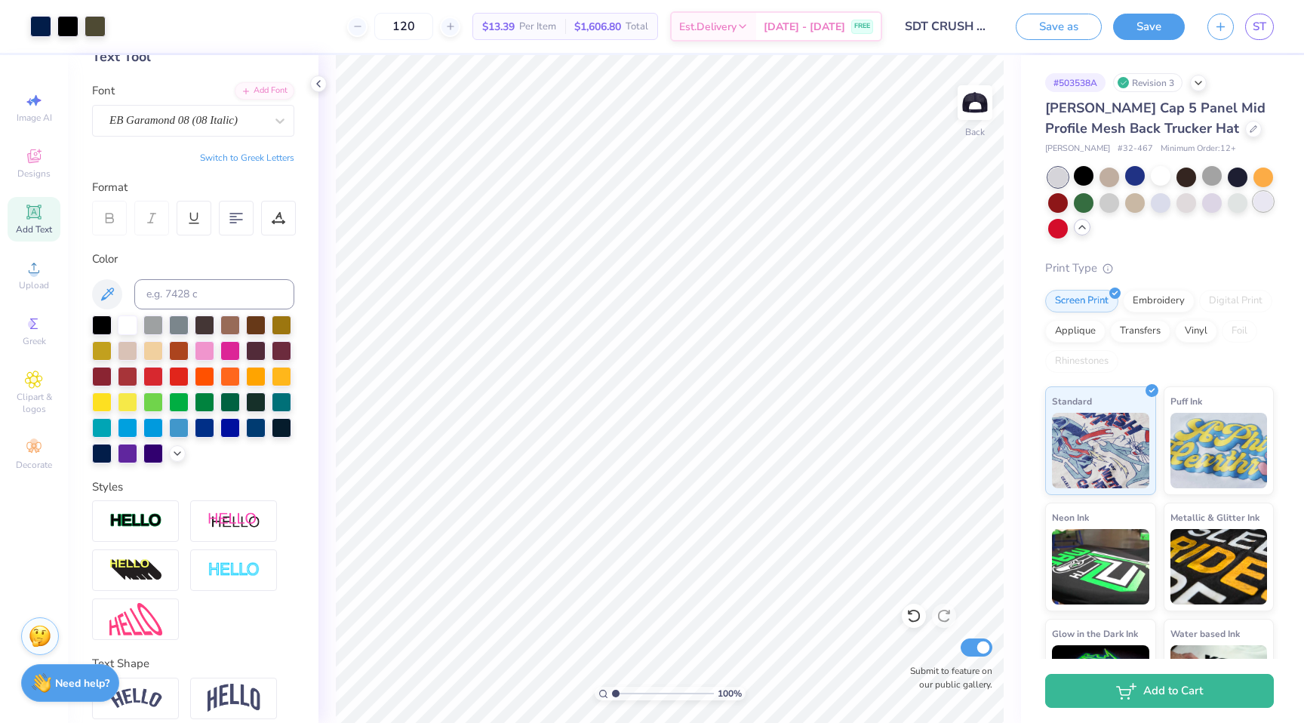
click at [1269, 205] on div at bounding box center [1263, 202] width 20 height 20
click at [229, 348] on div at bounding box center [230, 351] width 20 height 20
type input "1.57"
type input "0.32"
click at [223, 346] on div at bounding box center [230, 350] width 20 height 20
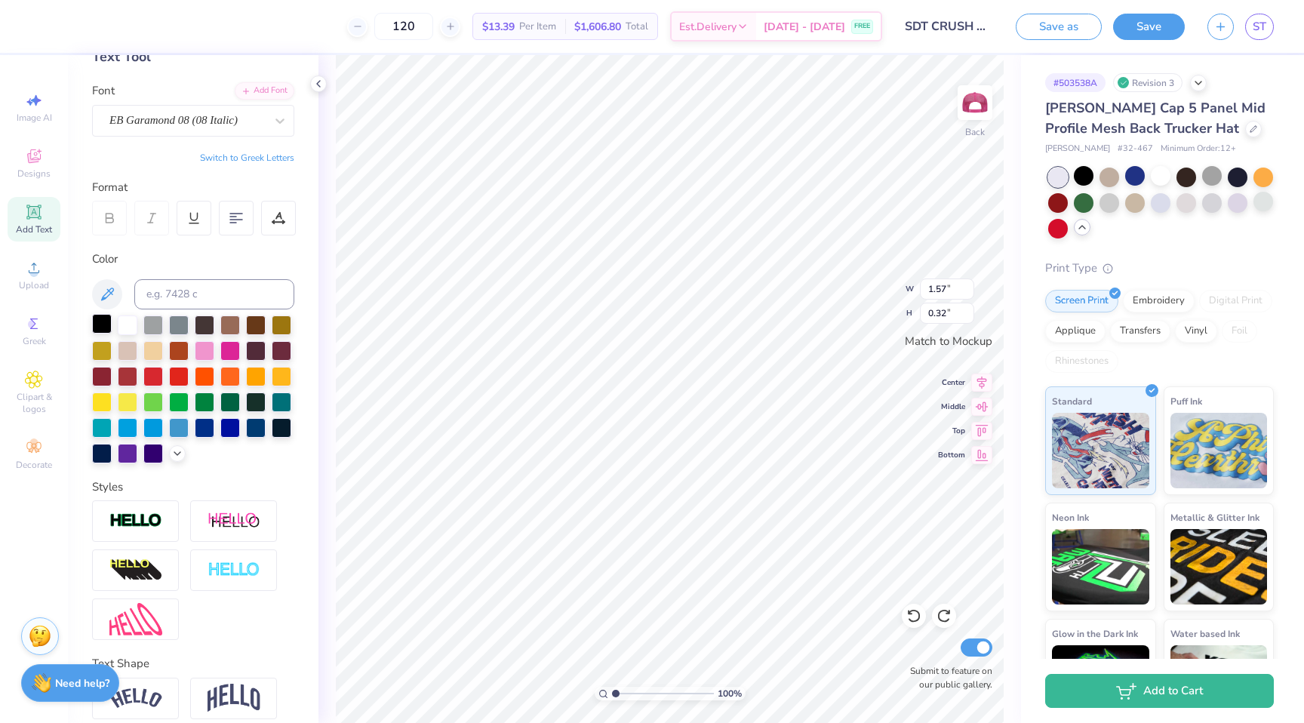
click at [102, 323] on div at bounding box center [102, 324] width 20 height 20
type input "2.72"
type input "1.61"
type input "3.53"
type input "0.73"
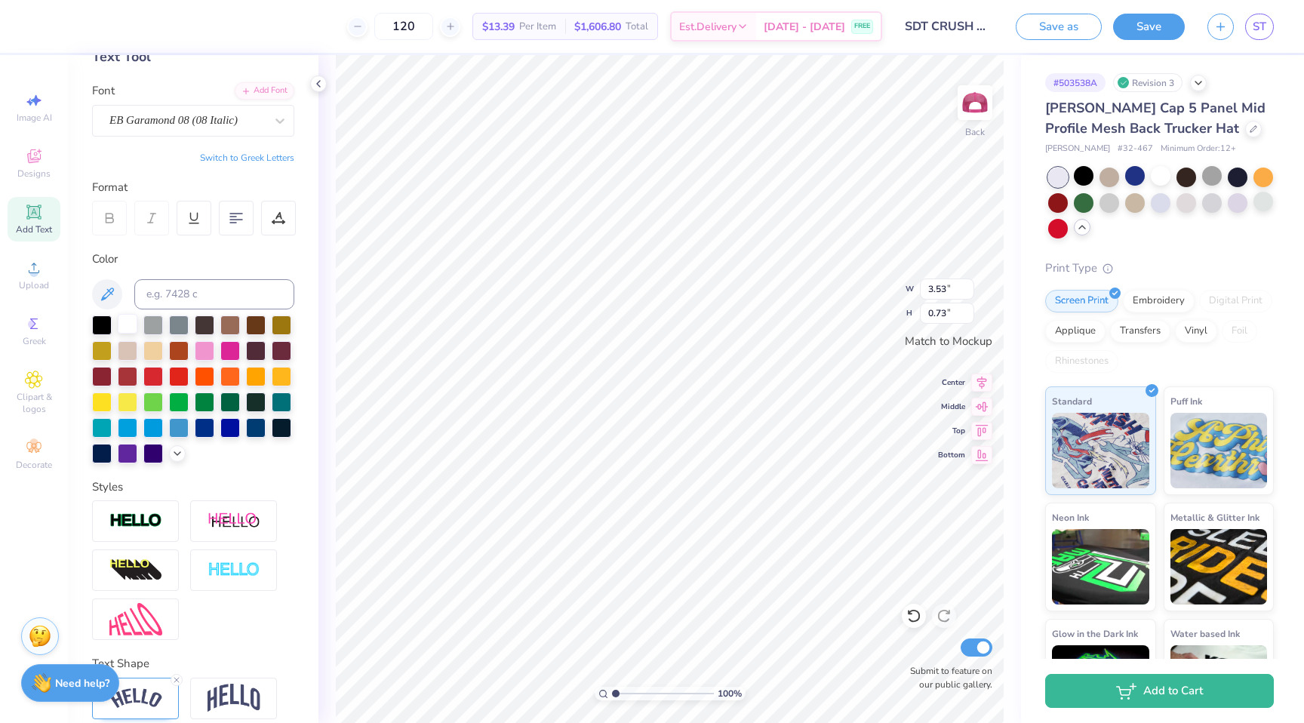
click at [102, 322] on div at bounding box center [102, 325] width 20 height 20
click at [1109, 201] on div at bounding box center [1110, 202] width 20 height 20
click at [1086, 171] on div at bounding box center [1084, 176] width 20 height 20
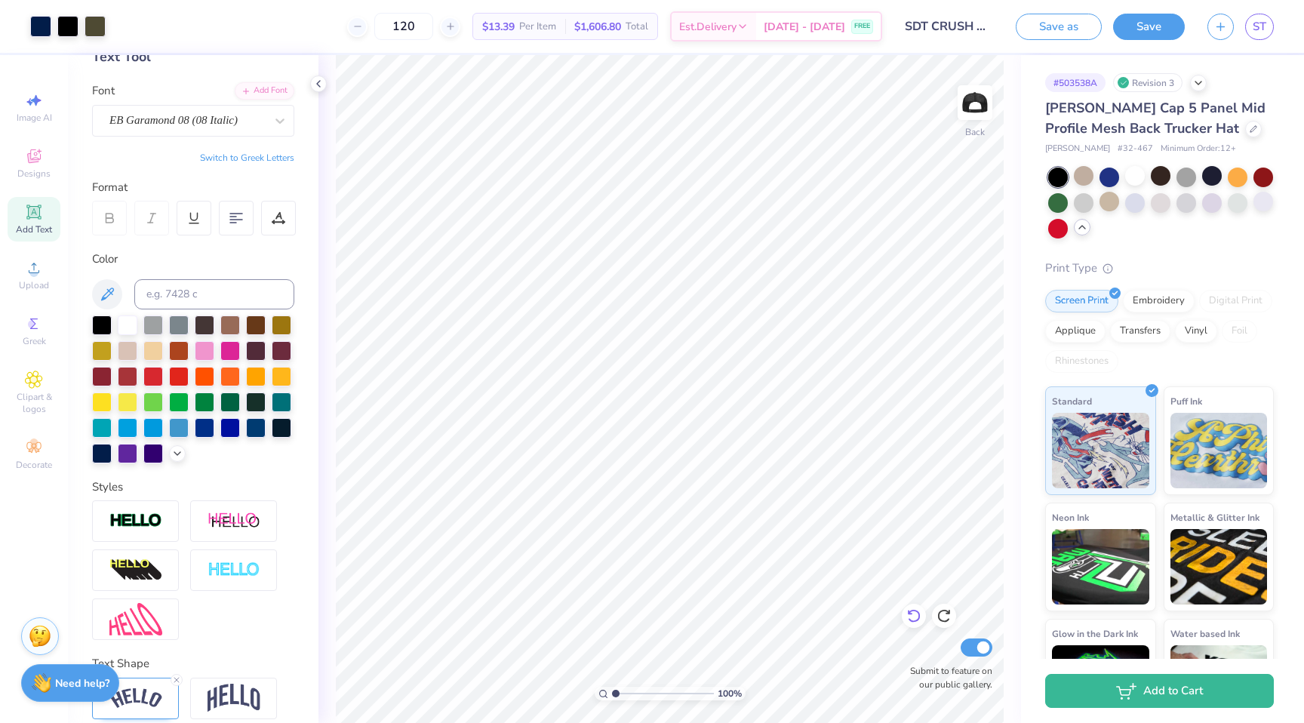
click at [912, 616] on icon at bounding box center [913, 615] width 15 height 15
type input "3.53"
type input "0.73"
click at [103, 322] on div at bounding box center [102, 324] width 20 height 20
click at [1138, 176] on div at bounding box center [1135, 176] width 20 height 20
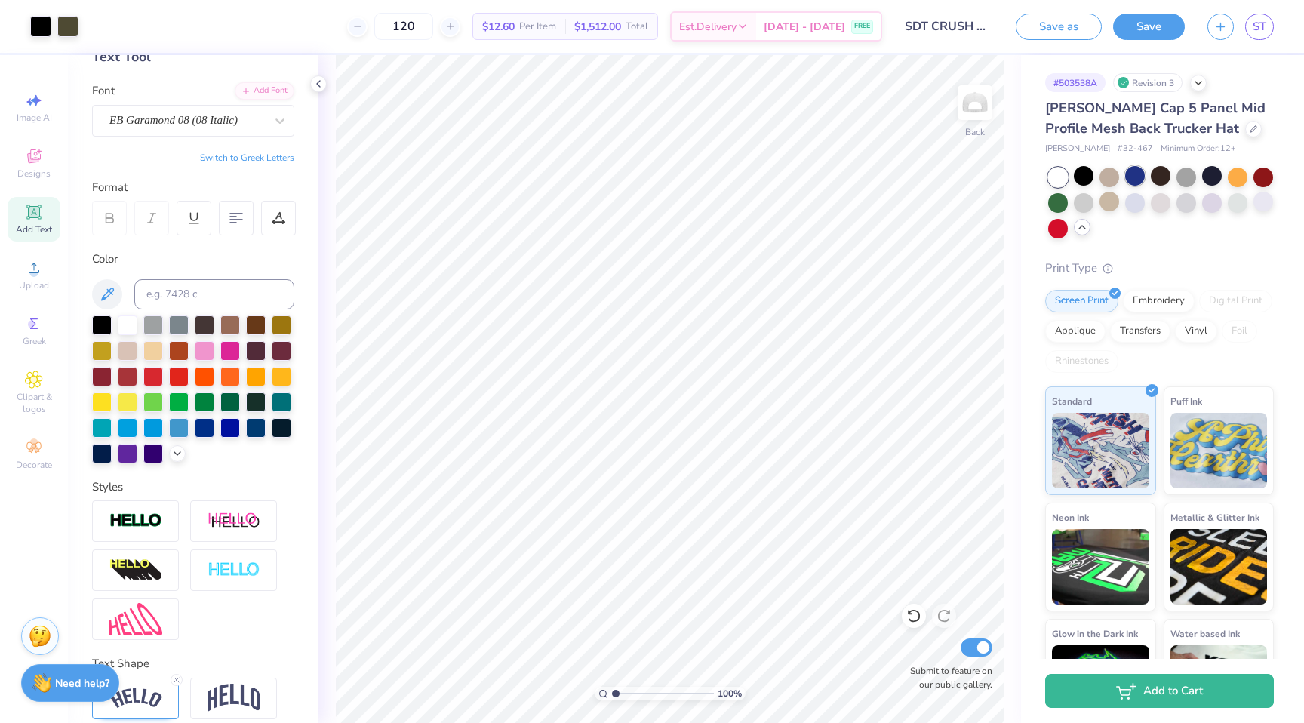
click at [1140, 179] on div at bounding box center [1135, 176] width 20 height 20
click at [1133, 174] on div at bounding box center [1135, 176] width 20 height 20
click at [1086, 177] on div at bounding box center [1084, 176] width 20 height 20
click at [1093, 201] on div at bounding box center [1084, 202] width 20 height 20
click at [1069, 23] on button "Save as" at bounding box center [1059, 24] width 86 height 26
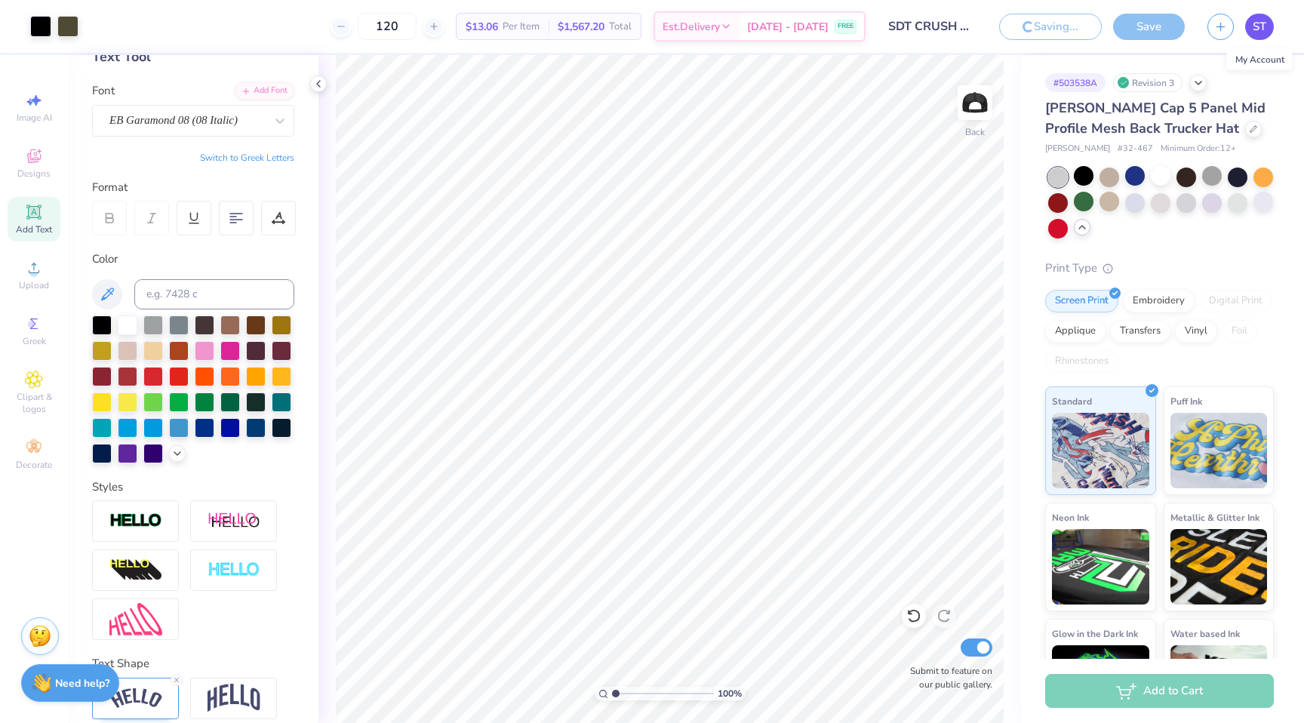
click at [1261, 26] on span "ST" at bounding box center [1260, 26] width 14 height 17
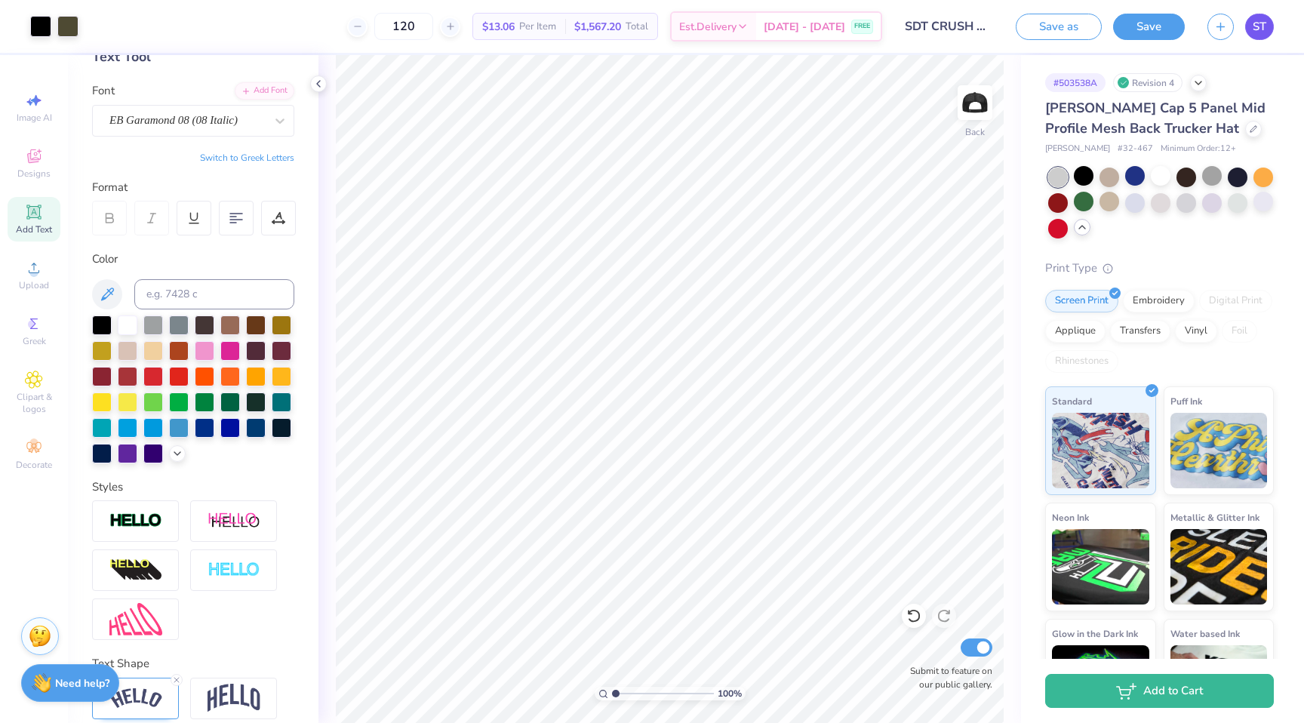
click at [1269, 26] on link "ST" at bounding box center [1259, 27] width 29 height 26
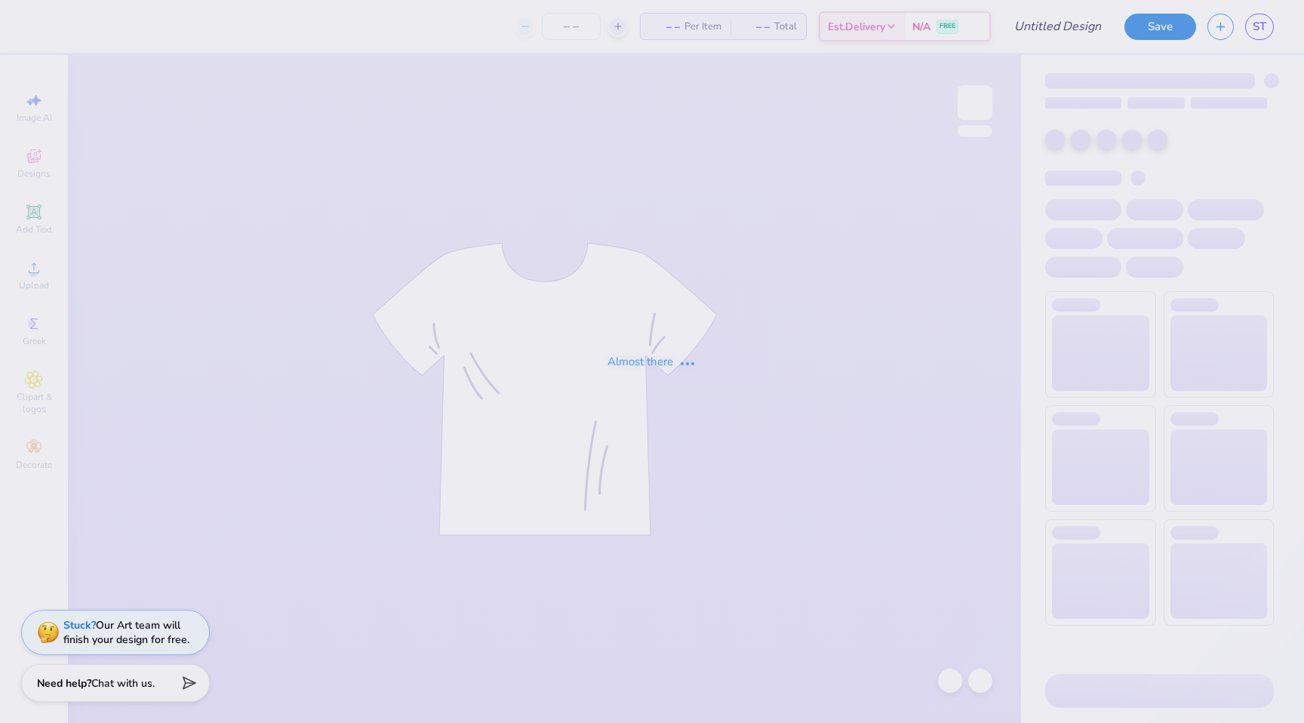
type input "SDT CRUSH HAT"
type input "120"
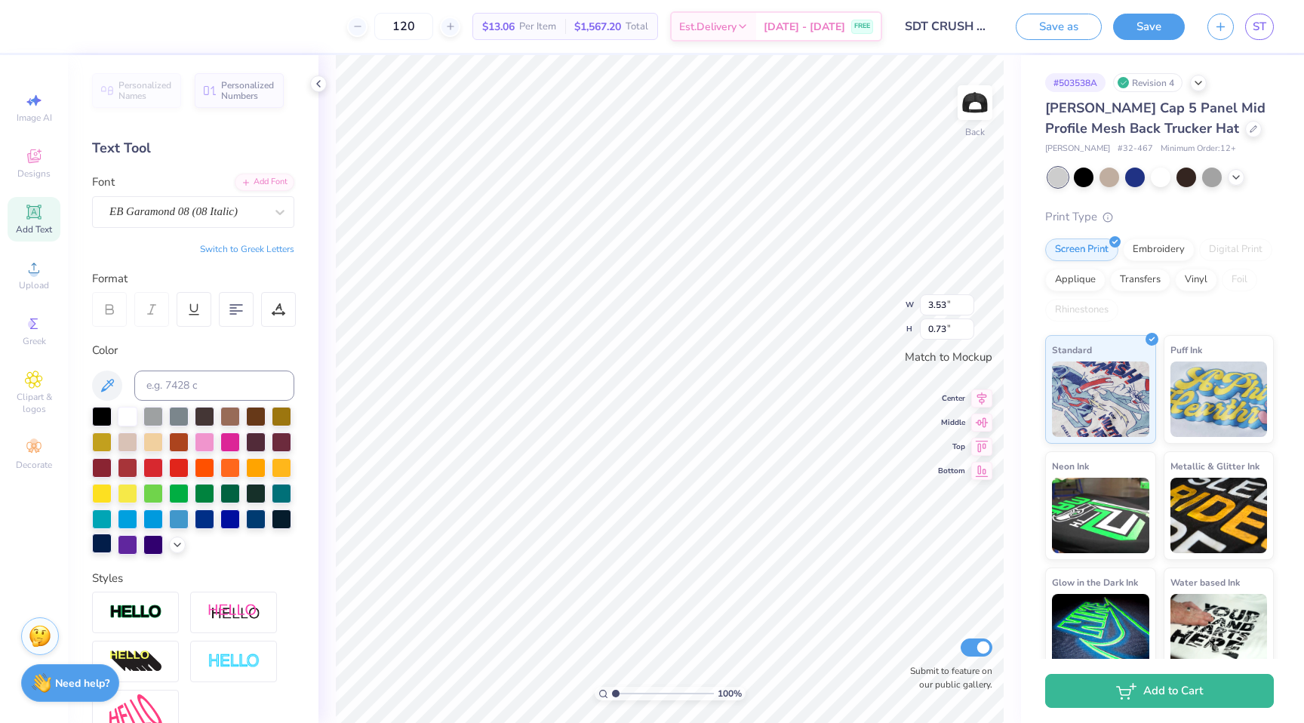
click at [109, 549] on div at bounding box center [102, 544] width 20 height 20
type input "1.57"
type input "0.32"
click at [99, 543] on div at bounding box center [102, 544] width 20 height 20
type input "0.63"
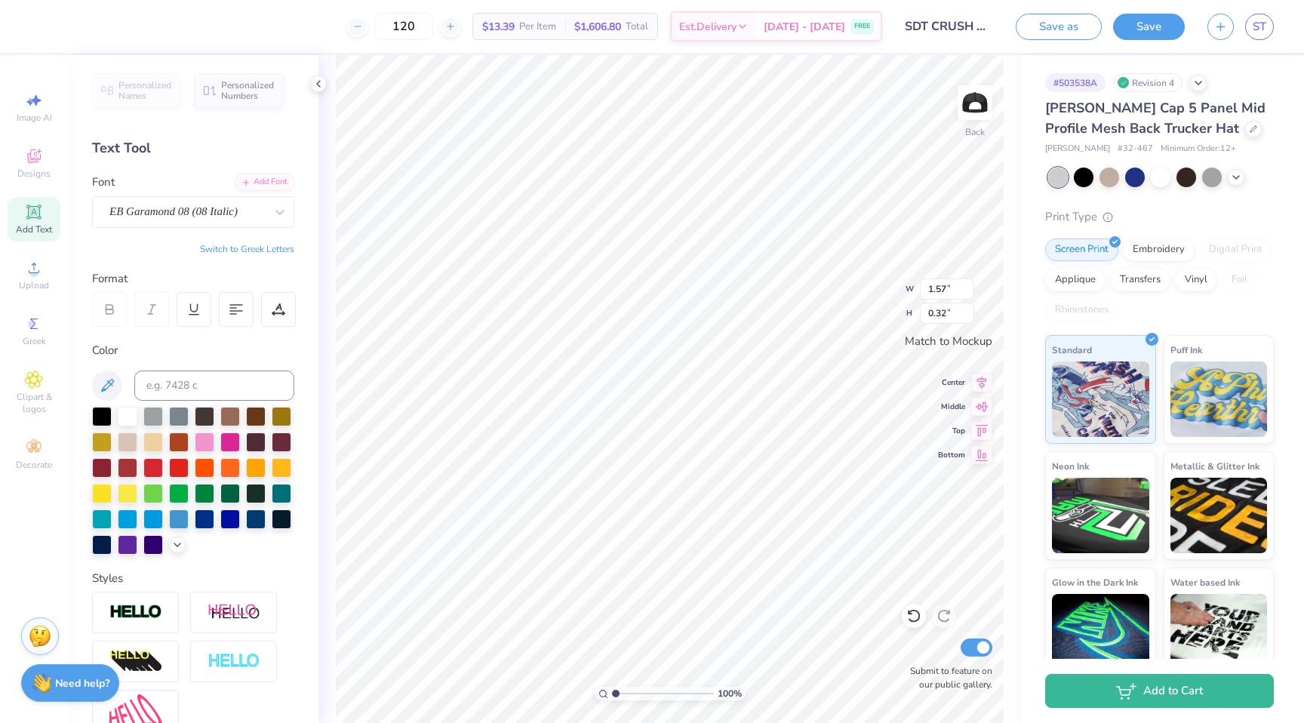
type input "0.21"
click at [105, 547] on div at bounding box center [102, 544] width 20 height 20
type input "0.73"
type input "0.26"
click at [103, 543] on div at bounding box center [102, 544] width 20 height 20
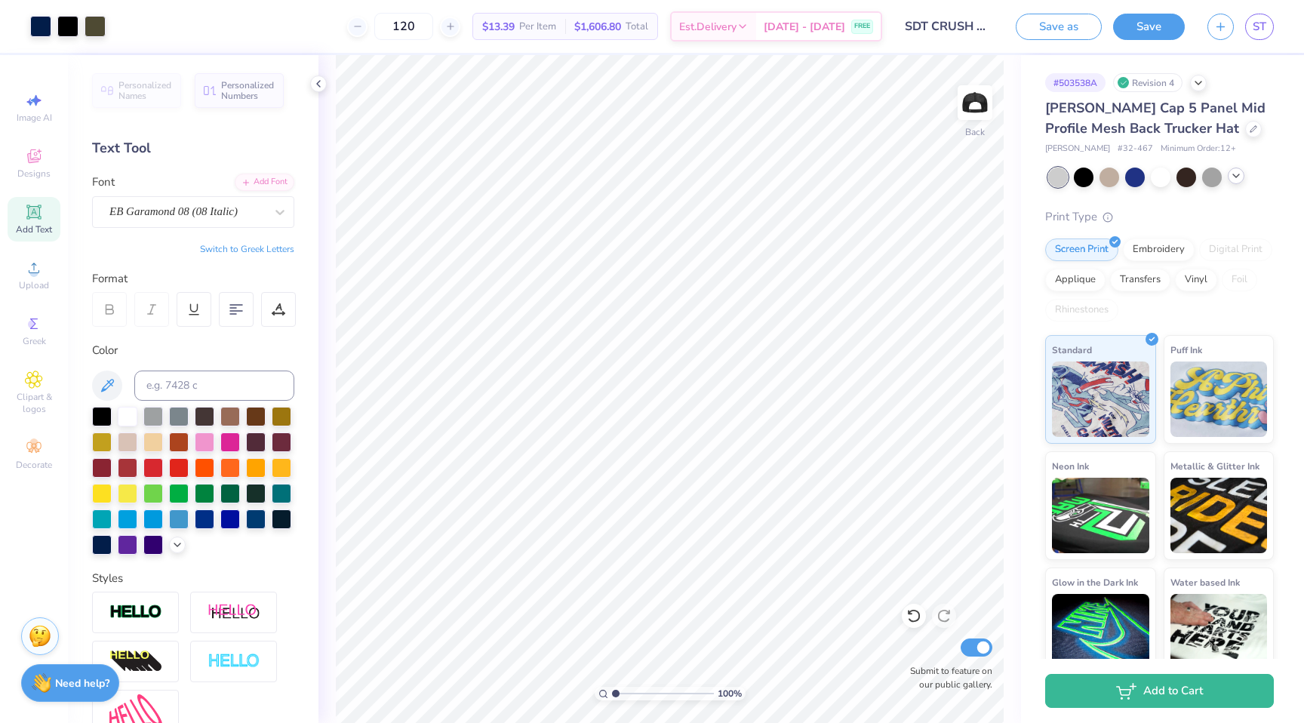
click at [1234, 181] on icon at bounding box center [1236, 176] width 12 height 12
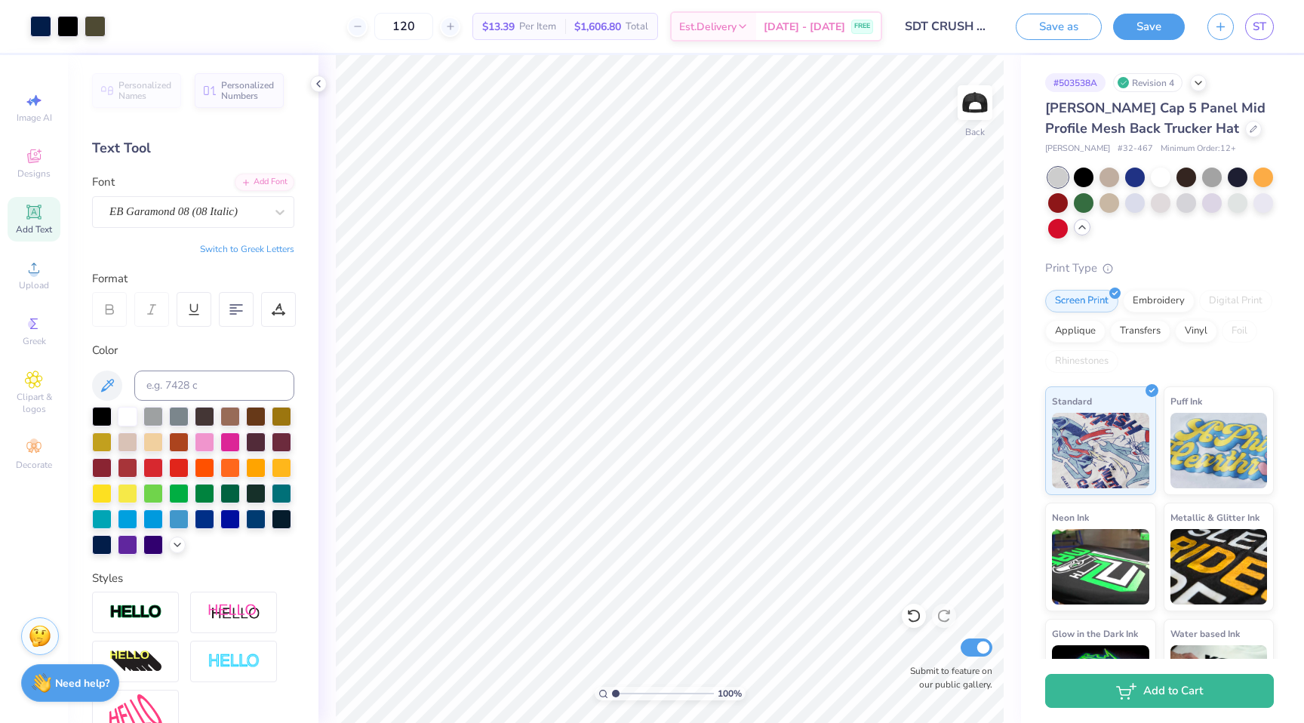
click at [1083, 226] on polyline at bounding box center [1082, 227] width 6 height 3
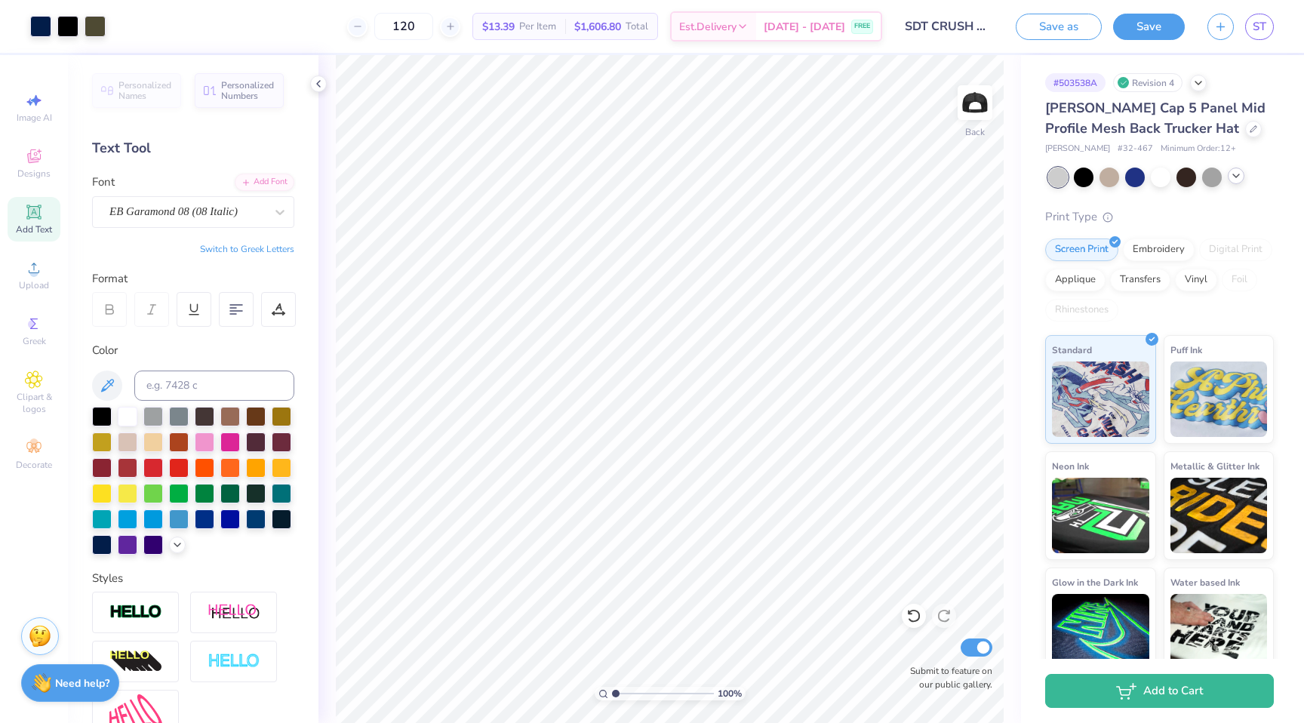
click at [1238, 180] on icon at bounding box center [1236, 176] width 12 height 12
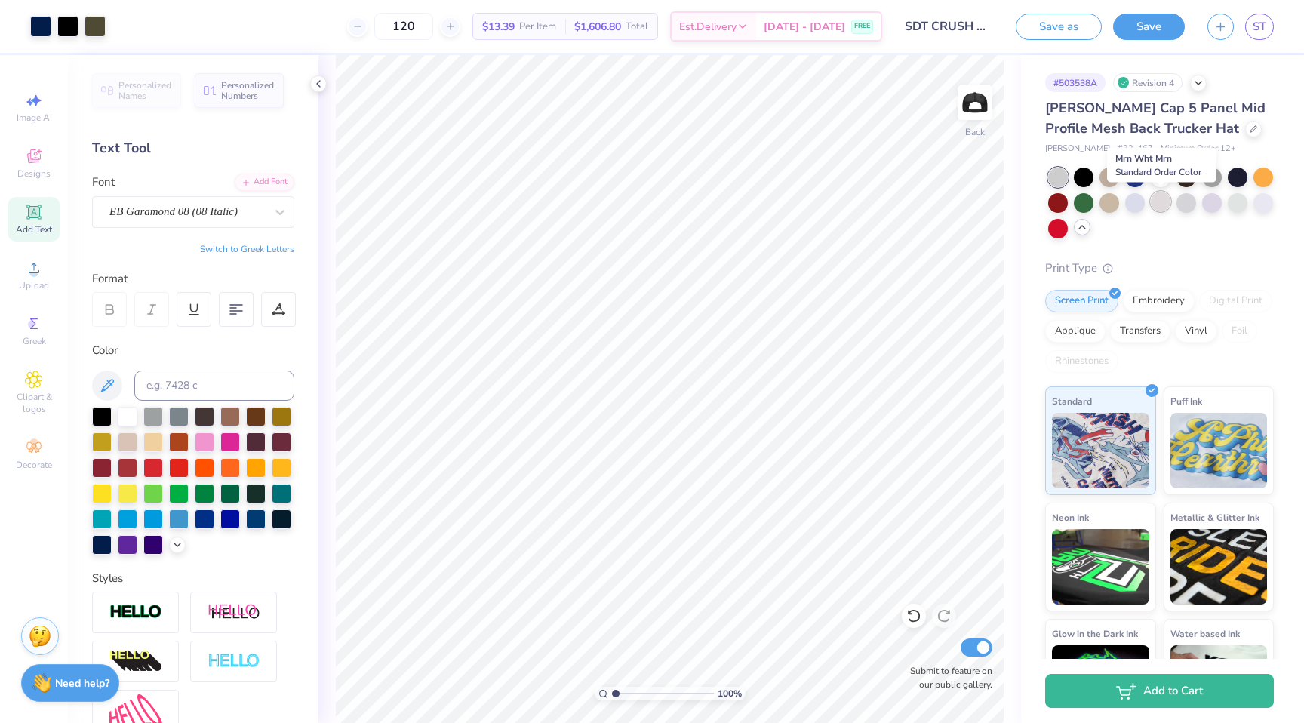
click at [1153, 205] on div at bounding box center [1161, 202] width 20 height 20
click at [1108, 204] on div at bounding box center [1110, 202] width 20 height 20
click at [1180, 203] on div at bounding box center [1186, 202] width 20 height 20
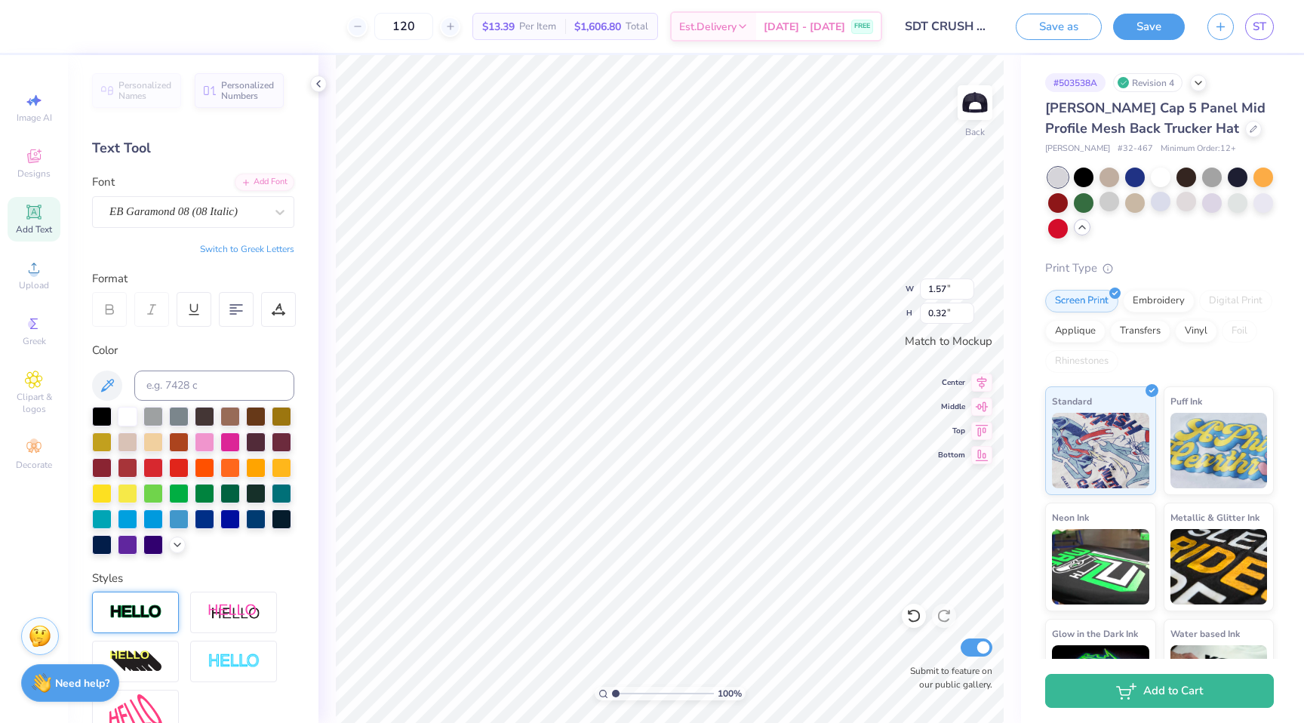
click at [160, 608] on img at bounding box center [135, 612] width 53 height 17
type input "1.58"
type input "0.33"
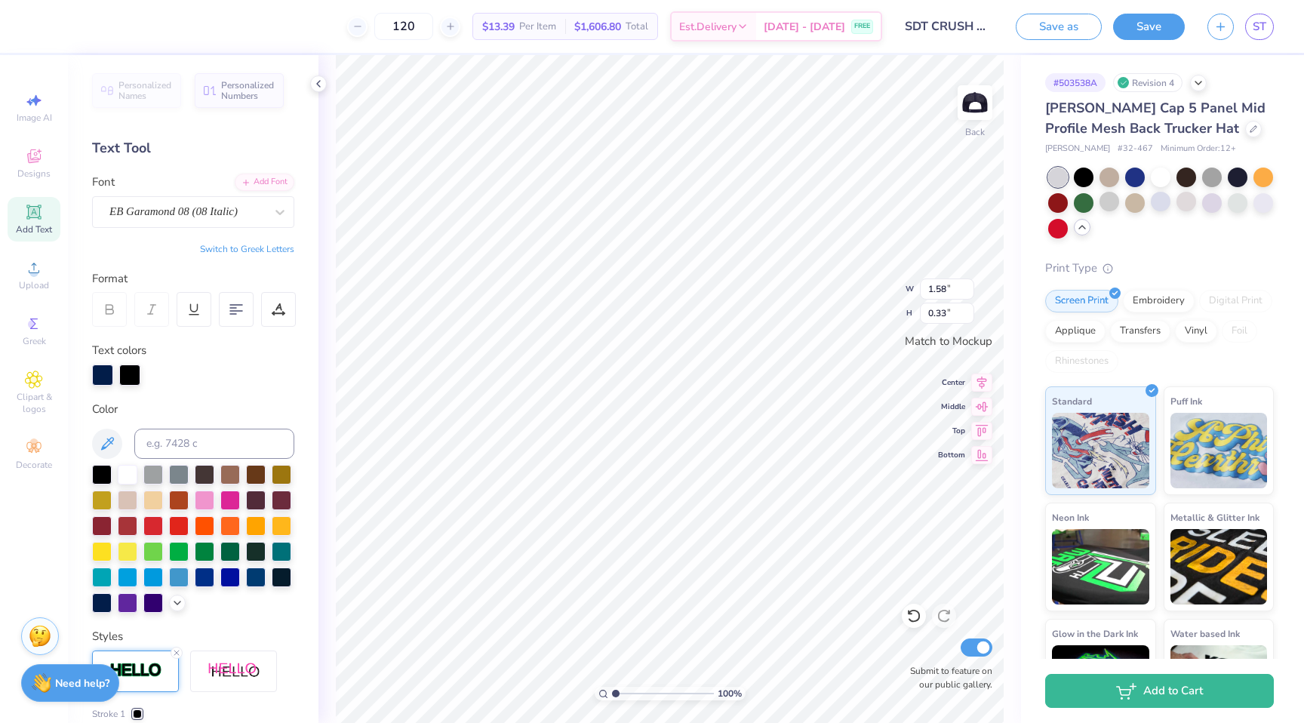
click at [283, 380] on div at bounding box center [193, 374] width 202 height 21
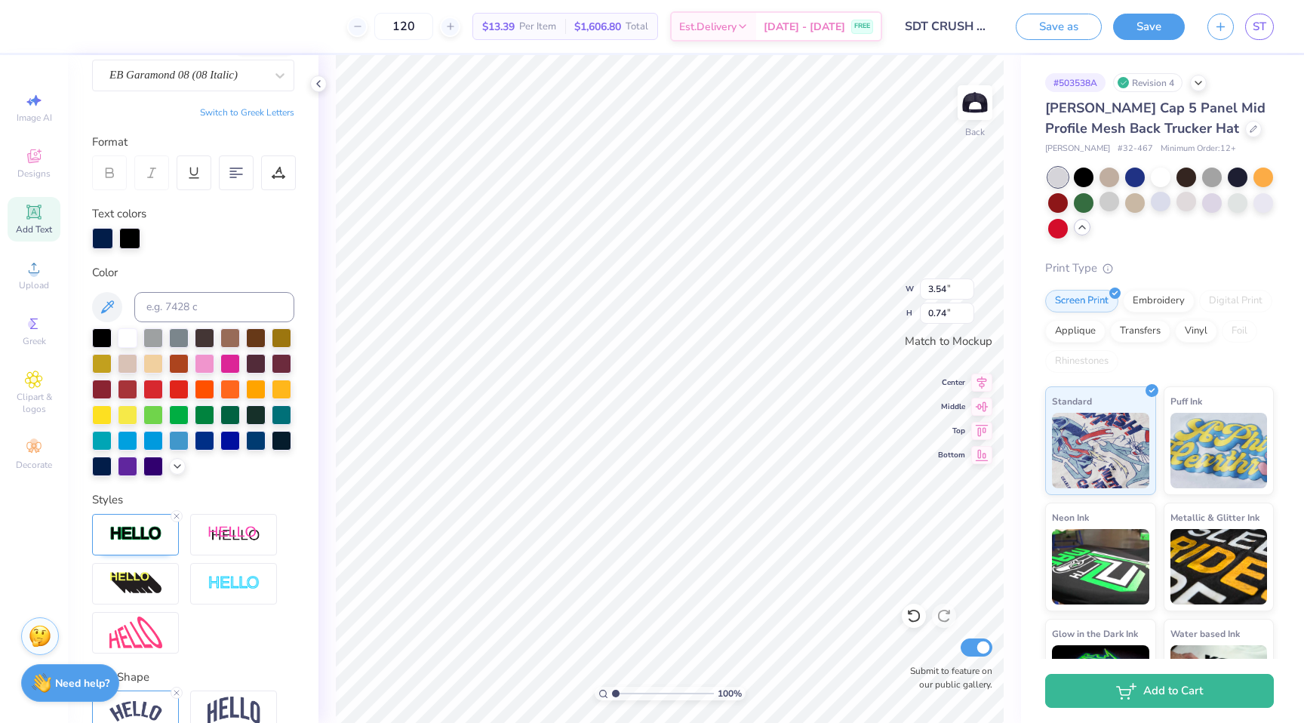
scroll to position [139, 0]
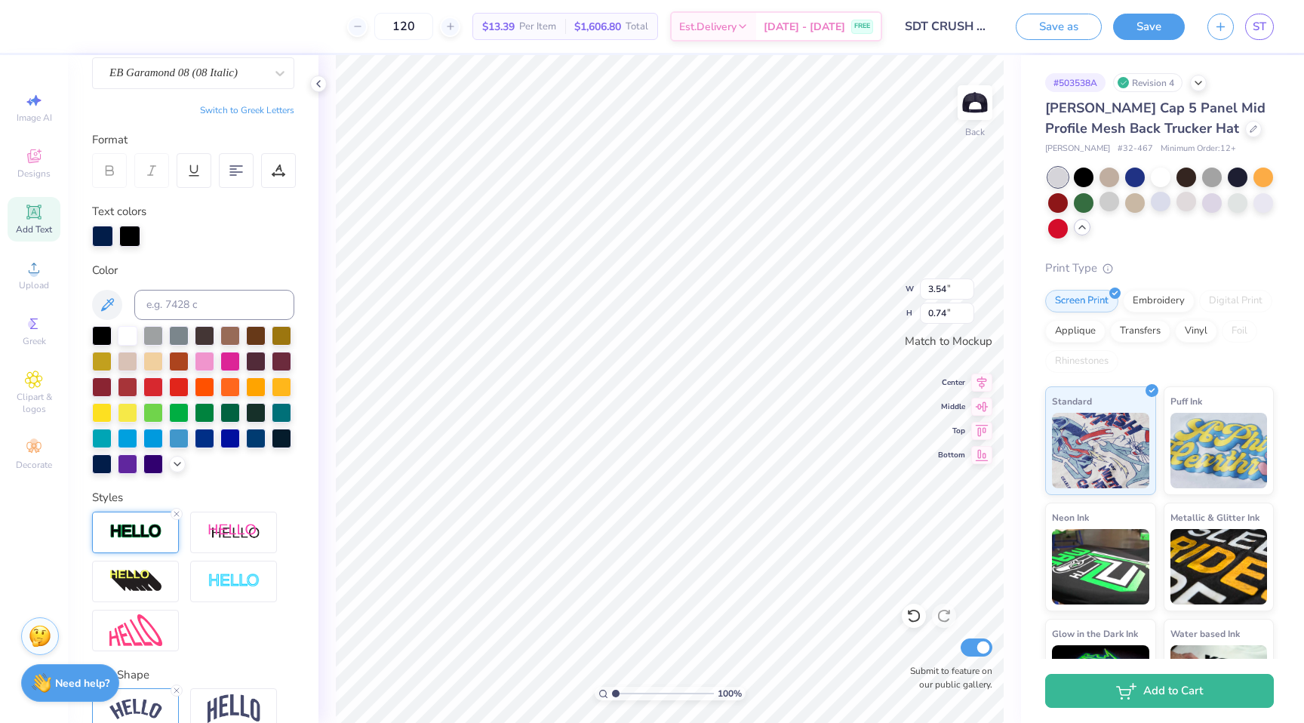
click at [149, 526] on img at bounding box center [135, 531] width 53 height 17
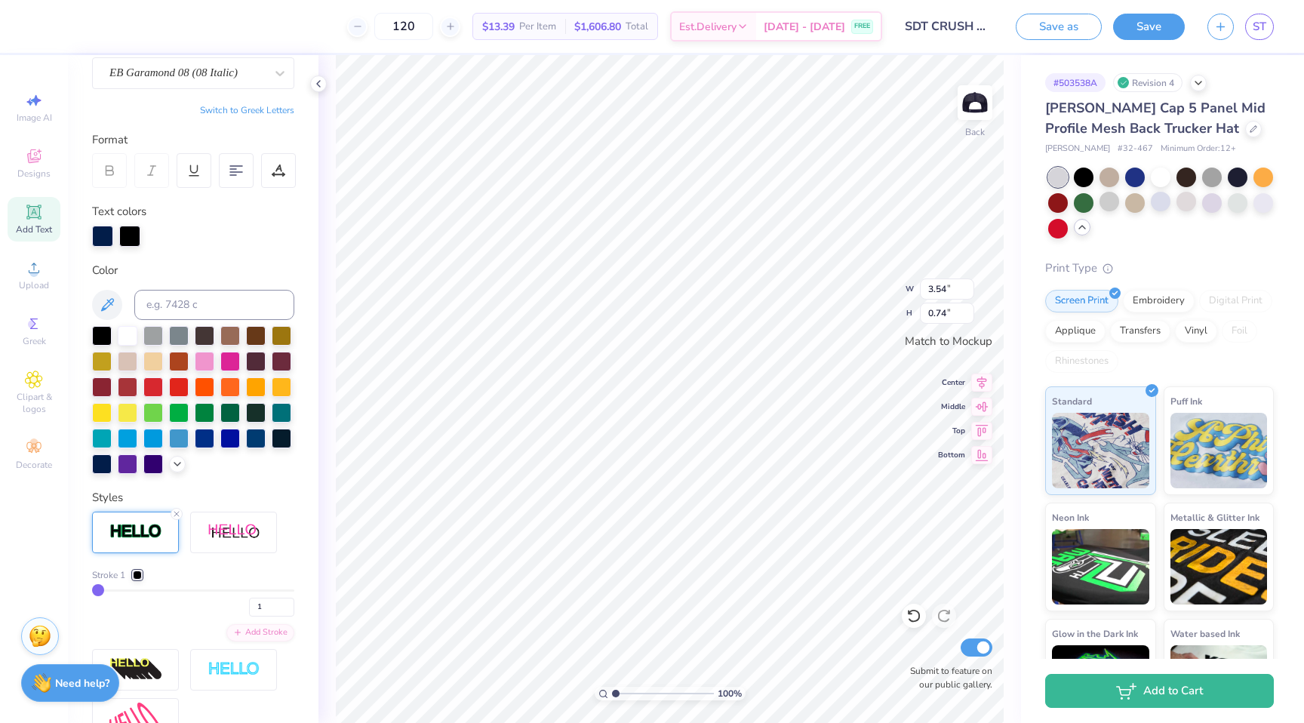
type input "2"
type input "3"
type input "4"
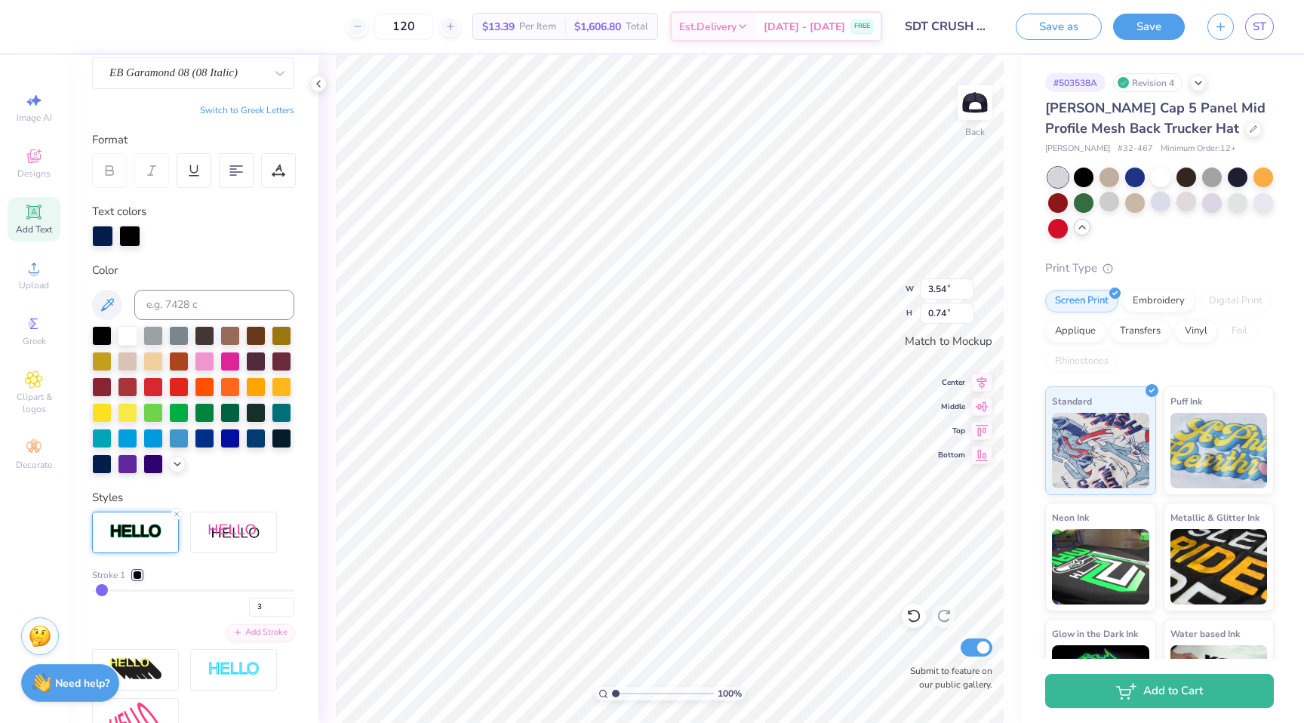
type input "4"
type input "5"
type input "6"
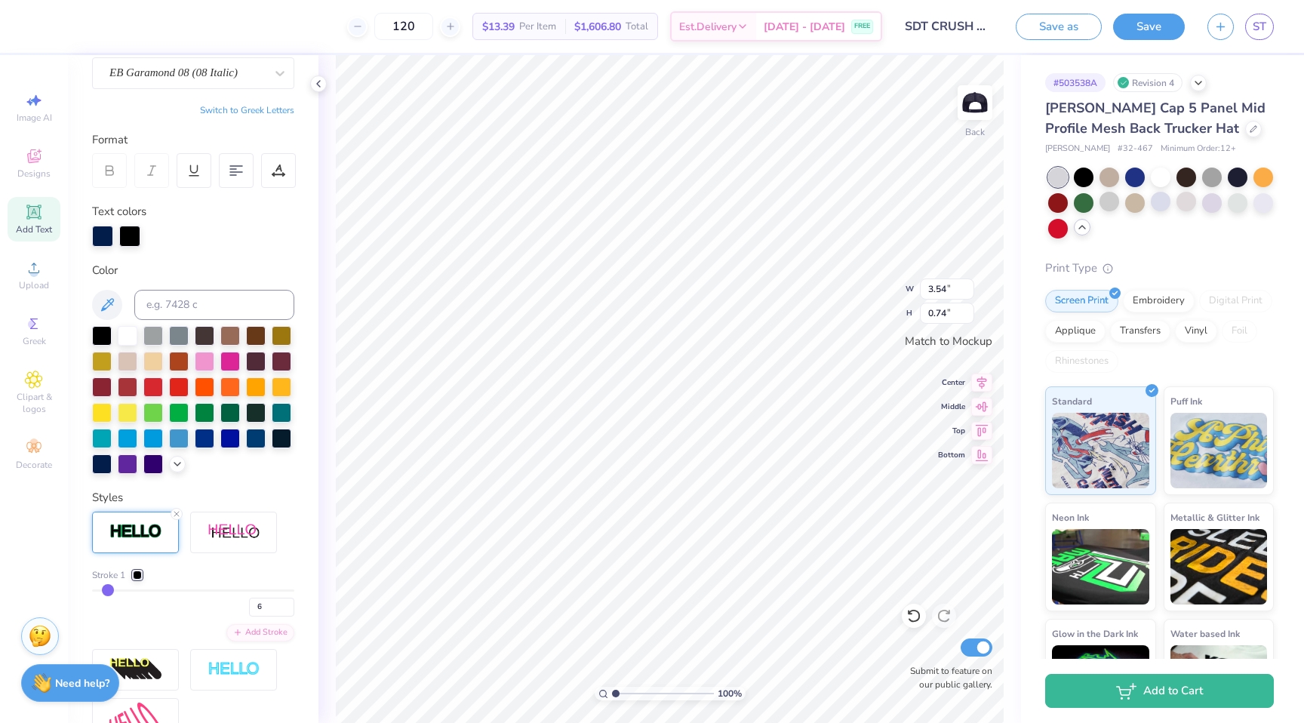
type input "7"
drag, startPoint x: 97, startPoint y: 588, endPoint x: 109, endPoint y: 588, distance: 11.3
type input "7"
click at [109, 589] on input "range" at bounding box center [193, 590] width 202 height 2
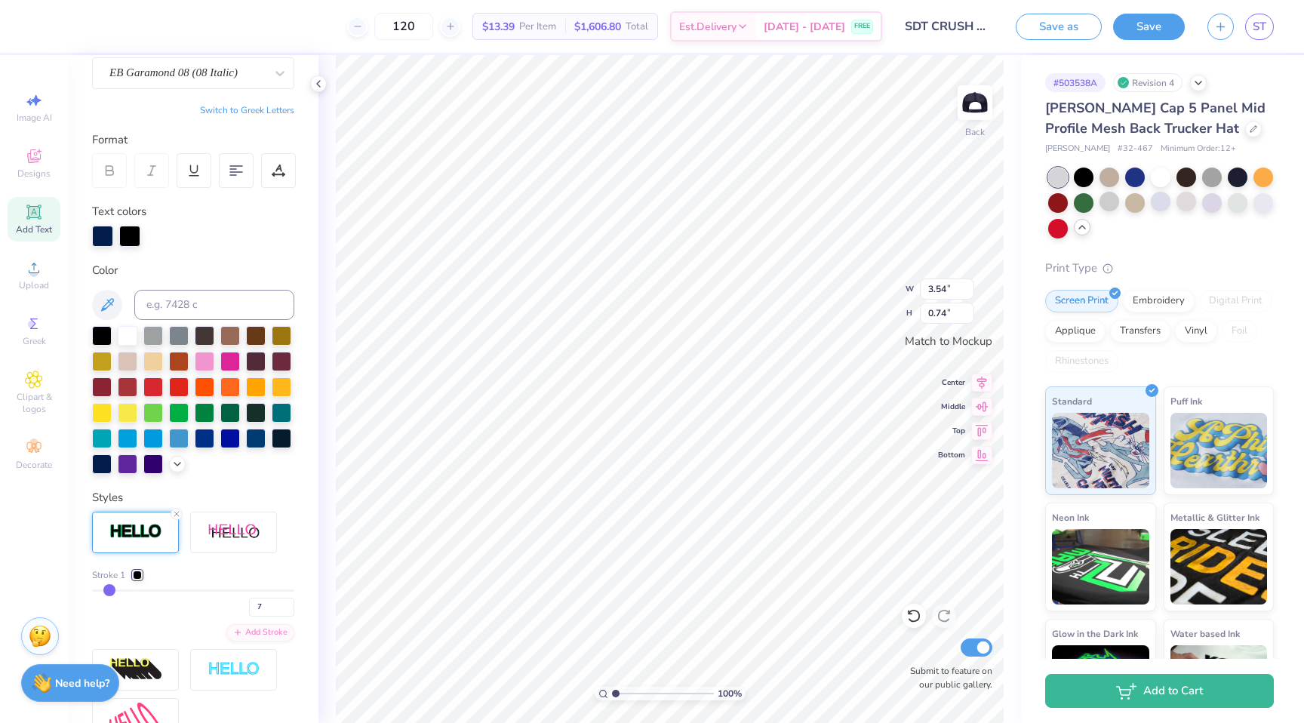
type input "3.58"
type input "0.78"
type input "6"
type input "5"
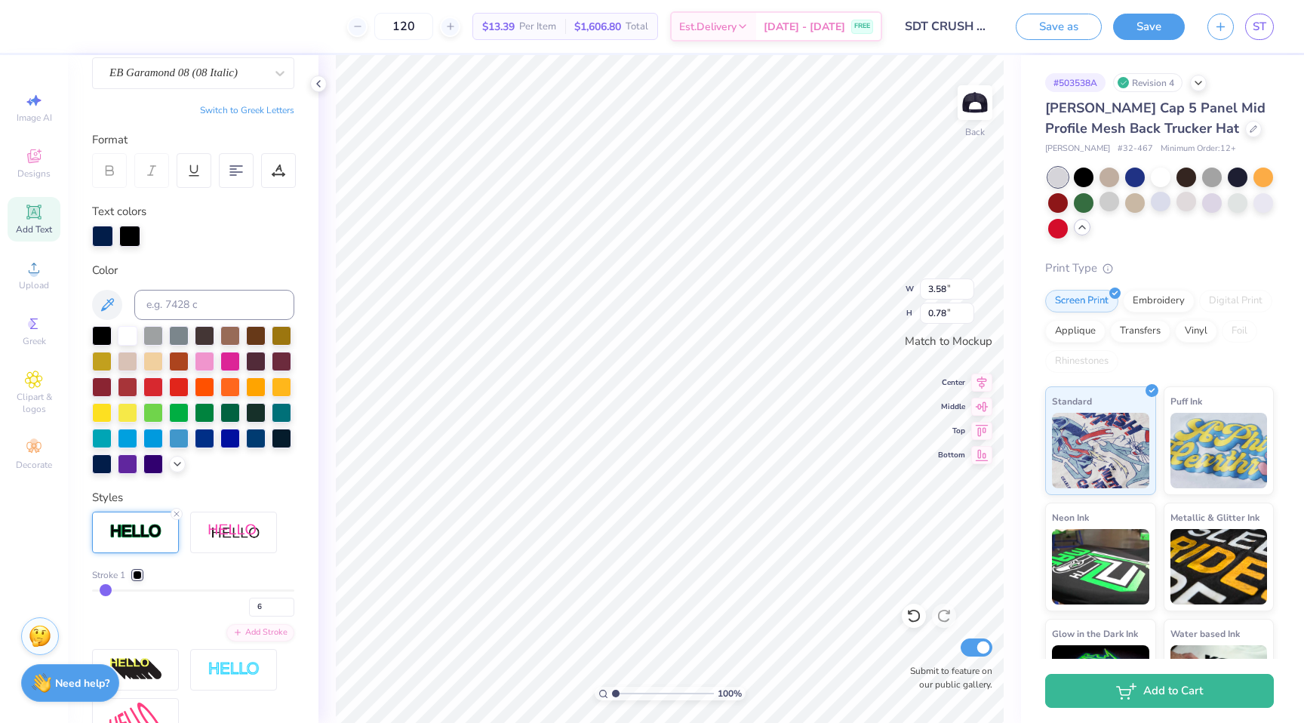
type input "5"
type input "4"
type input "3"
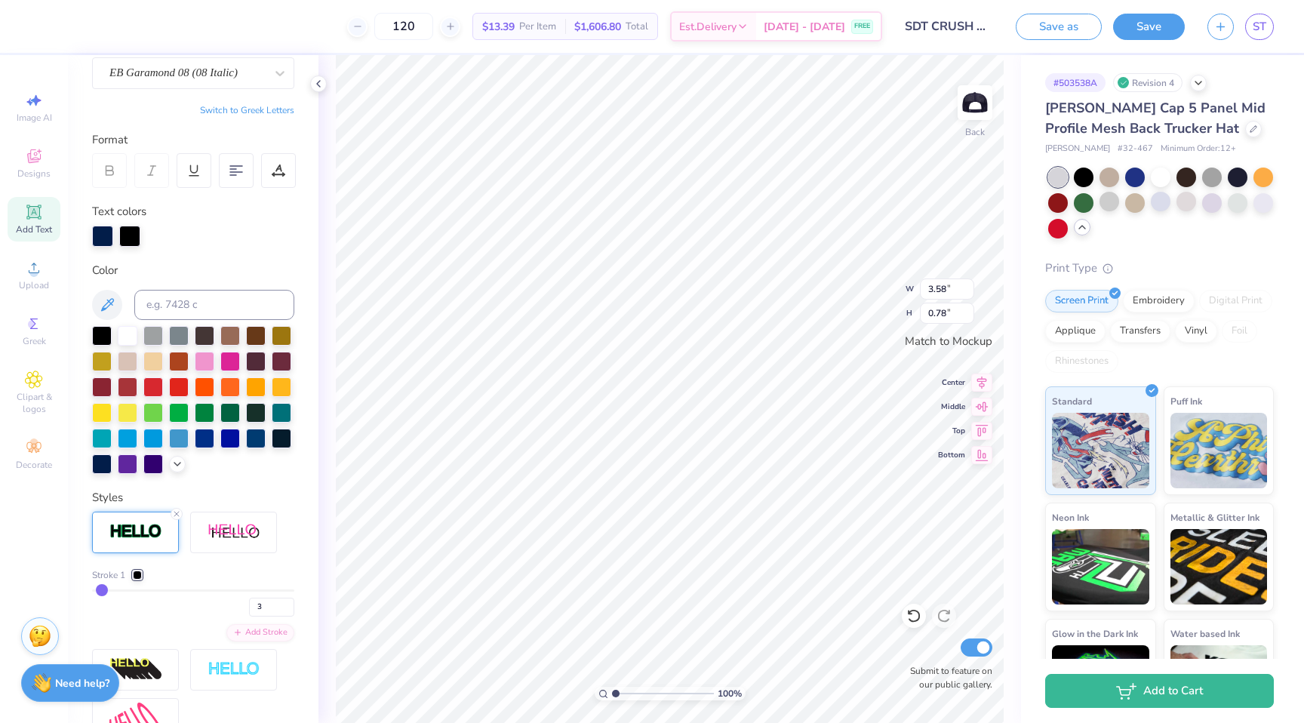
type input "2"
drag, startPoint x: 108, startPoint y: 588, endPoint x: 100, endPoint y: 589, distance: 7.6
type input "2"
click at [100, 589] on input "range" at bounding box center [193, 590] width 202 height 2
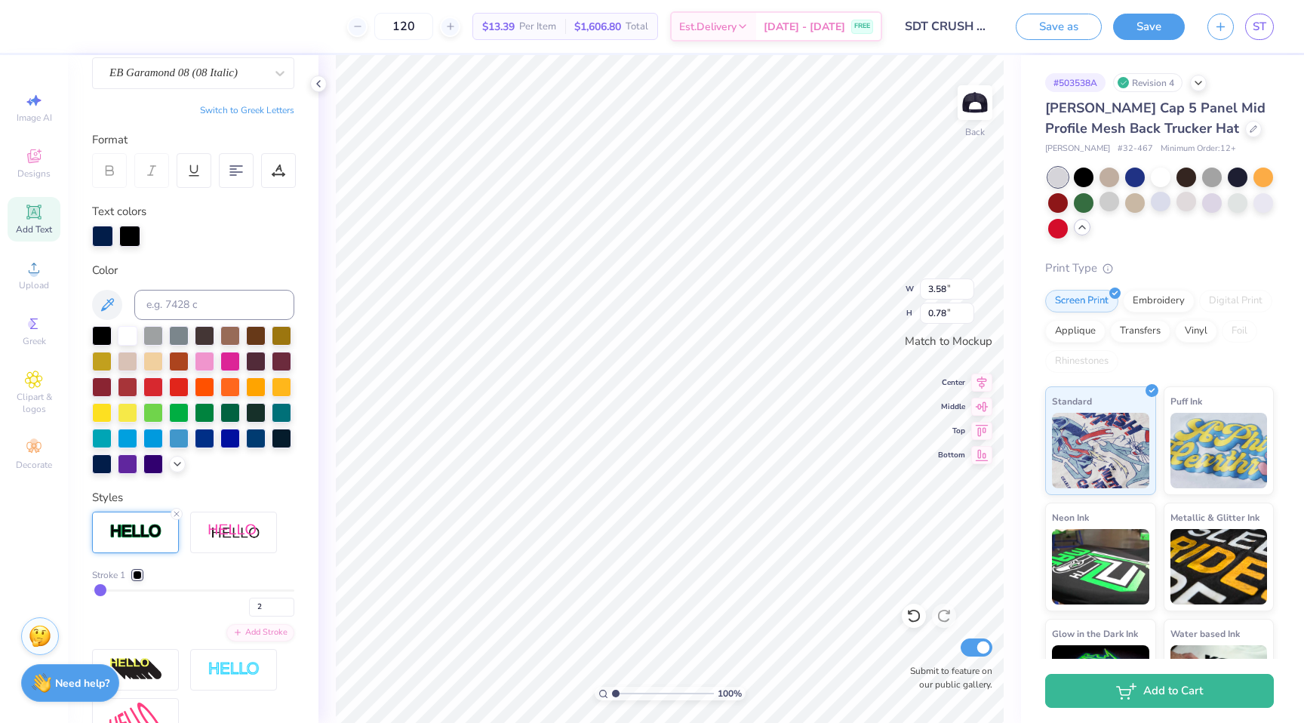
type input "3.54"
type input "0.74"
click at [104, 235] on div at bounding box center [102, 234] width 21 height 21
click at [104, 235] on div at bounding box center [102, 236] width 21 height 21
click at [108, 300] on icon at bounding box center [107, 304] width 13 height 13
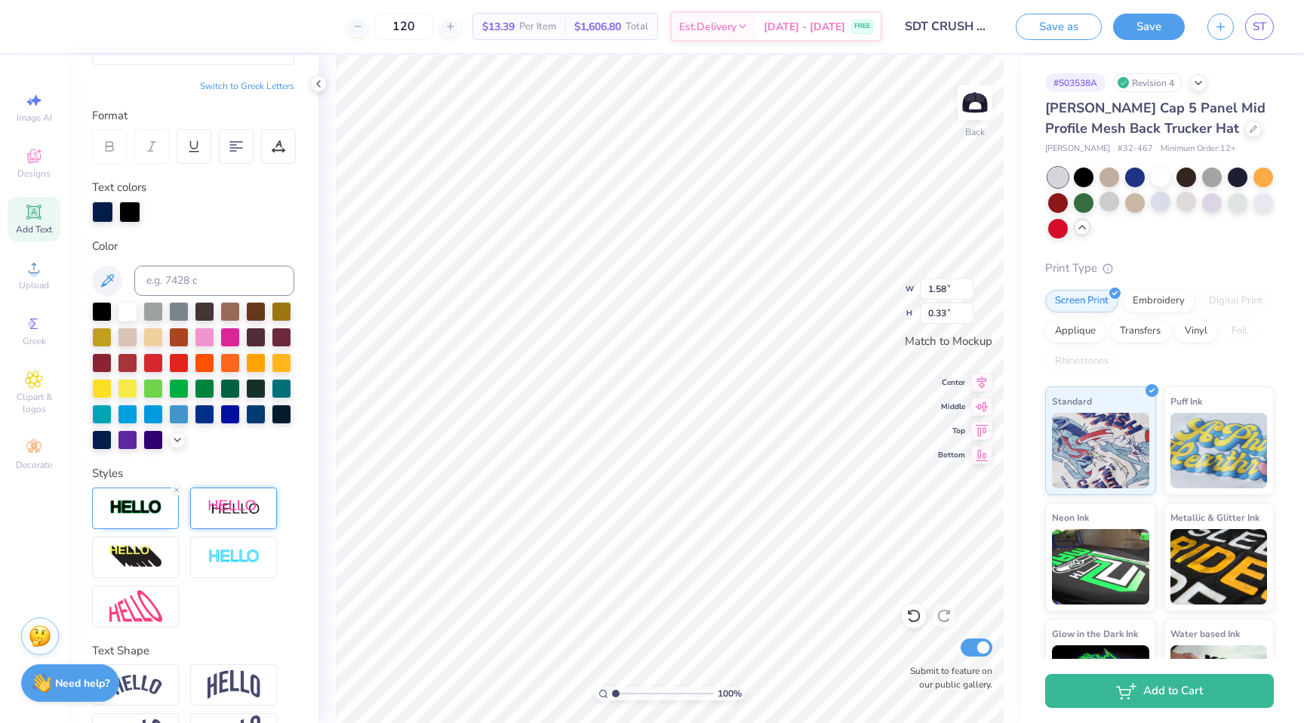
scroll to position [213, 0]
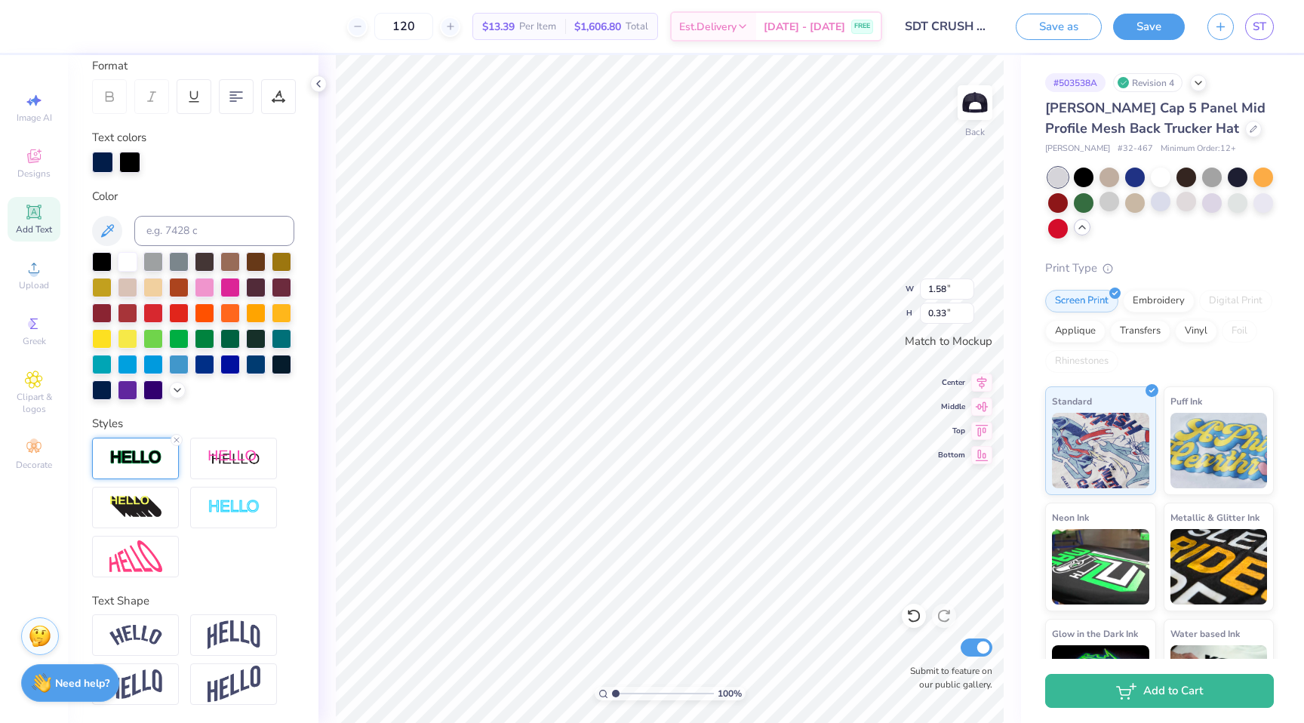
click at [150, 457] on img at bounding box center [135, 457] width 53 height 17
click at [152, 468] on div at bounding box center [135, 459] width 87 height 42
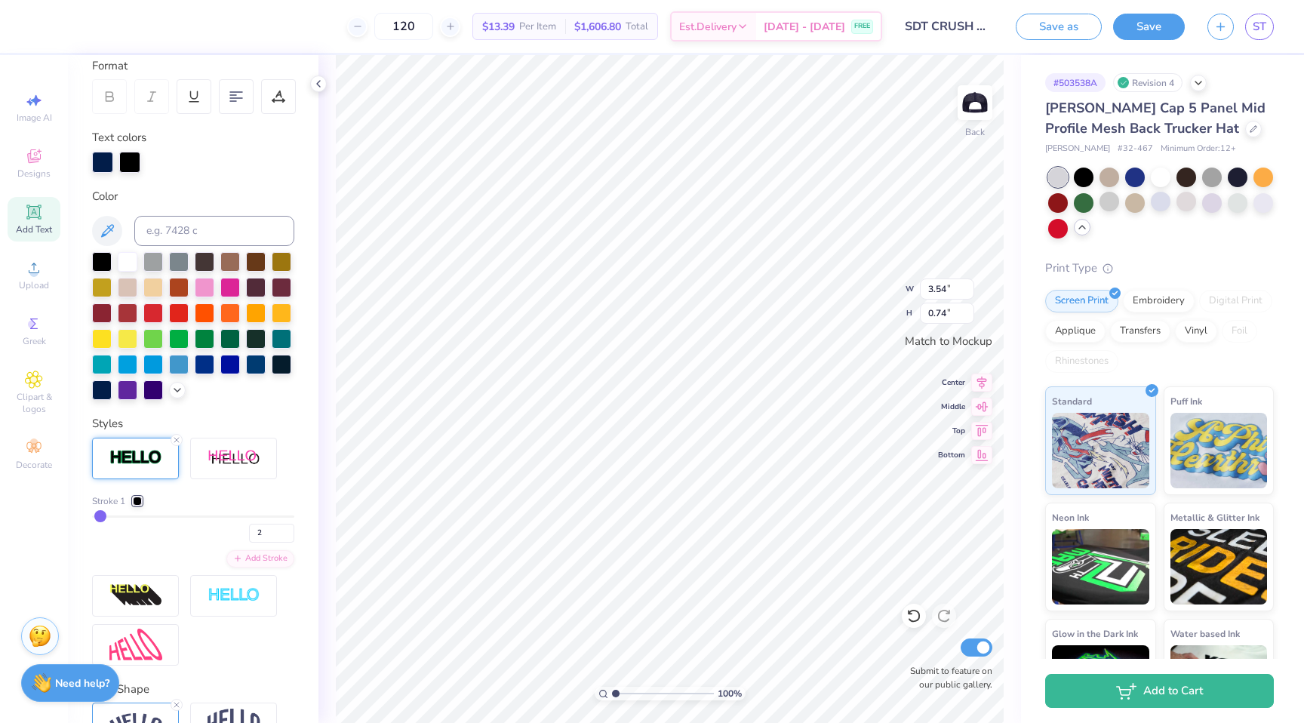
type input "1.58"
type input "0.33"
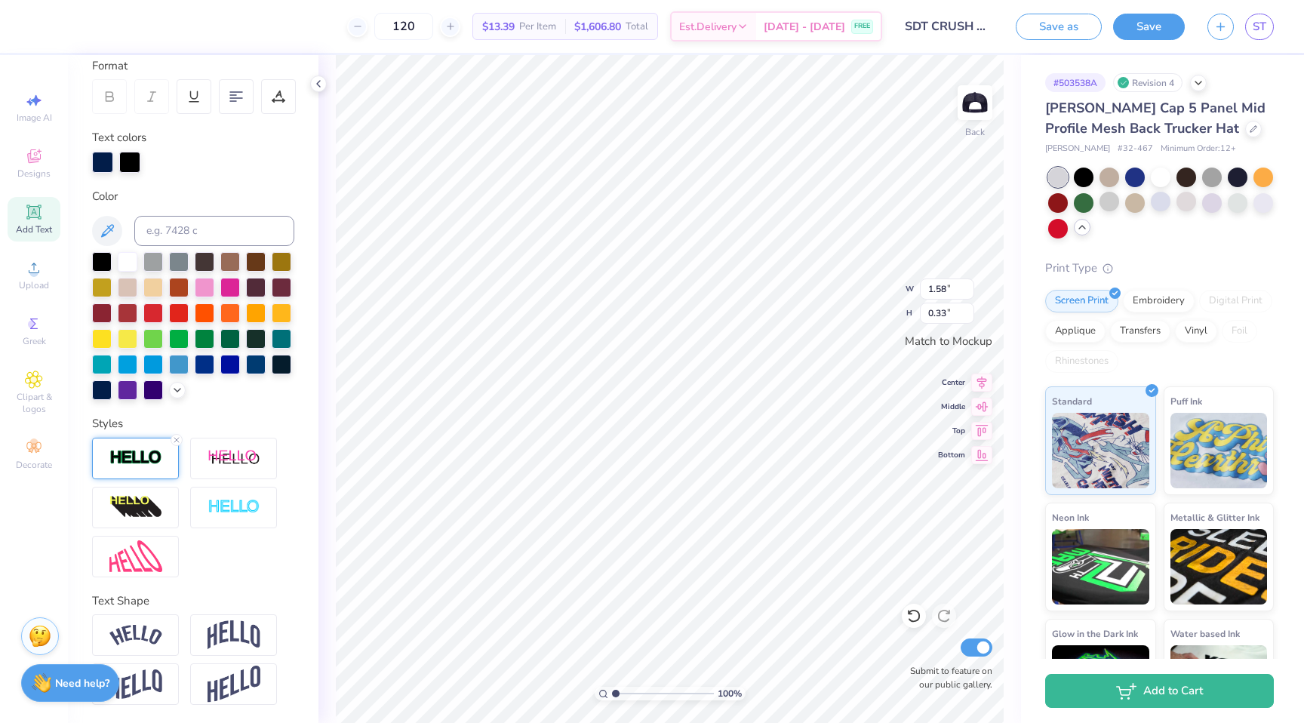
click at [146, 463] on img at bounding box center [135, 457] width 53 height 17
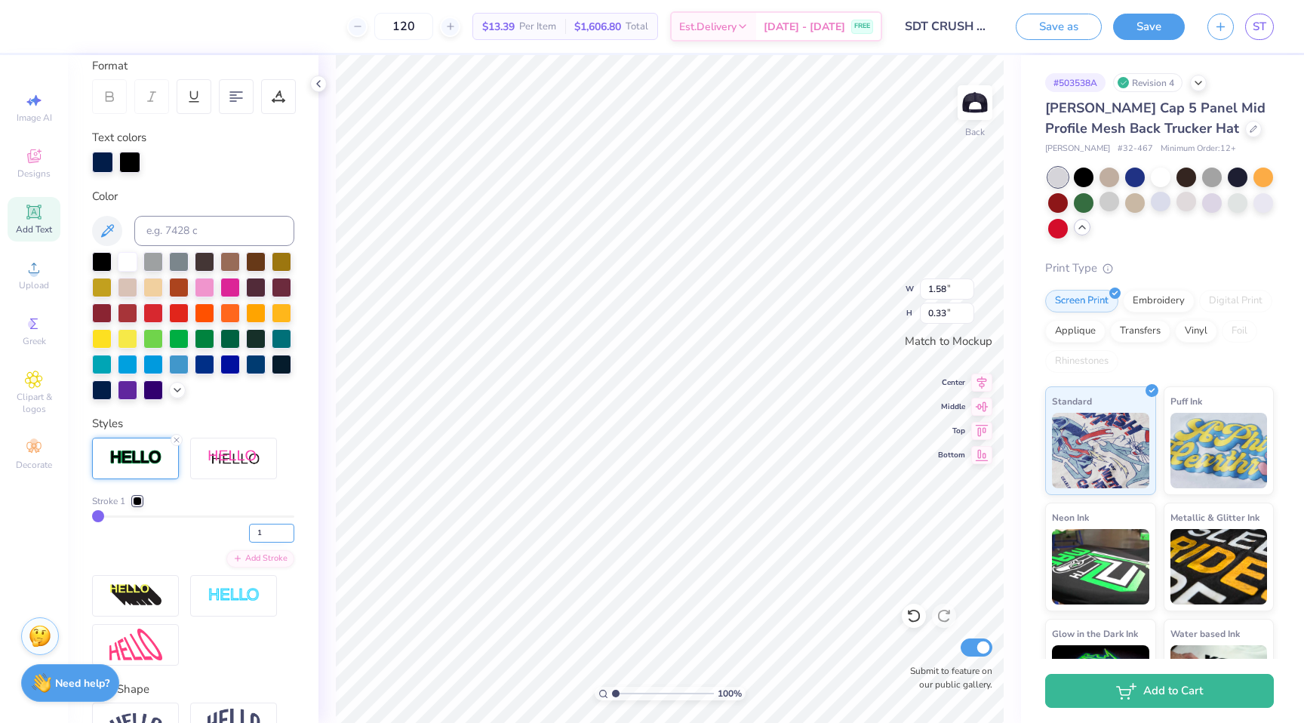
click at [283, 525] on input "1" at bounding box center [271, 533] width 45 height 19
click at [285, 528] on input "3" at bounding box center [271, 533] width 45 height 19
click at [285, 528] on input "4" at bounding box center [271, 533] width 45 height 19
click at [286, 528] on input "5" at bounding box center [271, 533] width 45 height 19
click at [286, 528] on input "6" at bounding box center [271, 533] width 45 height 19
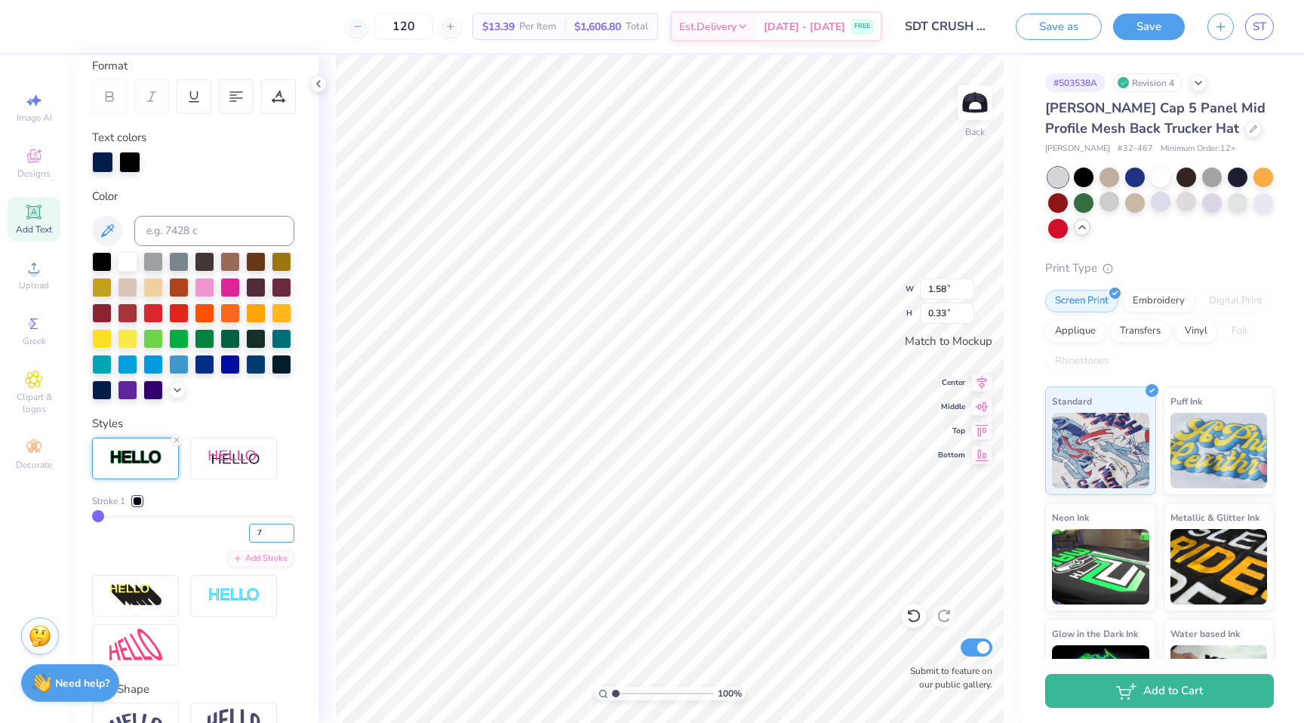
click at [286, 528] on input "7" at bounding box center [271, 533] width 45 height 19
type input "8"
click at [286, 528] on input "8" at bounding box center [271, 533] width 45 height 19
type input "8"
click at [263, 532] on input "8" at bounding box center [271, 533] width 45 height 19
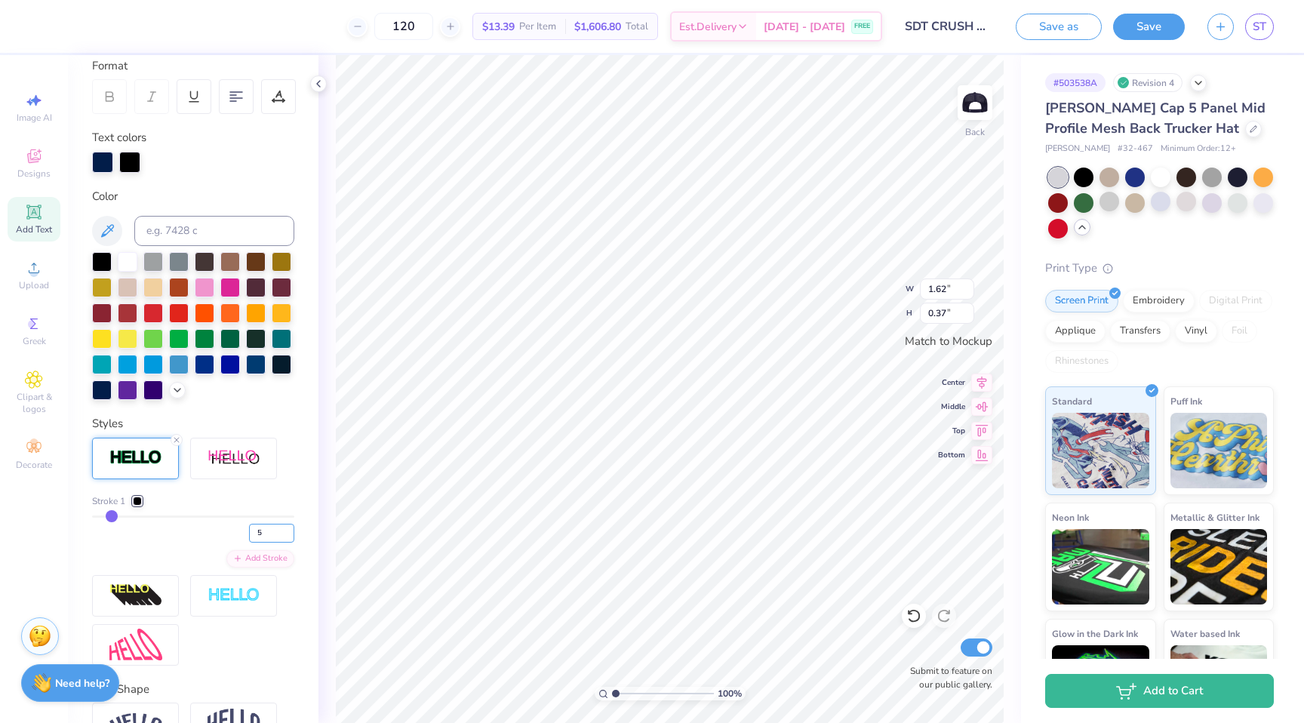
type input "5"
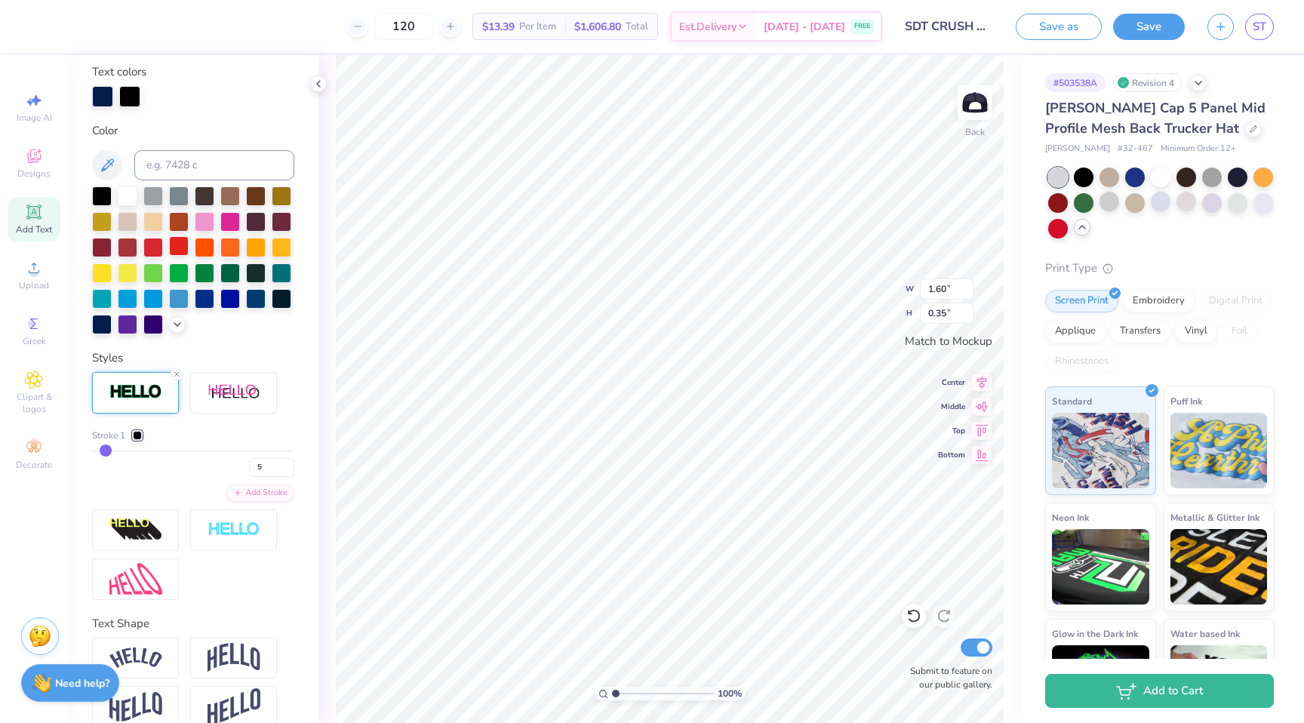
scroll to position [278, 0]
click at [140, 435] on div at bounding box center [137, 436] width 9 height 9
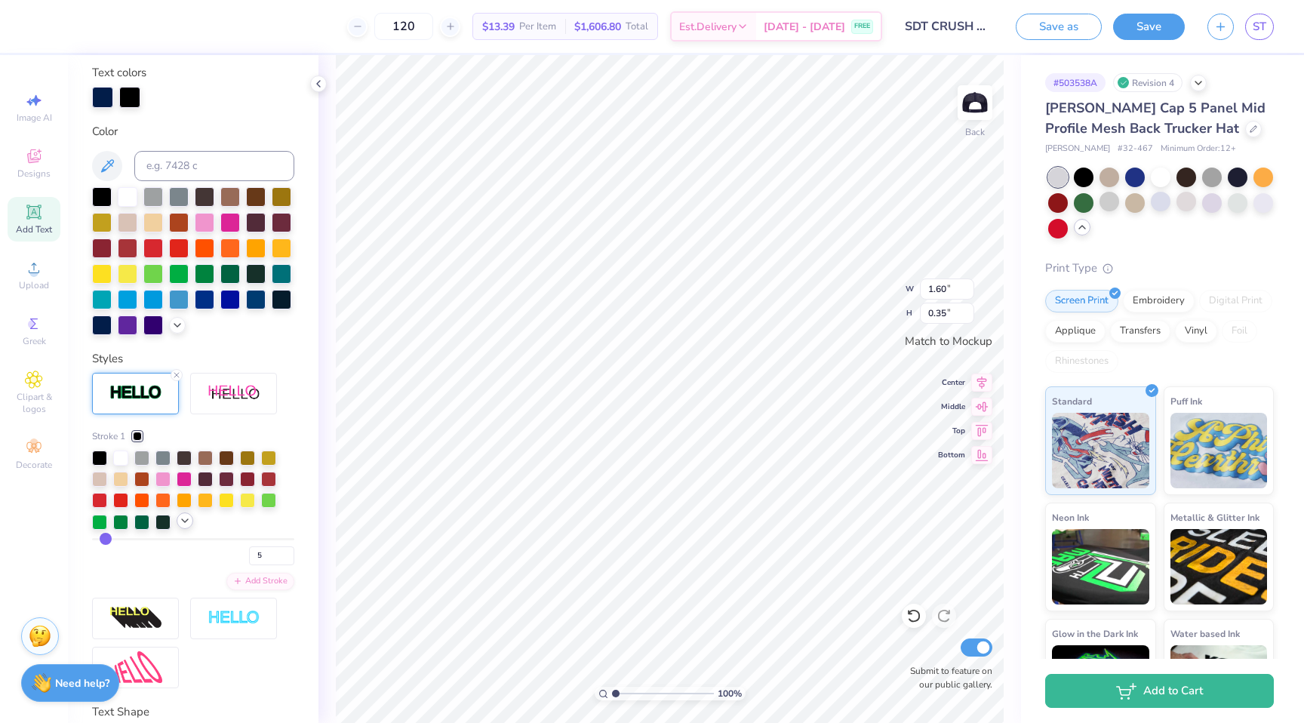
click at [186, 517] on icon at bounding box center [185, 521] width 12 height 12
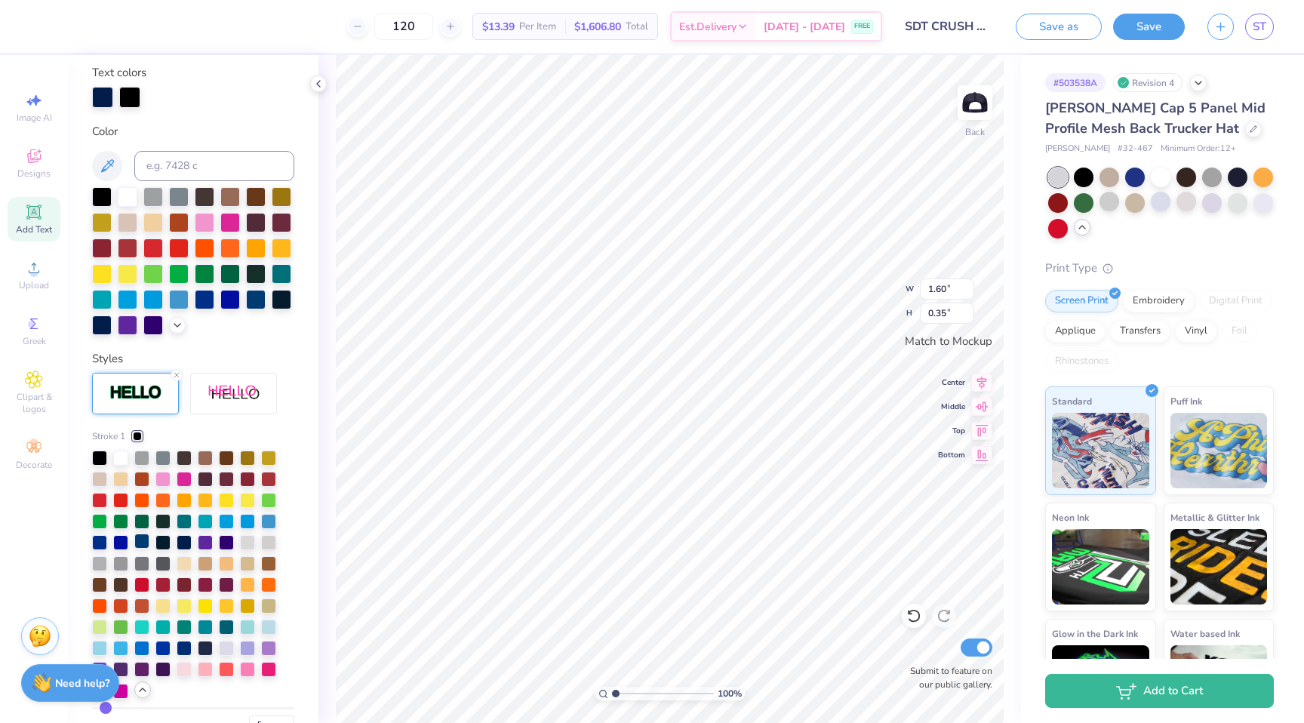
click at [143, 542] on div at bounding box center [141, 541] width 15 height 15
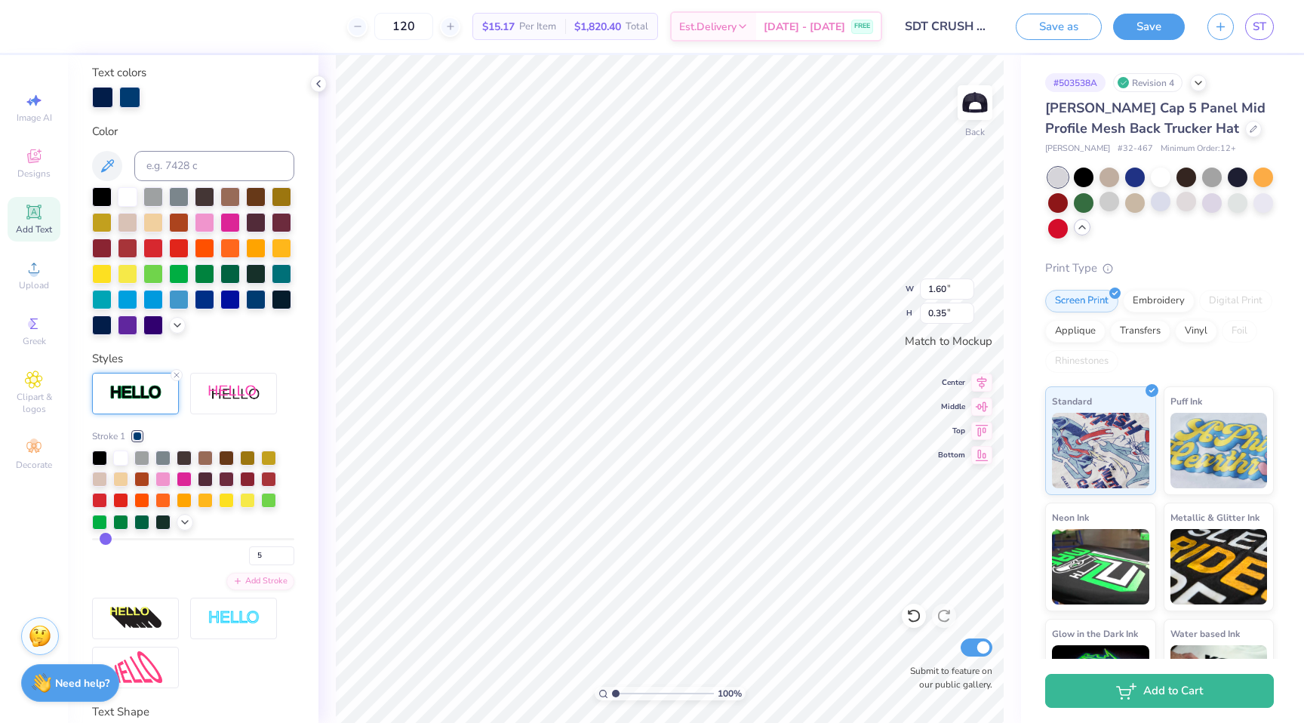
click at [330, 392] on div "100 % Back W 1.60 1.60 " H 0.35 0.35 " Match to Mockup Center Middle Top Bottom…" at bounding box center [669, 389] width 703 height 668
click at [137, 432] on div at bounding box center [137, 436] width 9 height 9
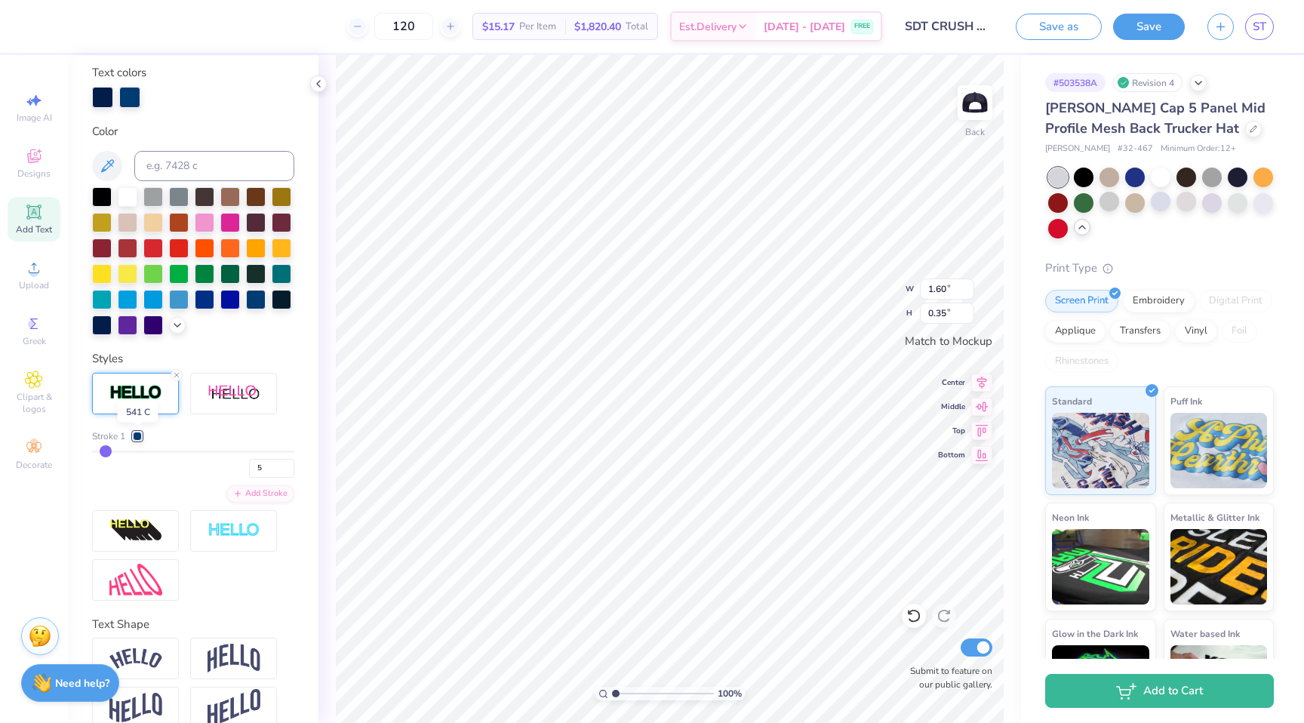
click at [137, 432] on div at bounding box center [137, 436] width 9 height 9
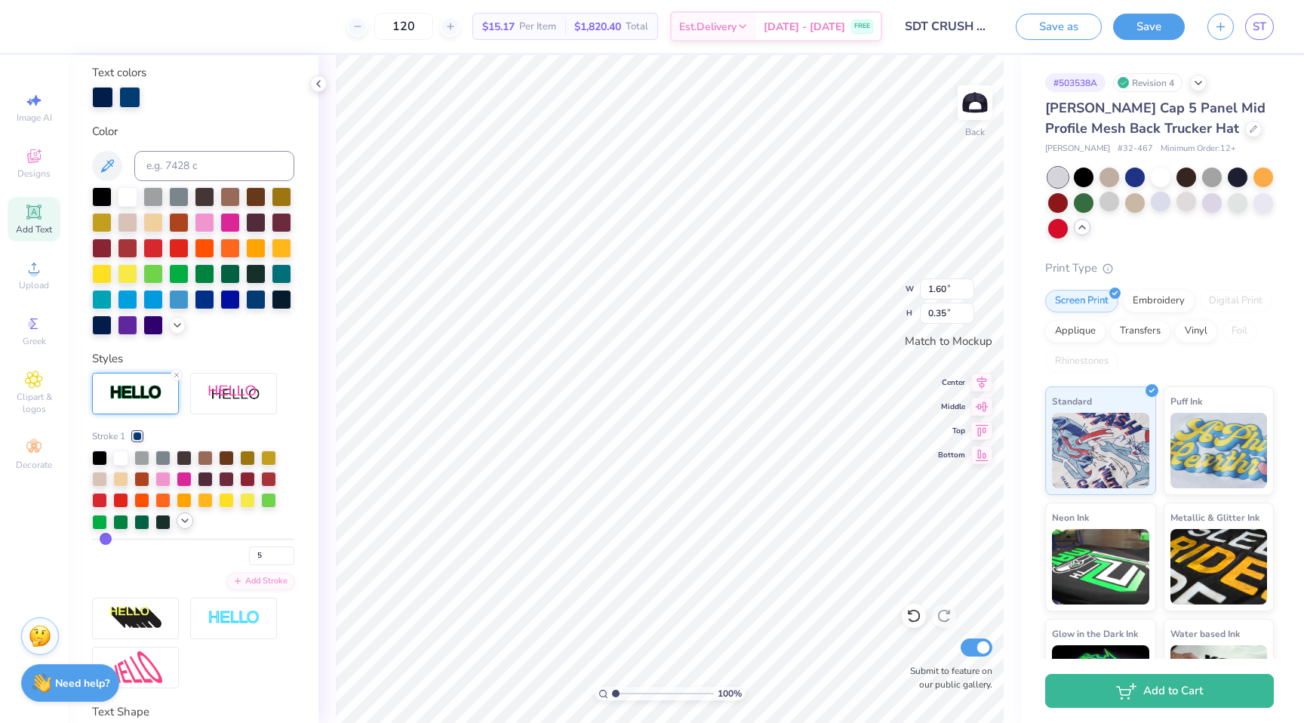
click at [183, 521] on icon at bounding box center [185, 521] width 12 height 12
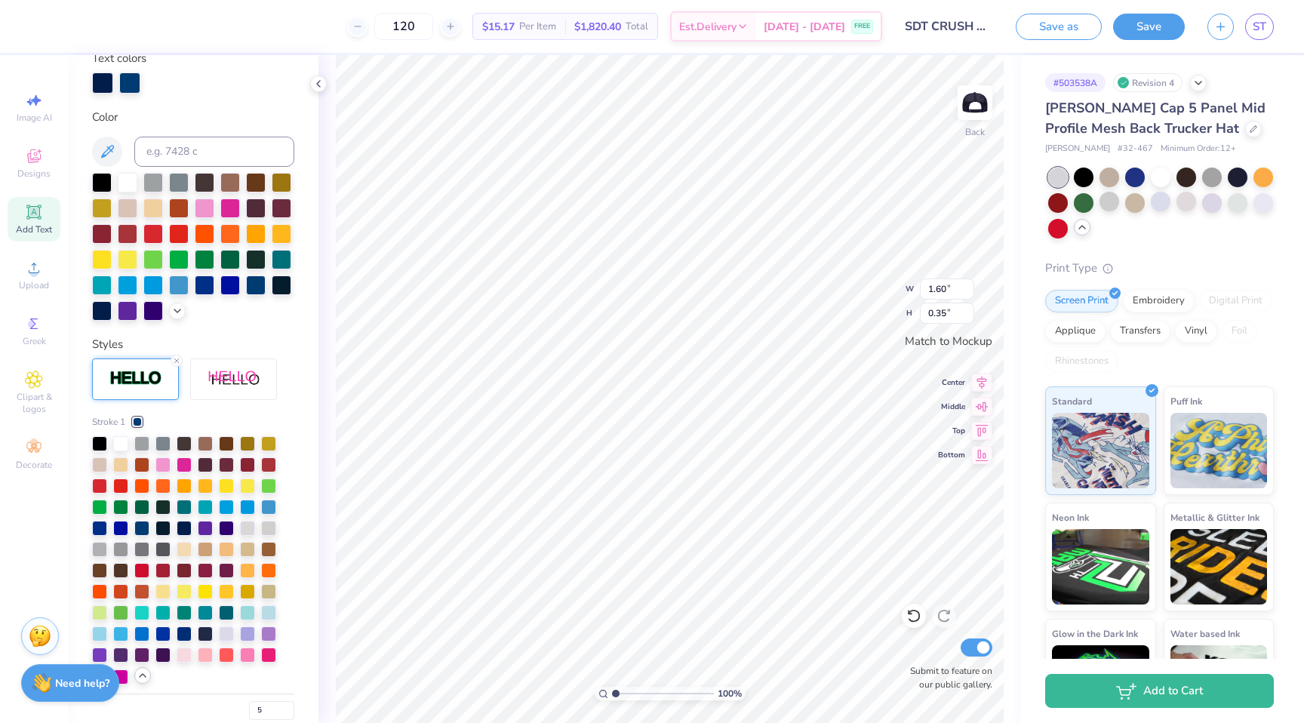
scroll to position [295, 0]
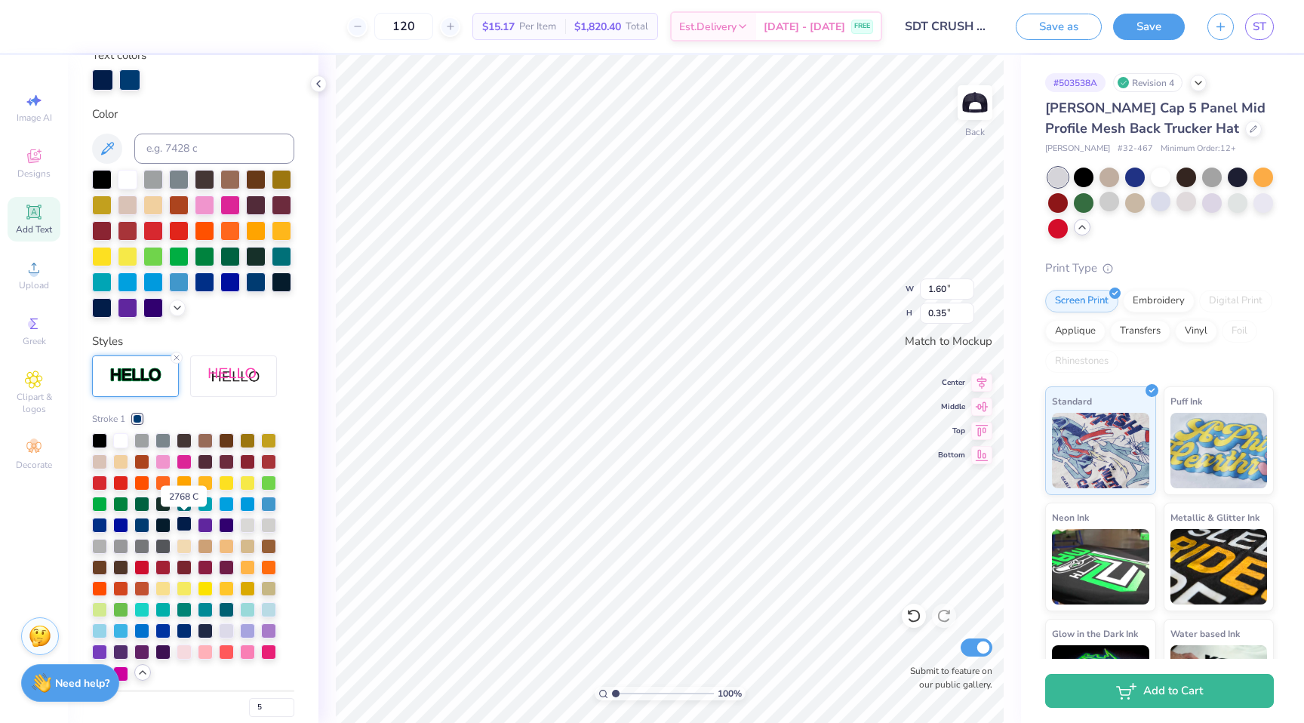
click at [186, 527] on div at bounding box center [184, 523] width 15 height 15
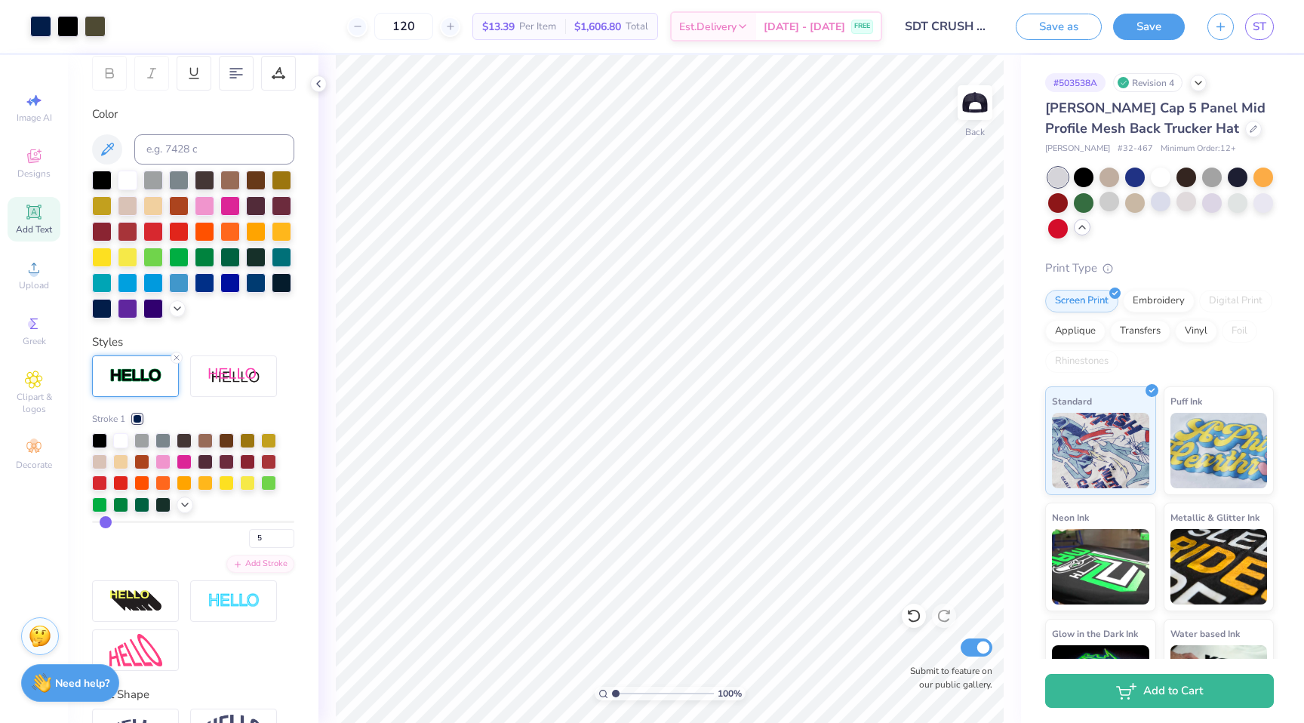
scroll to position [213, 0]
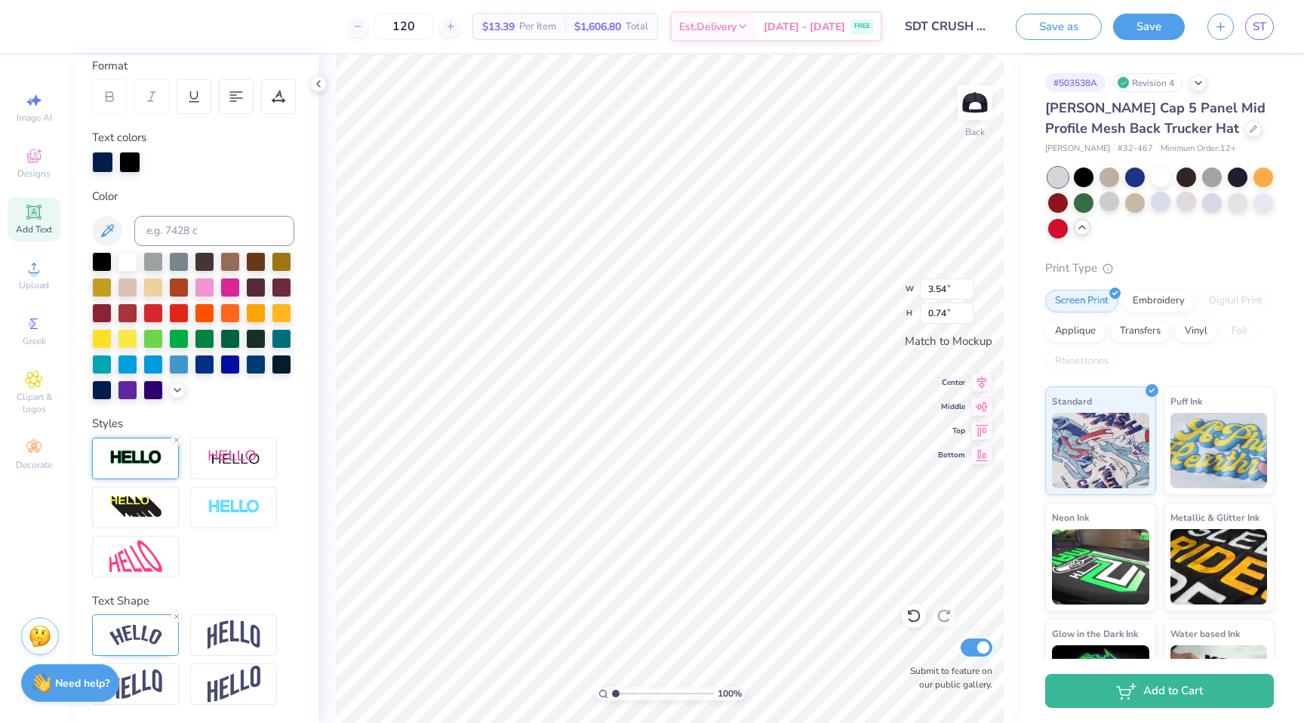
click at [137, 466] on img at bounding box center [135, 457] width 53 height 17
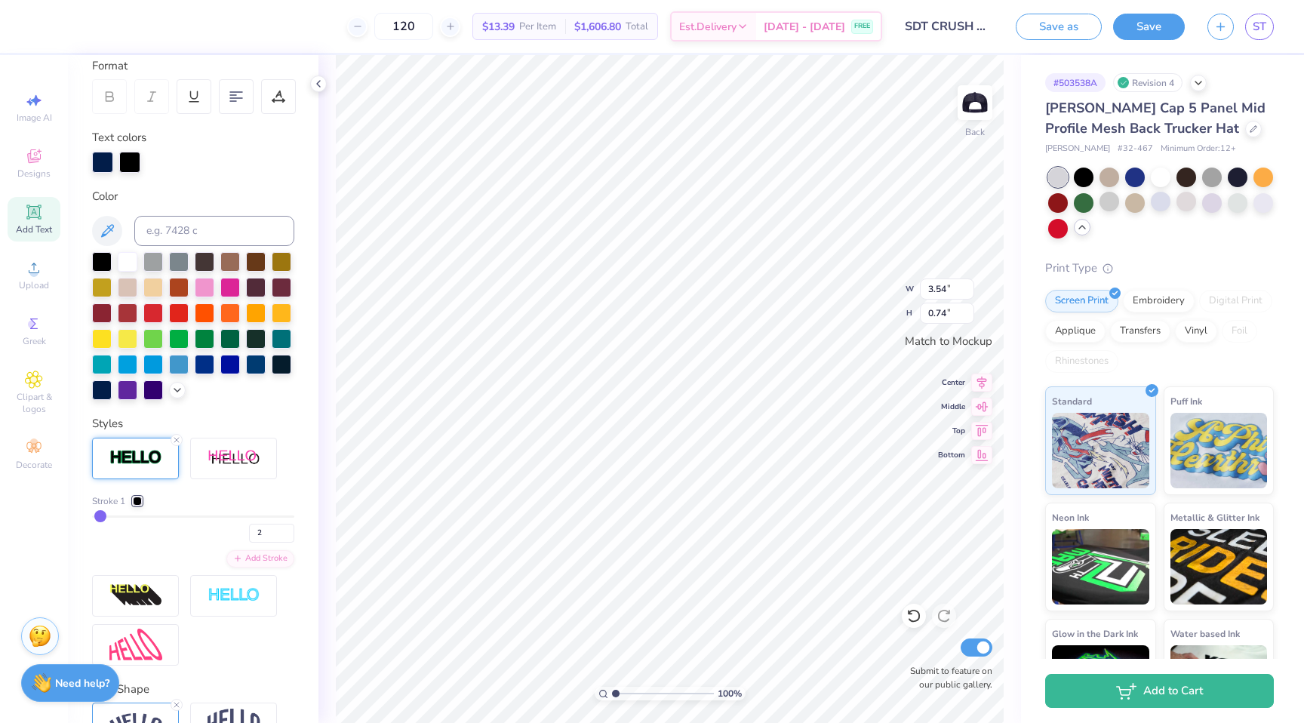
click at [139, 497] on div at bounding box center [137, 501] width 9 height 9
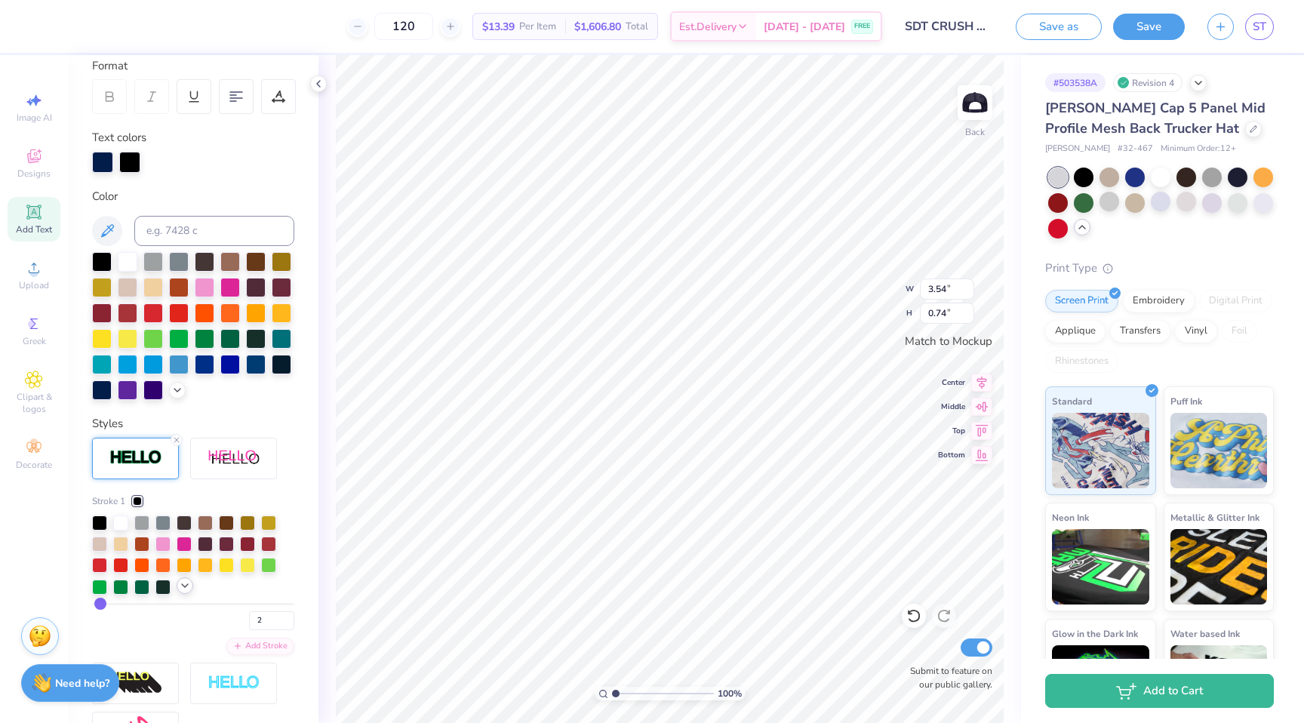
click at [180, 583] on icon at bounding box center [185, 586] width 12 height 12
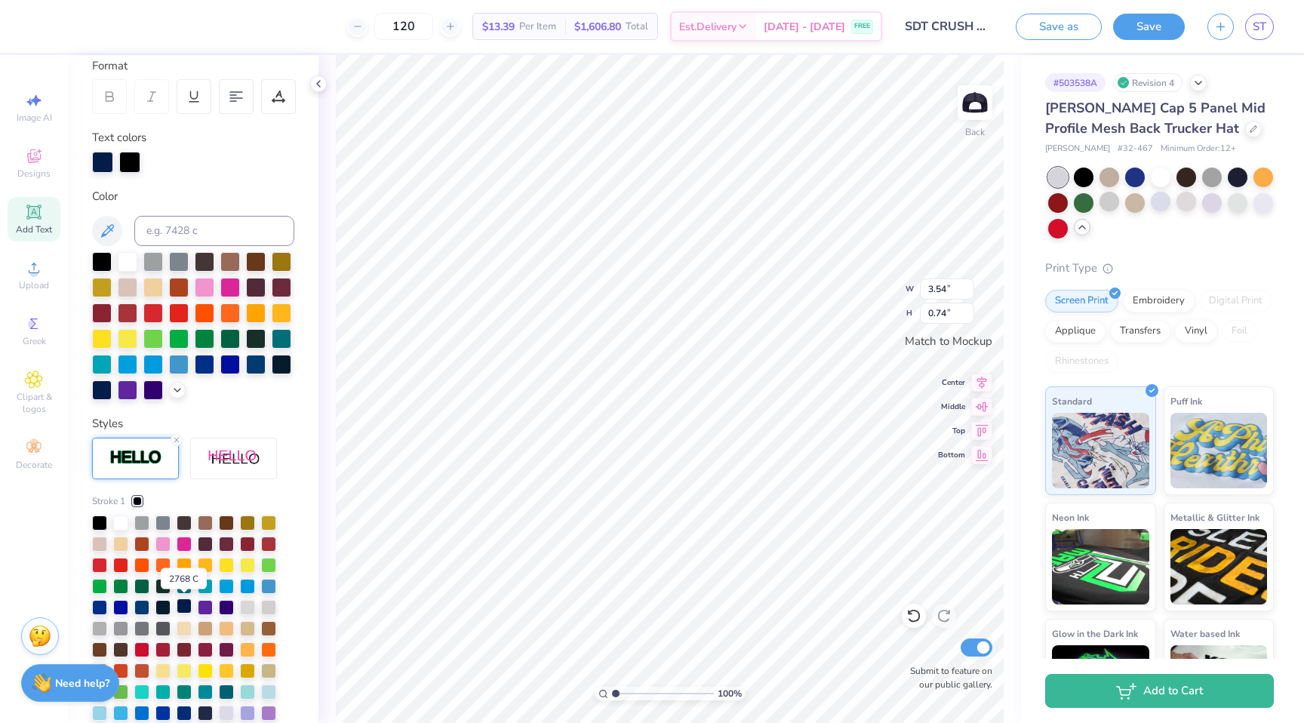
click at [186, 607] on div at bounding box center [184, 605] width 15 height 15
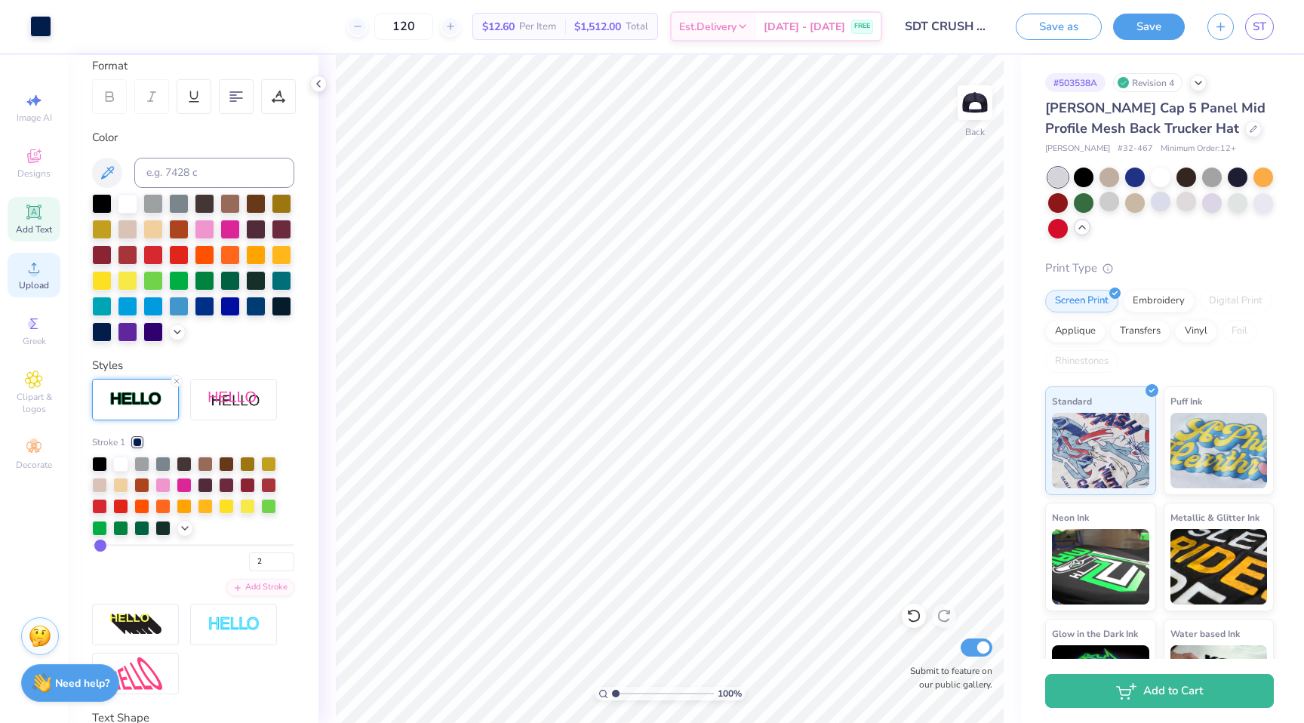
click at [49, 257] on div "Upload" at bounding box center [34, 275] width 53 height 45
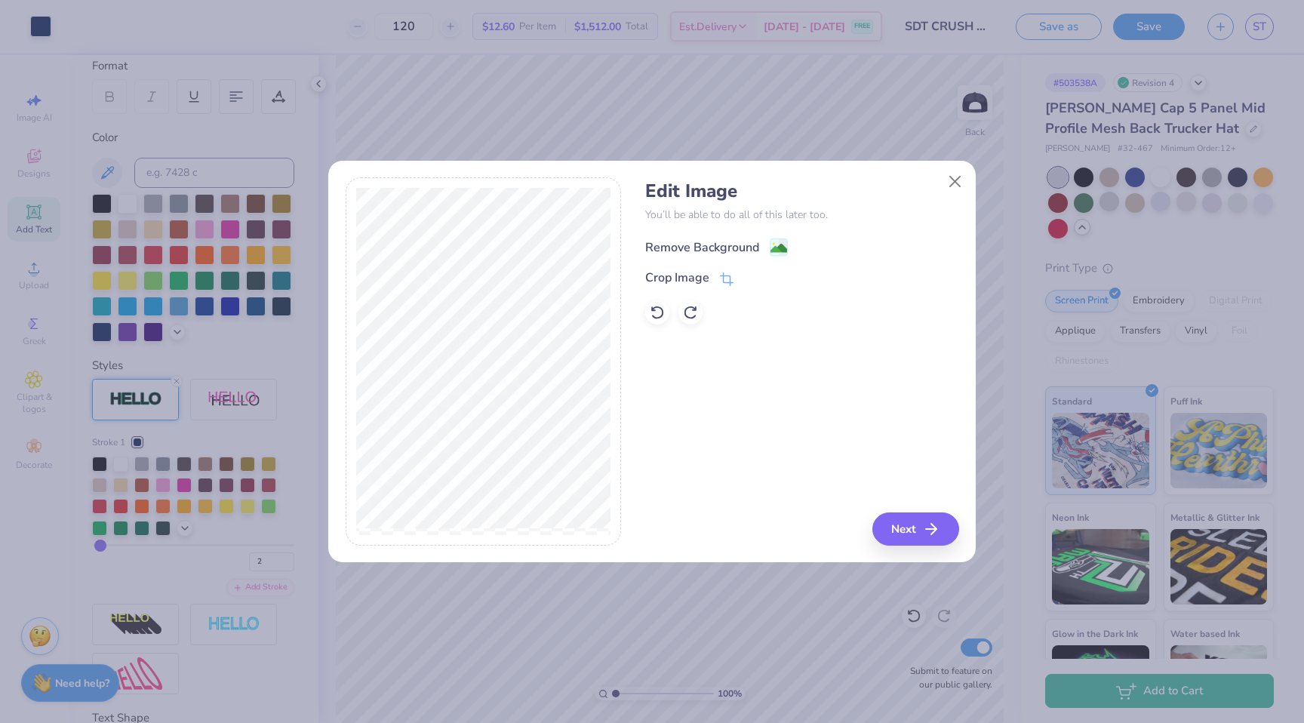
click at [752, 240] on div "Remove Background" at bounding box center [702, 247] width 114 height 18
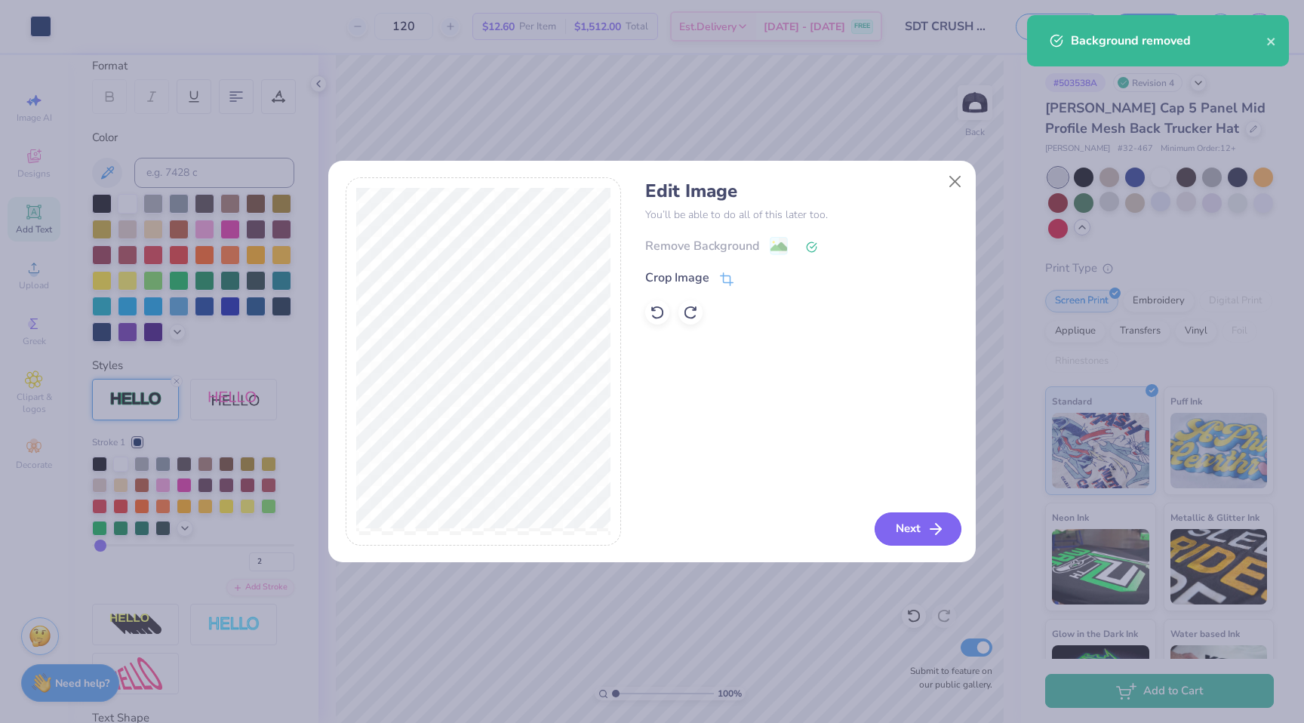
click at [936, 534] on polyline "button" at bounding box center [938, 529] width 5 height 11
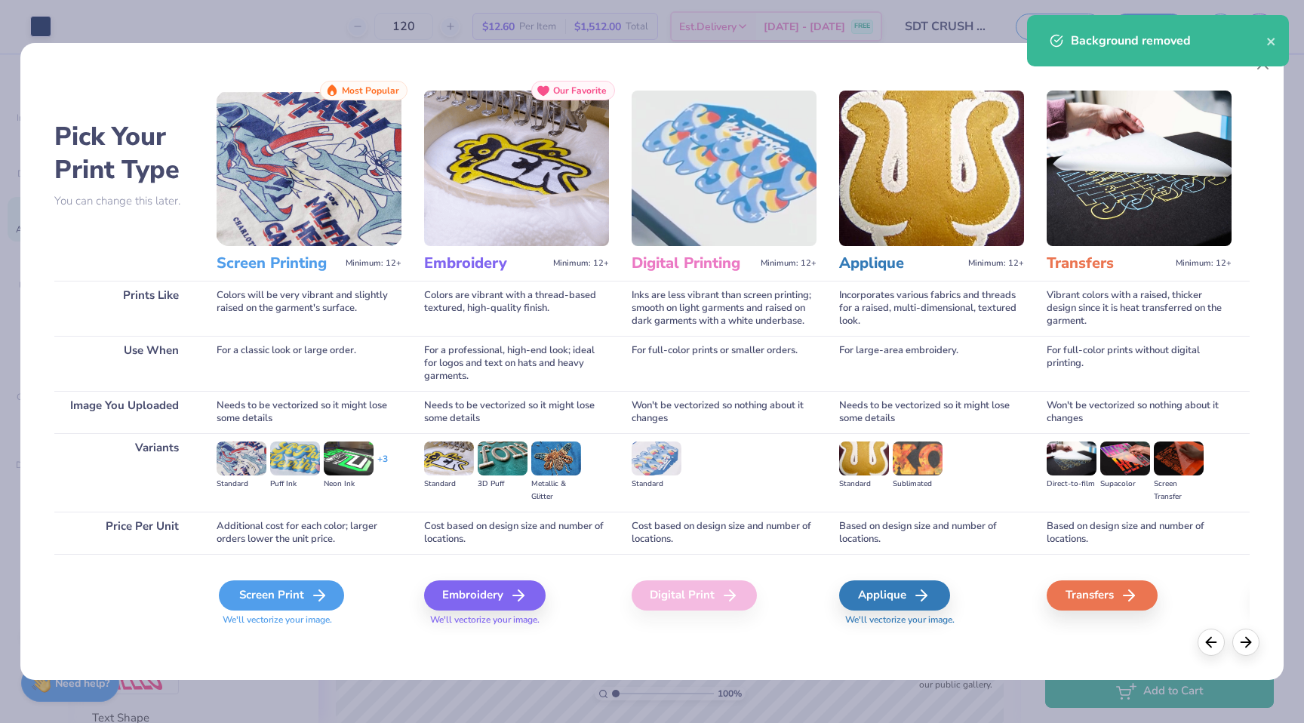
click at [278, 596] on div "Screen Print" at bounding box center [281, 595] width 125 height 30
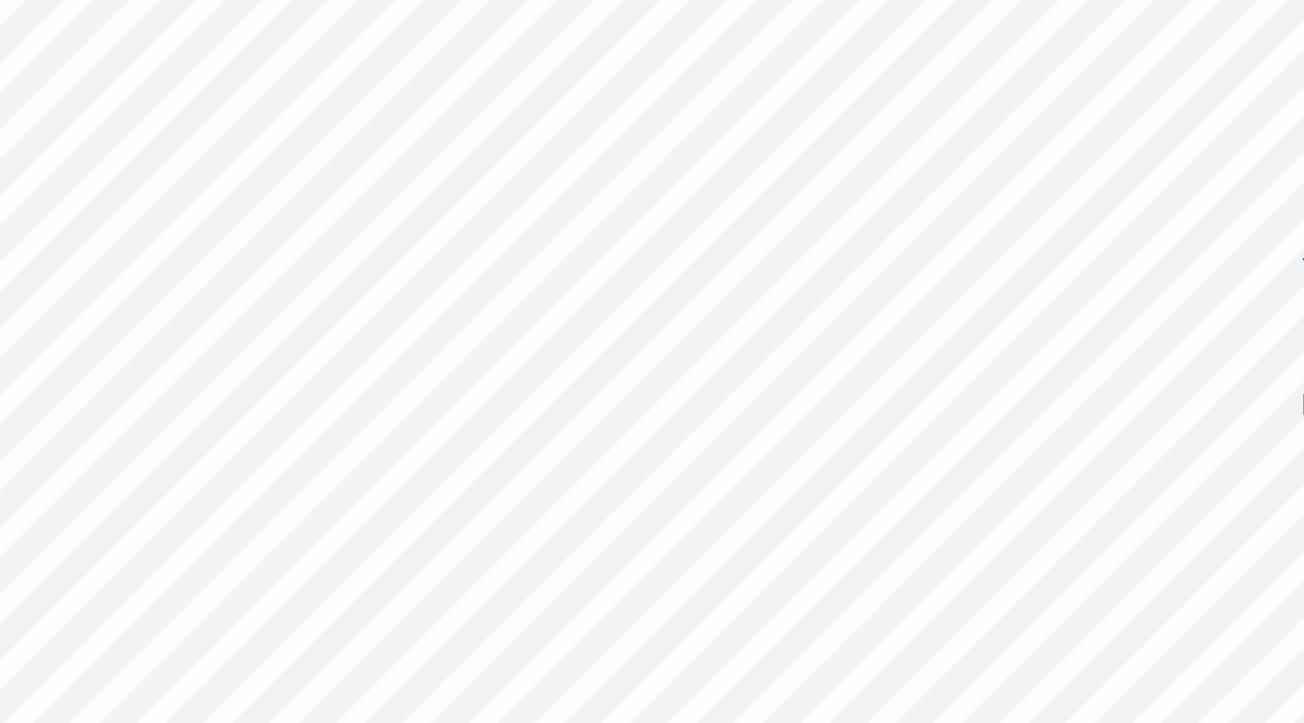
type input "3.16"
type input "1.92"
type input "2.24"
type input "1.36"
type input "2.56"
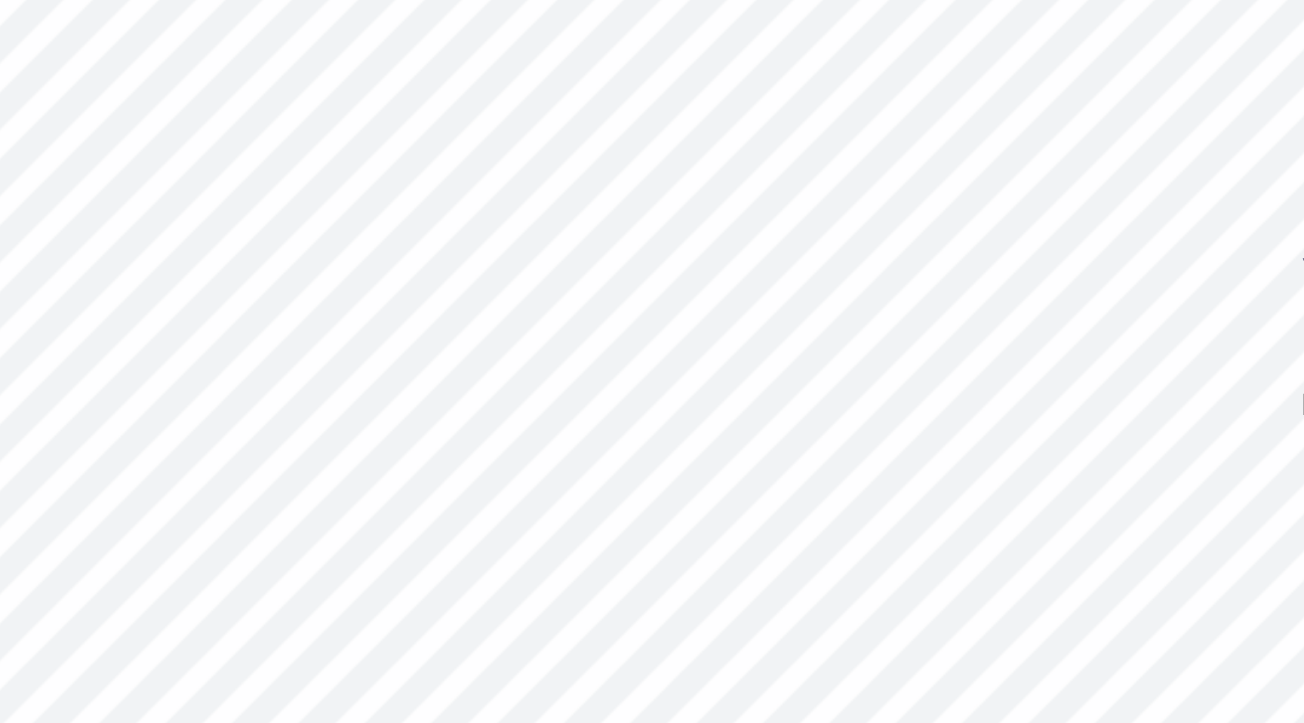
type input "1.55"
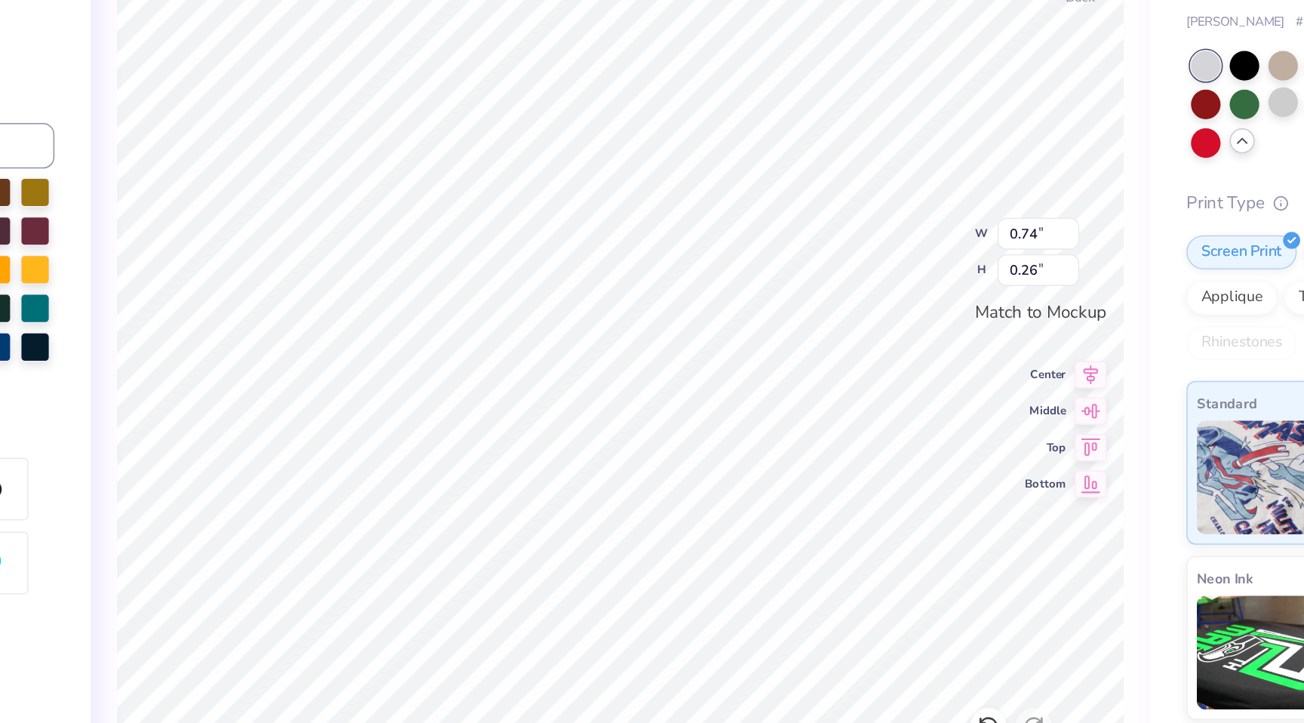
type input "0.63"
type input "0.21"
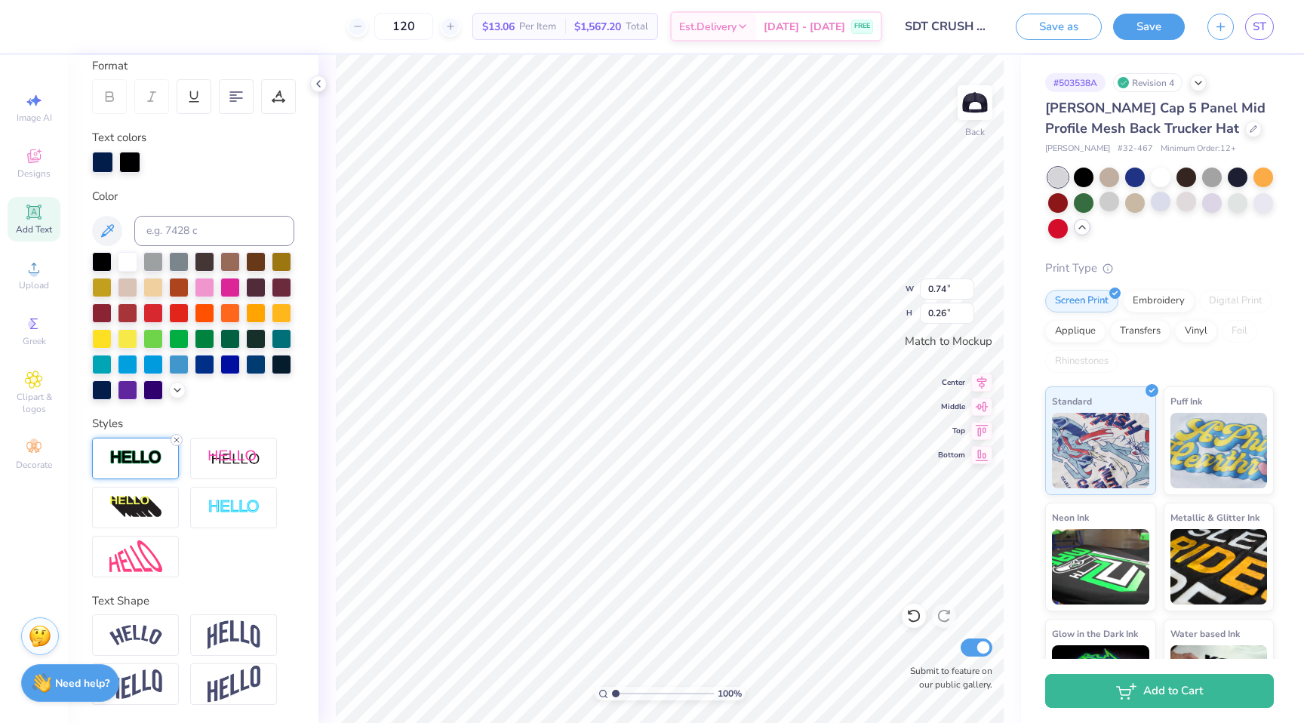
click at [177, 440] on icon at bounding box center [176, 439] width 9 height 9
type input "0.73"
